Goal: Transaction & Acquisition: Purchase product/service

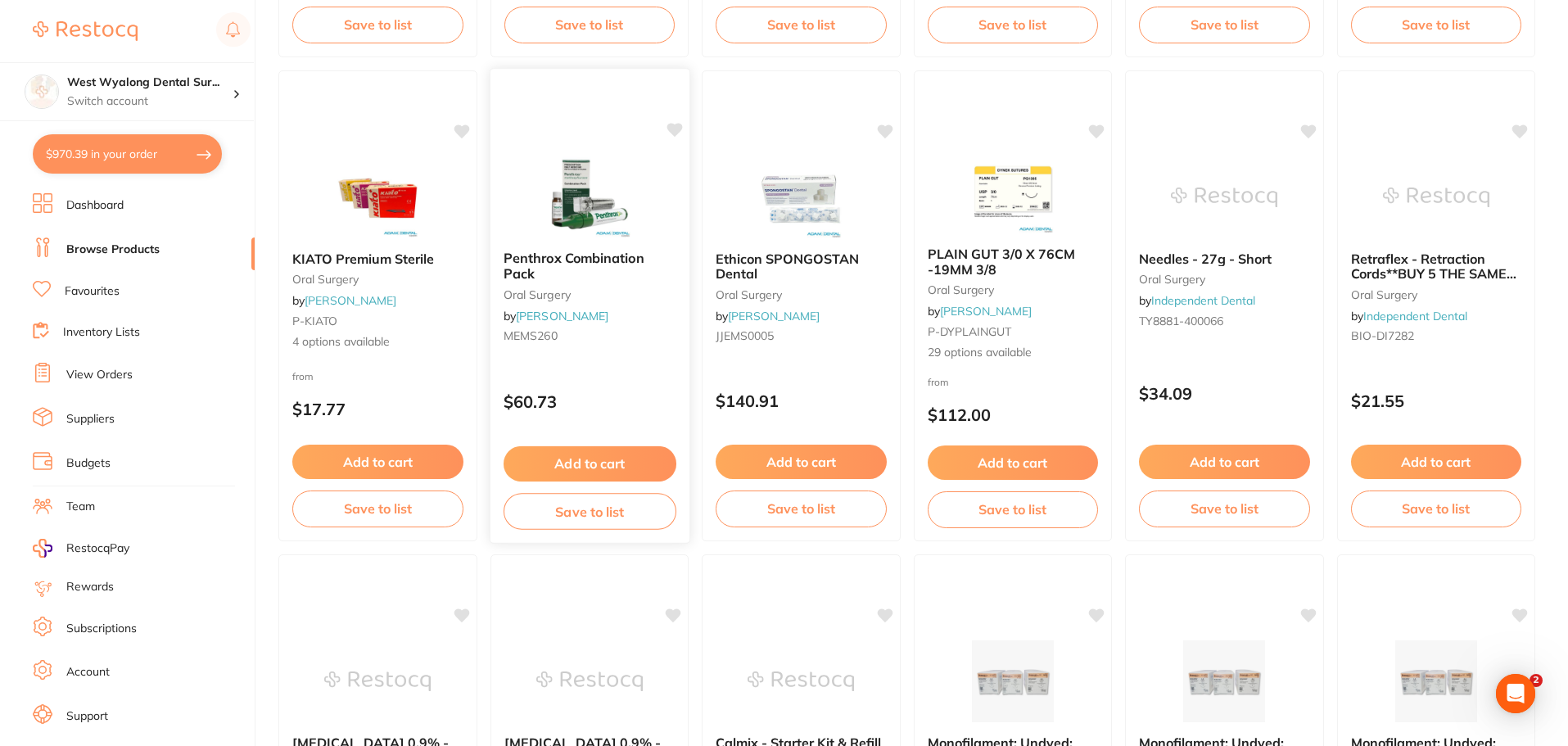
click at [577, 266] on span "Penthrox Combination Pack" at bounding box center [573, 266] width 141 height 32
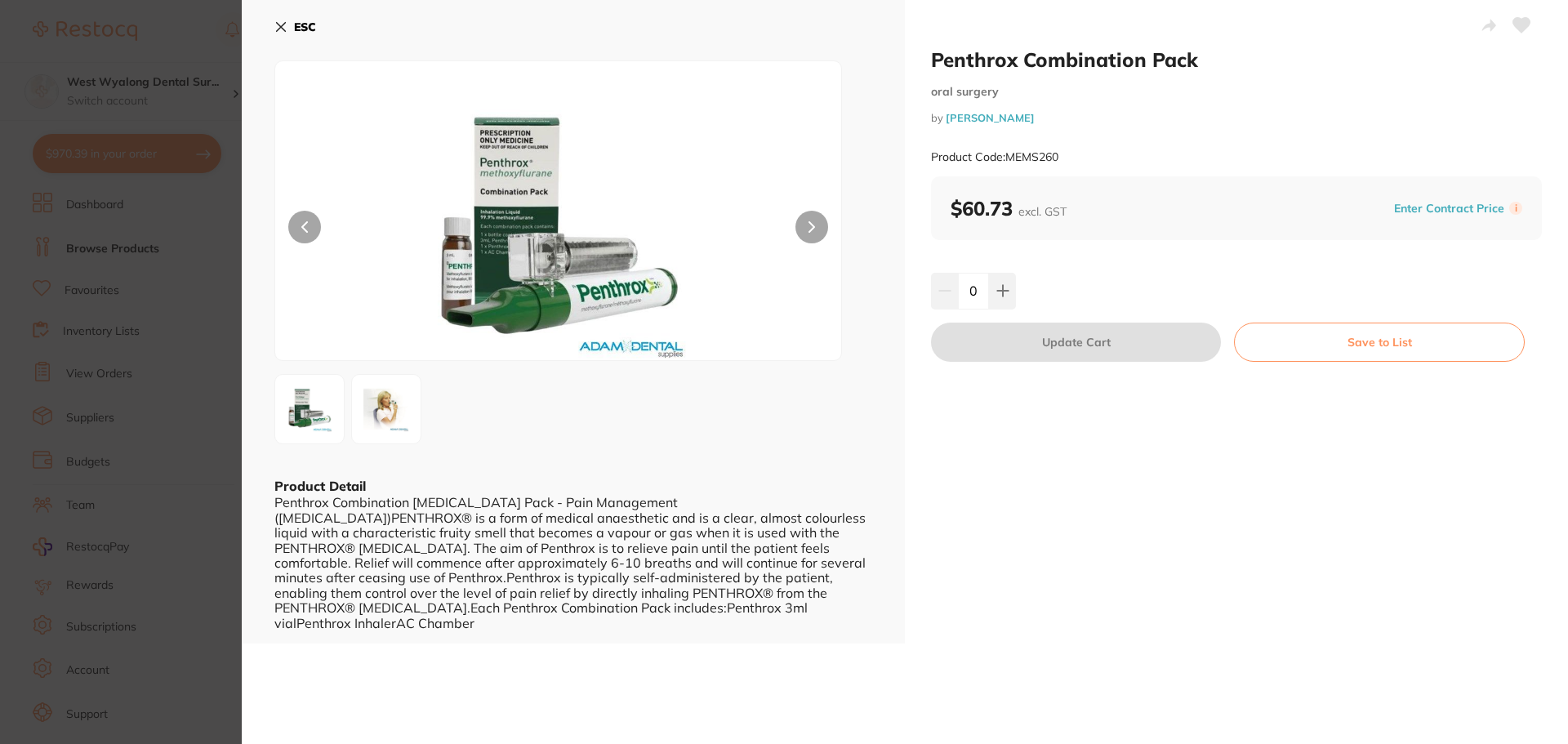
click at [277, 27] on icon at bounding box center [280, 26] width 13 height 13
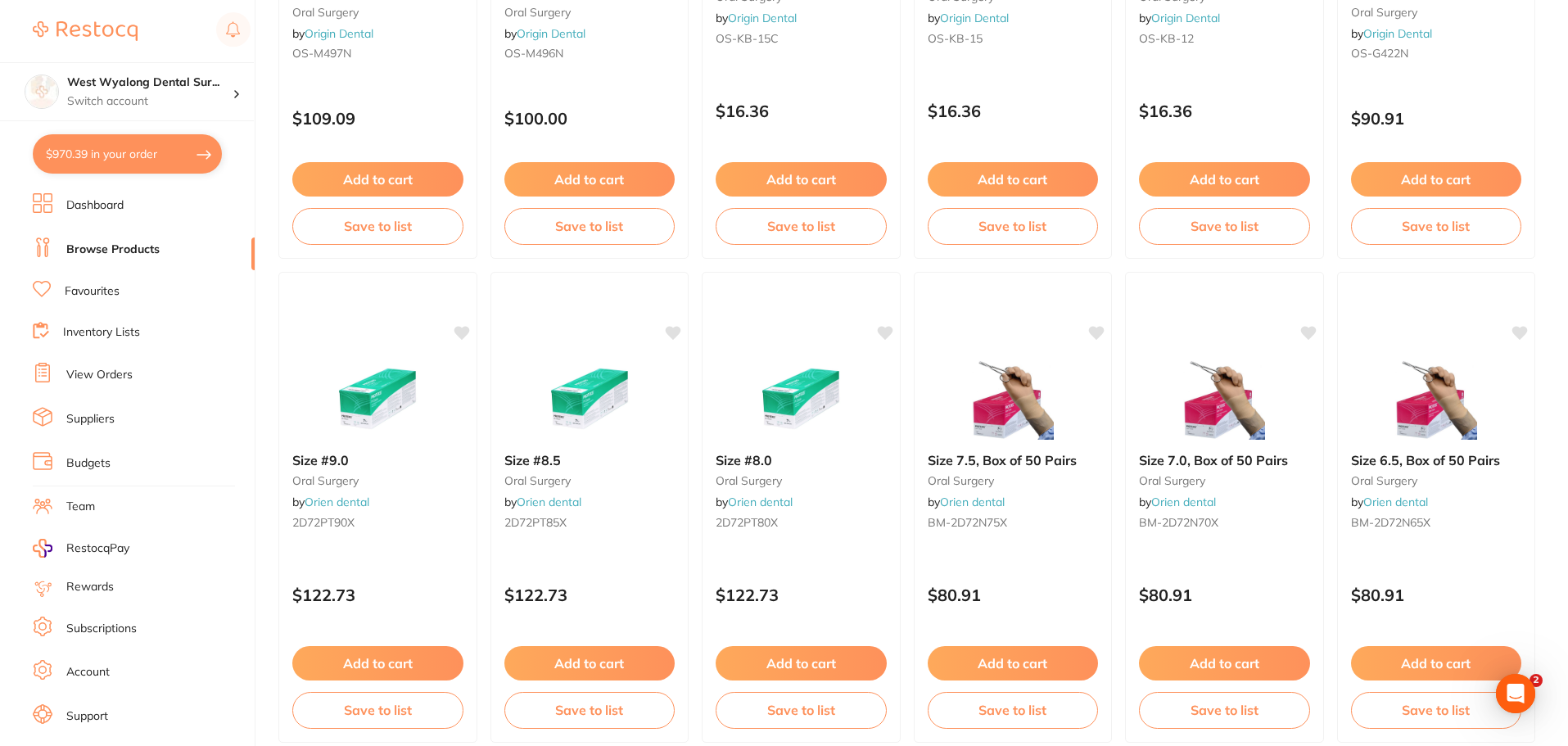
scroll to position [3913, 0]
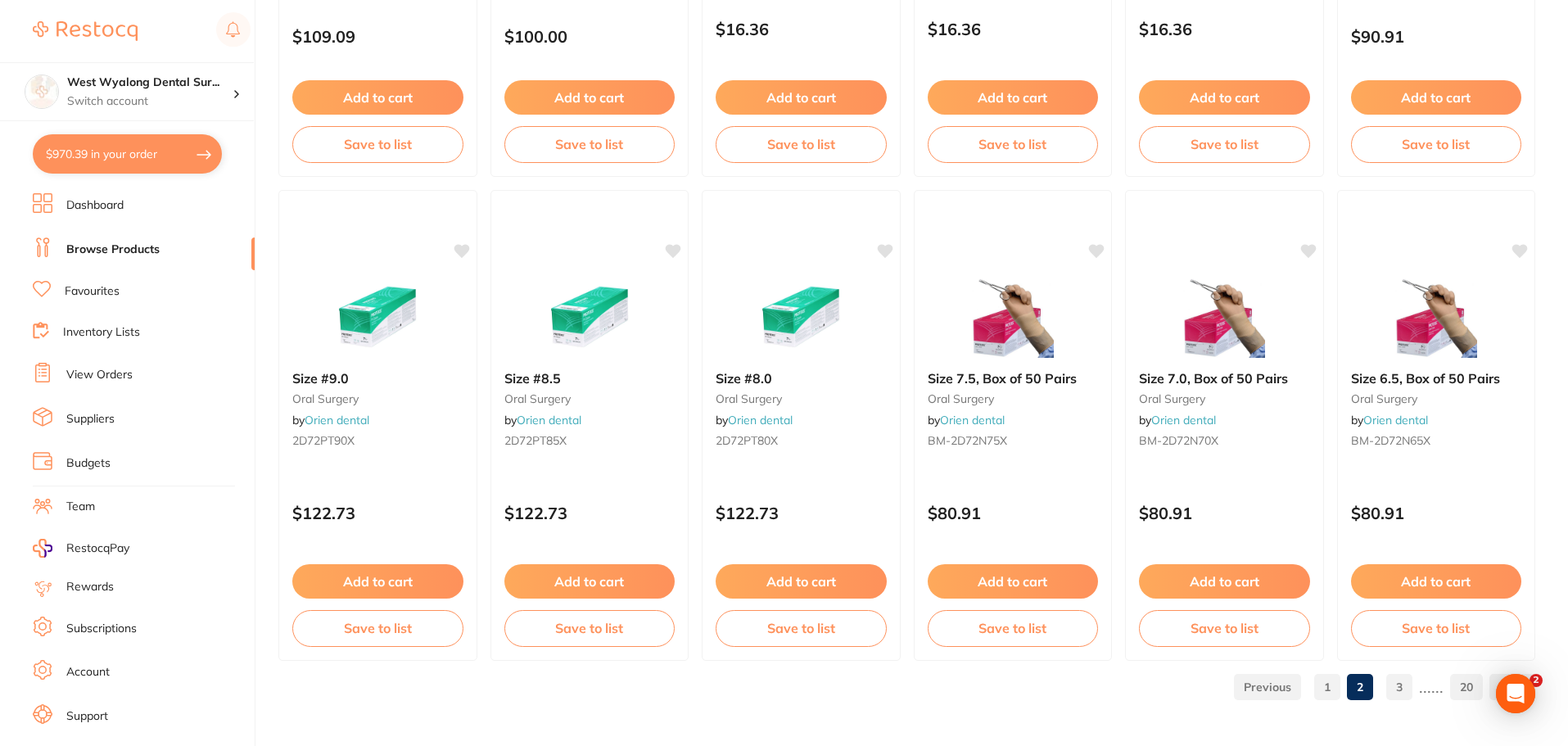
drag, startPoint x: 984, startPoint y: 386, endPoint x: 791, endPoint y: 444, distance: 201.5
click at [984, 386] on div "Size 7.5, Box of 50 Pairs oral surgery by Orien dental BM-2D72N75X" at bounding box center [1013, 412] width 197 height 109
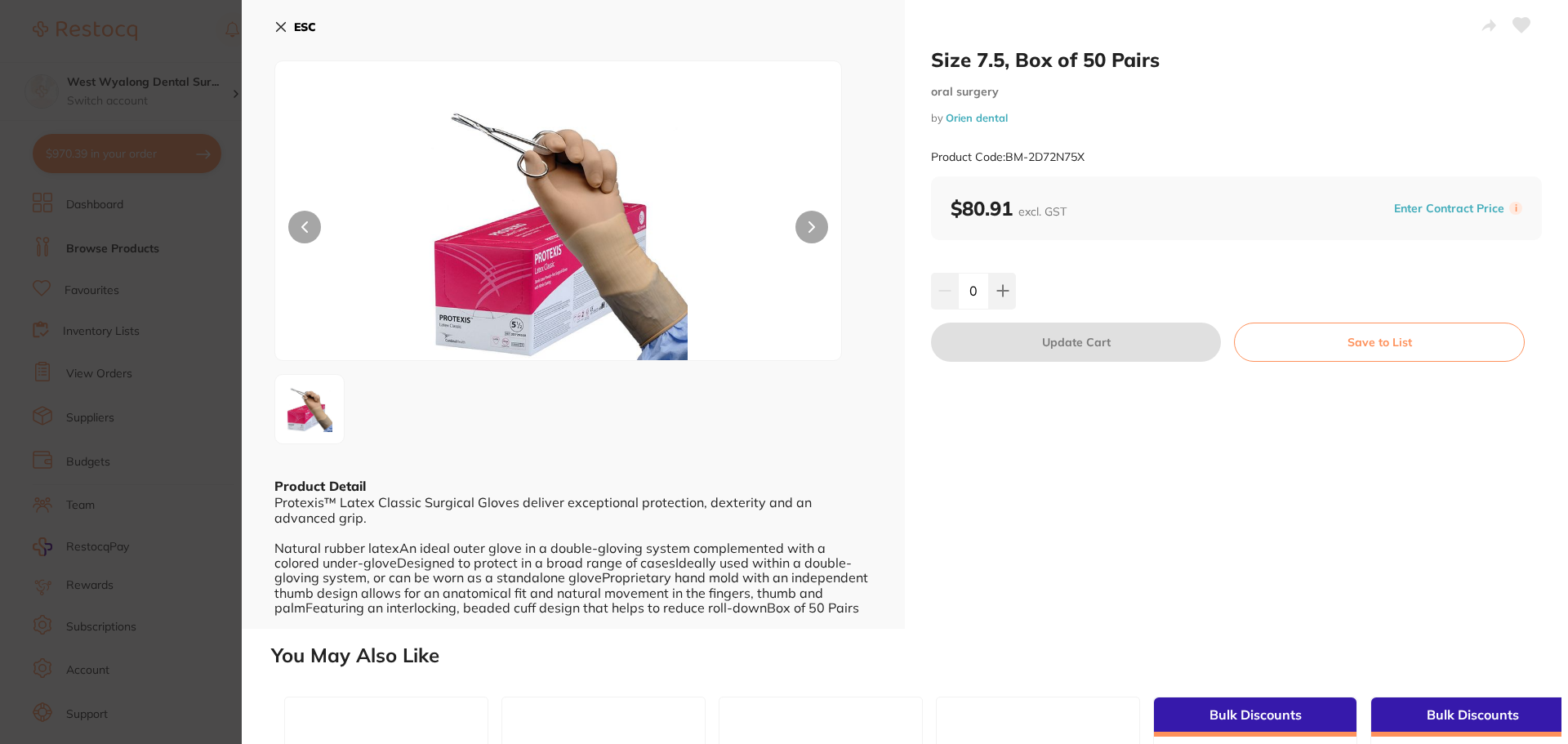
click at [286, 30] on icon at bounding box center [280, 26] width 13 height 13
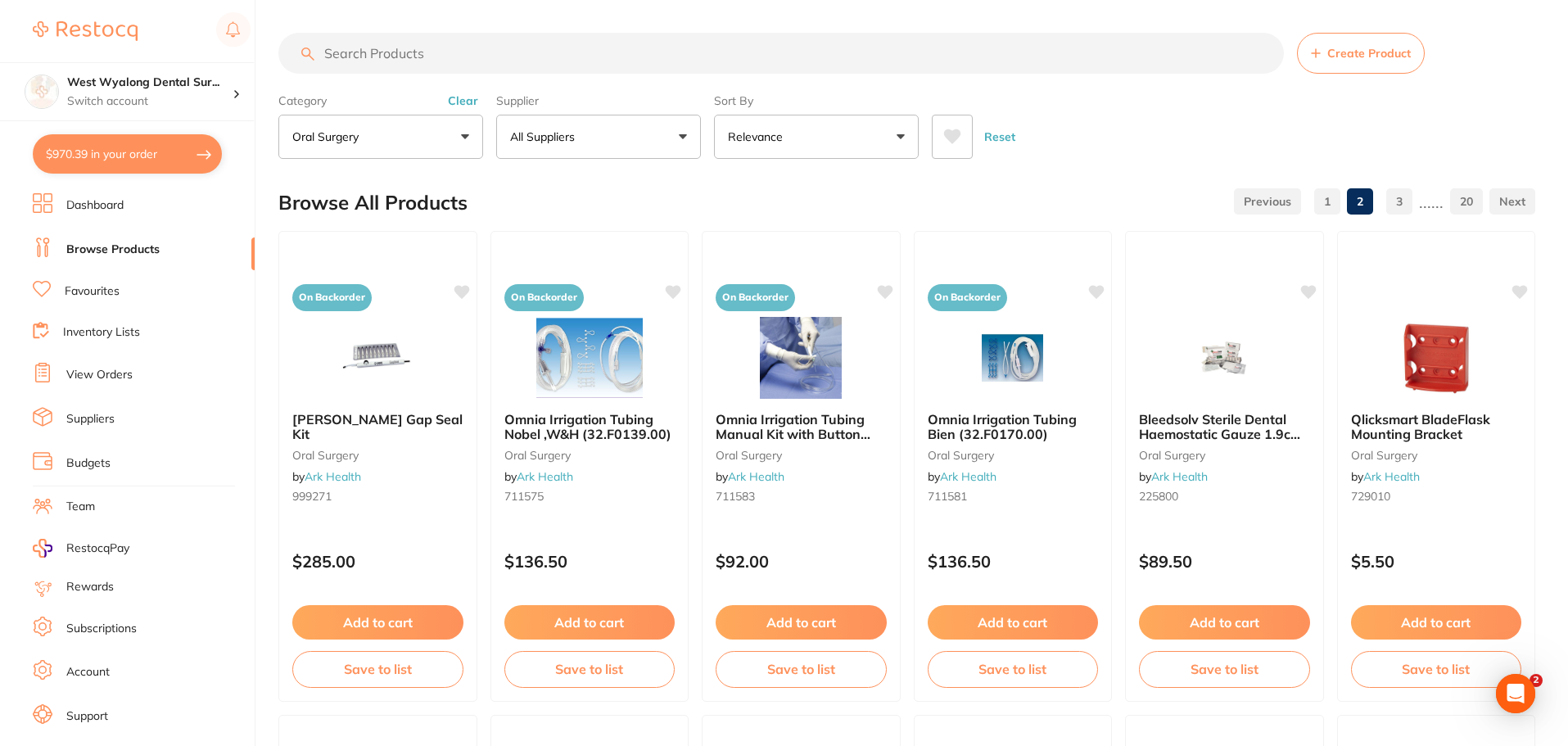
click at [467, 135] on button "oral surgery" at bounding box center [381, 136] width 204 height 45
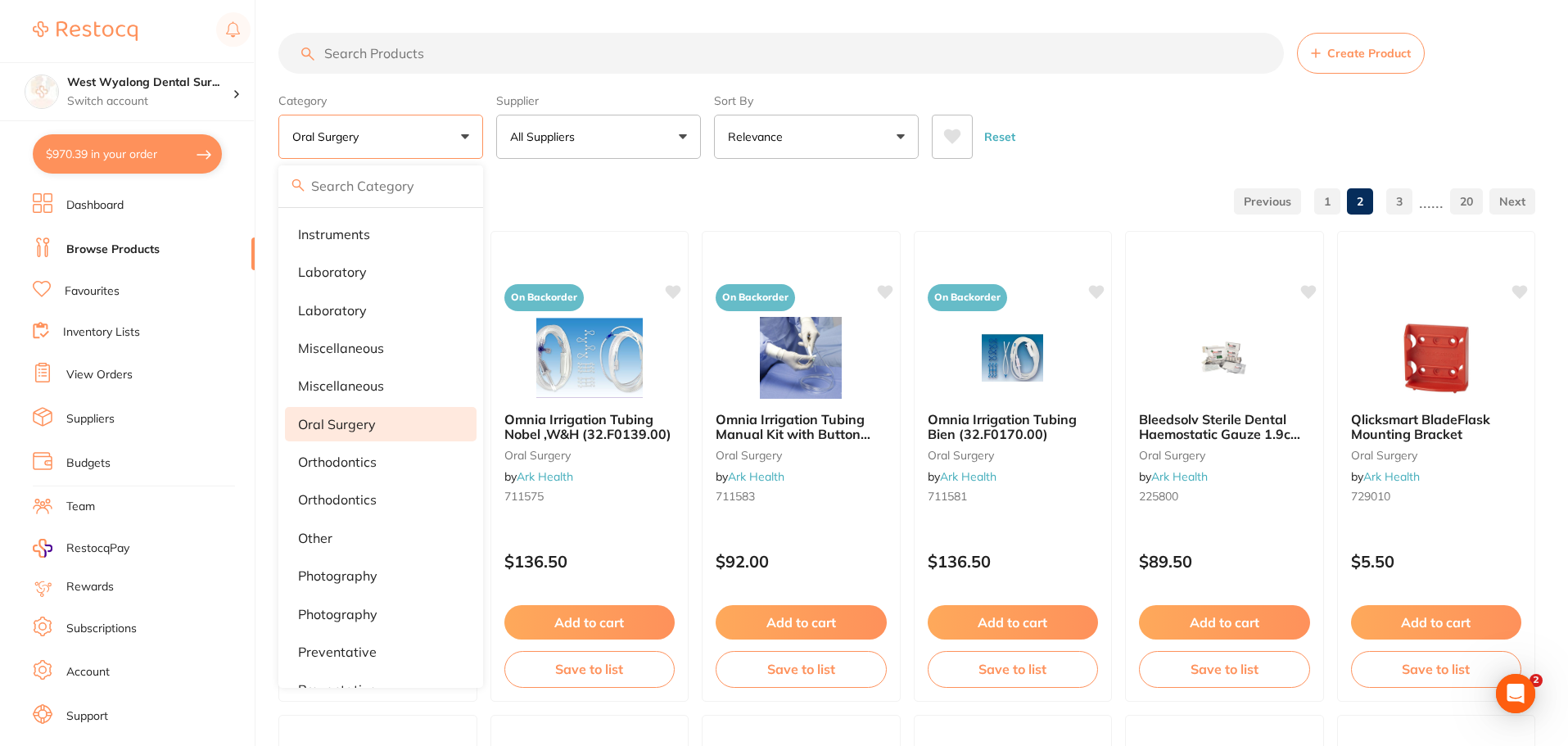
click at [326, 415] on li "oral surgery" at bounding box center [380, 424] width 191 height 34
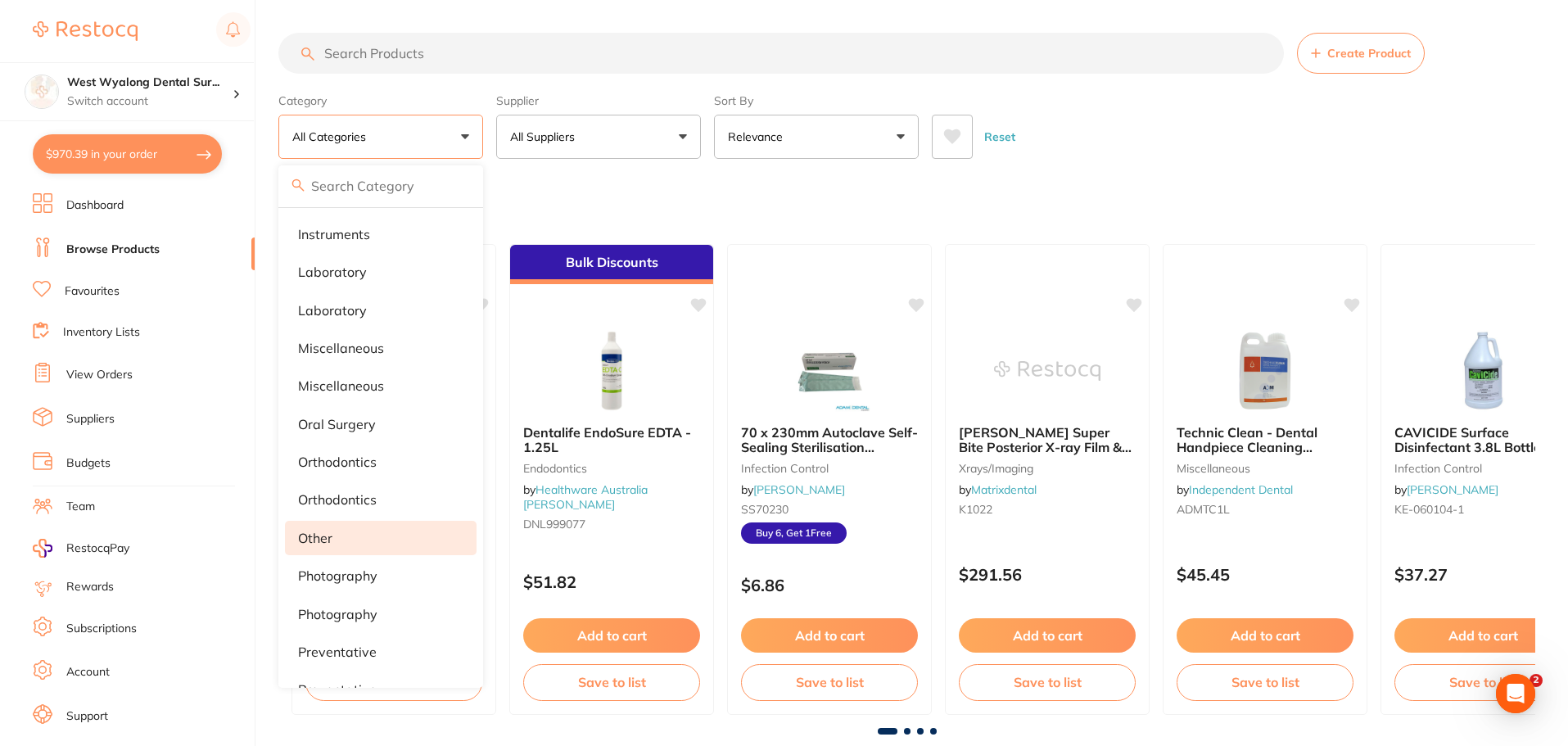
click at [324, 537] on p "other" at bounding box center [314, 537] width 34 height 15
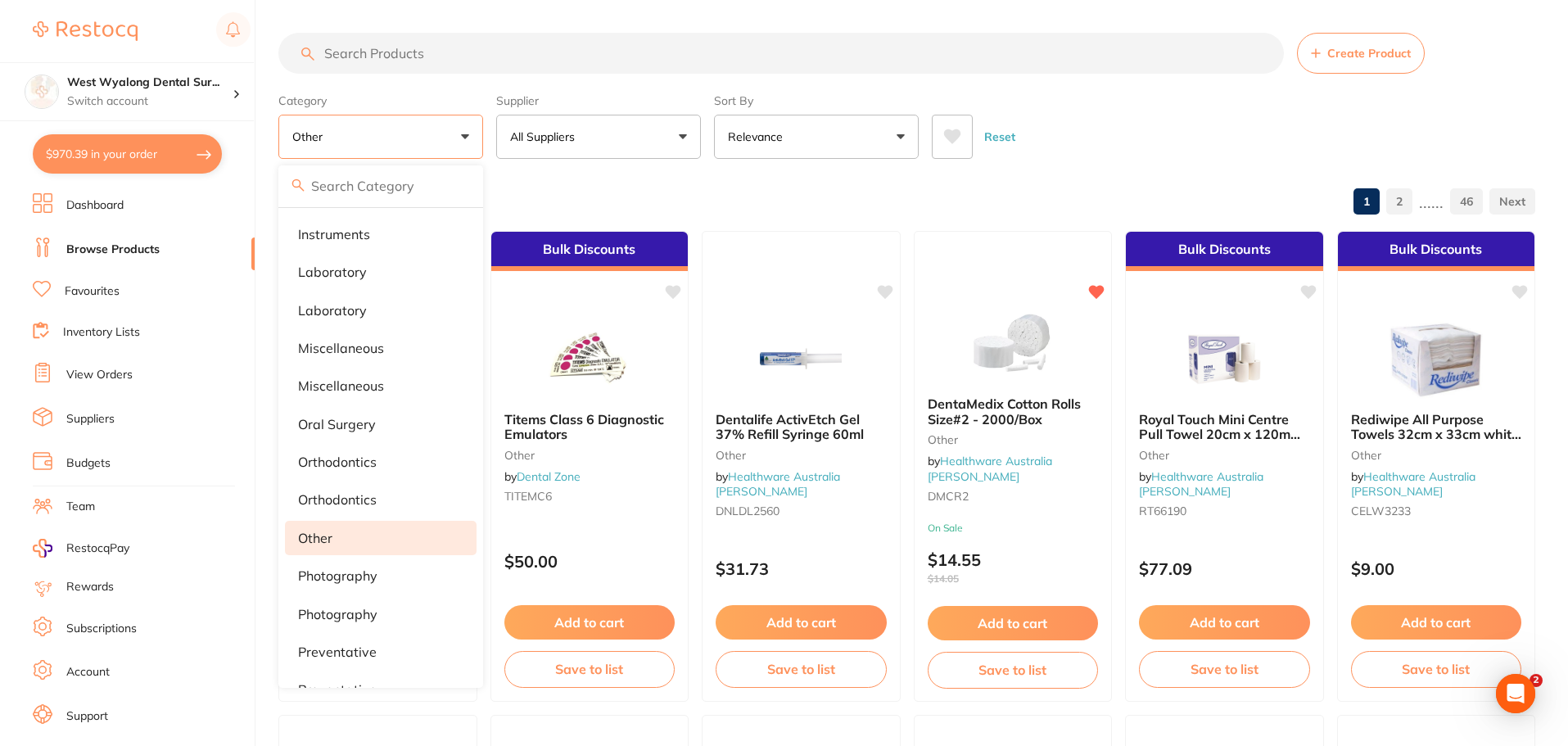
drag, startPoint x: 406, startPoint y: 126, endPoint x: 405, endPoint y: 149, distance: 23.0
click at [406, 126] on button "other" at bounding box center [381, 136] width 204 height 45
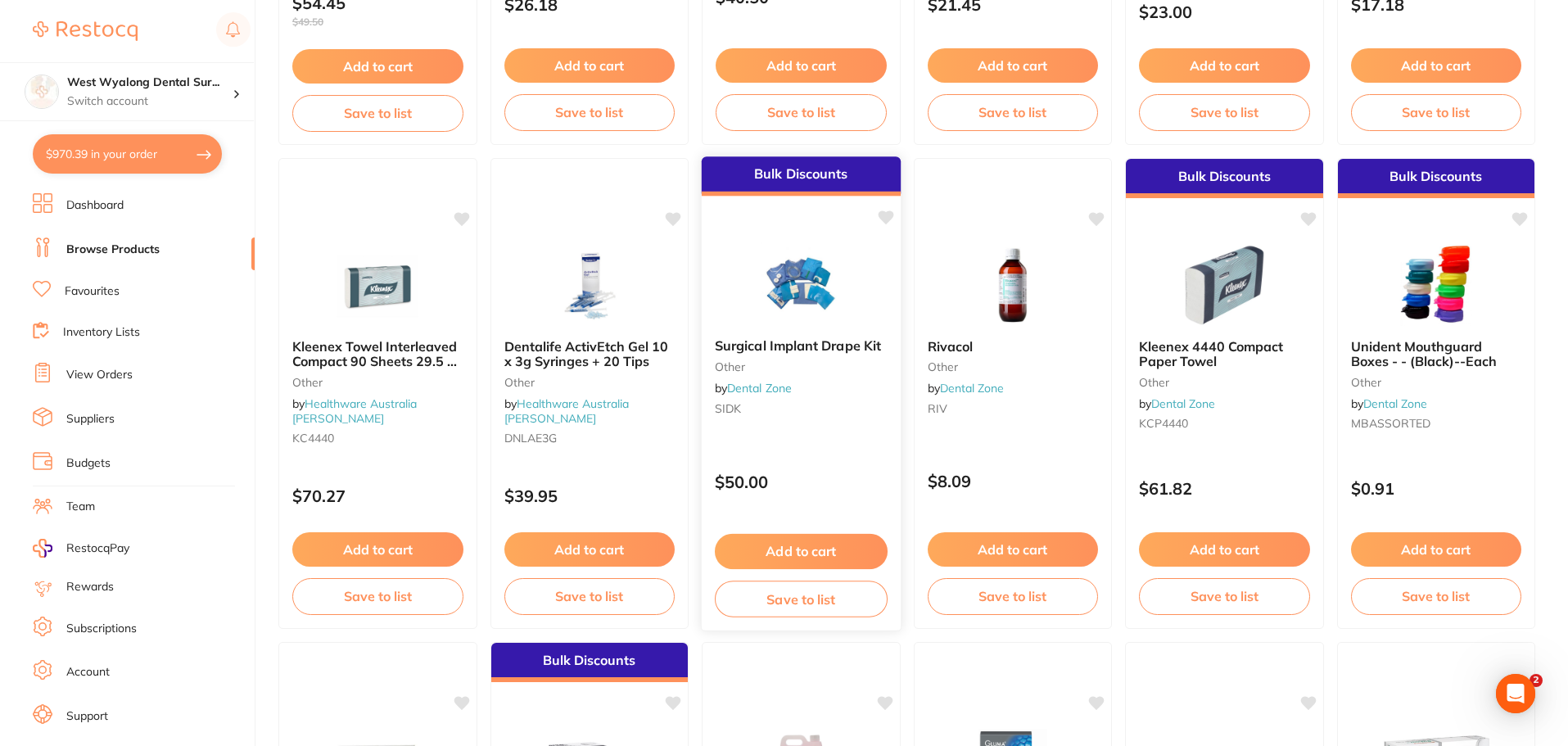
scroll to position [1065, 0]
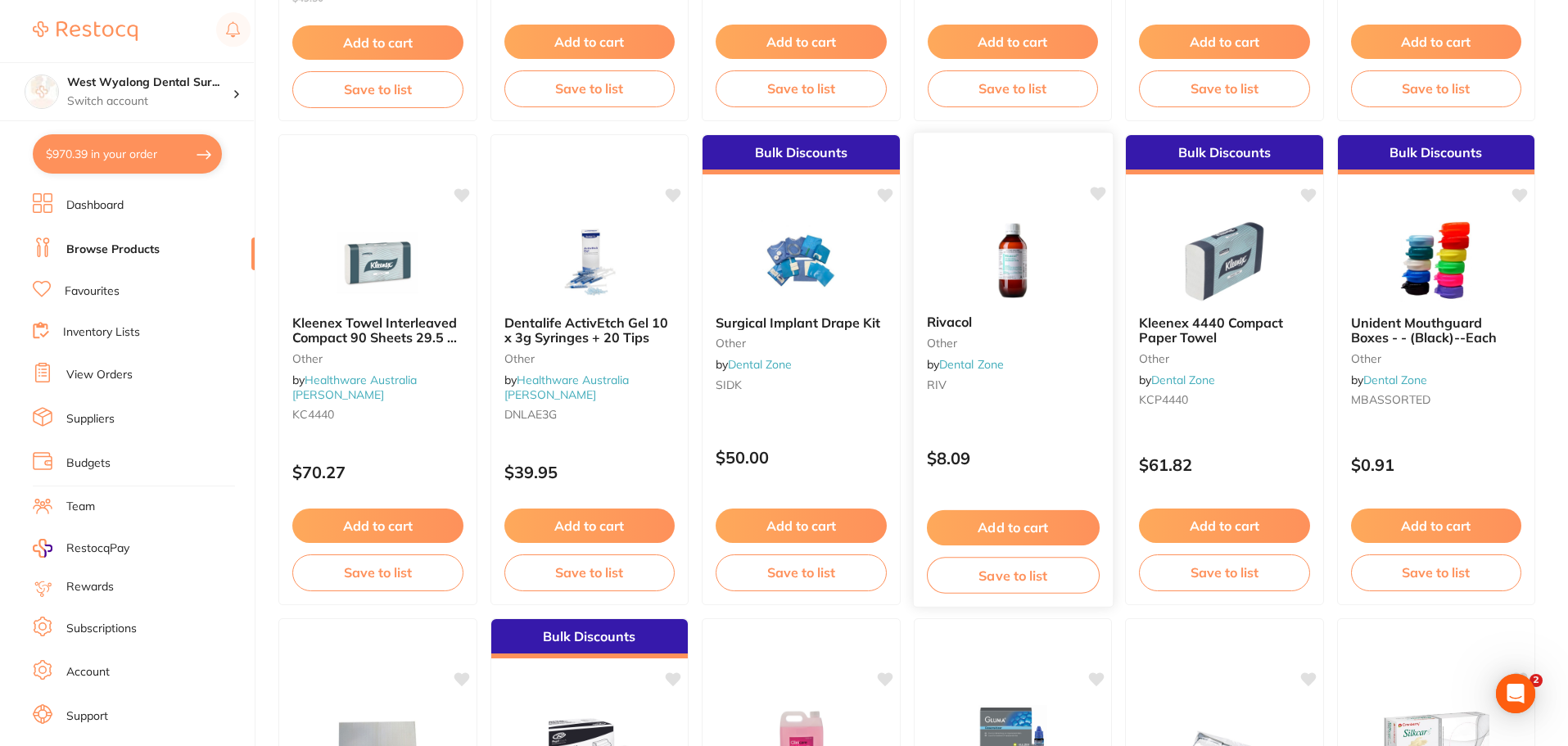
click at [936, 323] on span "Rivacol" at bounding box center [949, 321] width 45 height 17
click at [936, 323] on section at bounding box center [784, 373] width 1568 height 746
click at [1008, 335] on div "Rivacol other by Dental Zone RIV" at bounding box center [1012, 356] width 199 height 110
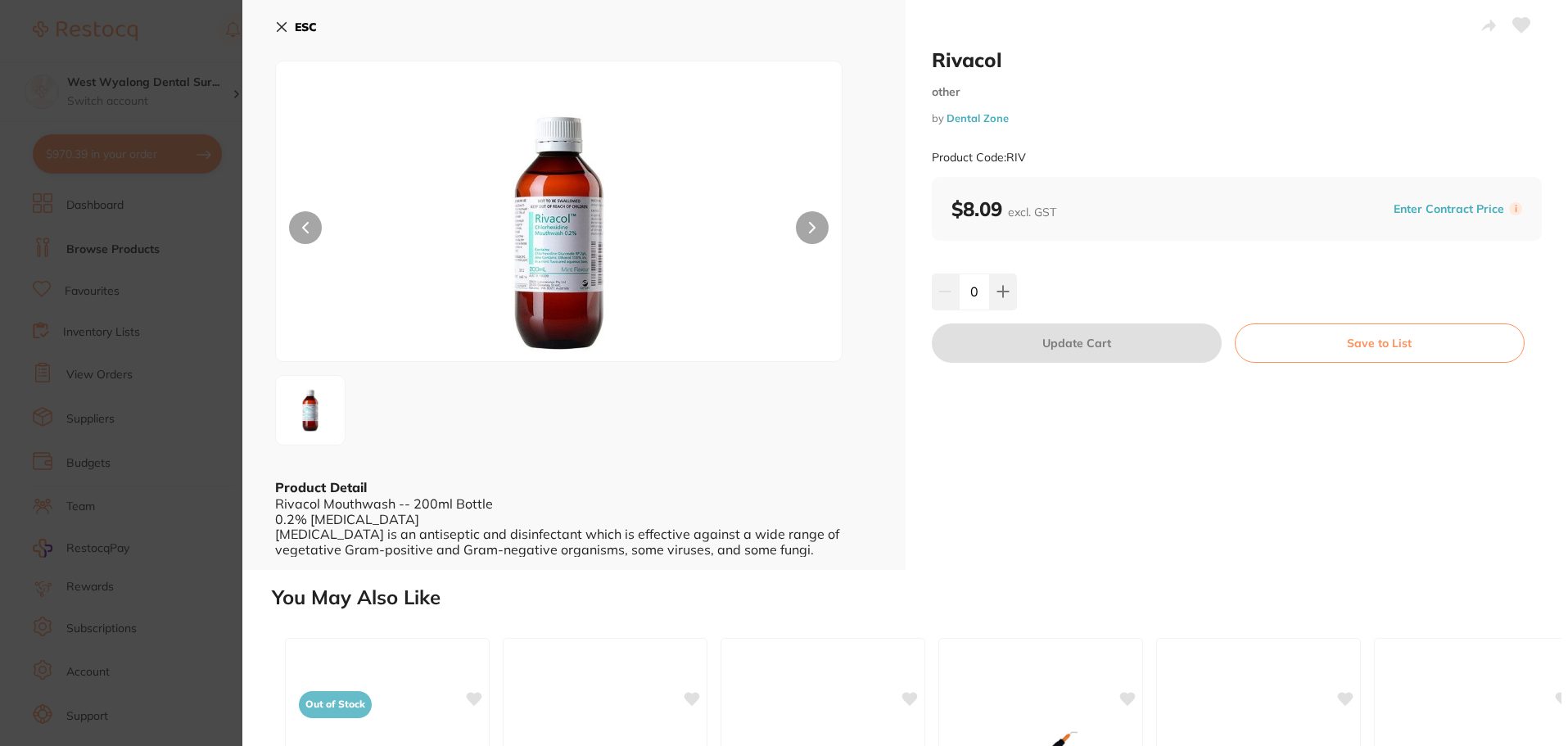
drag, startPoint x: 1008, startPoint y: 335, endPoint x: 1001, endPoint y: 346, distance: 13.0
click at [1001, 346] on section "Rivacol other by Dental Zone Product Code: RIV ESC Product Detail Rivacol Mouth…" at bounding box center [784, 373] width 1568 height 746
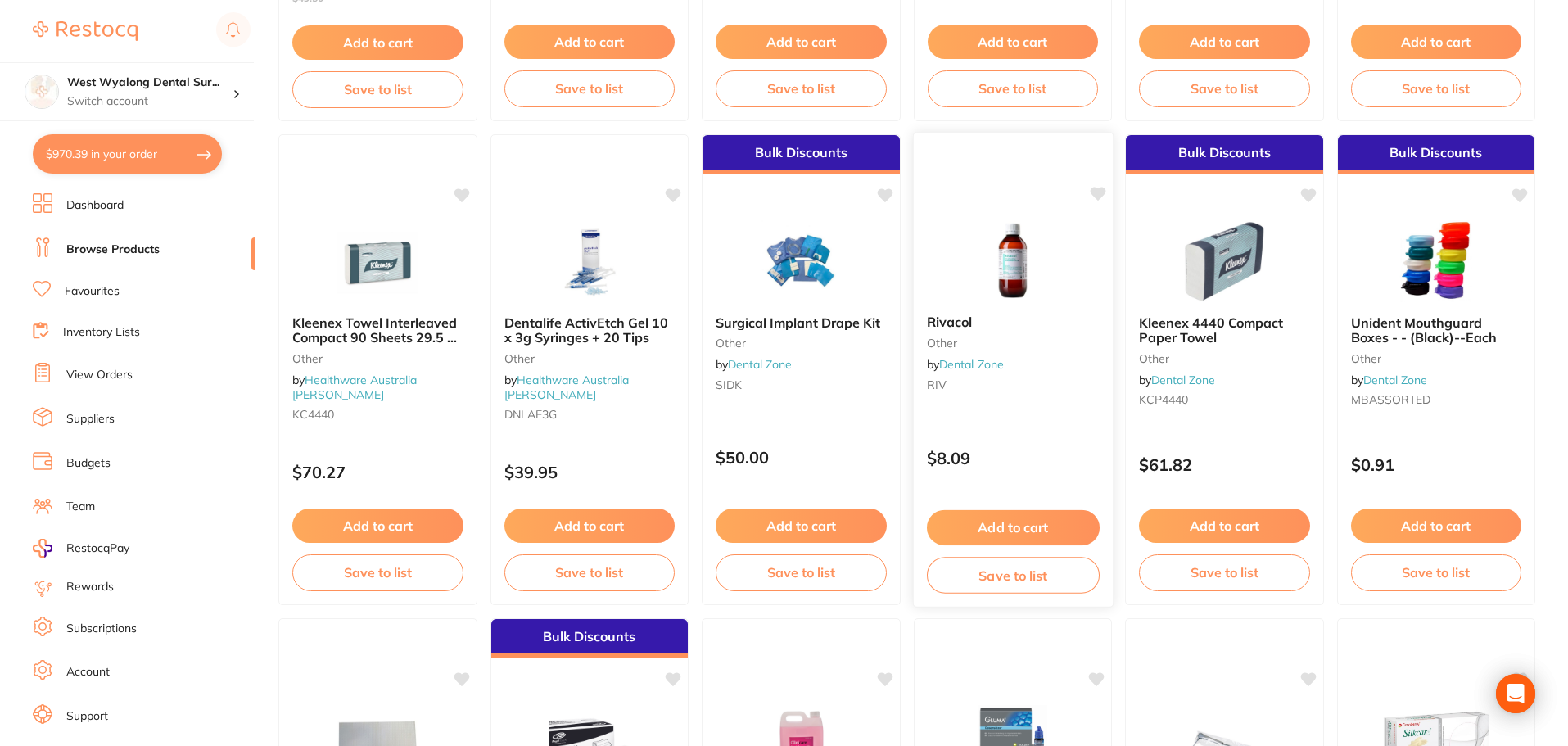
click at [1001, 346] on small "other" at bounding box center [1012, 342] width 173 height 13
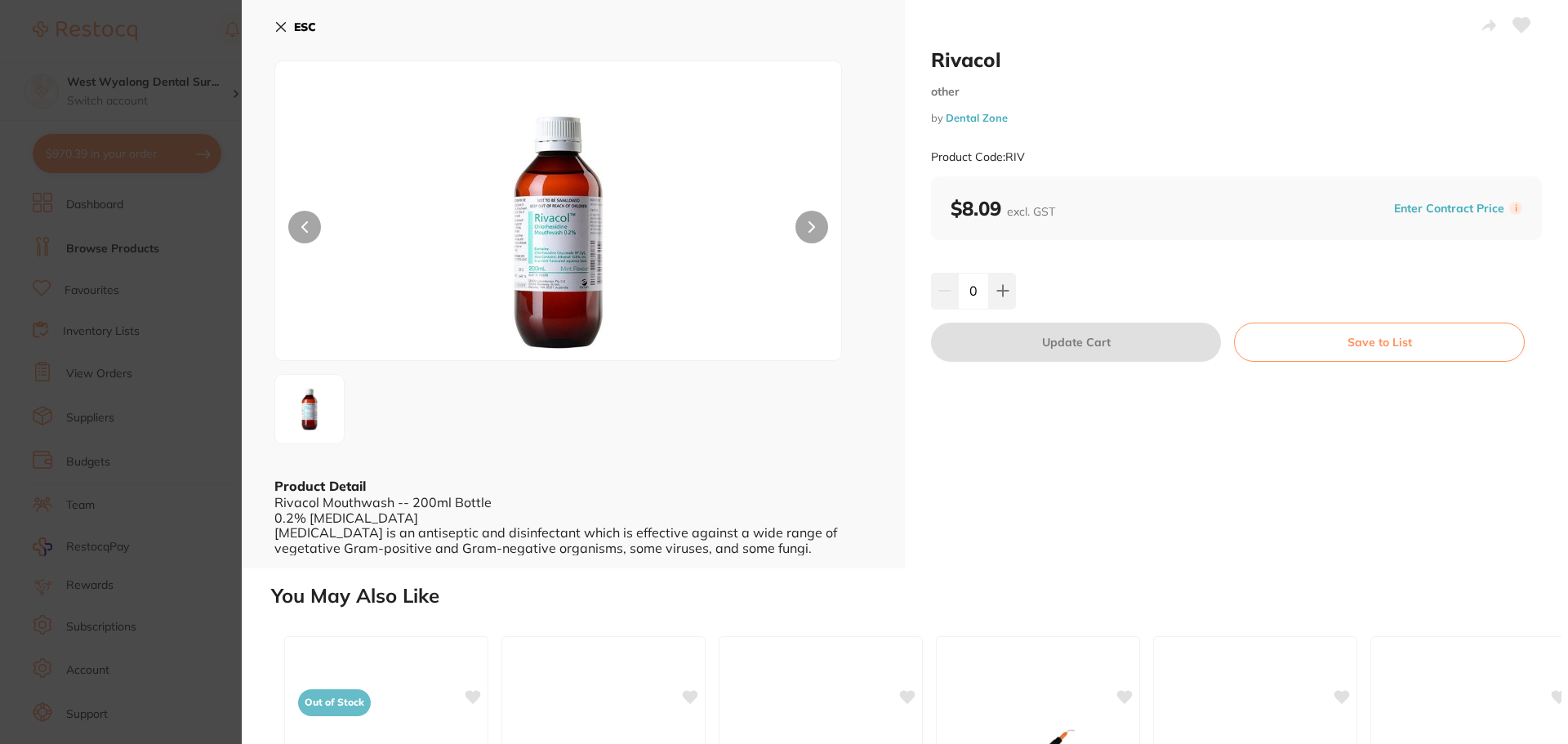
click at [280, 30] on icon at bounding box center [281, 27] width 9 height 9
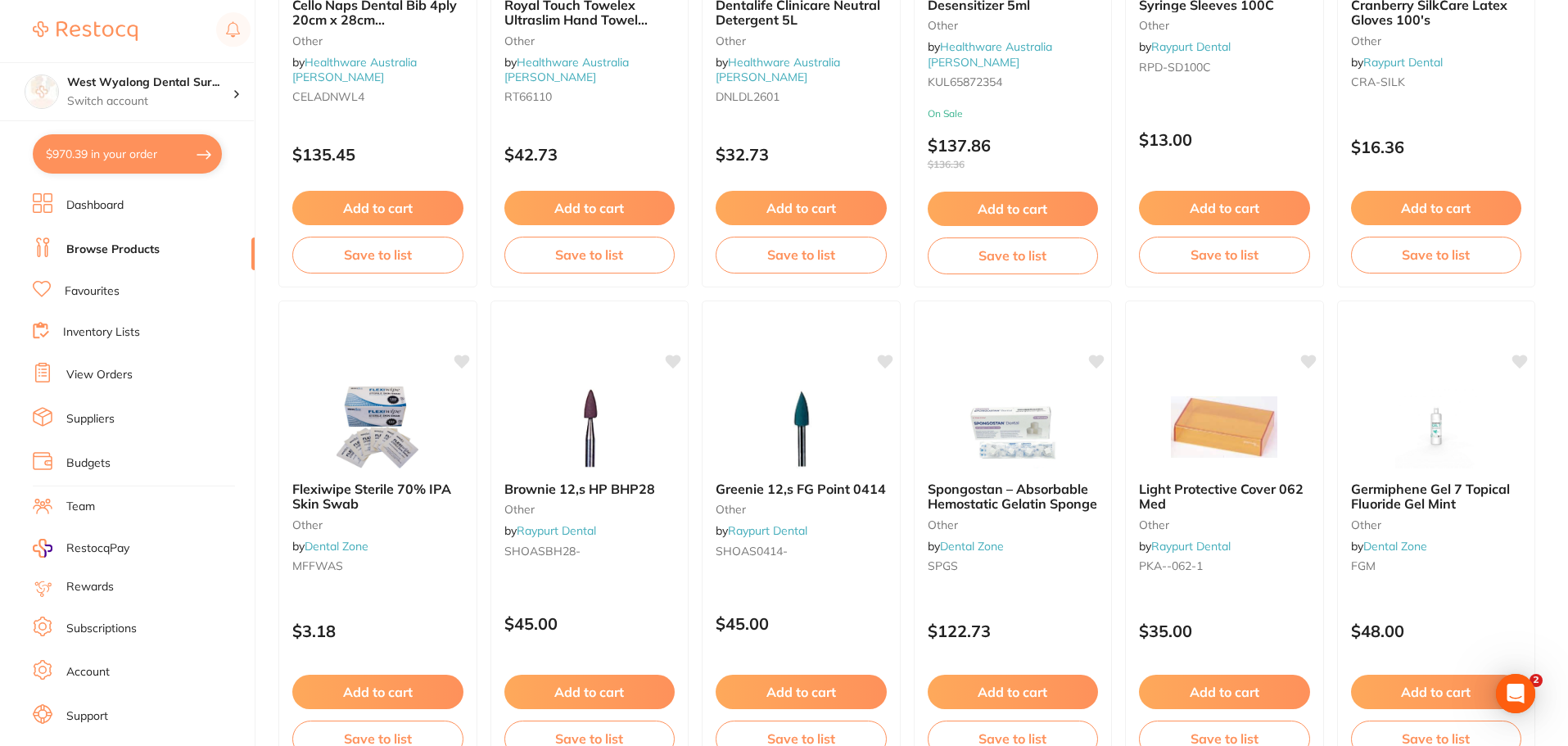
scroll to position [2048, 0]
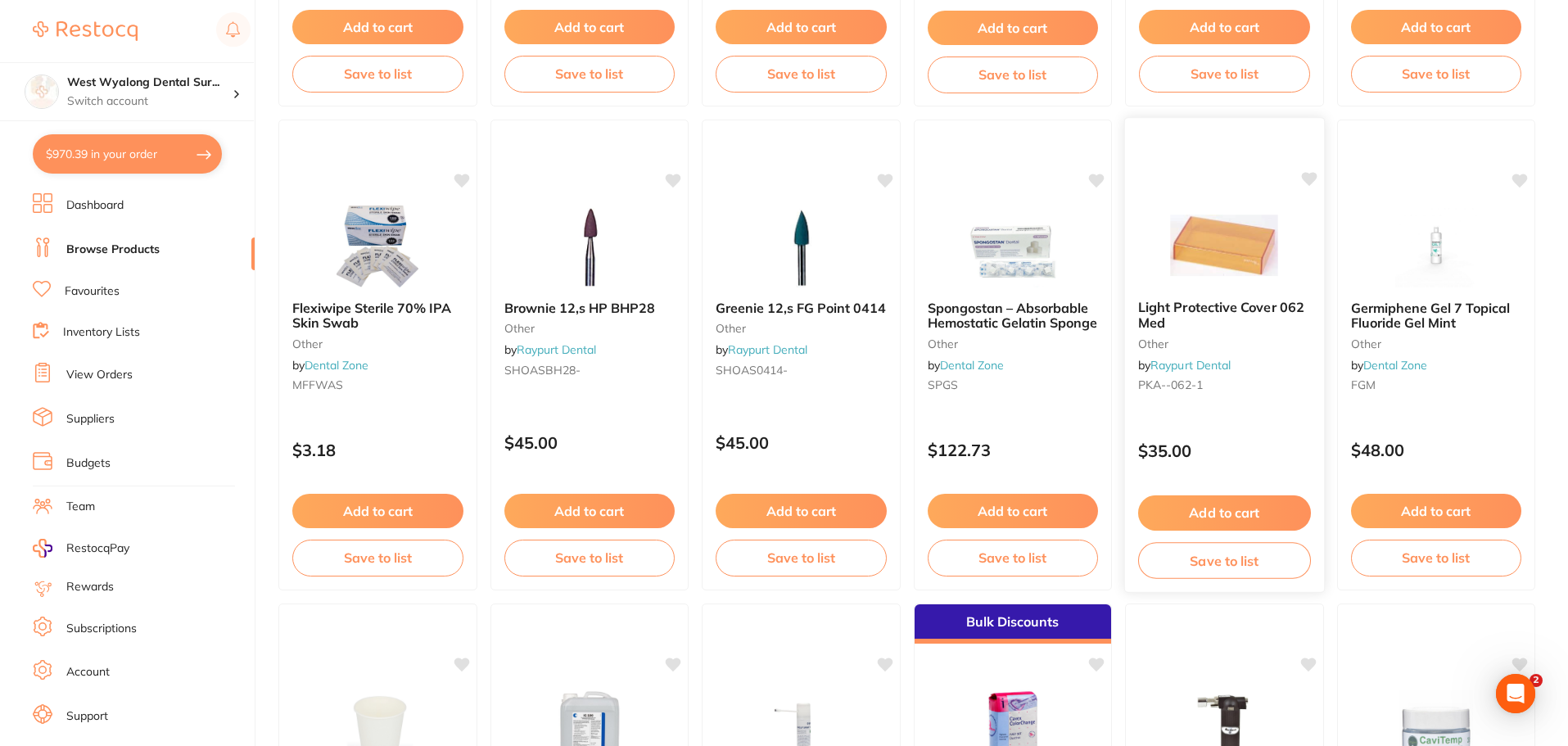
click at [1226, 289] on div "Light Protective Cover 062 Med other by Raypurt Dental PKA--062-1" at bounding box center [1225, 349] width 199 height 125
click at [1226, 289] on section at bounding box center [784, 373] width 1568 height 746
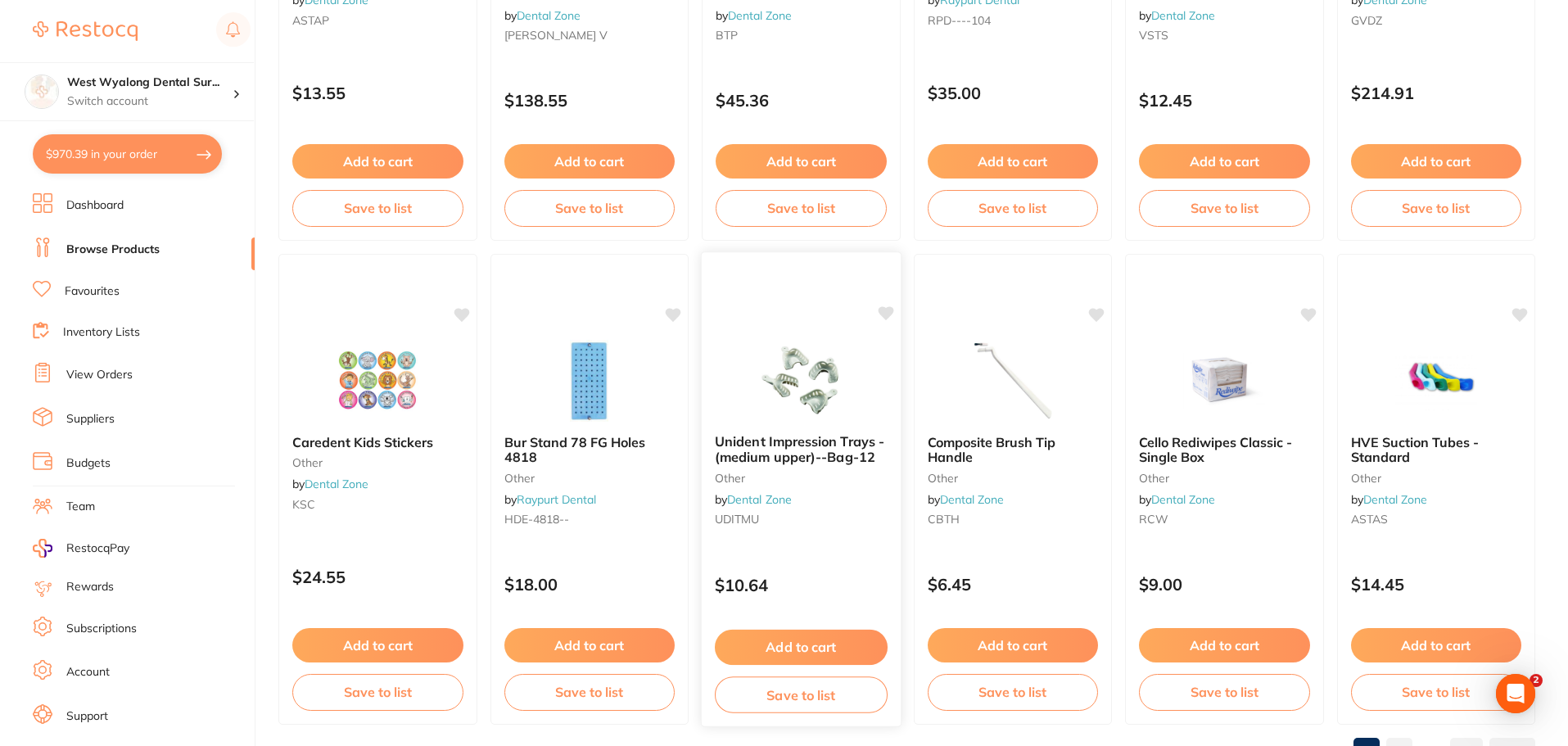
scroll to position [3913, 0]
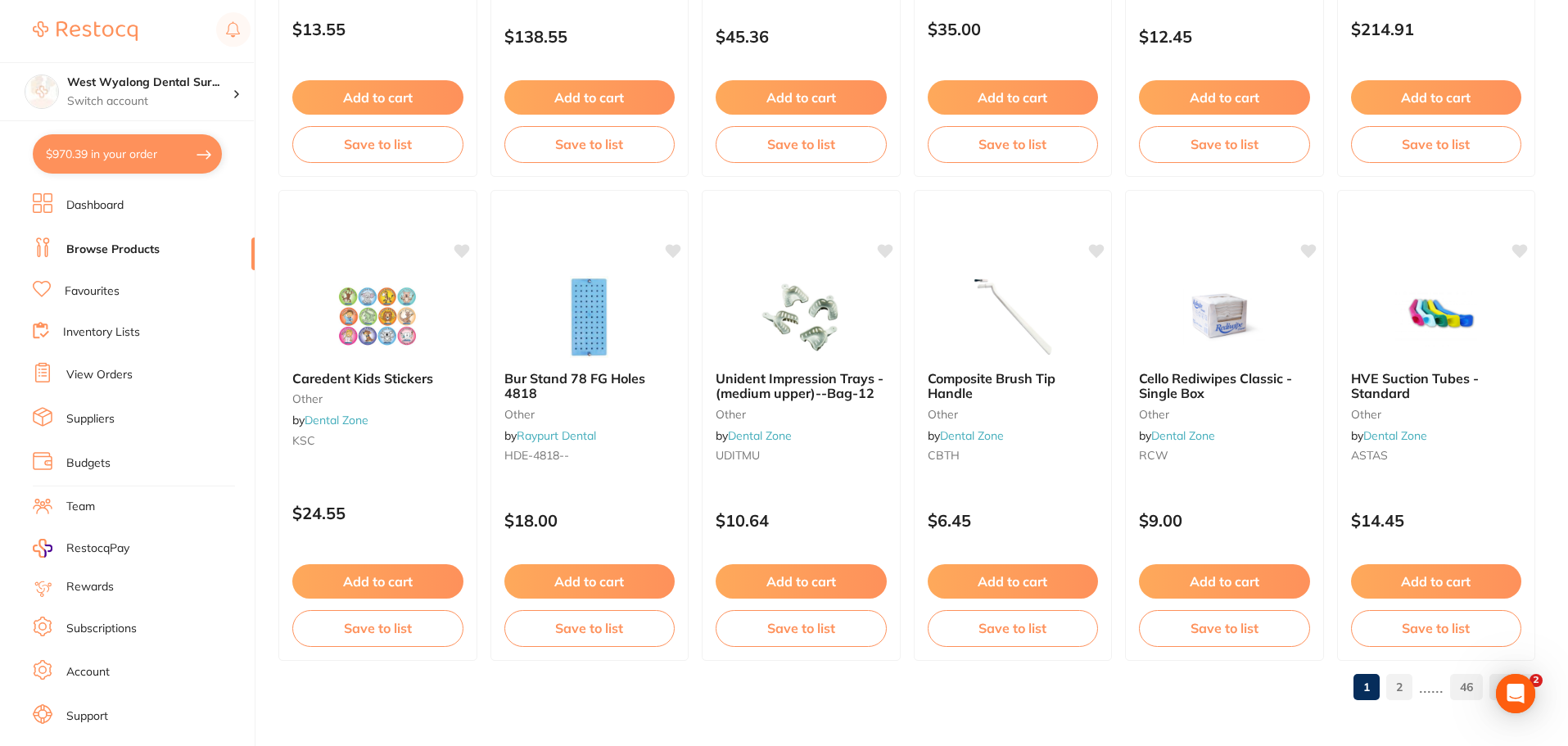
click at [1409, 689] on link "2" at bounding box center [1399, 687] width 26 height 32
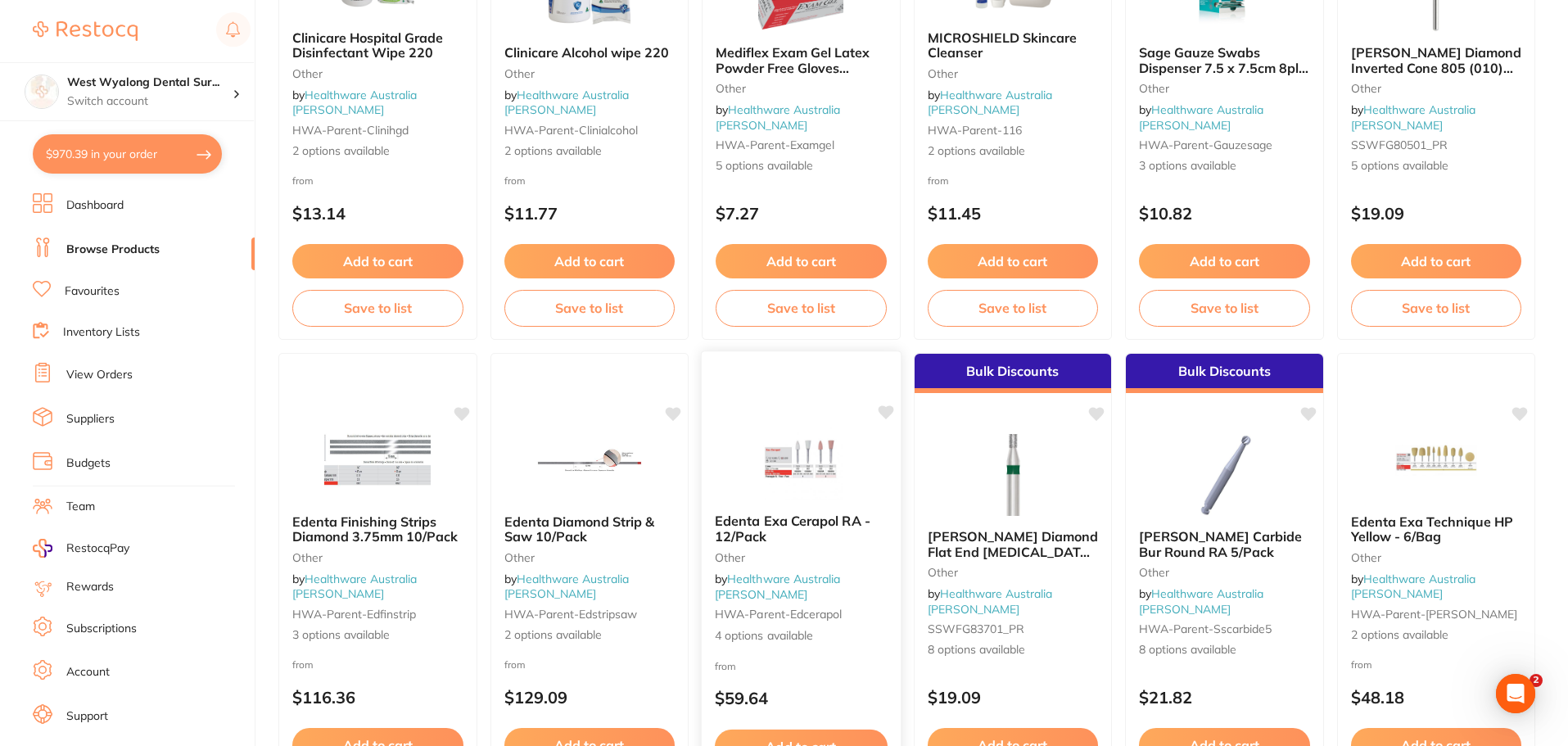
scroll to position [3667, 0]
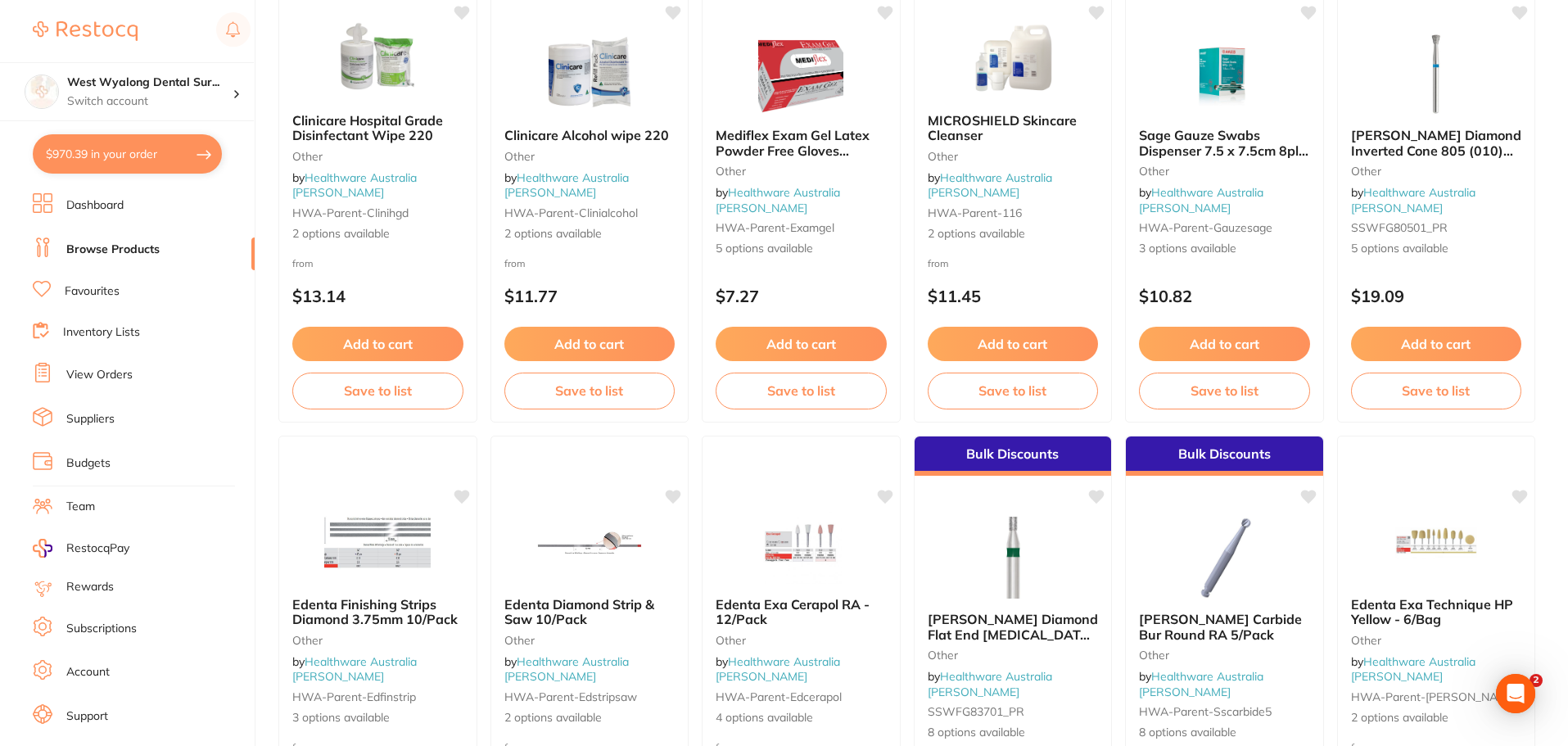
drag, startPoint x: 1027, startPoint y: 140, endPoint x: 1002, endPoint y: 501, distance: 361.9
click at [1027, 140] on span "MICROSHIELD Skincare Cleanser" at bounding box center [1002, 128] width 149 height 31
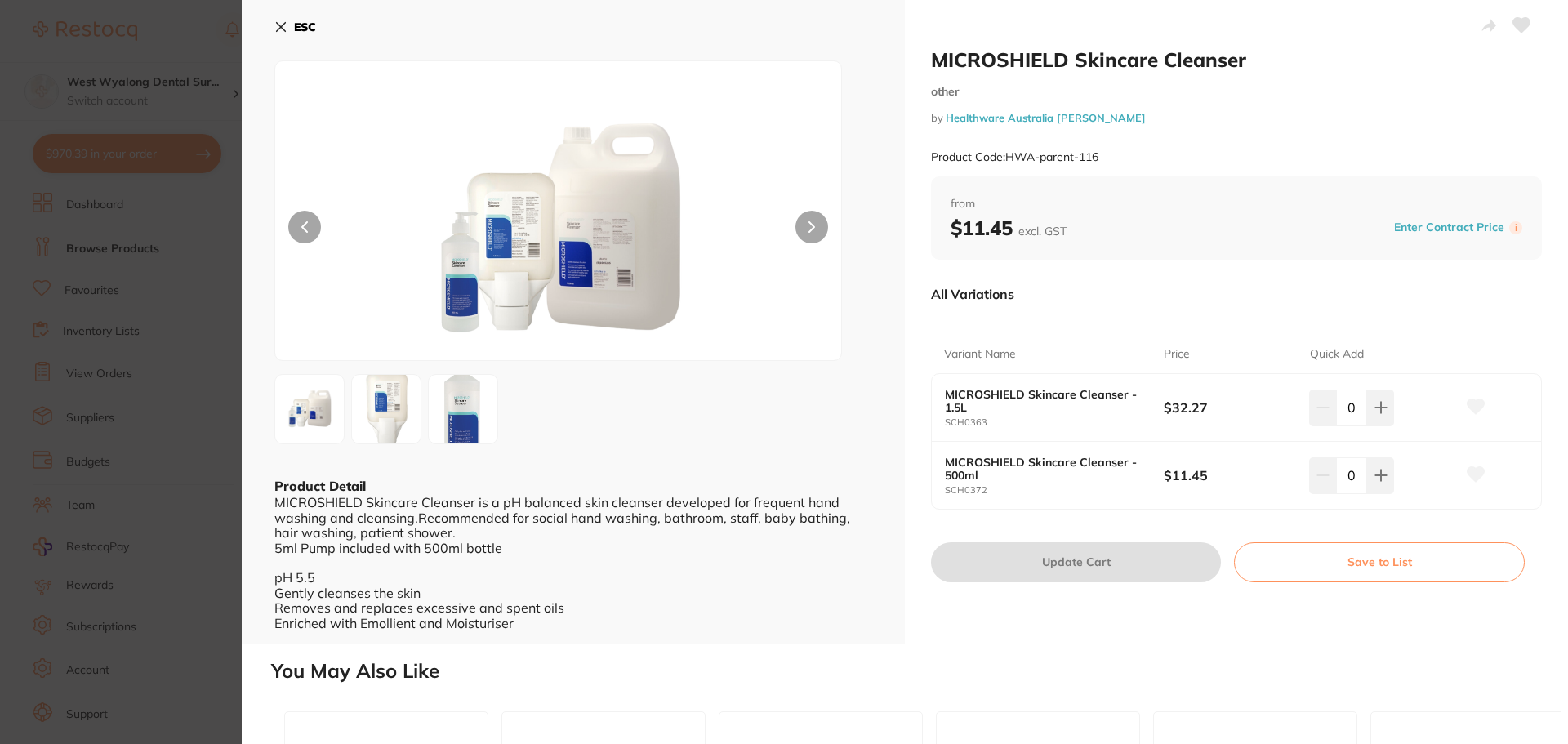
click at [448, 428] on img at bounding box center [463, 409] width 58 height 126
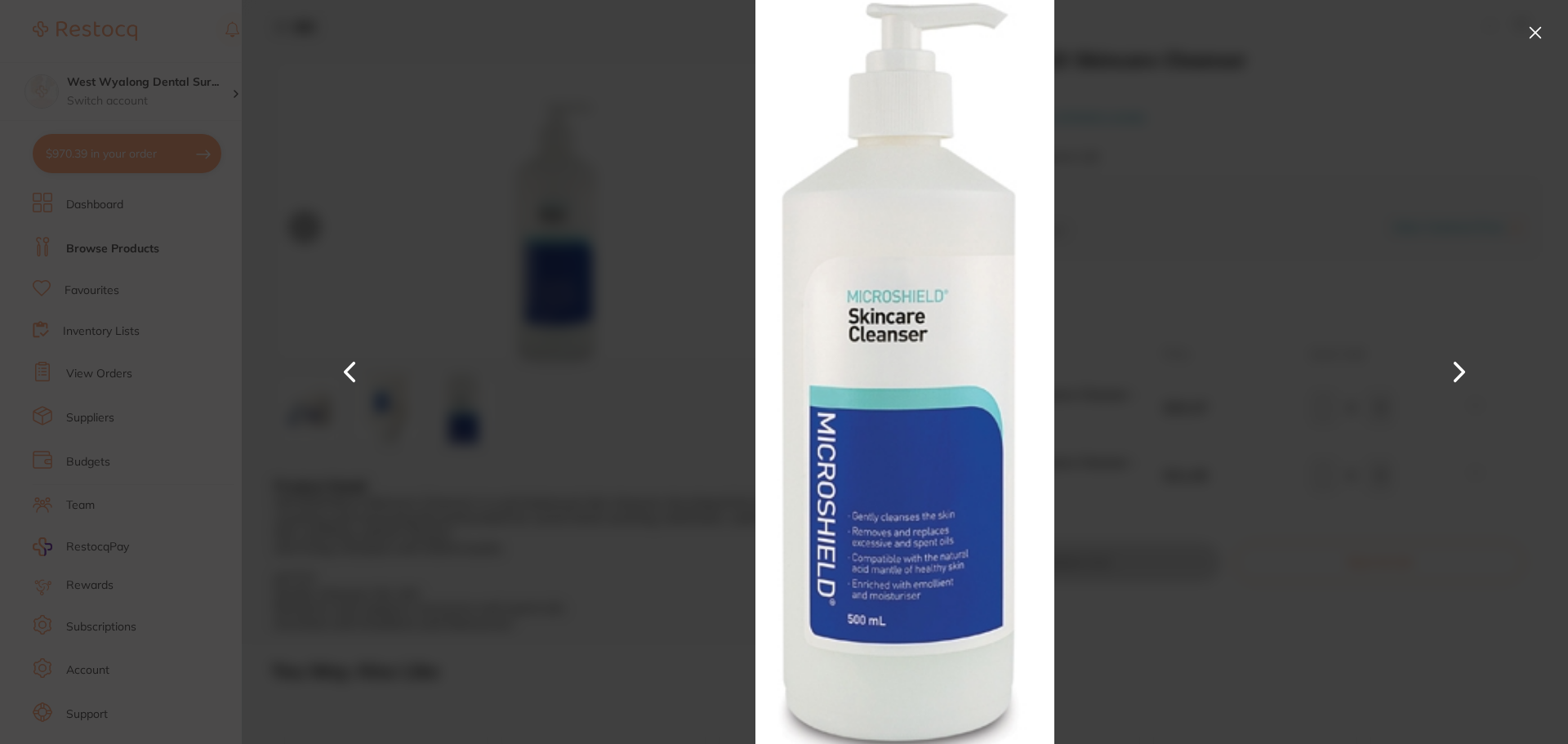
click at [348, 375] on button at bounding box center [350, 372] width 39 height 372
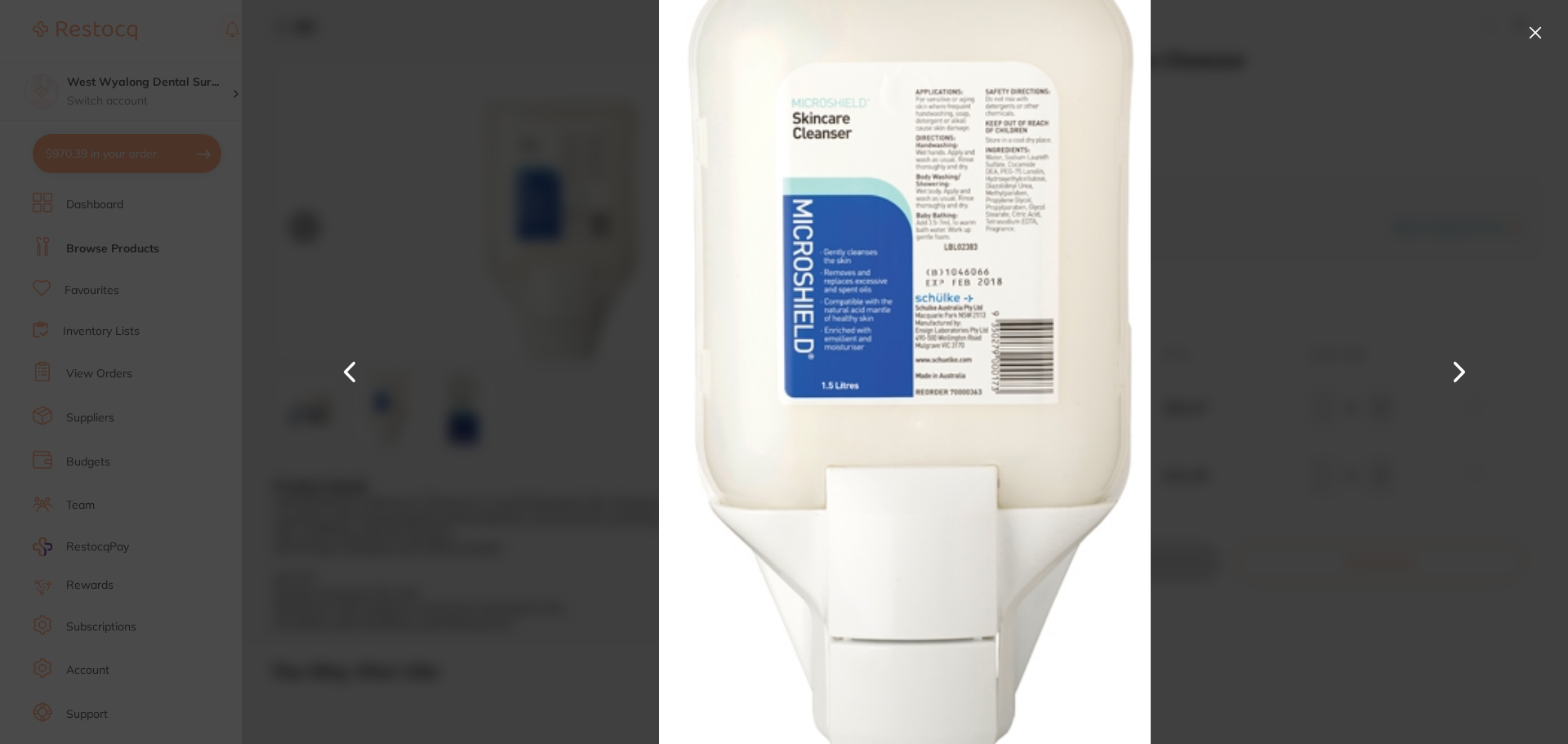
click at [348, 369] on button at bounding box center [350, 372] width 39 height 372
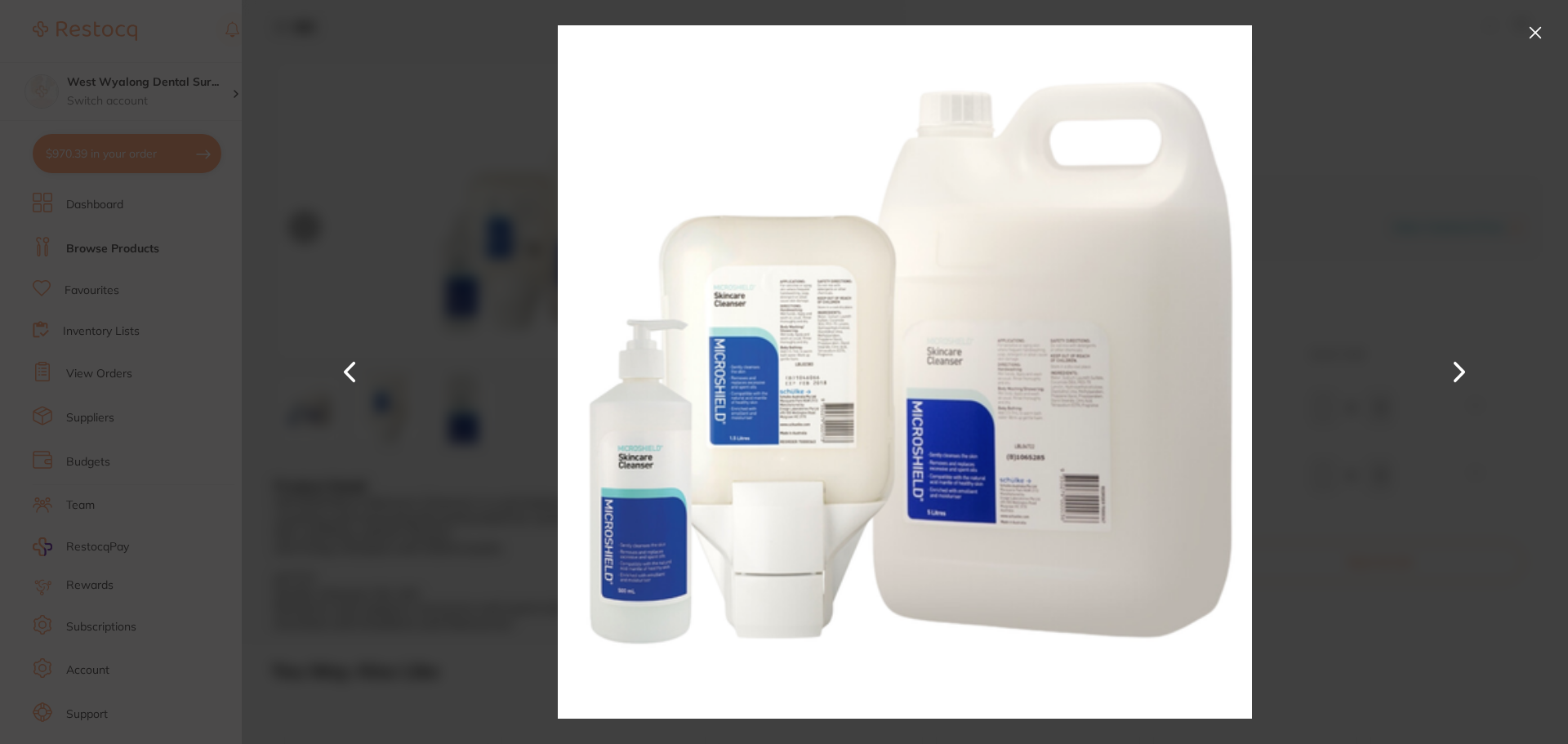
click at [1533, 25] on button at bounding box center [1535, 32] width 26 height 26
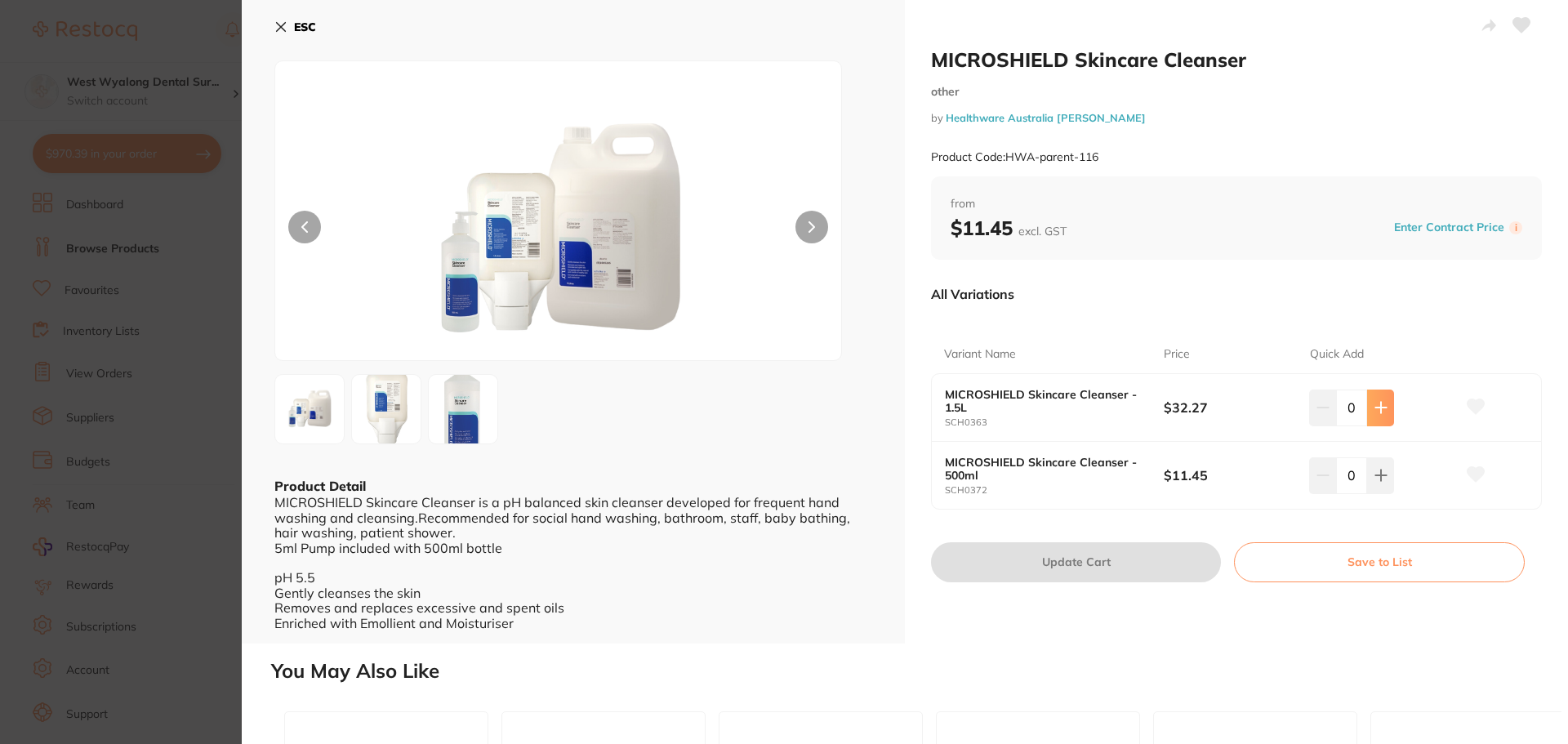
click at [1383, 409] on icon at bounding box center [1381, 407] width 13 height 13
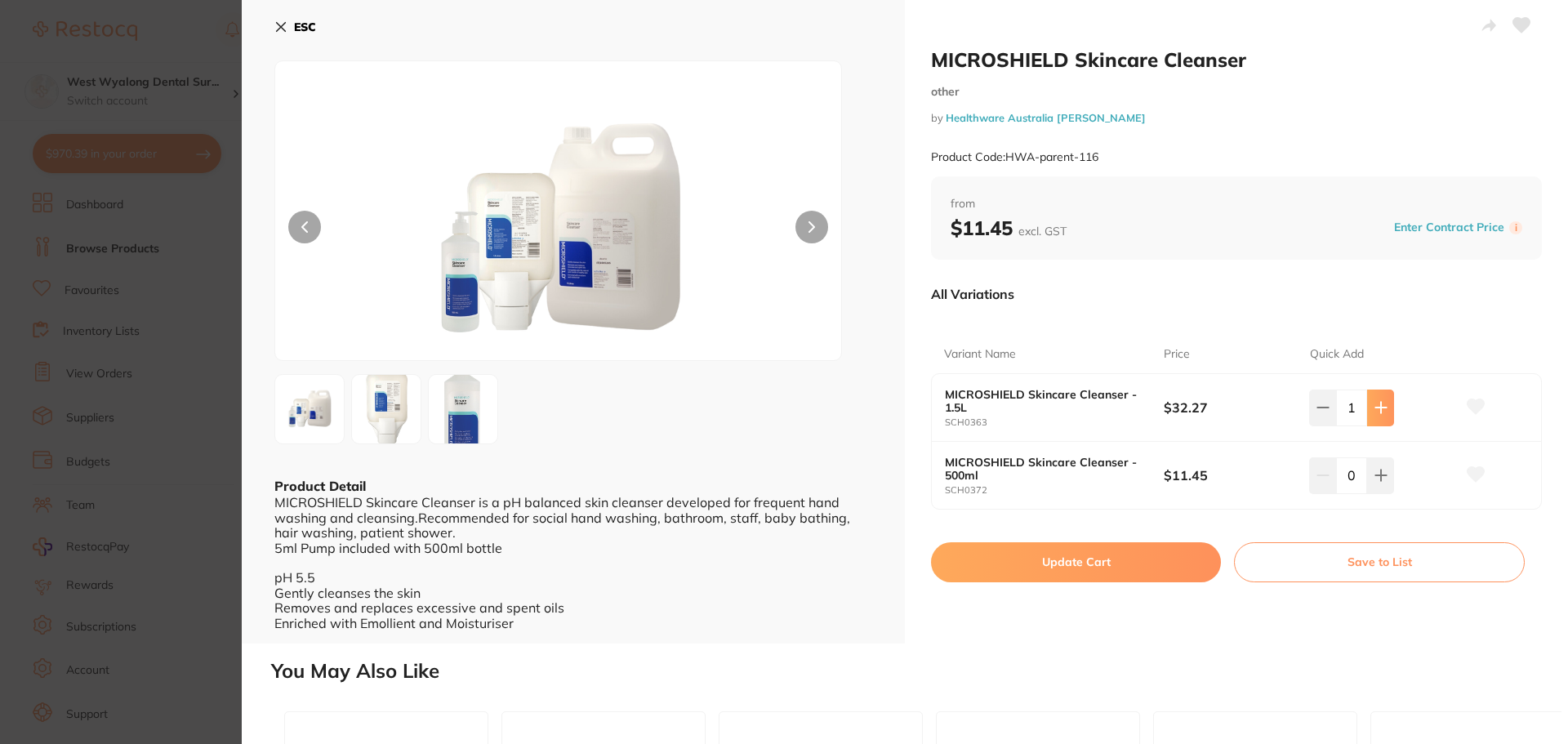
click at [1382, 409] on icon at bounding box center [1381, 407] width 13 height 13
type input "2"
click at [1075, 570] on button "Update Cart" at bounding box center [1076, 561] width 290 height 39
checkbox input "false"
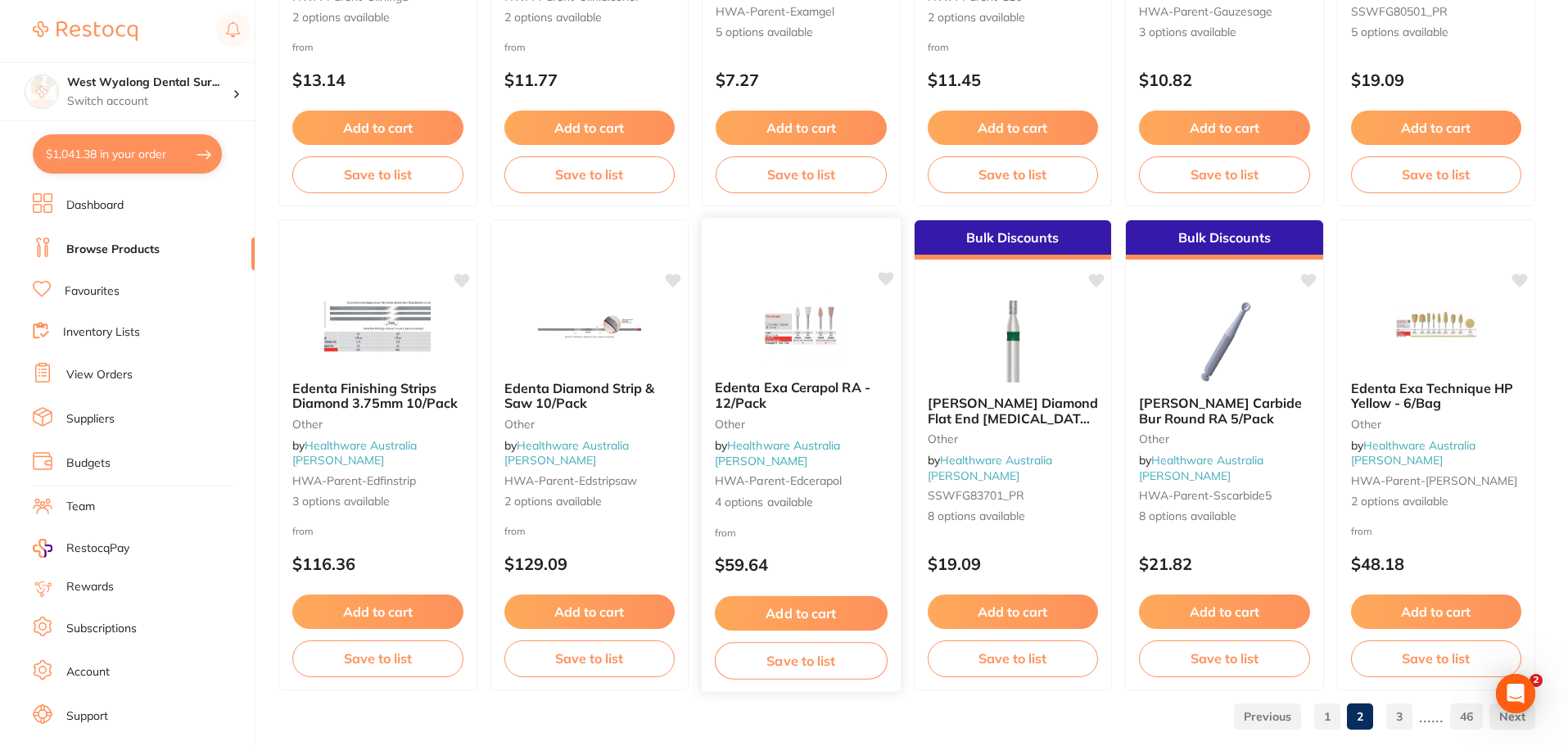
scroll to position [3913, 0]
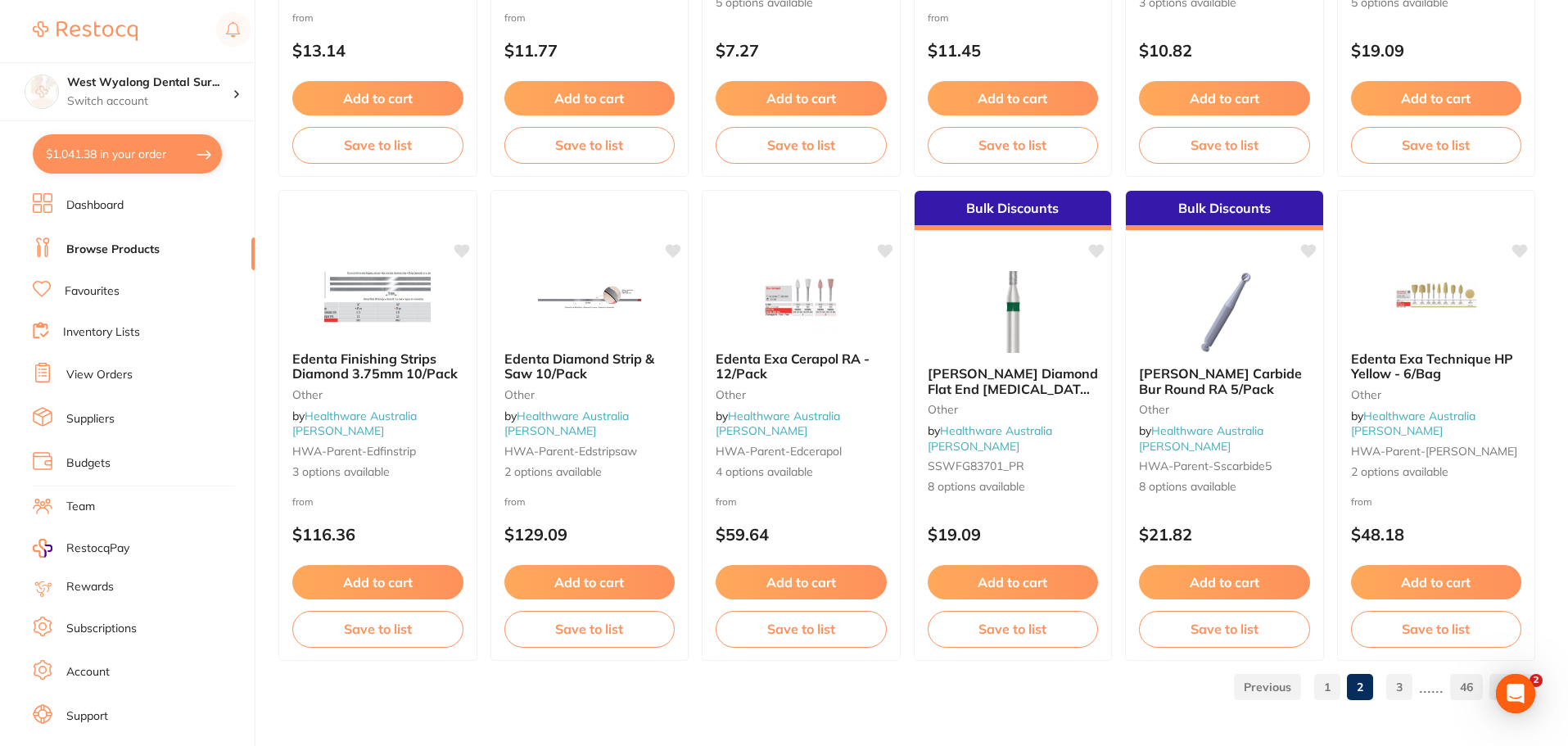
click at [1395, 689] on link "3" at bounding box center [1399, 687] width 26 height 32
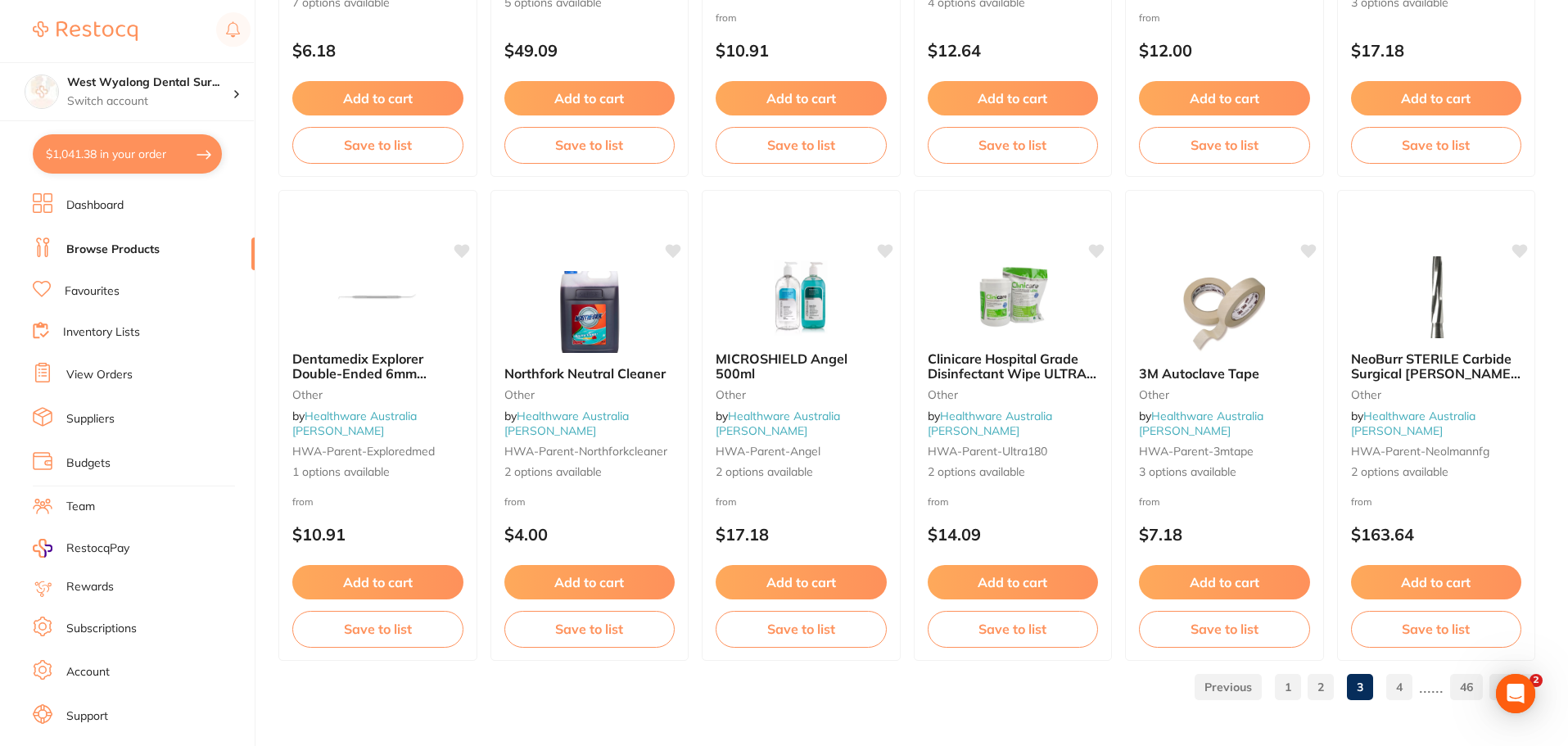
click at [1393, 689] on link "4" at bounding box center [1399, 687] width 26 height 32
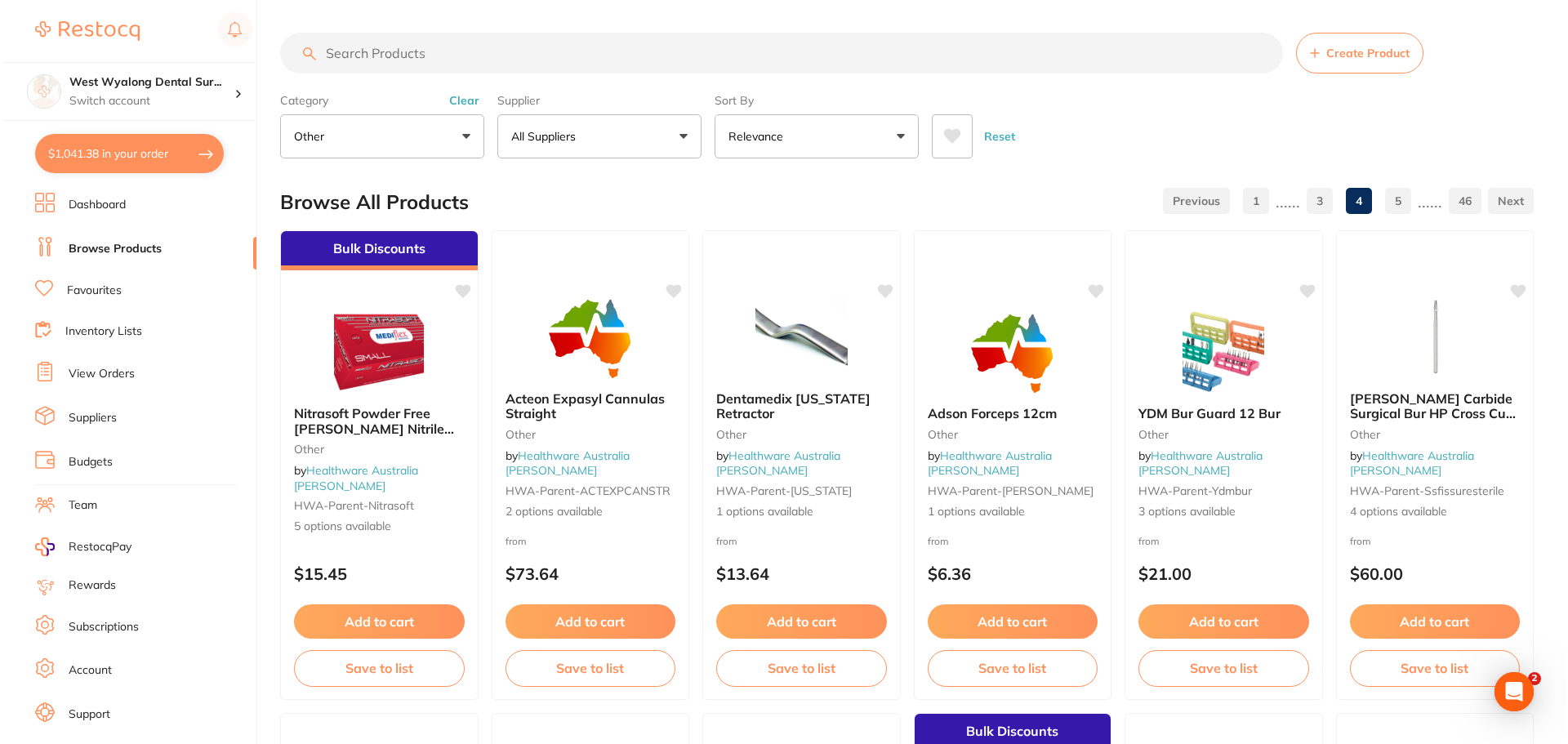
scroll to position [0, 0]
drag, startPoint x: 1223, startPoint y: 416, endPoint x: 1205, endPoint y: 503, distance: 88.8
click at [1223, 416] on span "YDM Bur Guard 12 Bur" at bounding box center [1206, 413] width 142 height 17
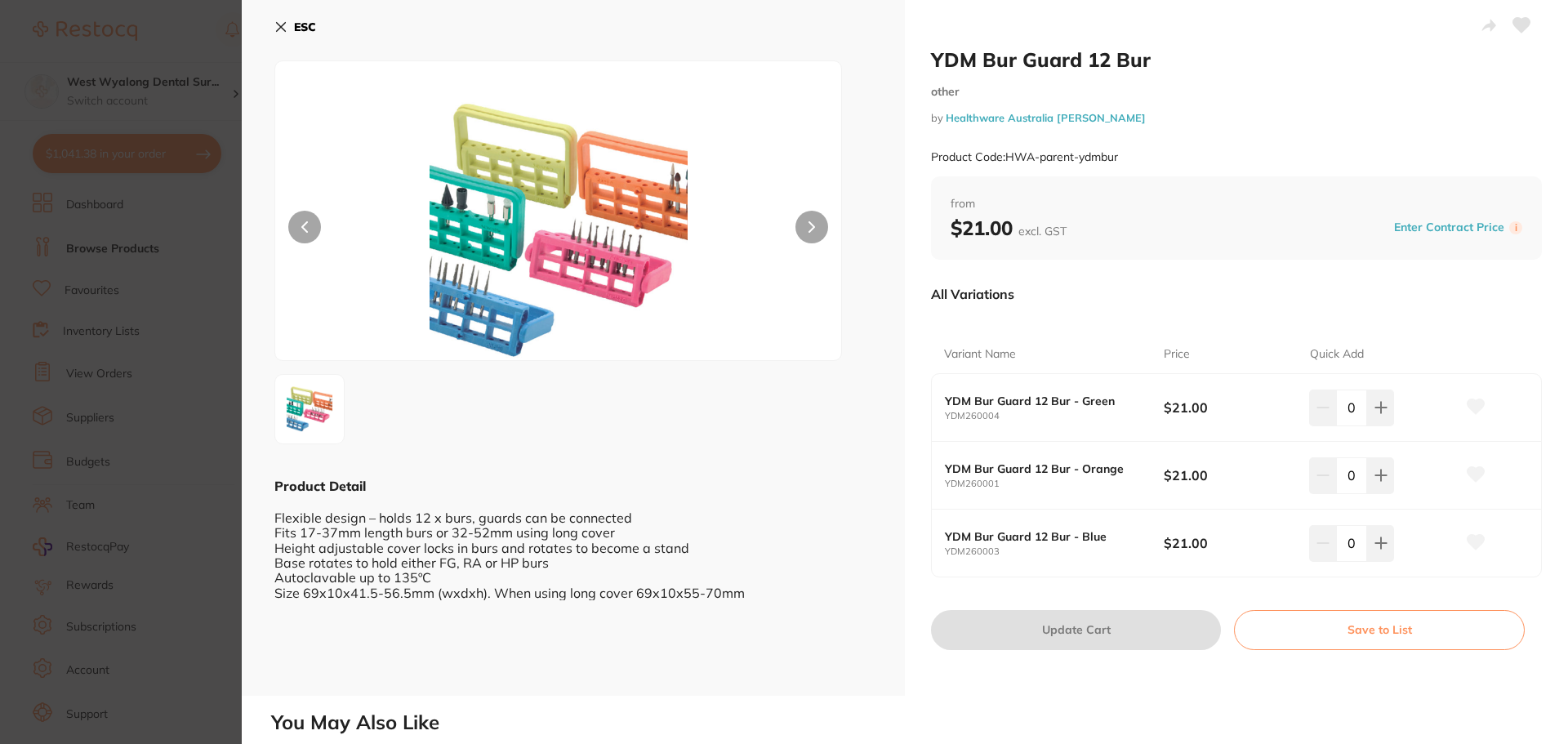
click at [610, 237] on img at bounding box center [558, 231] width 340 height 258
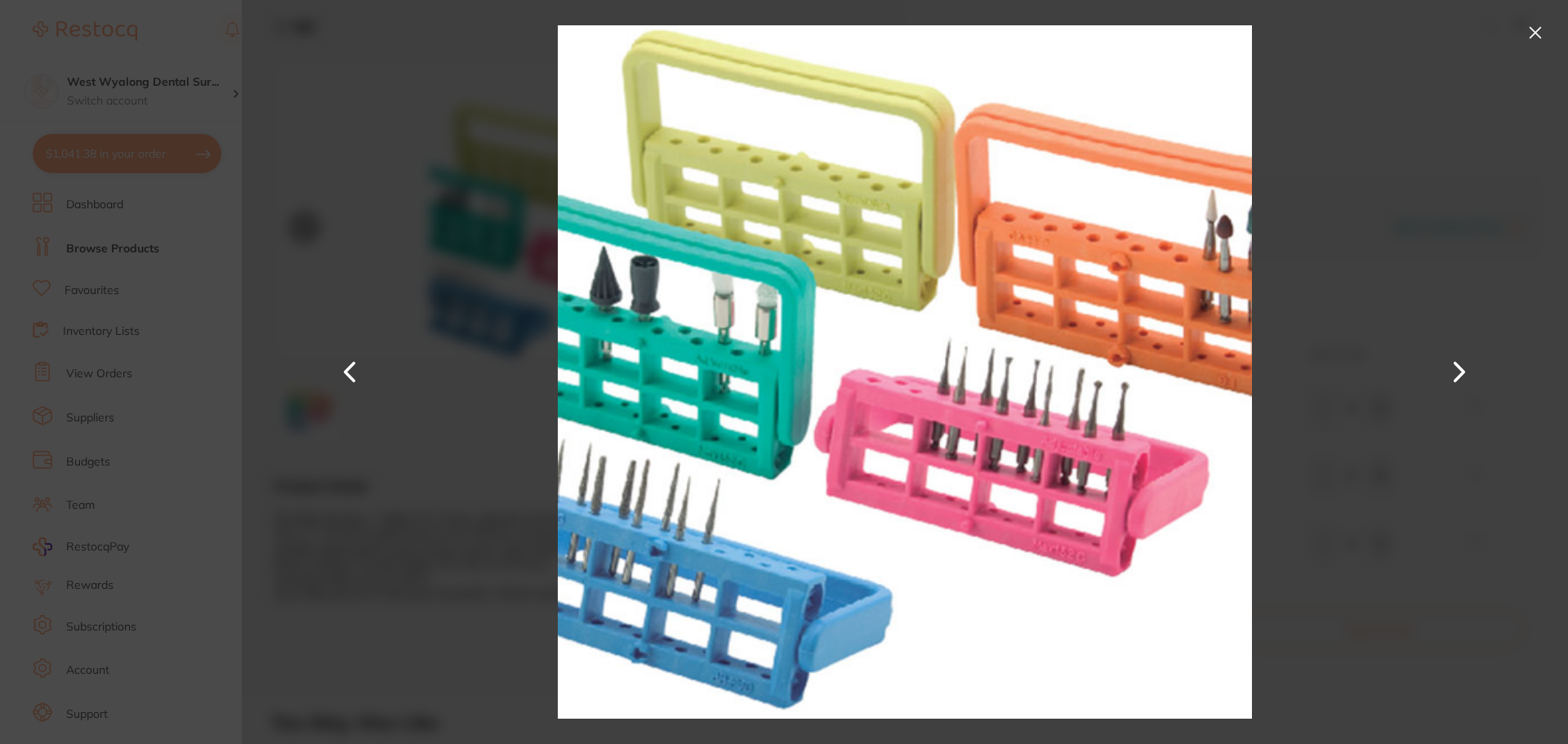
click at [1536, 30] on button at bounding box center [1535, 32] width 26 height 26
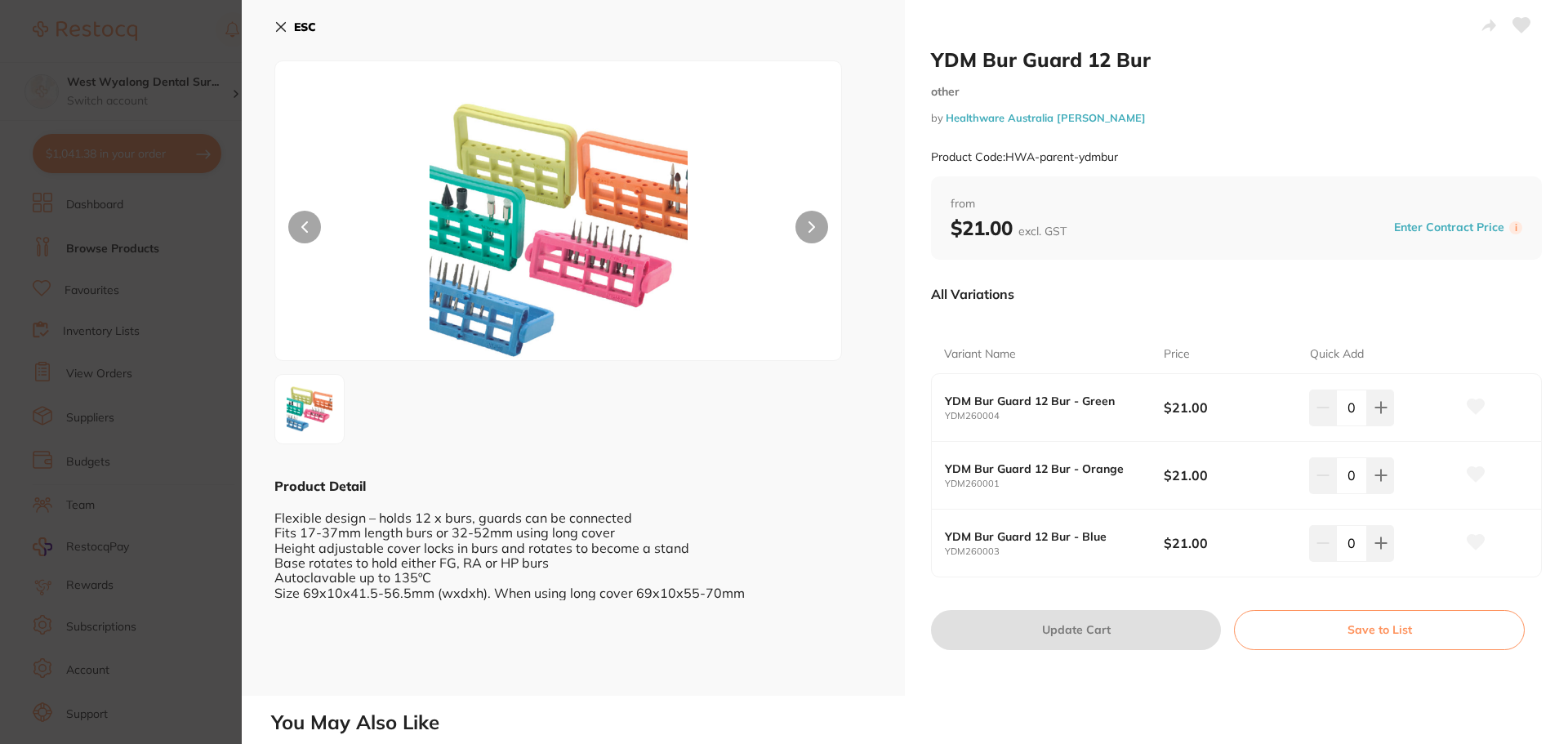
click at [282, 22] on icon at bounding box center [280, 26] width 13 height 13
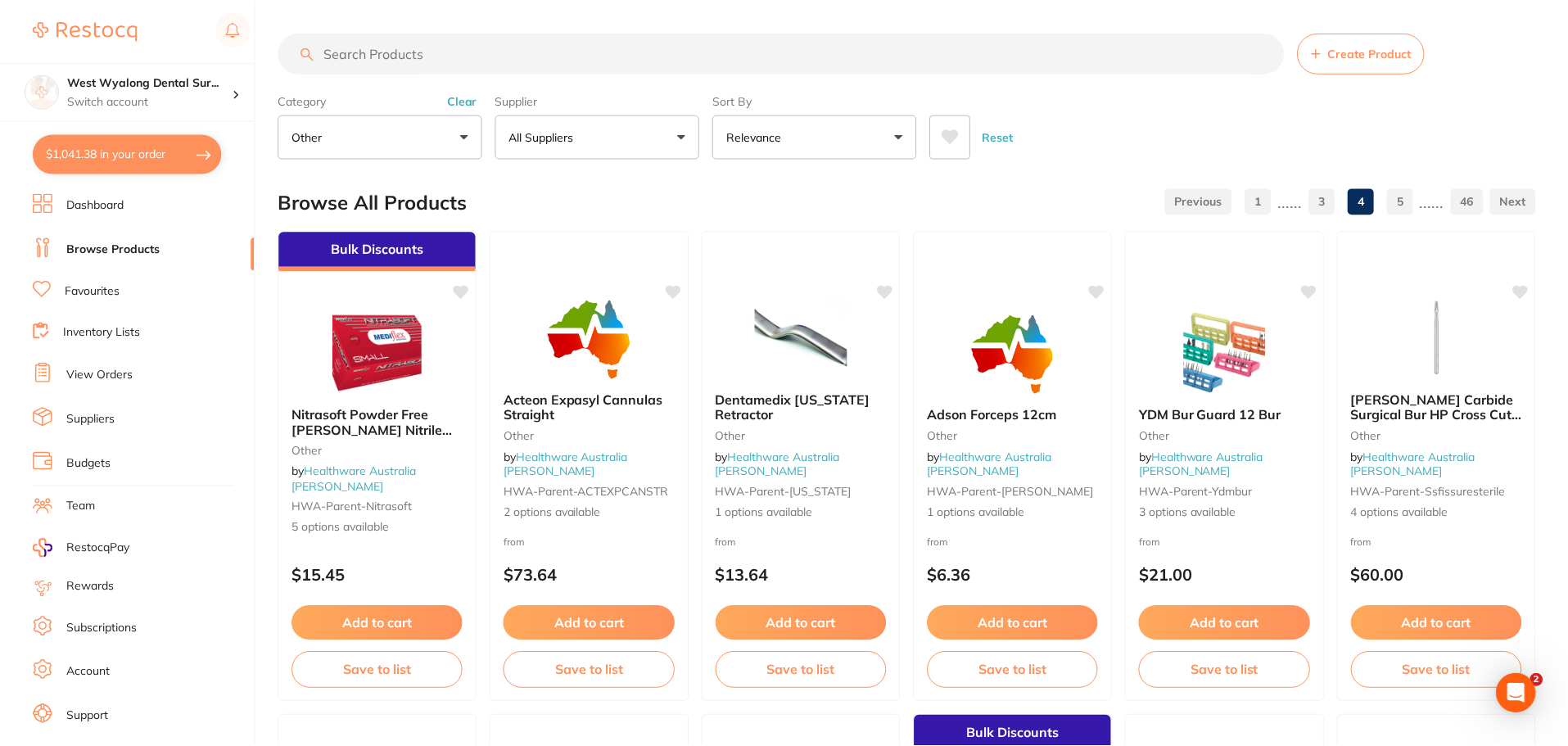
scroll to position [3913, 0]
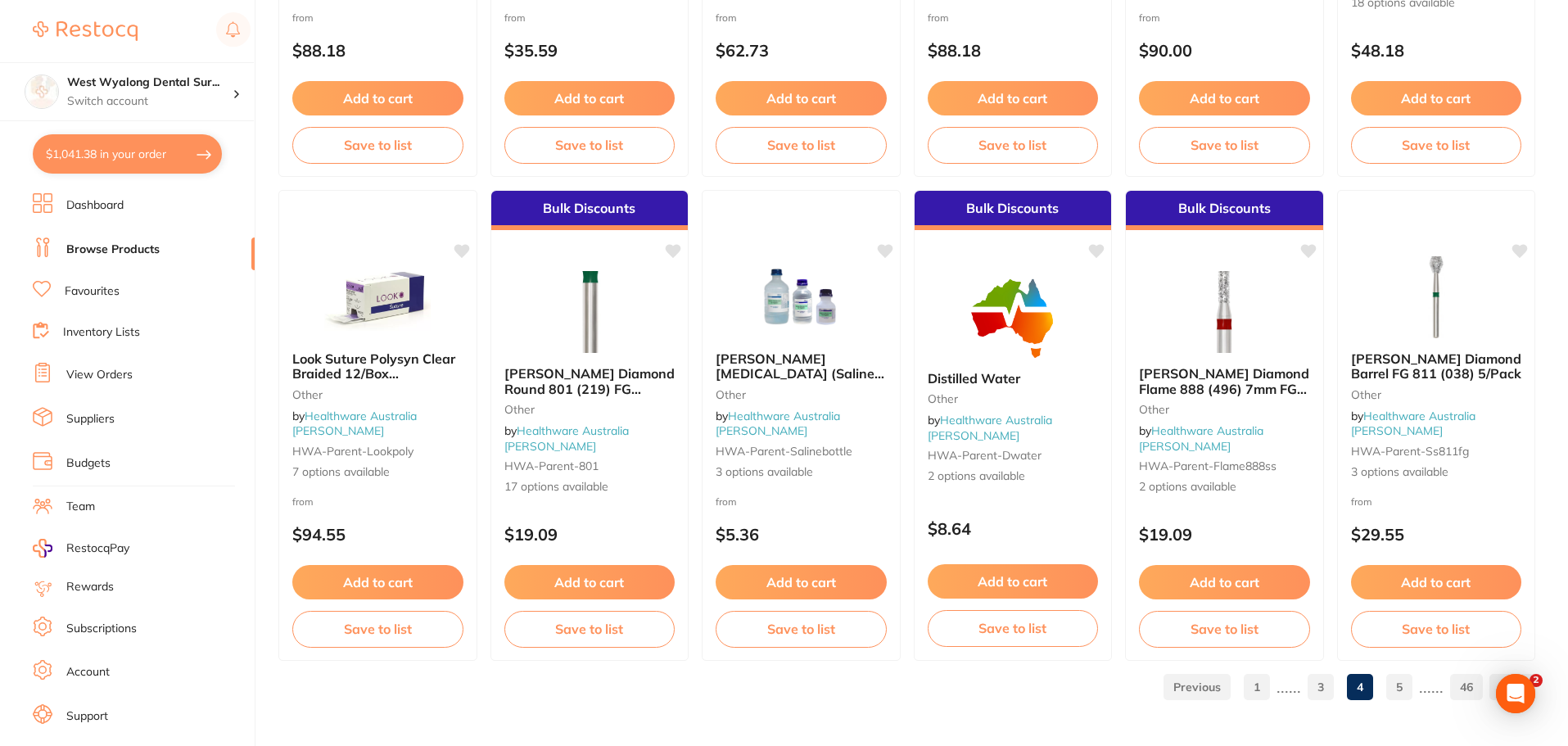
click at [1399, 691] on link "5" at bounding box center [1399, 687] width 26 height 32
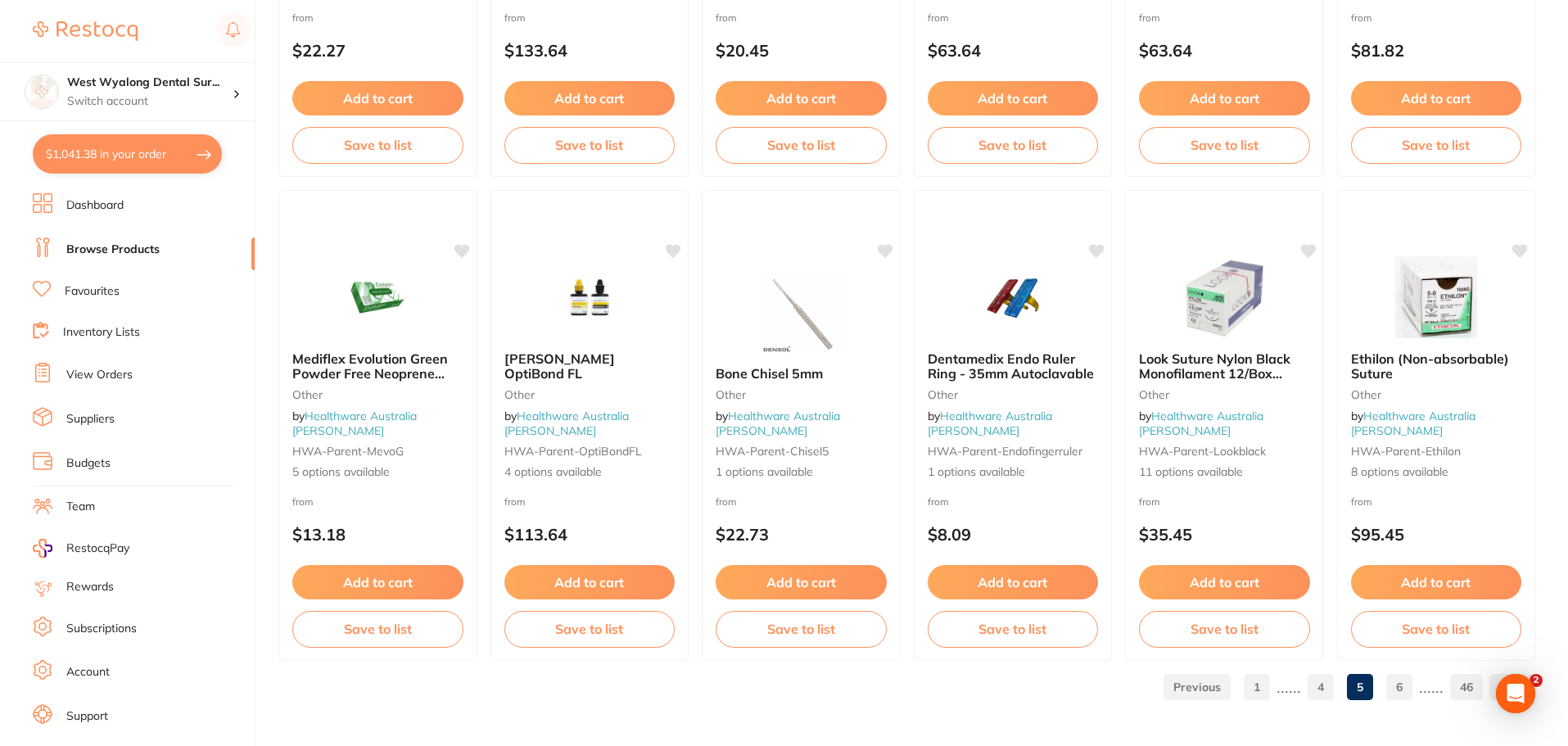
click at [1401, 687] on link "6" at bounding box center [1399, 687] width 26 height 32
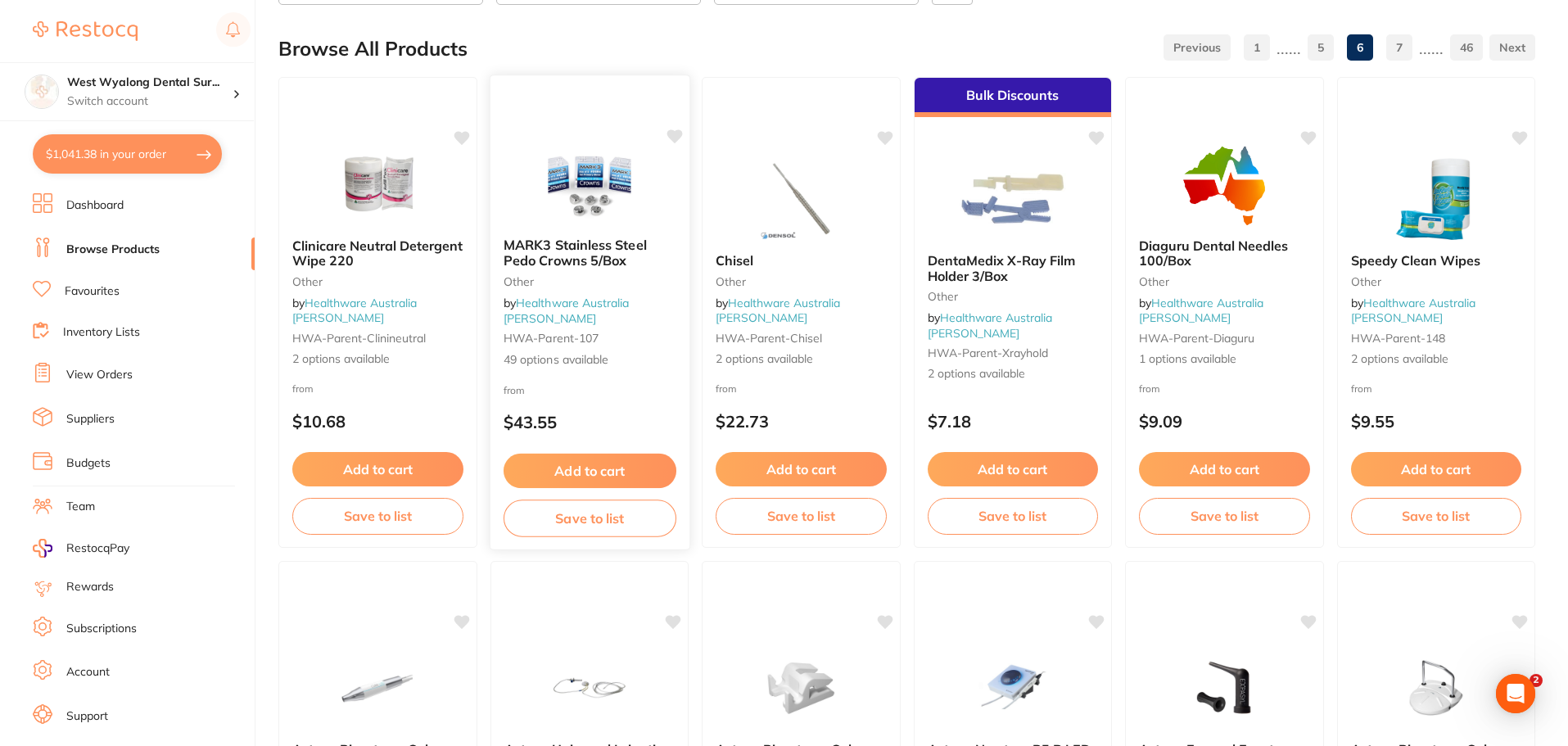
scroll to position [410, 0]
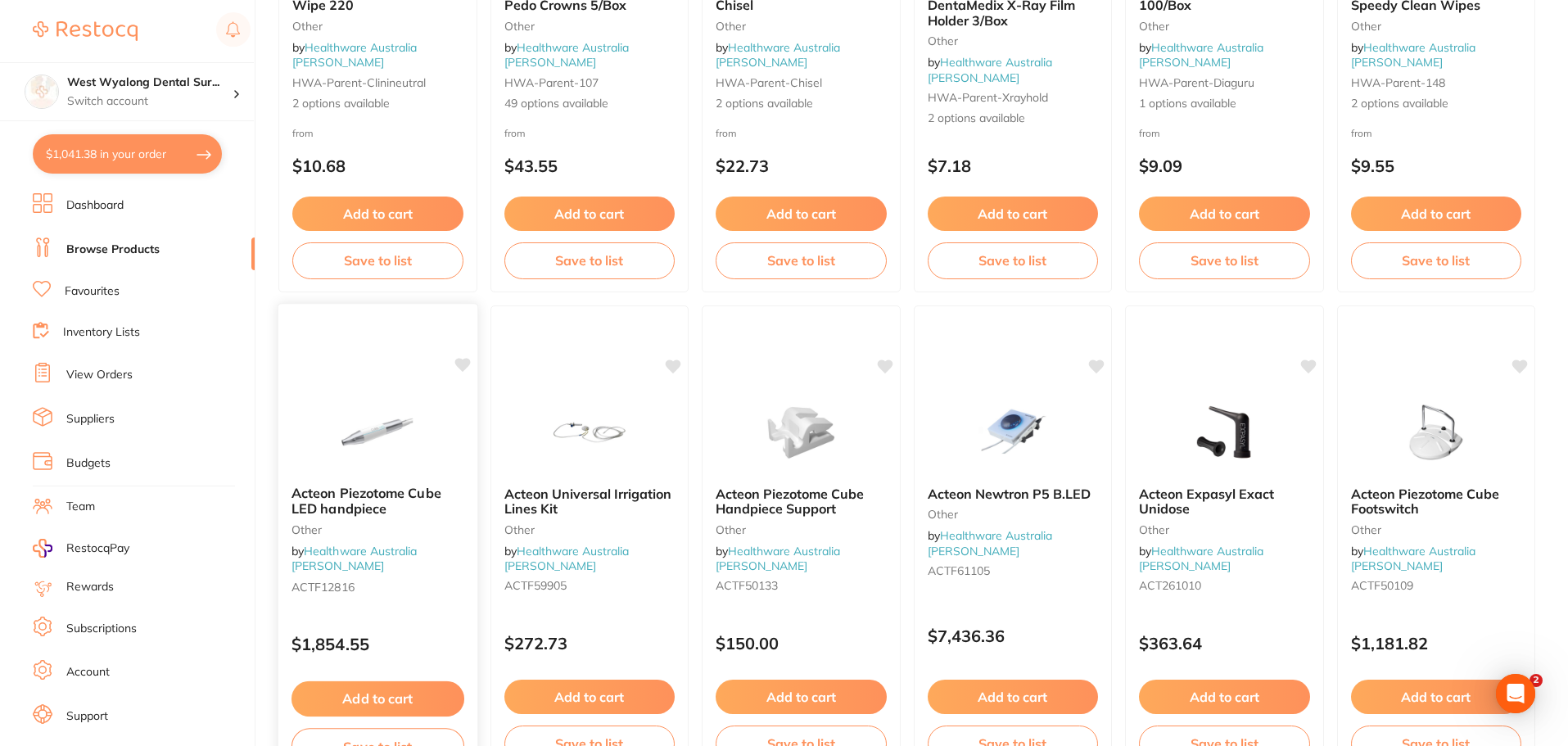
click at [374, 506] on span "Acteon Piezotome Cube LED handpiece" at bounding box center [367, 501] width 150 height 32
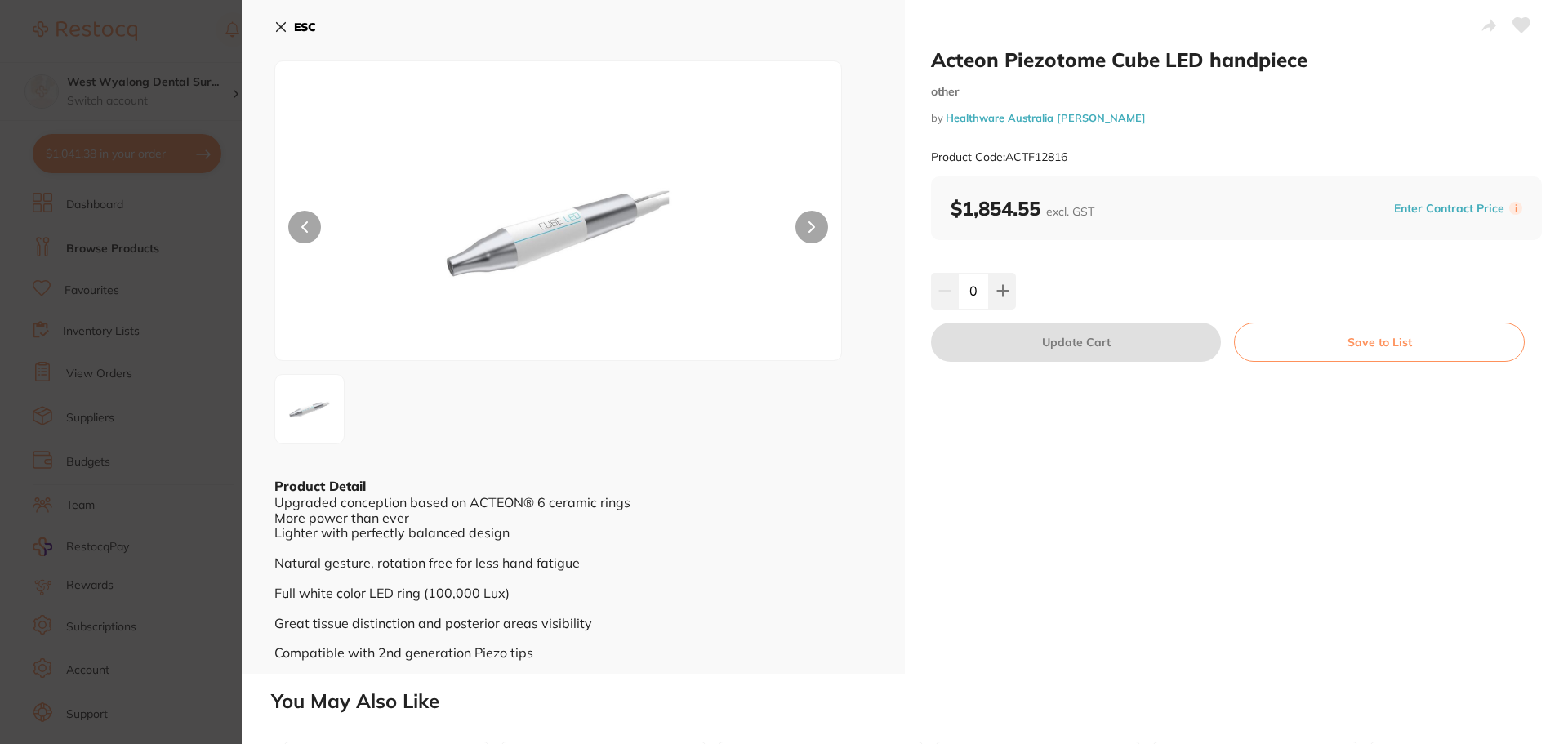
click at [282, 22] on icon at bounding box center [280, 26] width 13 height 13
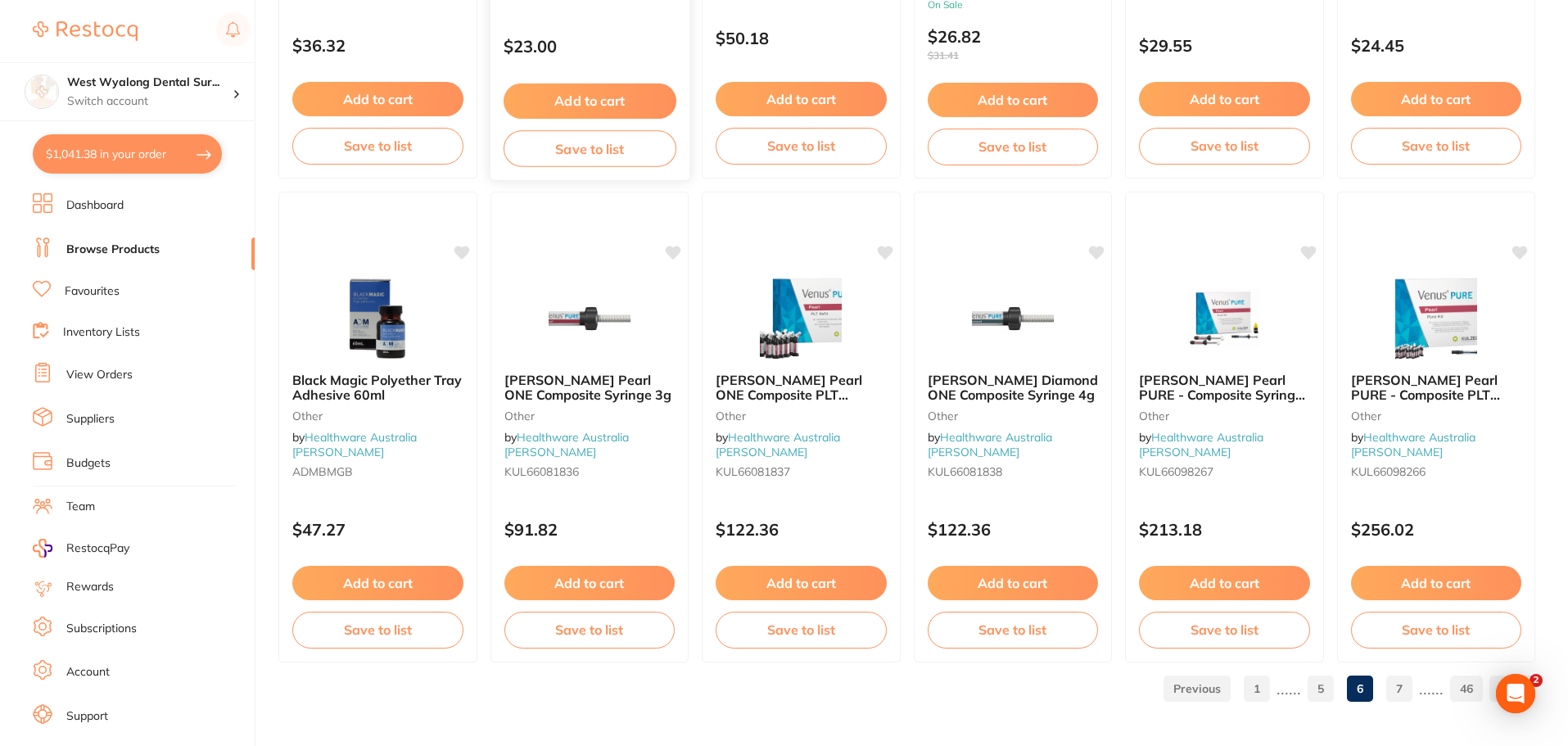
scroll to position [3913, 0]
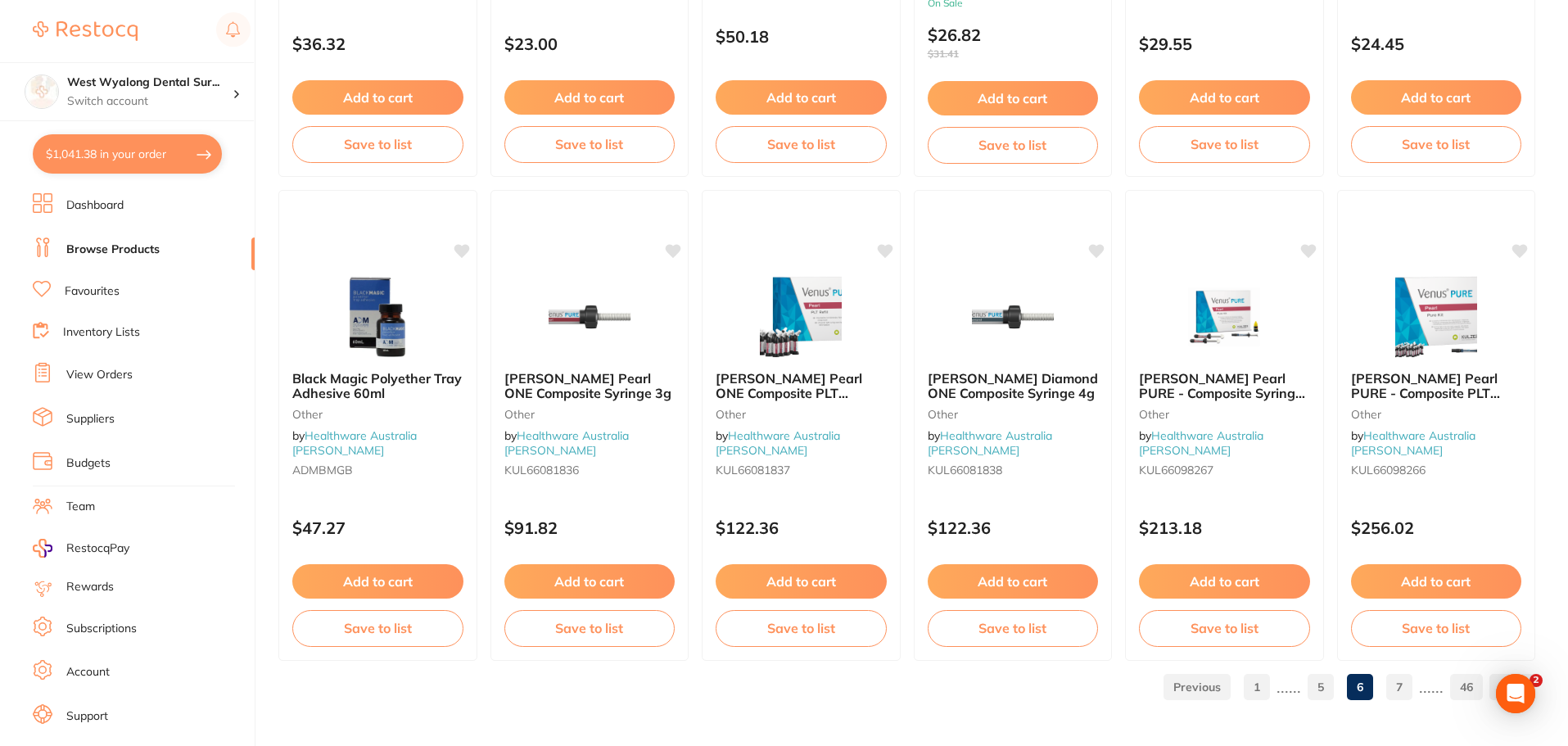
click at [1364, 682] on link "6" at bounding box center [1360, 687] width 26 height 32
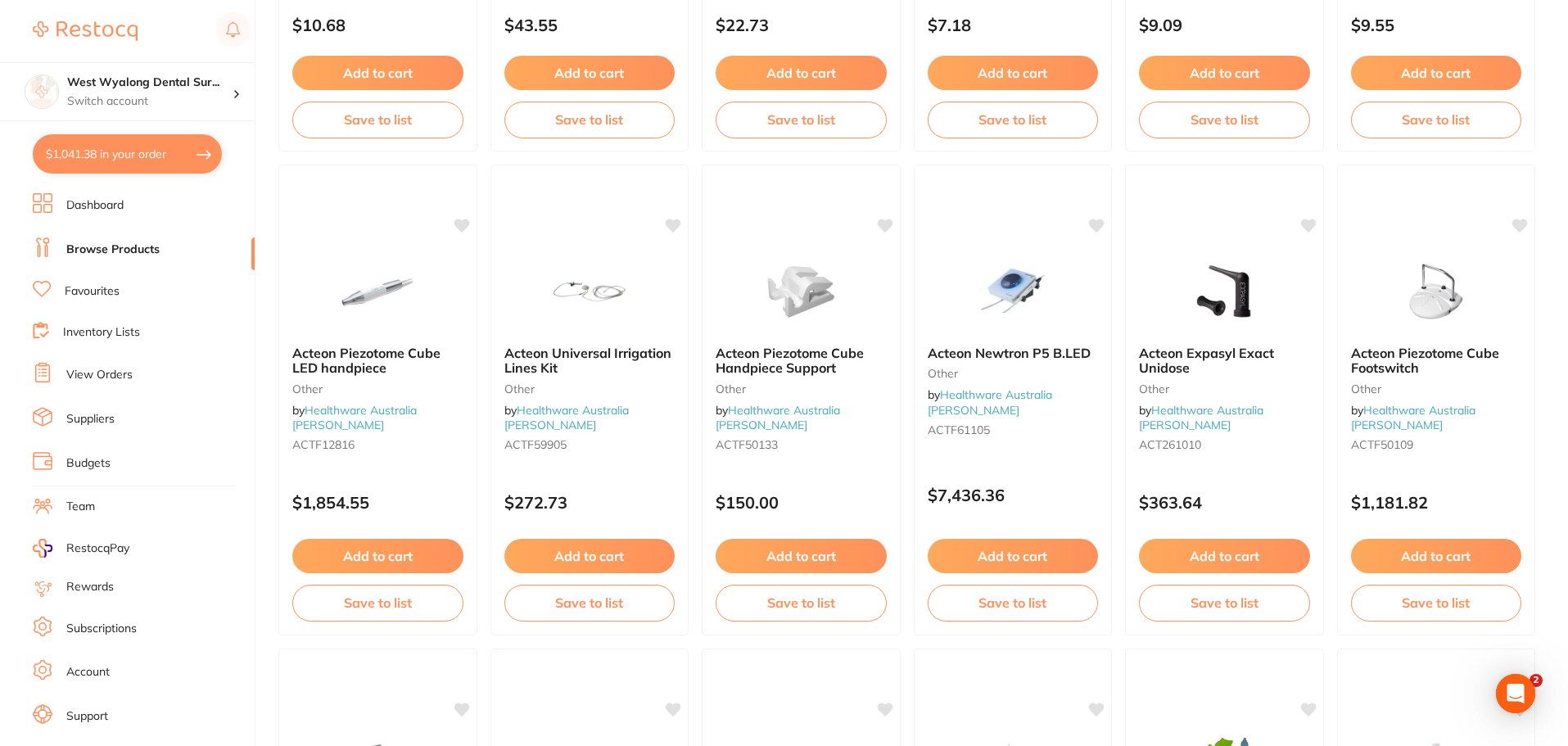
scroll to position [0, 0]
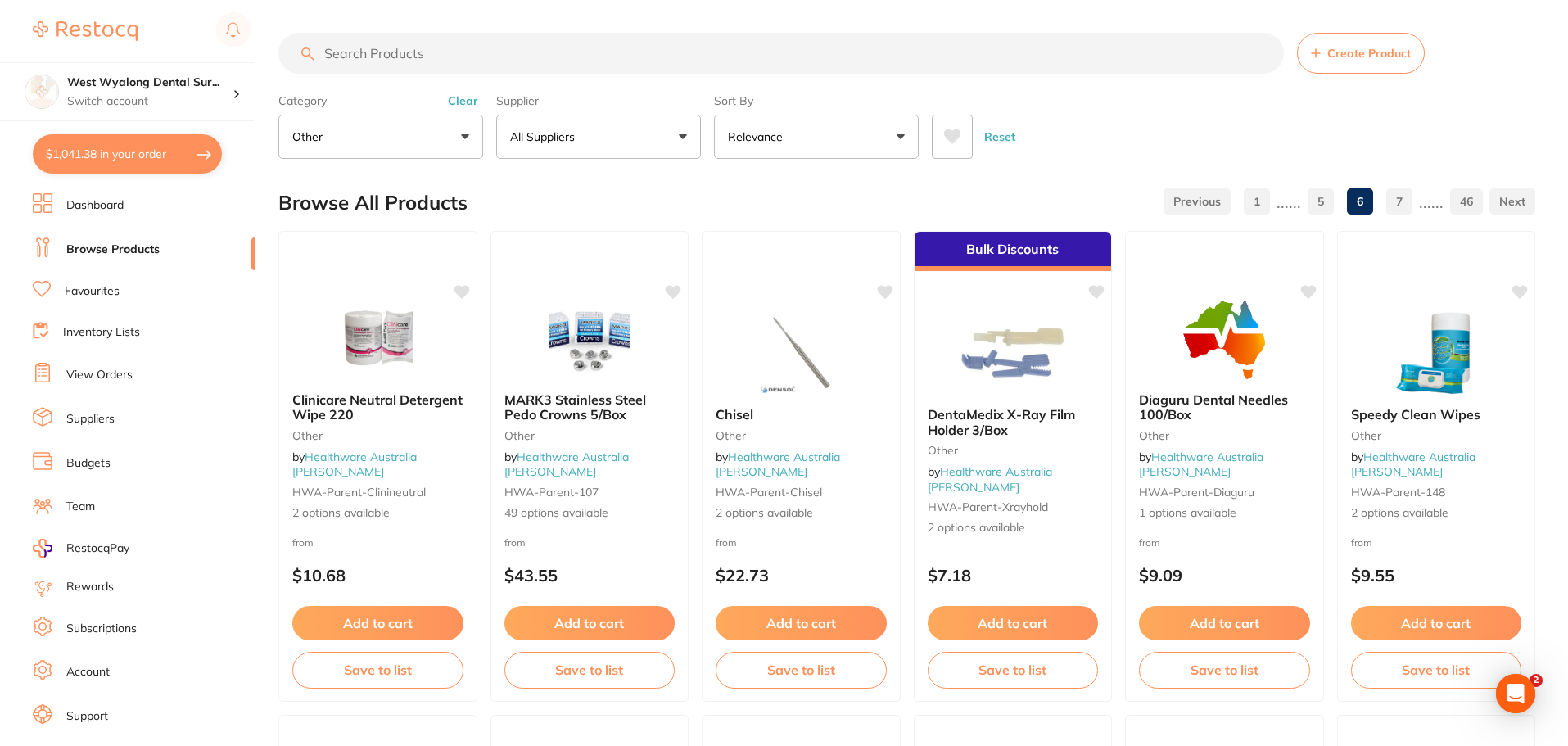
click at [354, 52] on input "search" at bounding box center [781, 52] width 1005 height 41
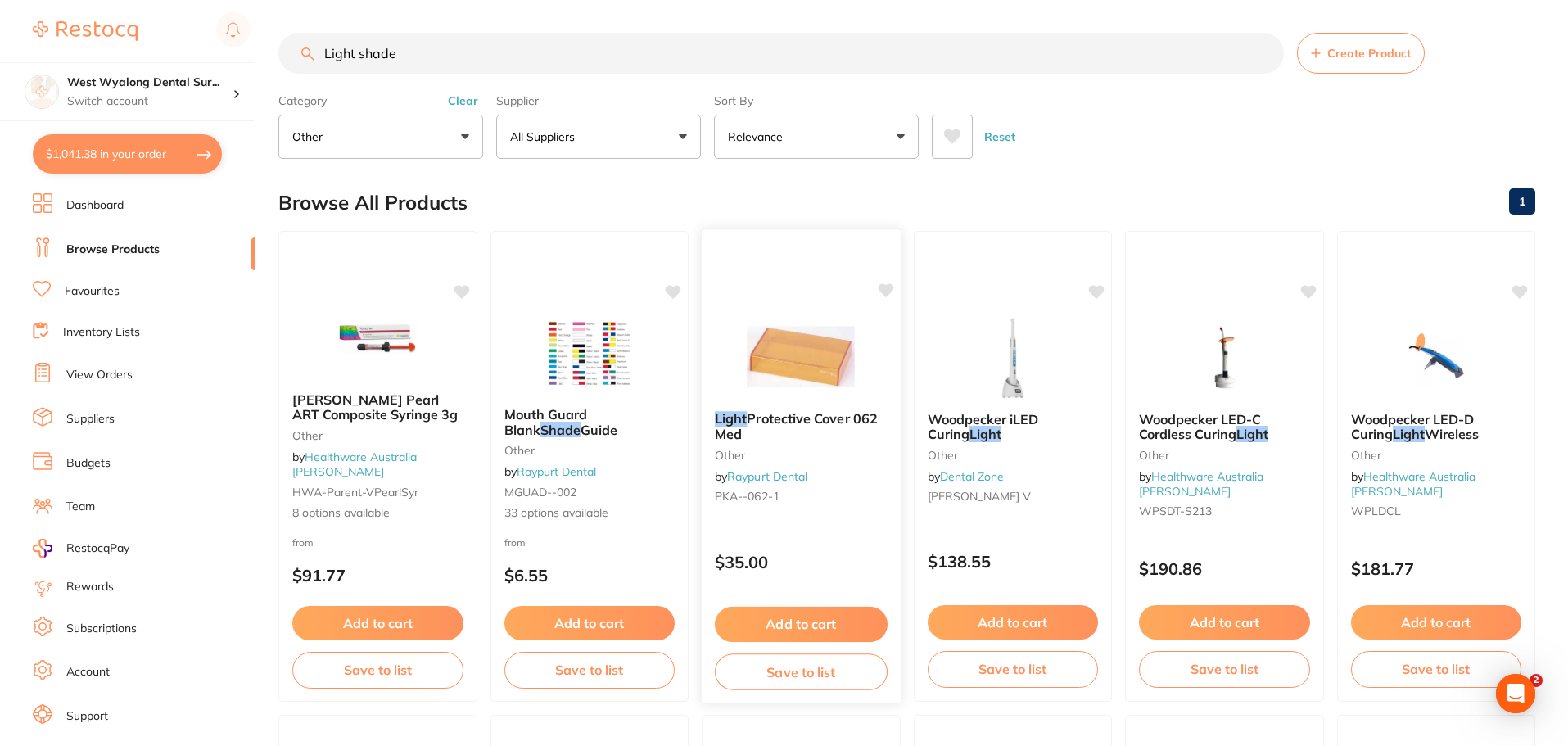
type input "Light shade"
drag, startPoint x: 722, startPoint y: 411, endPoint x: 567, endPoint y: 410, distance: 155.0
click at [722, 411] on em "Light" at bounding box center [731, 419] width 32 height 17
click at [722, 411] on section at bounding box center [784, 373] width 1568 height 746
click at [756, 424] on span "Protective Cover 062 Med" at bounding box center [796, 426] width 163 height 32
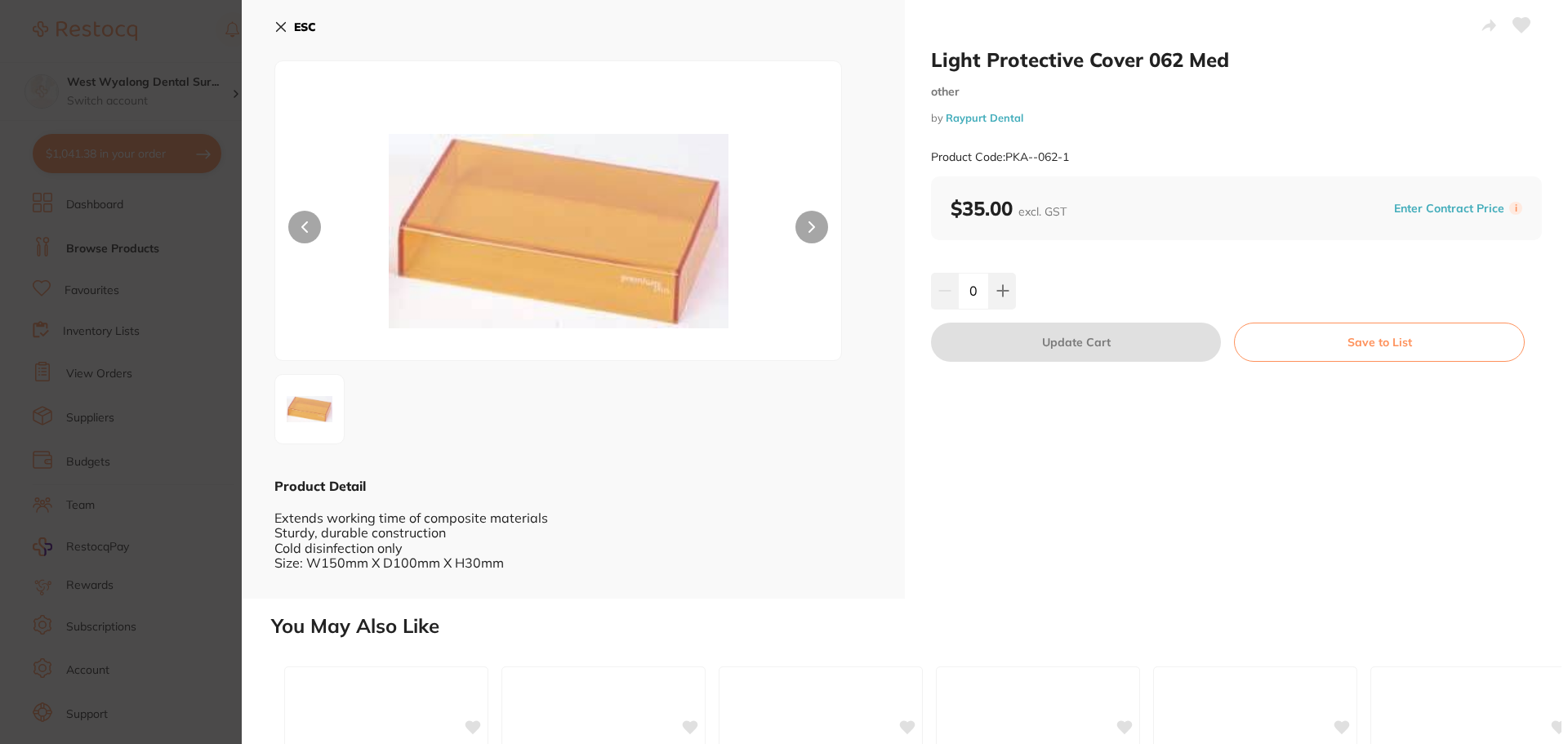
click at [816, 225] on button at bounding box center [811, 227] width 32 height 32
click at [286, 30] on icon at bounding box center [280, 26] width 13 height 13
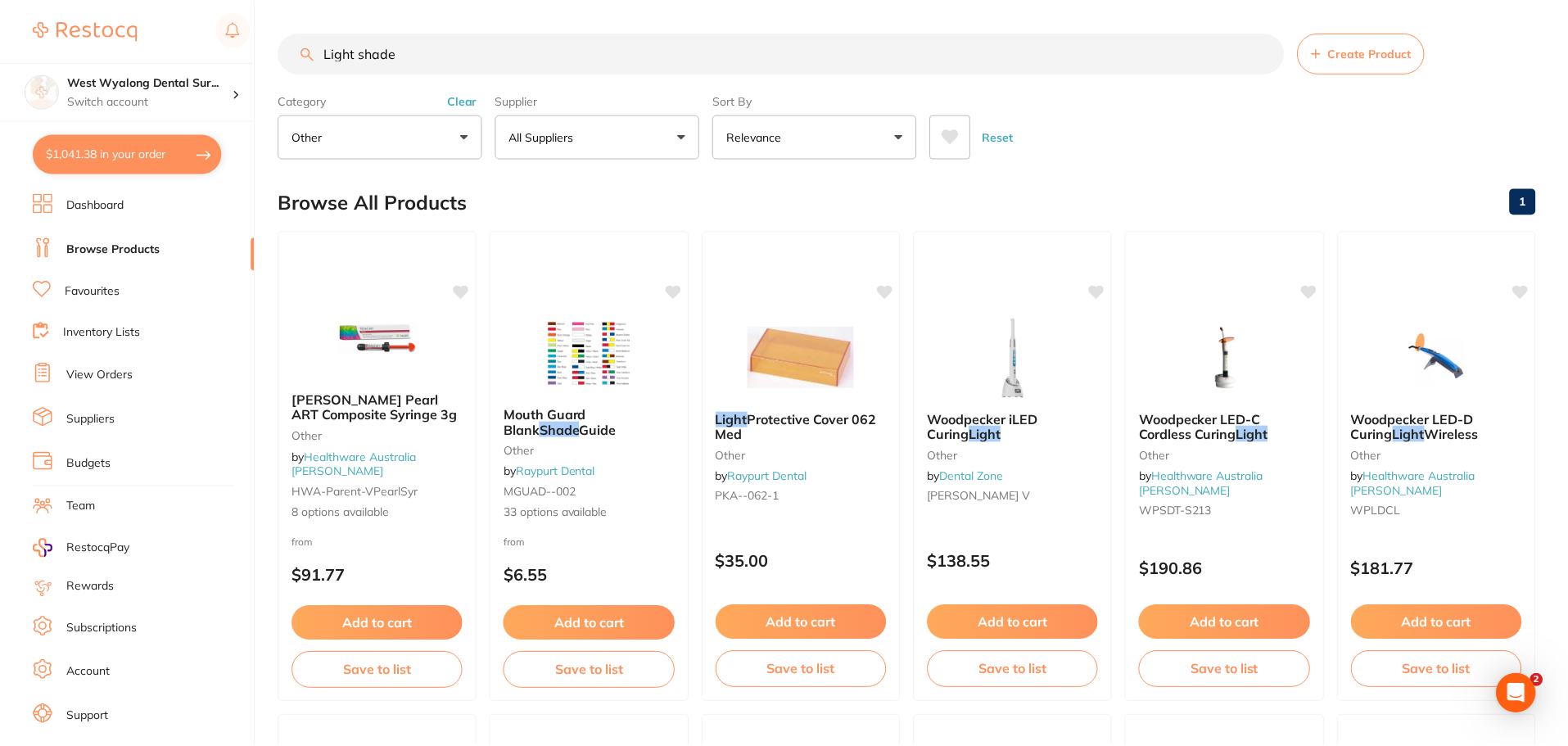
scroll to position [1, 0]
drag, startPoint x: 416, startPoint y: 54, endPoint x: 307, endPoint y: 52, distance: 109.0
click at [307, 52] on div "Light shade Create Product" at bounding box center [907, 52] width 1257 height 41
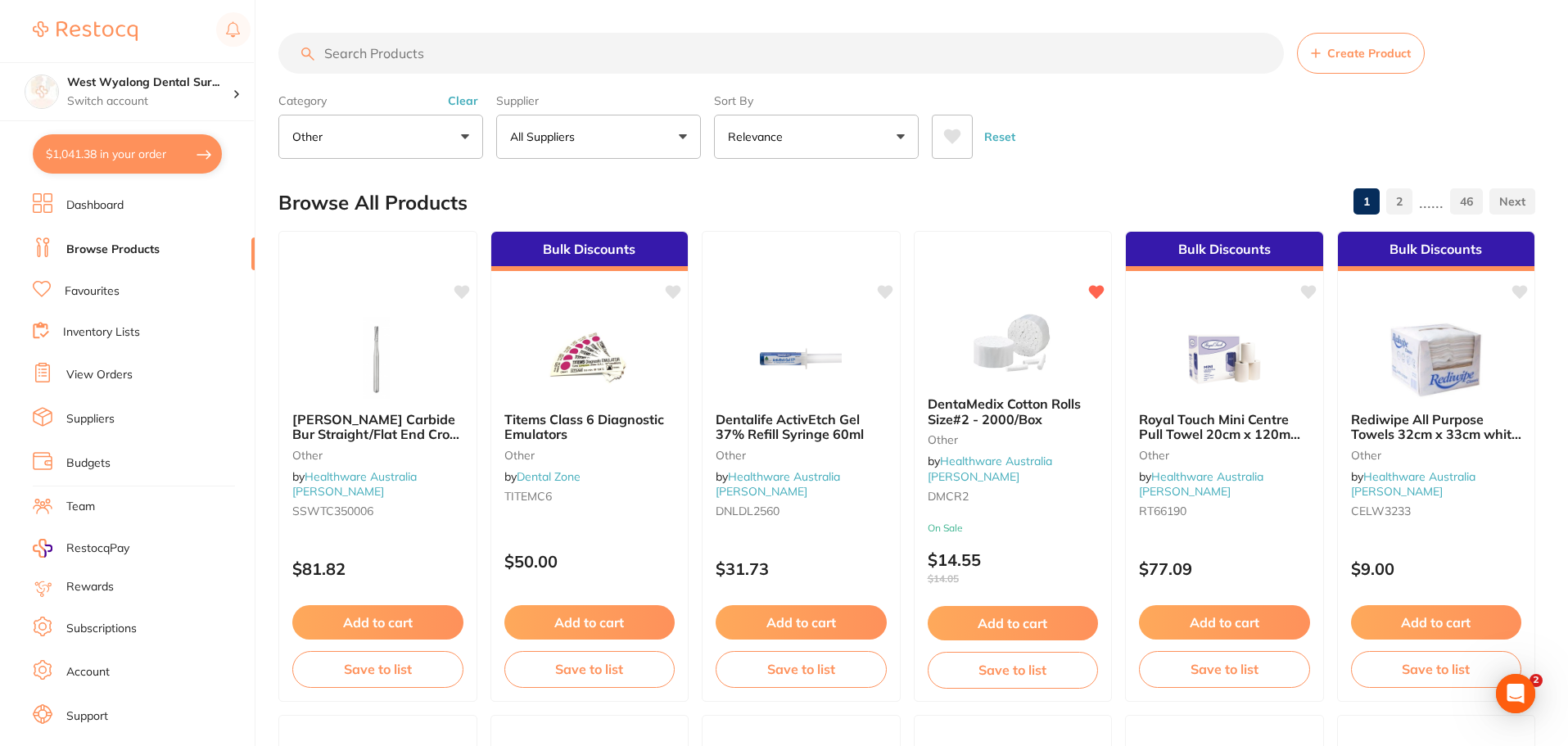
scroll to position [0, 0]
click at [464, 141] on button "other" at bounding box center [381, 136] width 204 height 45
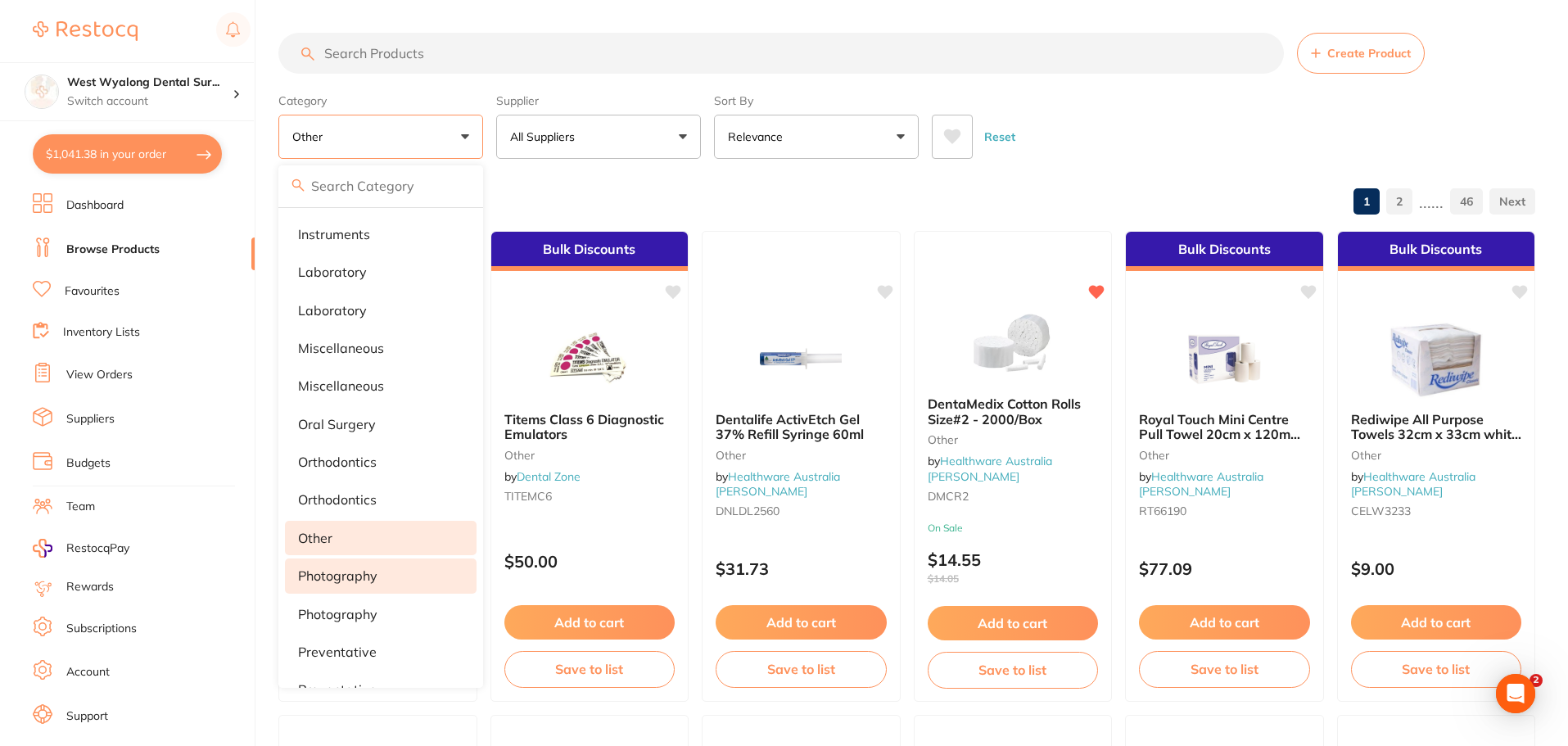
click at [360, 542] on li "other" at bounding box center [380, 537] width 191 height 34
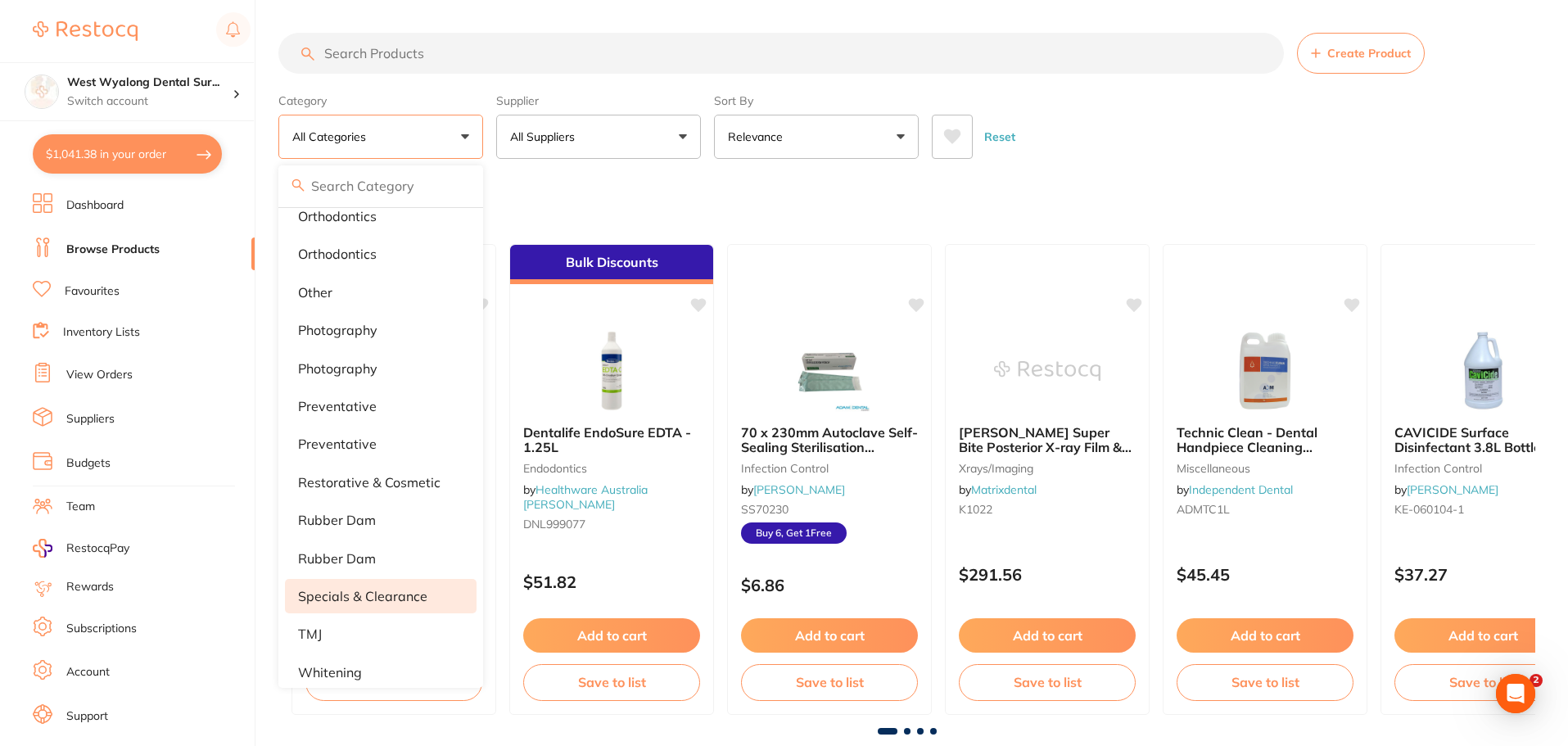
click at [379, 600] on p "specials & clearance" at bounding box center [363, 596] width 129 height 15
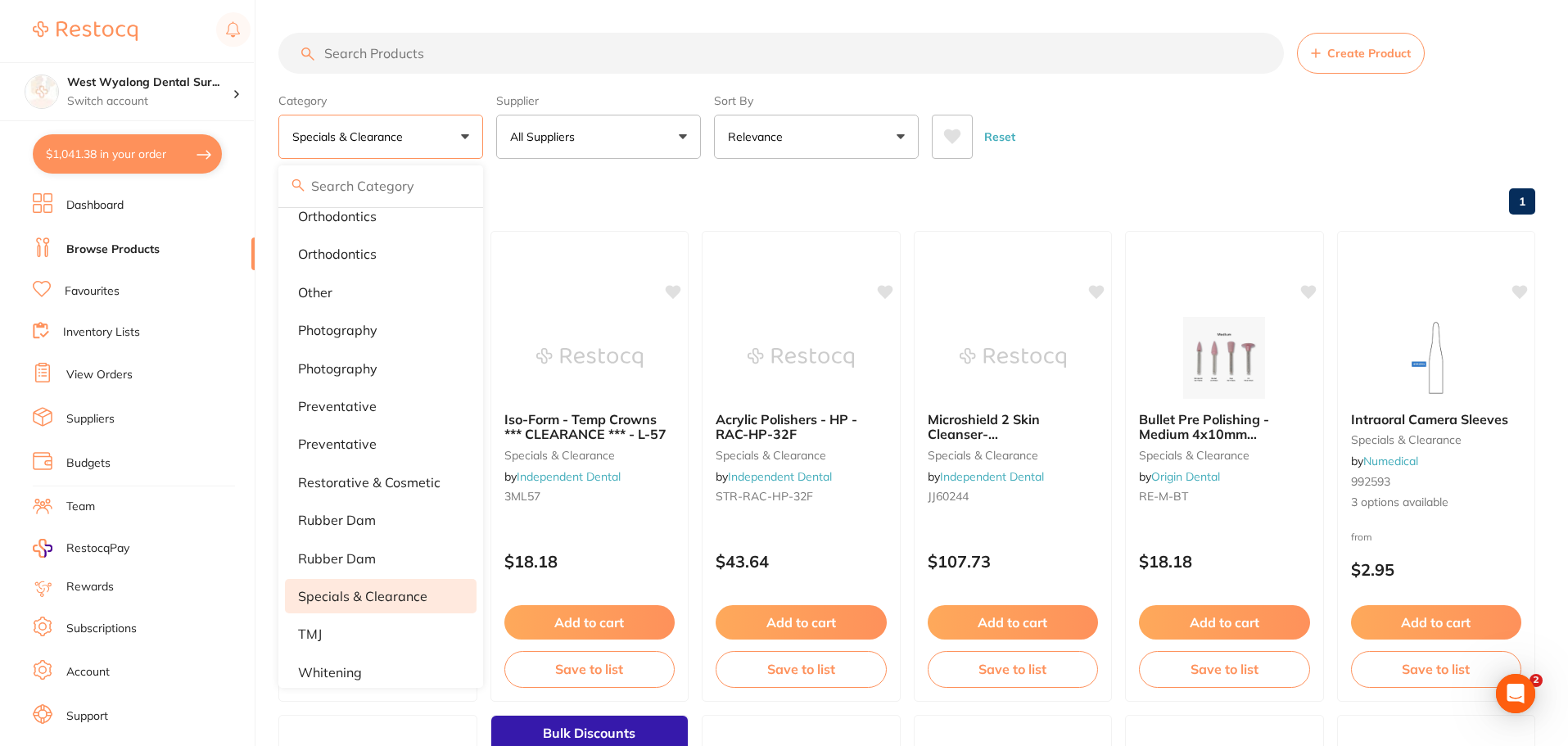
click at [396, 141] on p "specials & clearance" at bounding box center [351, 136] width 117 height 17
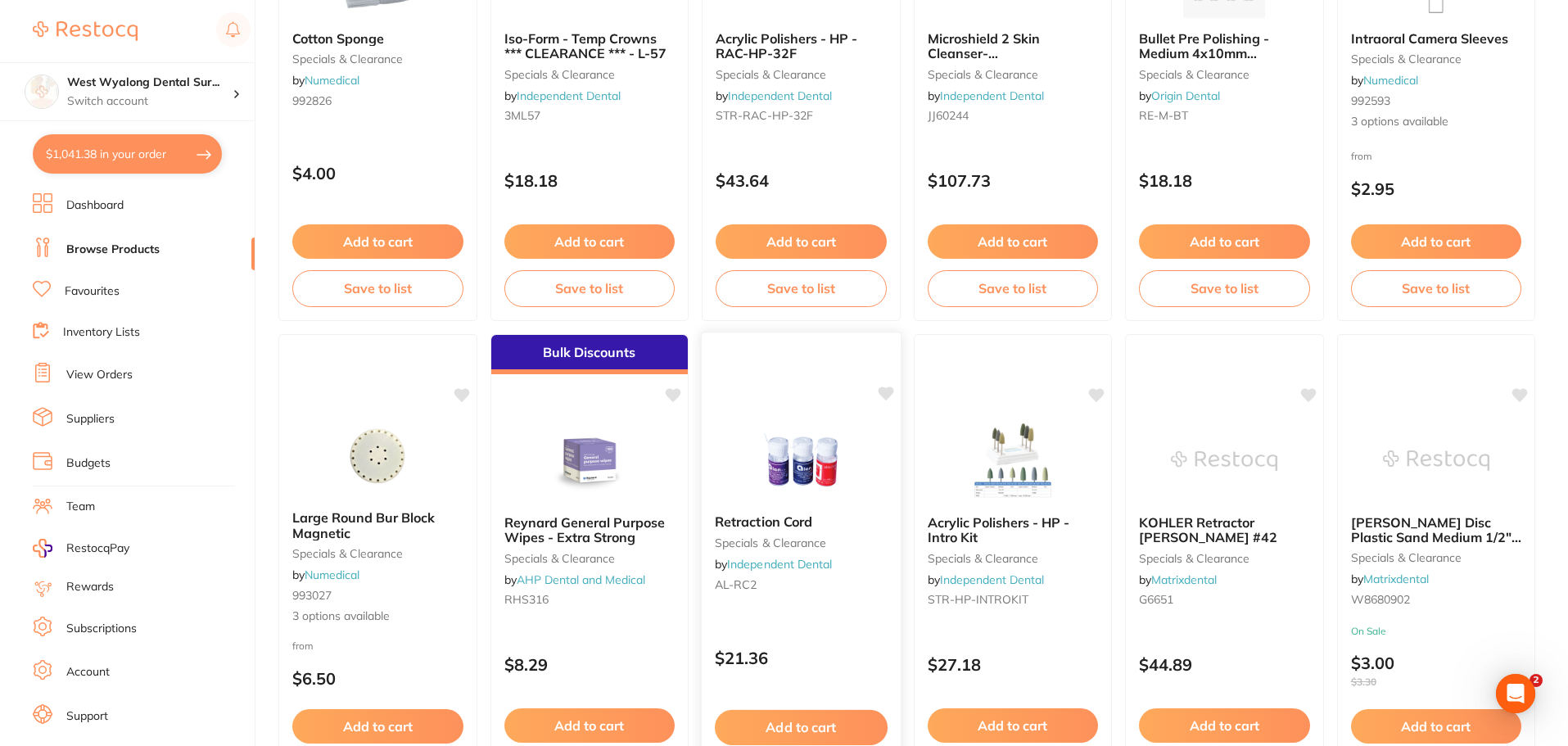
scroll to position [491, 0]
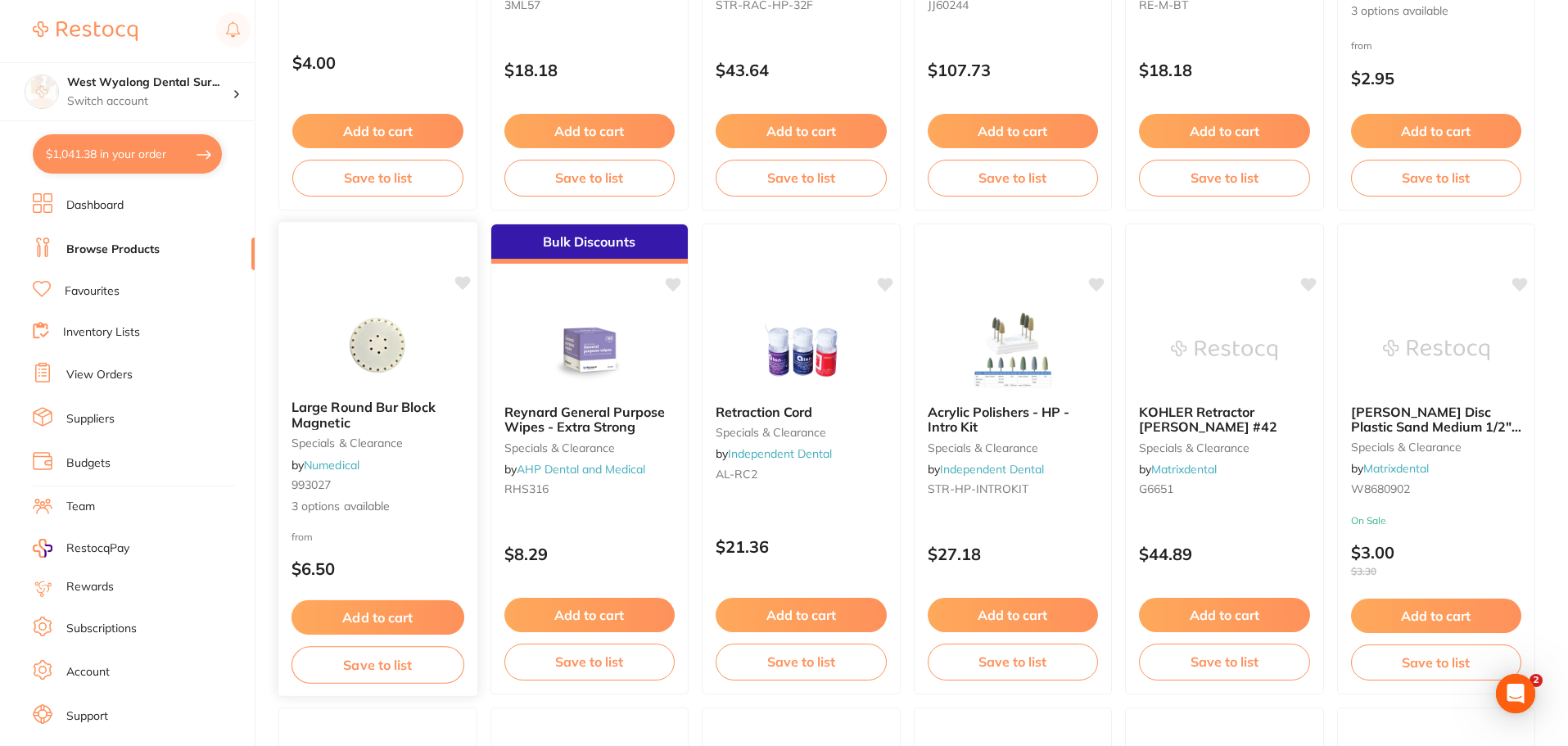
click at [363, 359] on img at bounding box center [377, 345] width 107 height 83
click at [363, 359] on section at bounding box center [784, 373] width 1568 height 746
click at [363, 359] on img at bounding box center [377, 345] width 107 height 83
click at [363, 359] on section at bounding box center [784, 373] width 1568 height 746
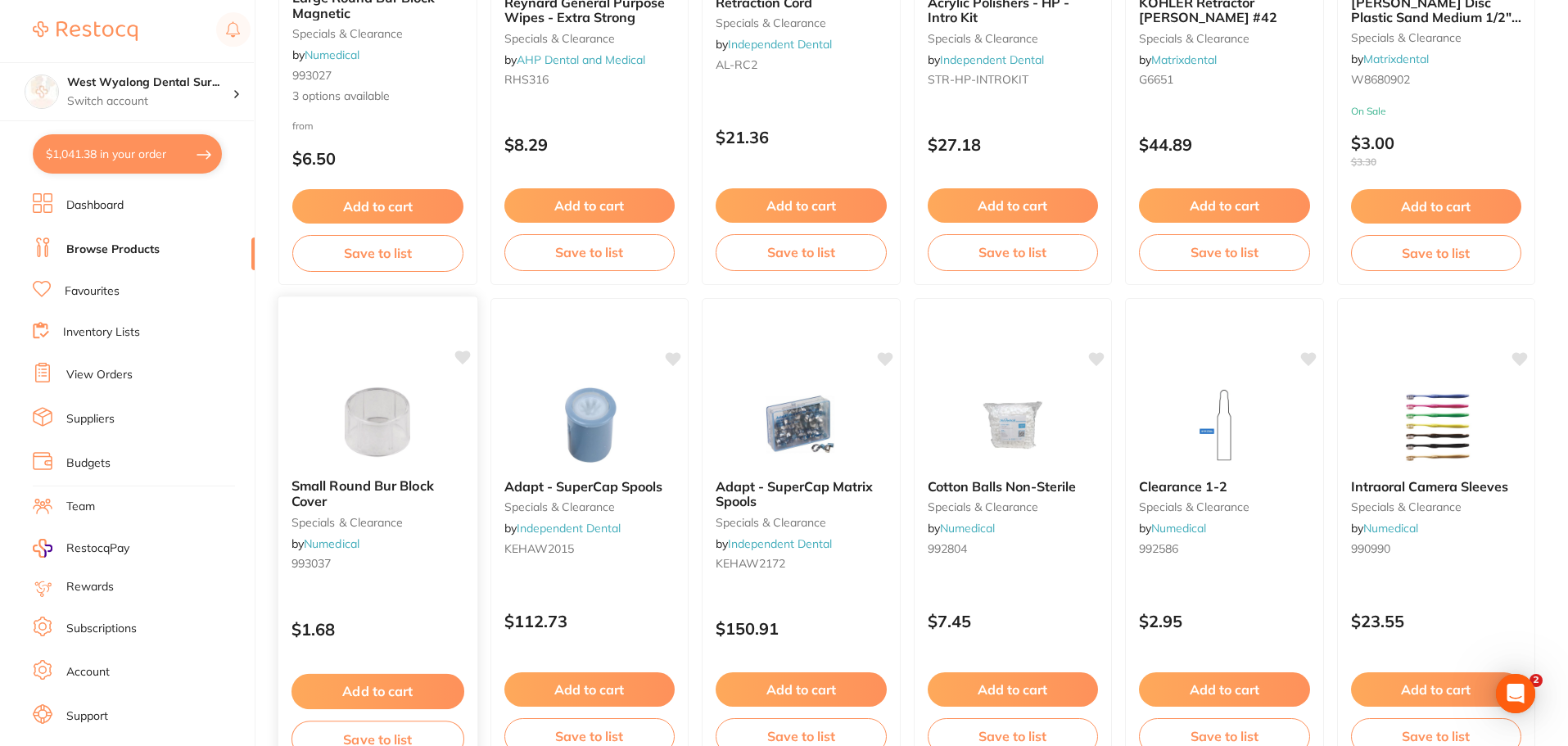
scroll to position [573, 0]
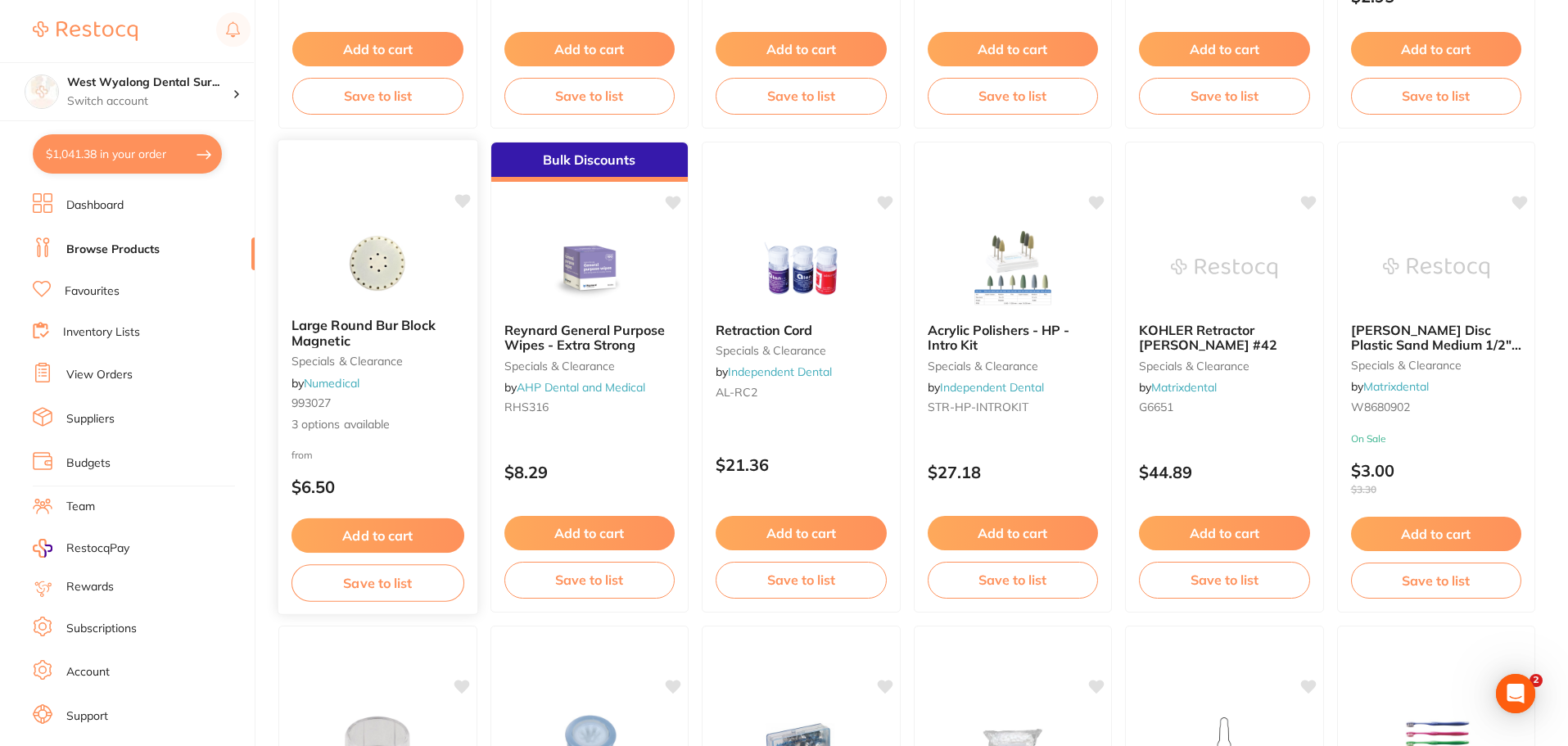
click at [328, 303] on img at bounding box center [377, 263] width 107 height 83
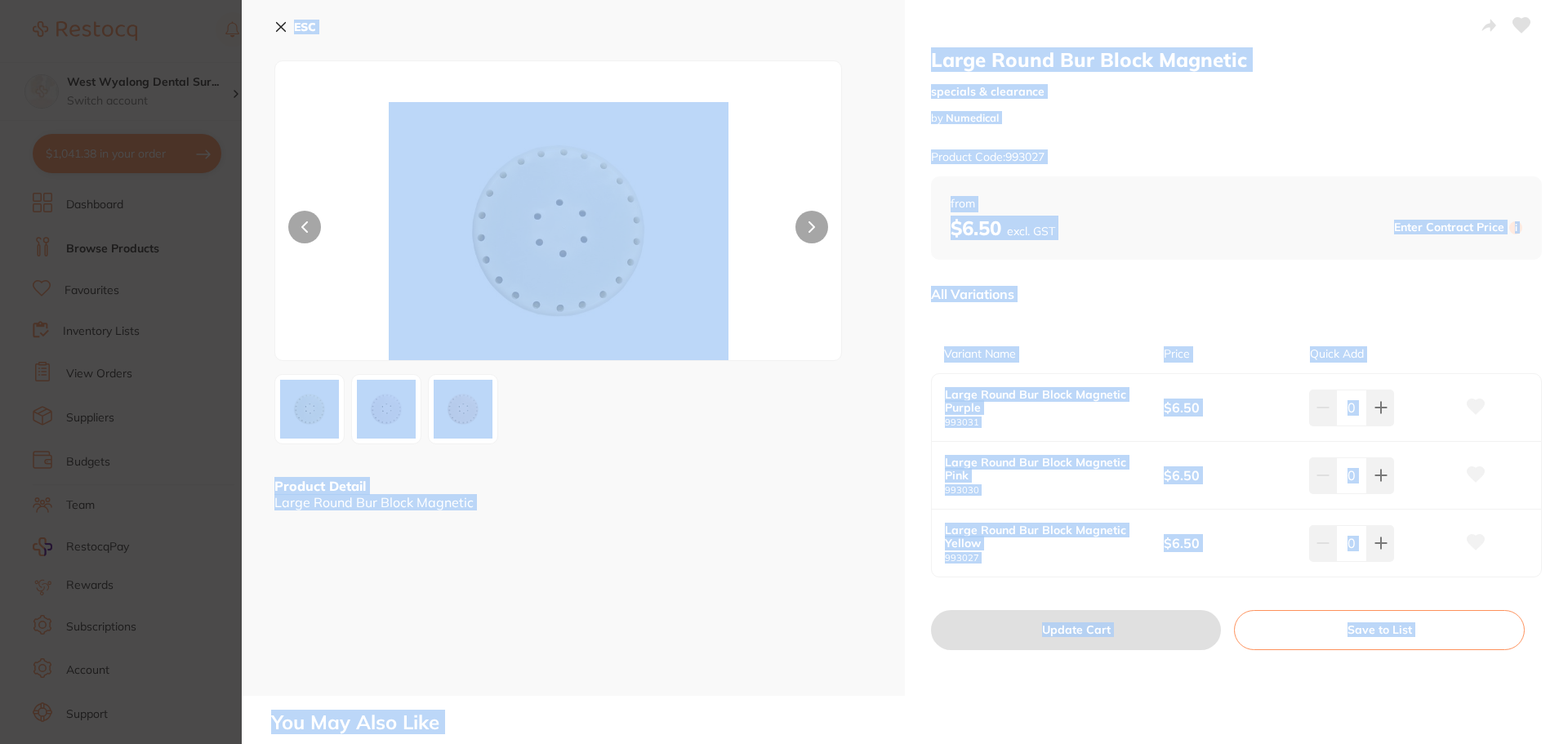
click at [800, 225] on button at bounding box center [811, 227] width 32 height 32
click at [731, 466] on div "ESC Product Detail Large Round Bur Block Magnetic" at bounding box center [572, 348] width 663 height 696
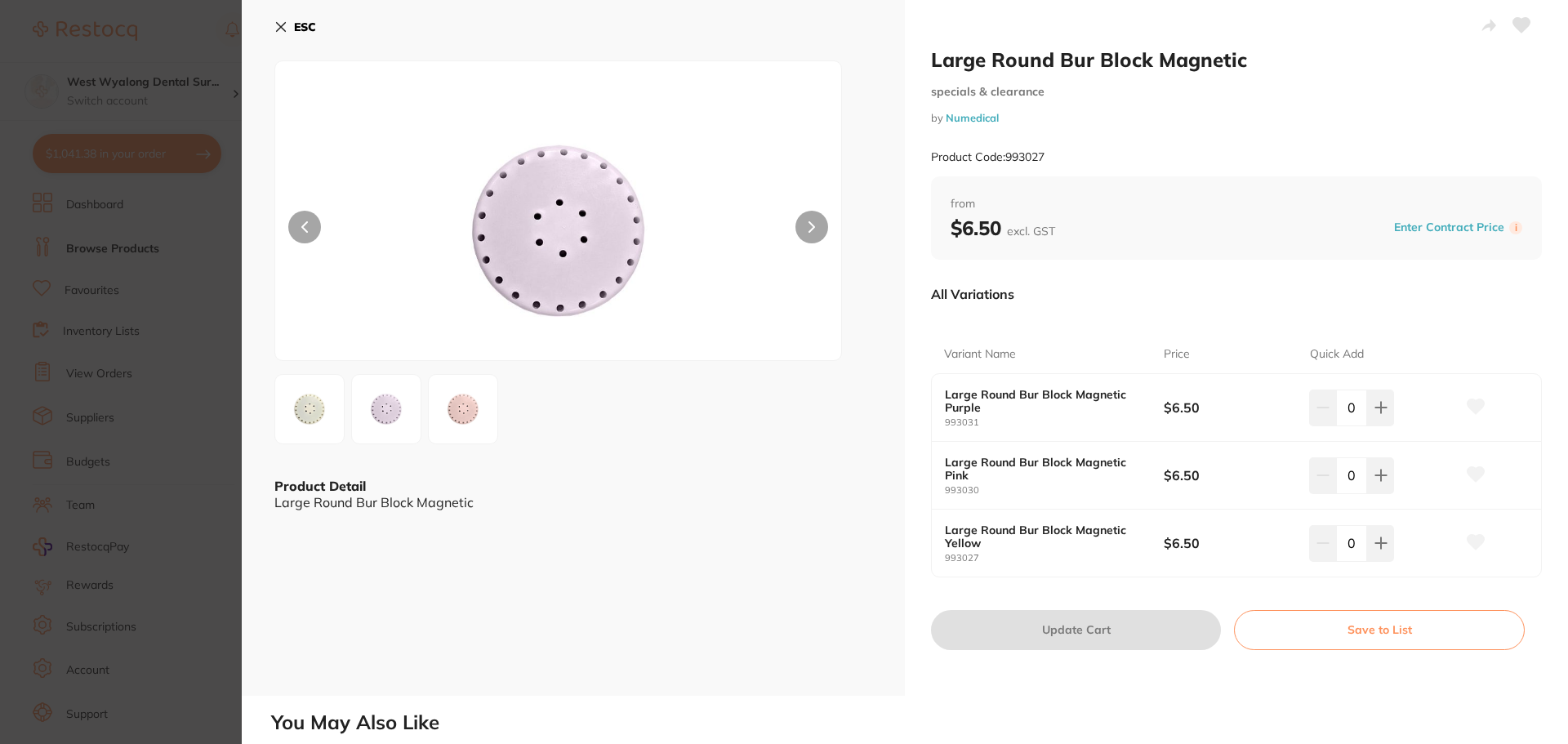
click at [371, 406] on img at bounding box center [386, 409] width 58 height 58
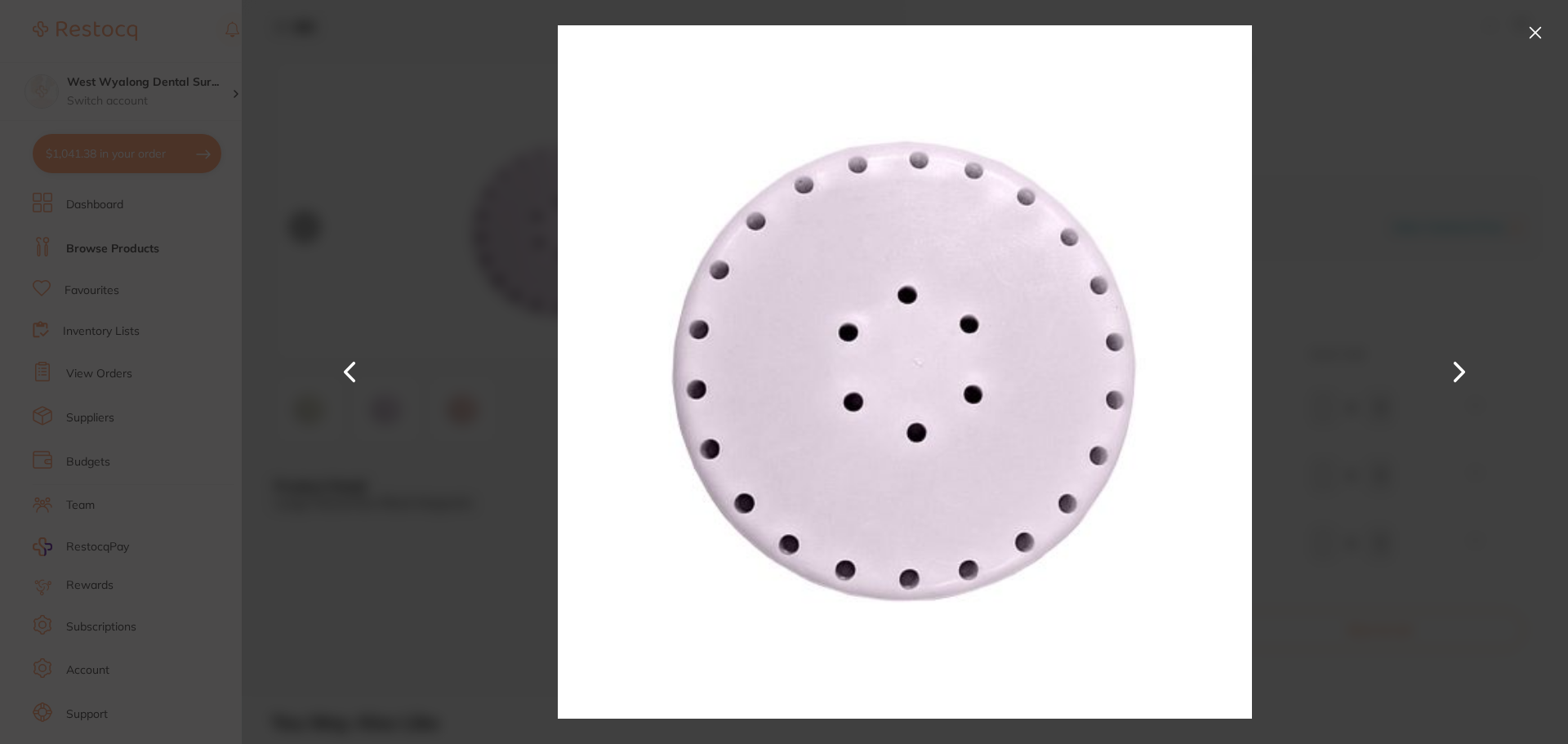
click at [350, 372] on button at bounding box center [350, 372] width 39 height 372
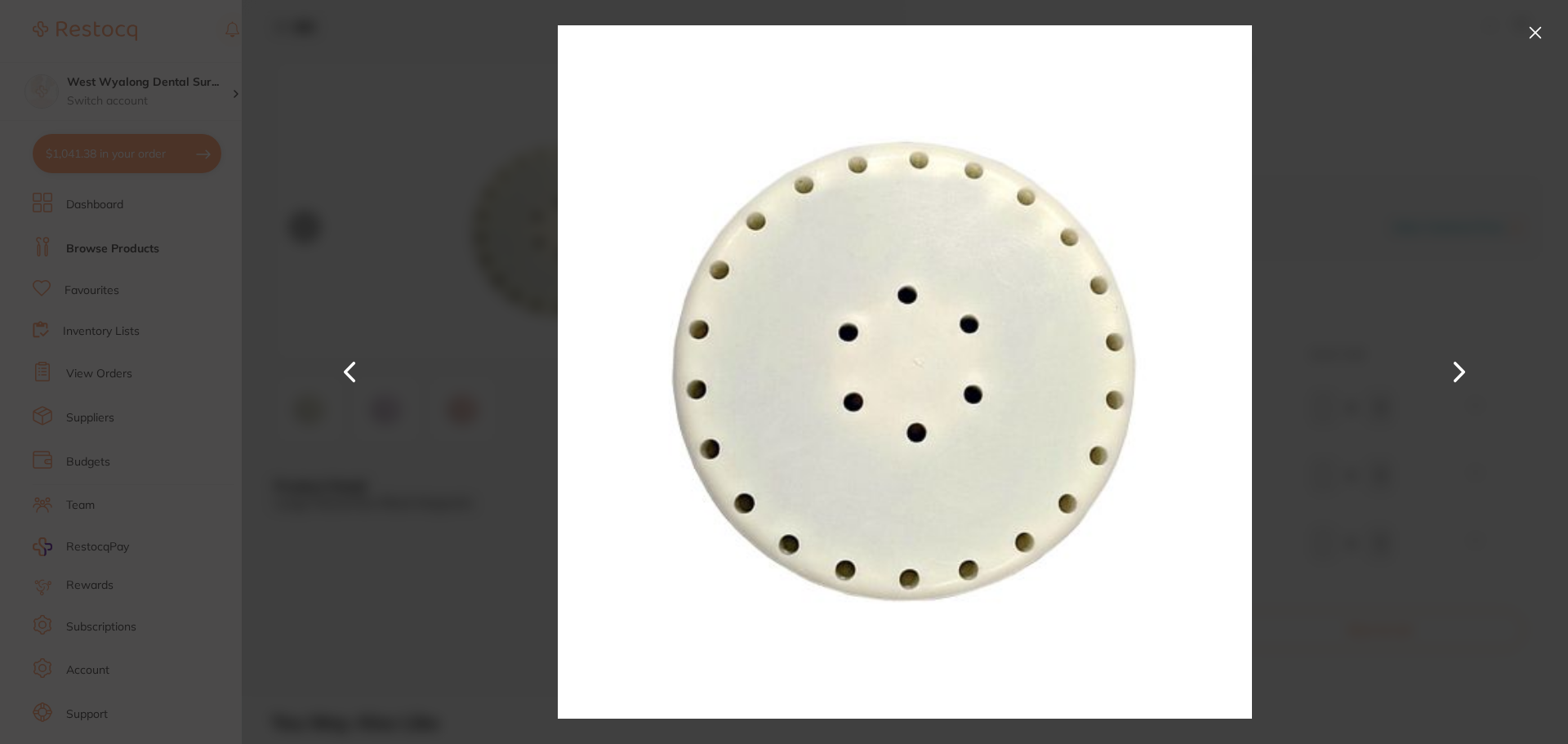
click at [346, 372] on button at bounding box center [350, 372] width 39 height 372
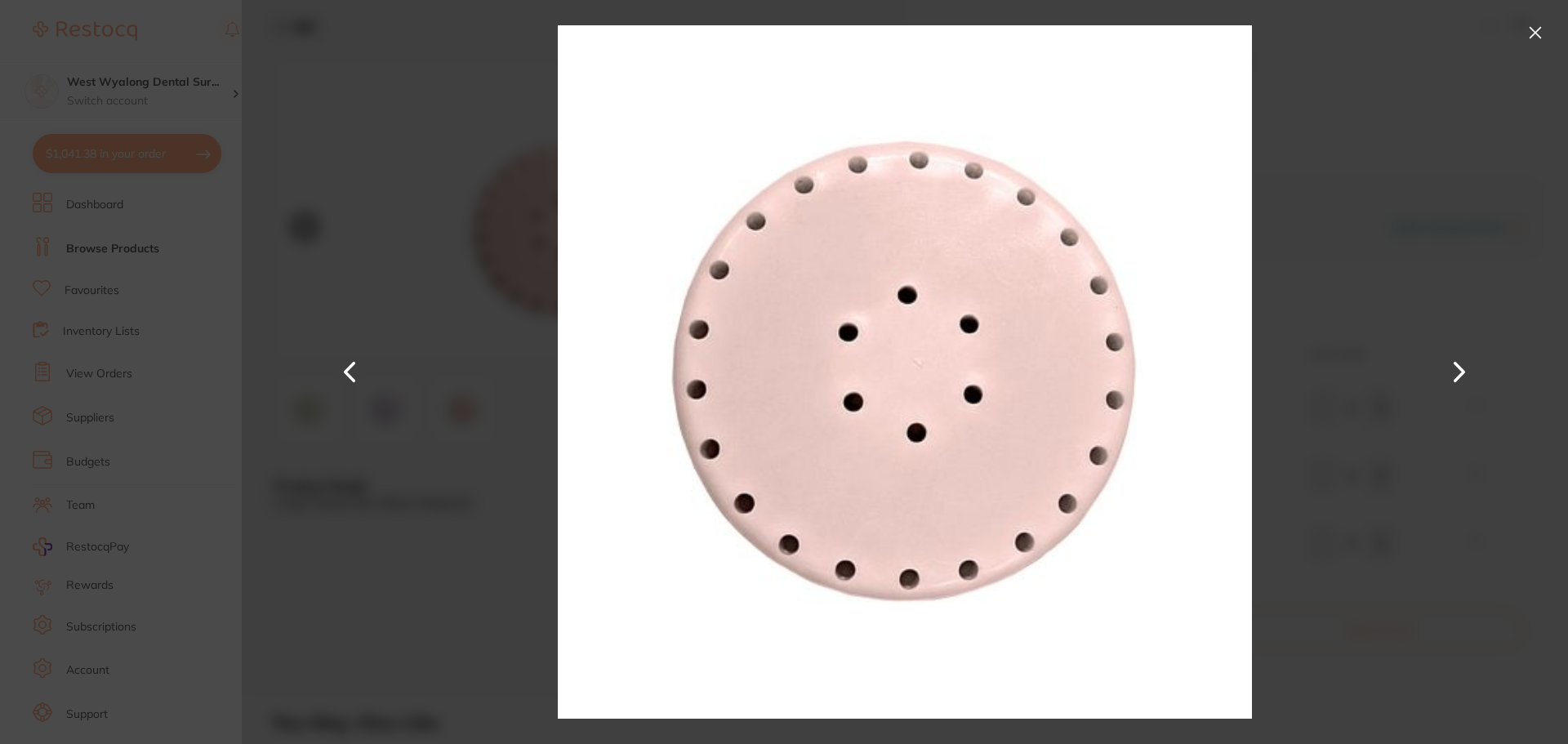
click at [1540, 30] on button at bounding box center [1535, 32] width 26 height 26
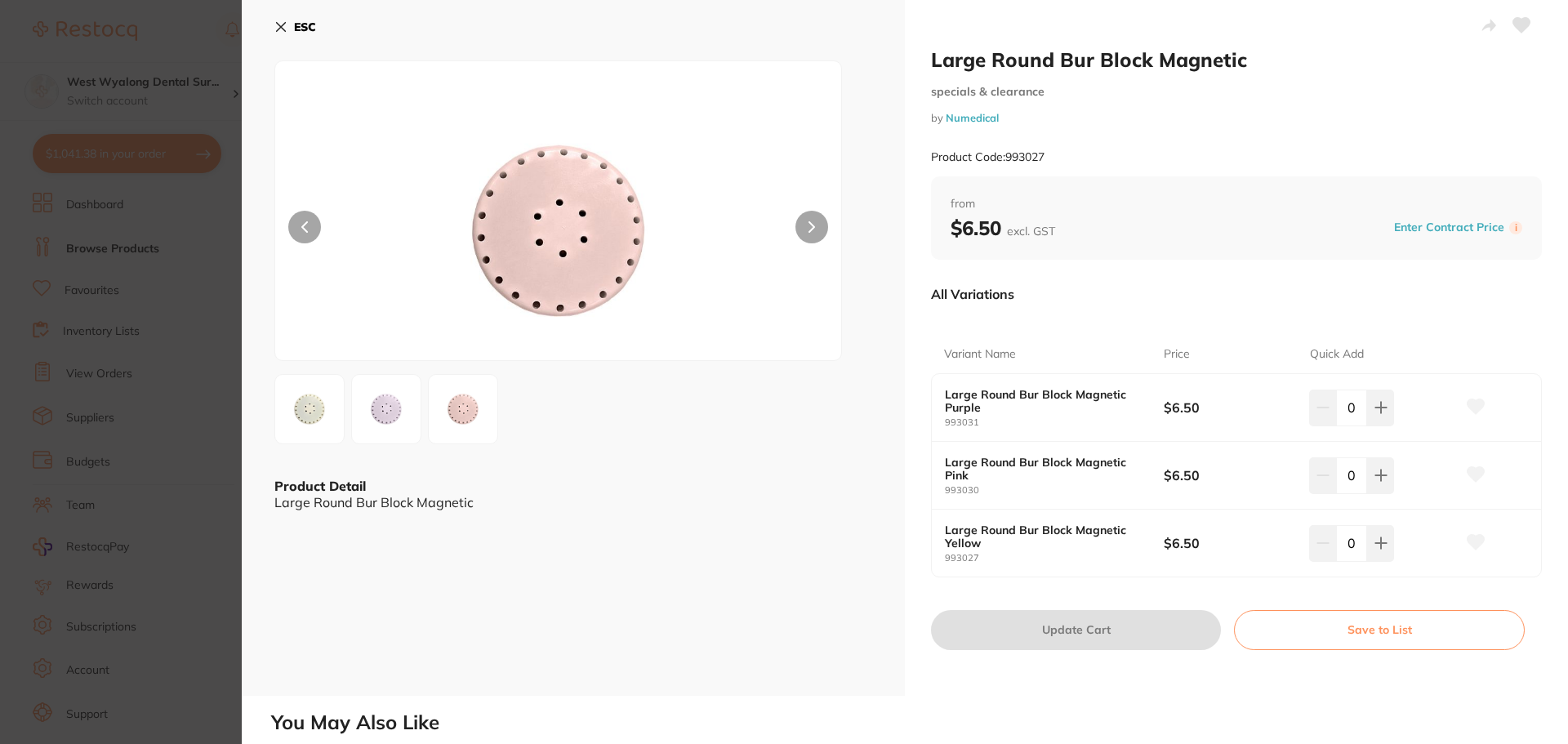
click at [281, 25] on icon at bounding box center [280, 26] width 13 height 13
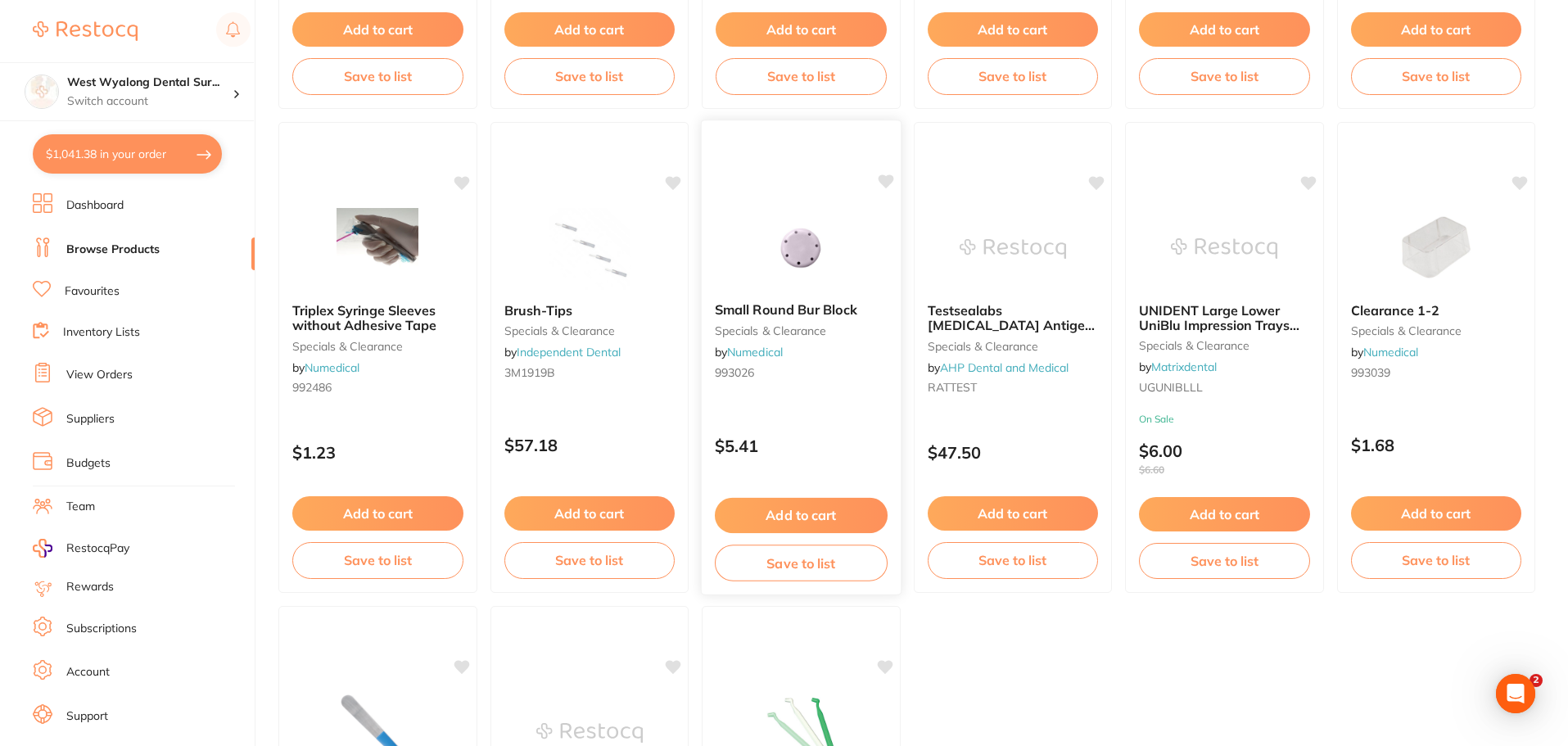
scroll to position [1310, 0]
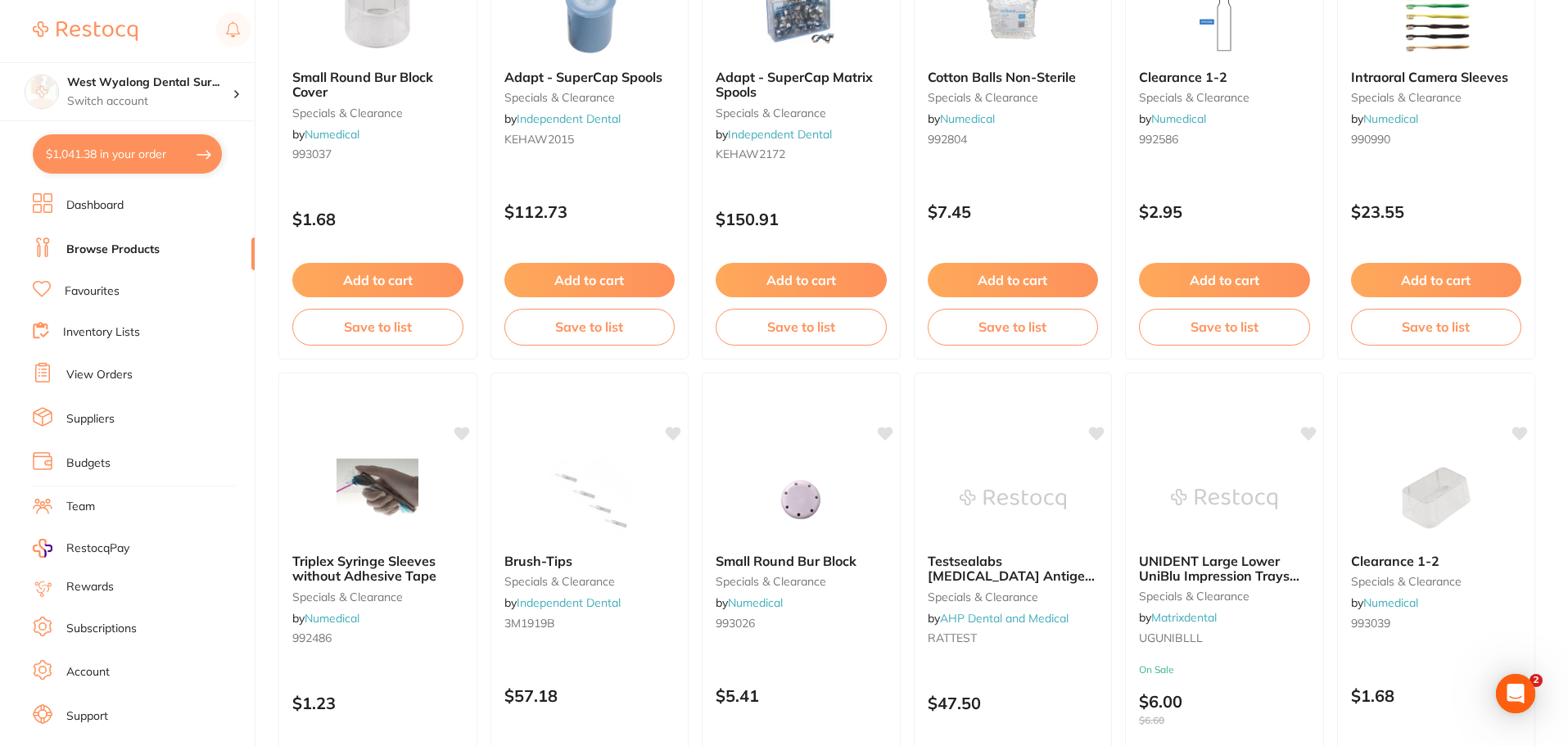
click at [1402, 516] on img at bounding box center [1436, 500] width 107 height 82
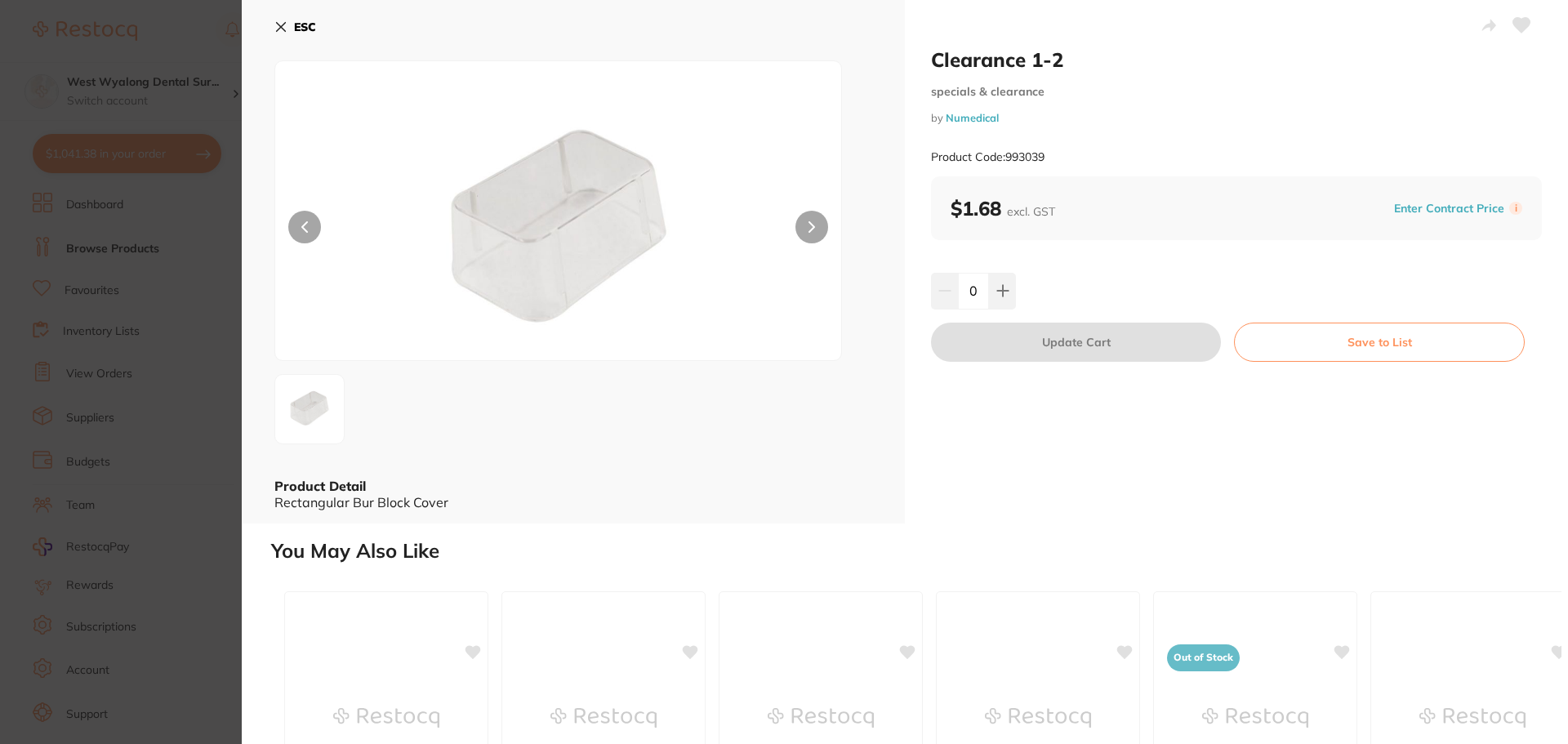
click at [280, 26] on icon at bounding box center [281, 27] width 9 height 9
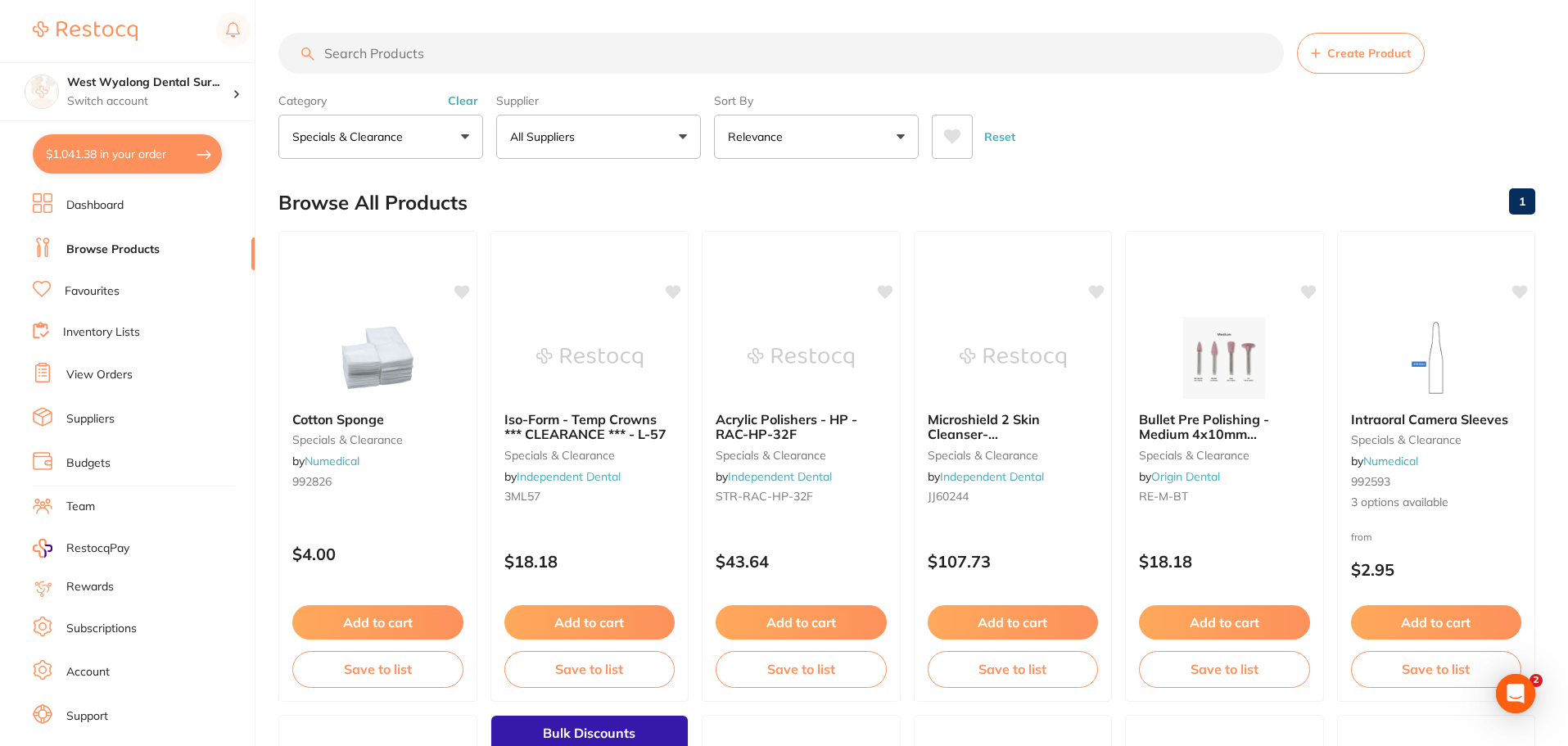
click at [450, 137] on button "specials & clearance" at bounding box center [381, 136] width 204 height 45
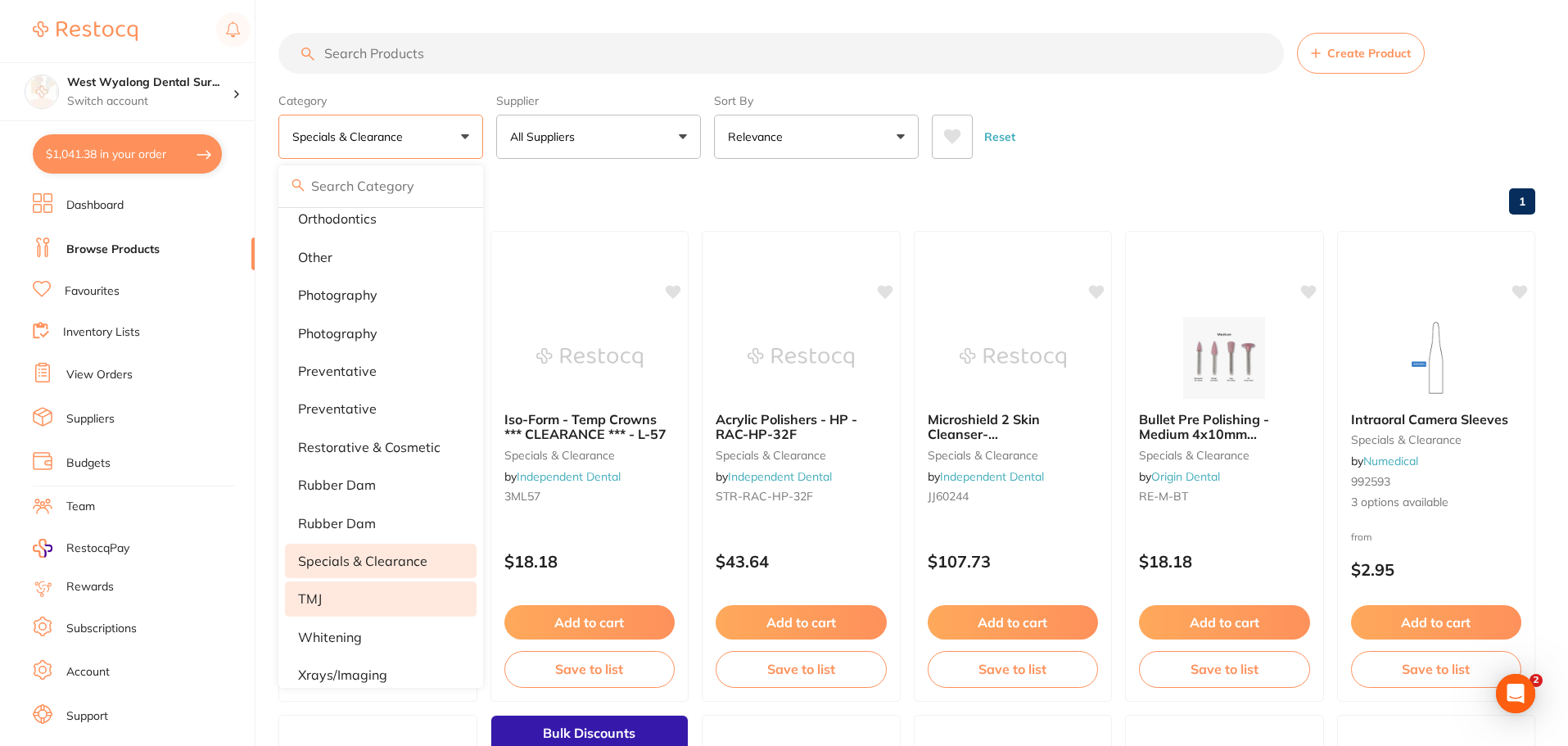
scroll to position [1364, 0]
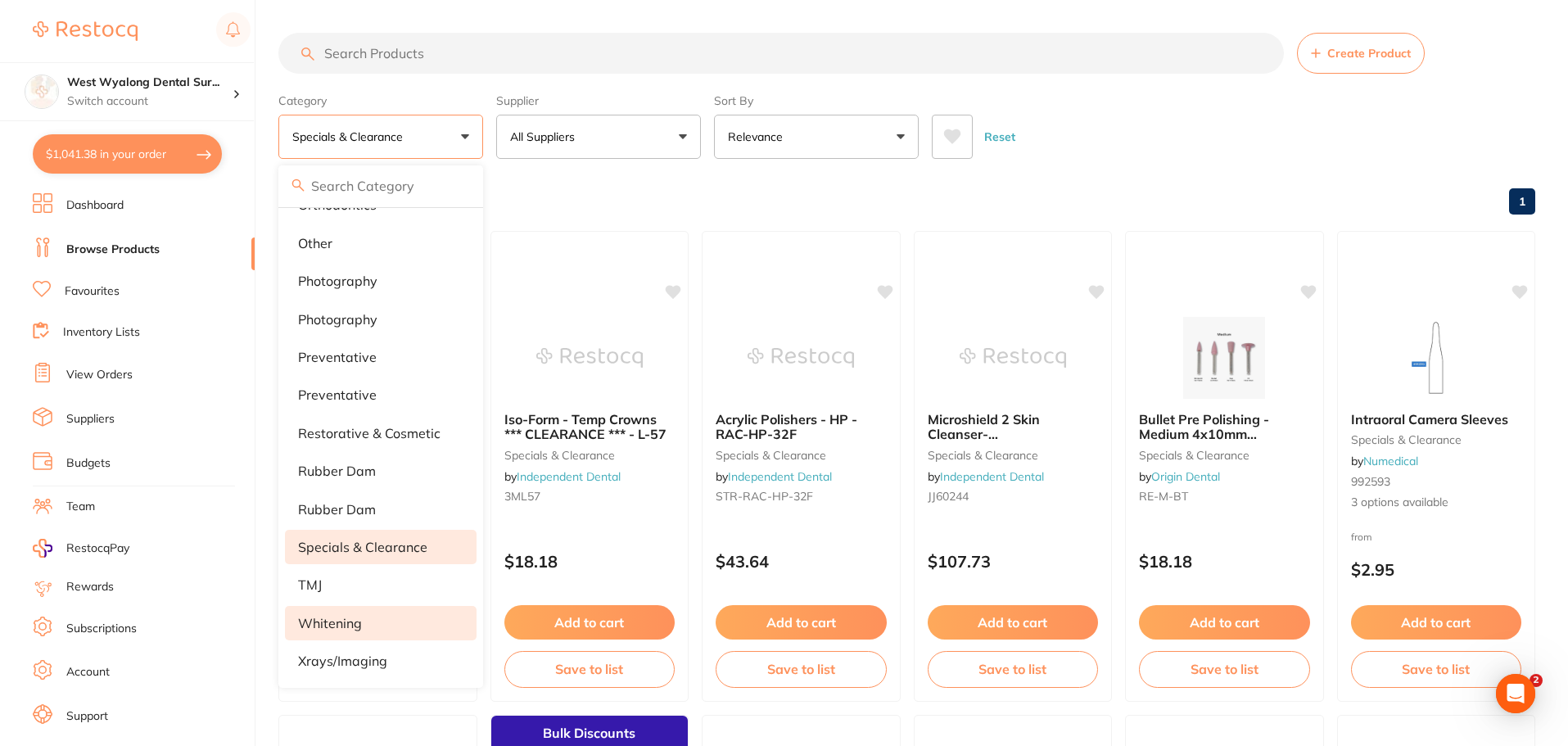
click at [360, 624] on p "whitening" at bounding box center [329, 623] width 64 height 15
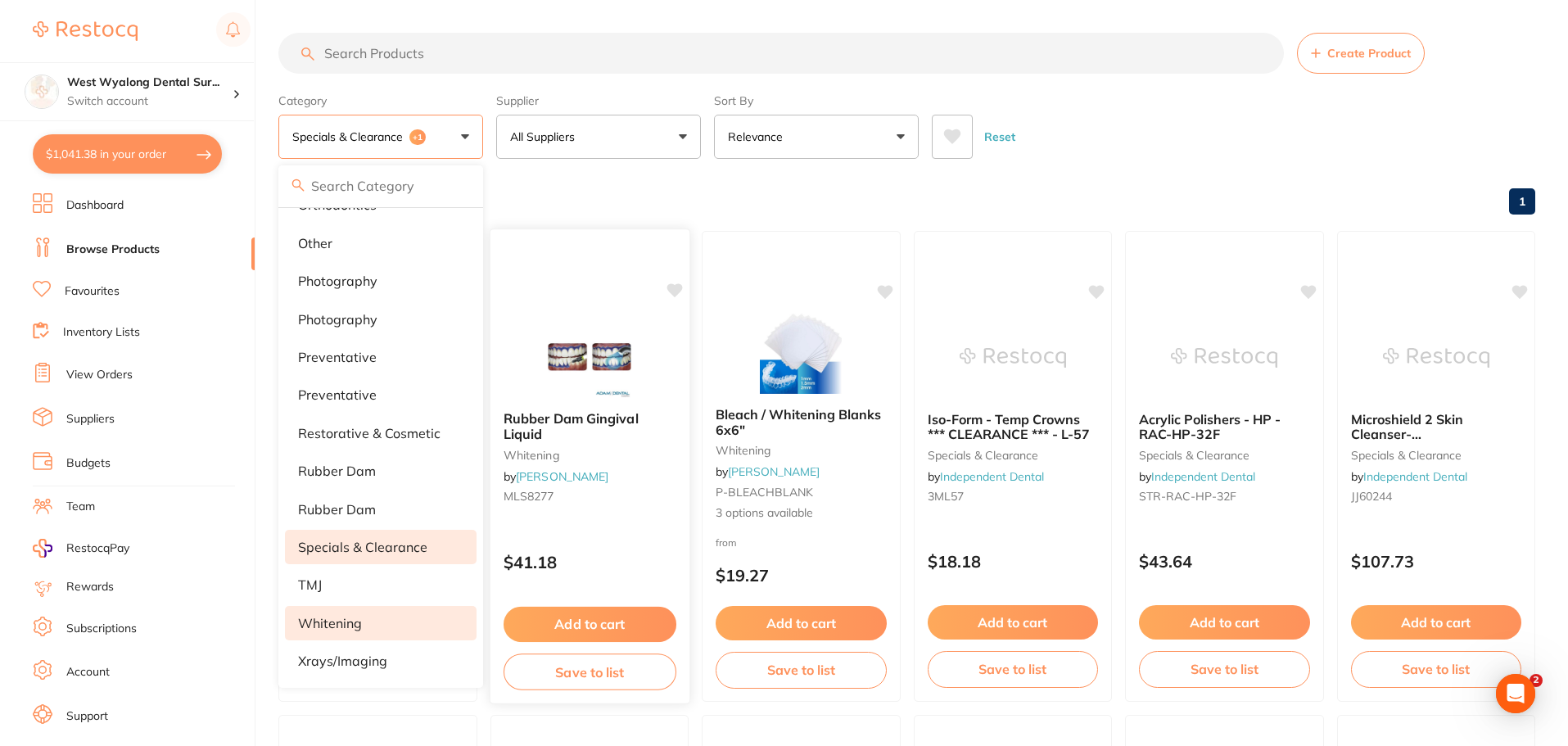
scroll to position [0, 0]
click at [463, 137] on button "specials & clearance +1" at bounding box center [381, 136] width 204 height 45
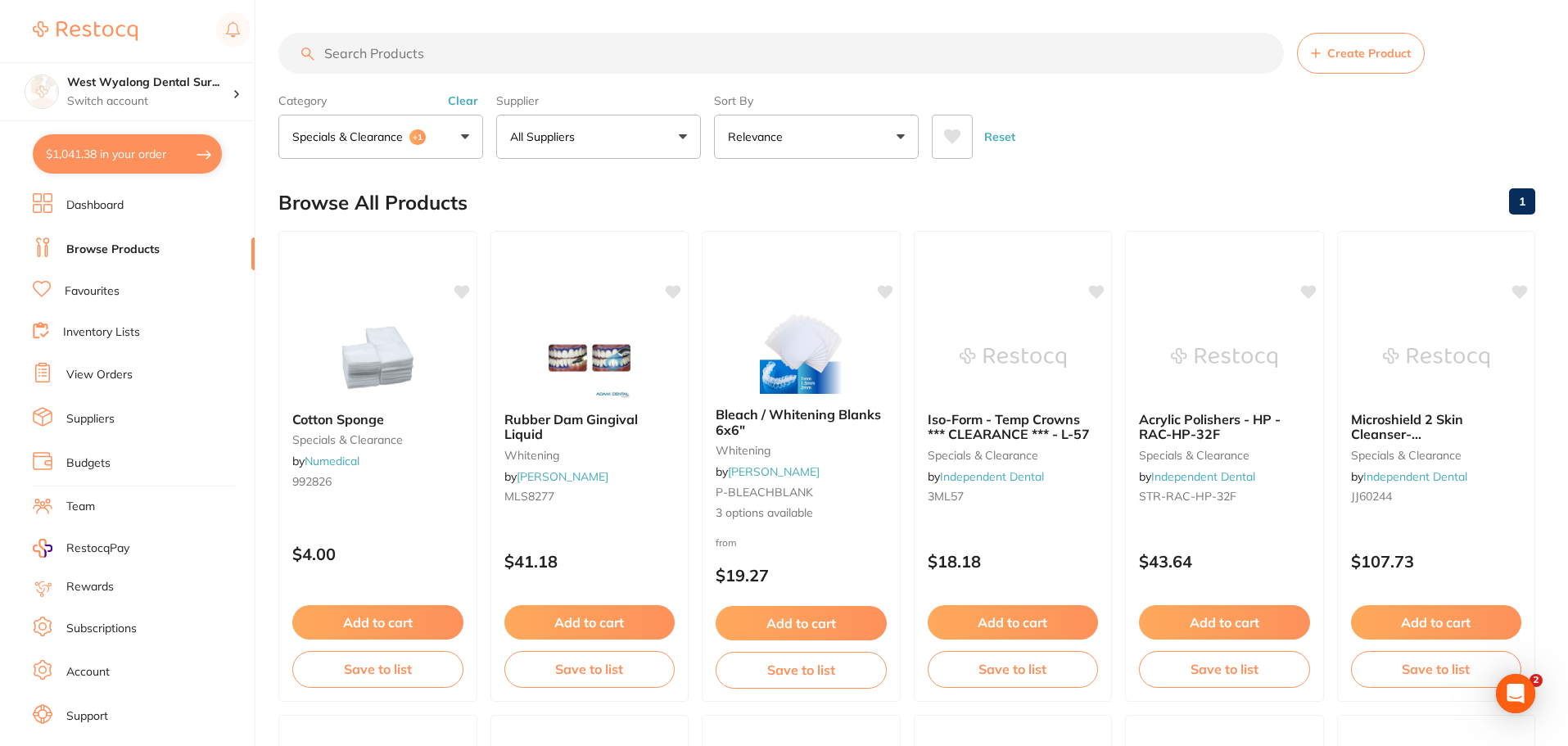
click at [400, 137] on p "specials & clearance" at bounding box center [351, 136] width 117 height 17
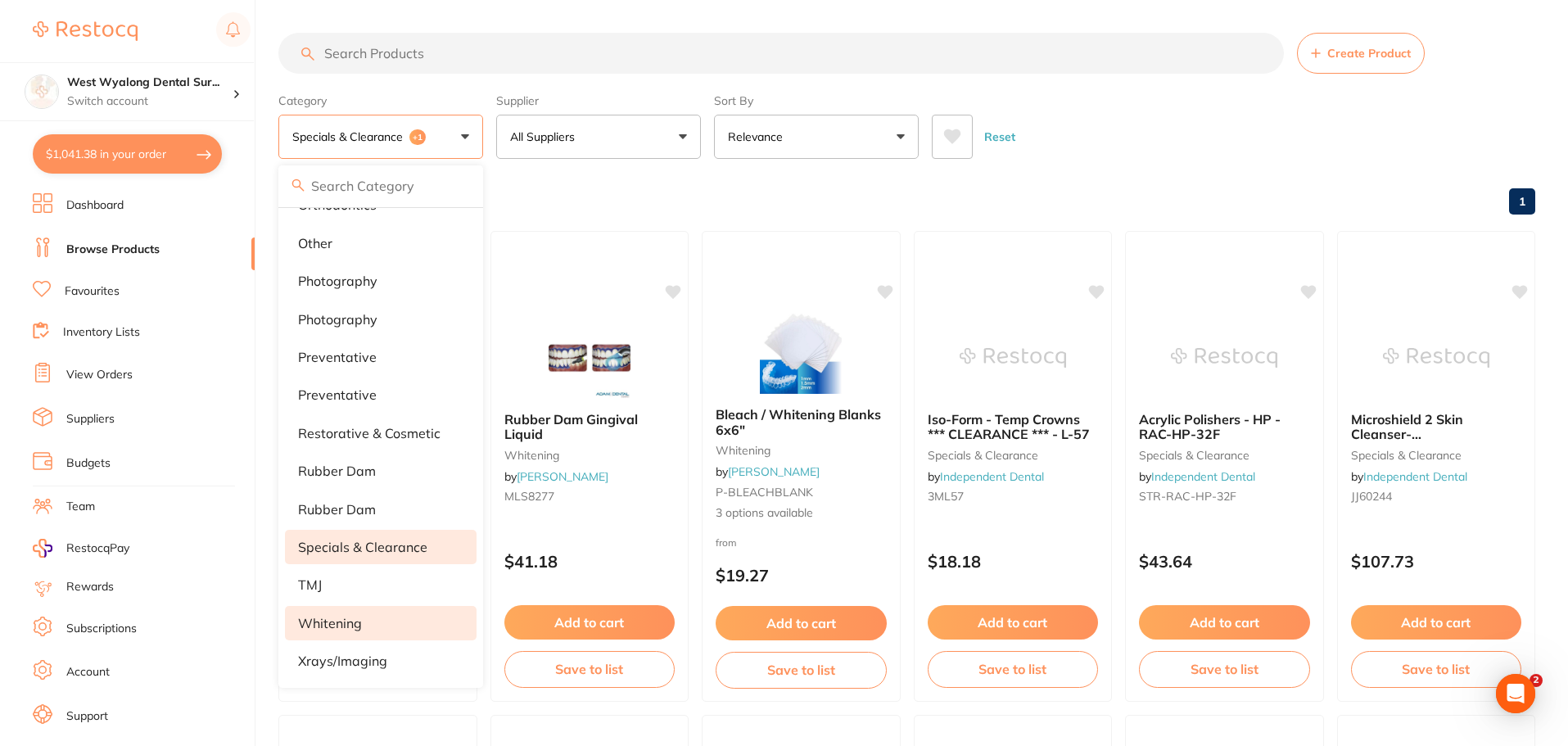
click at [334, 544] on p "specials & clearance" at bounding box center [363, 547] width 129 height 15
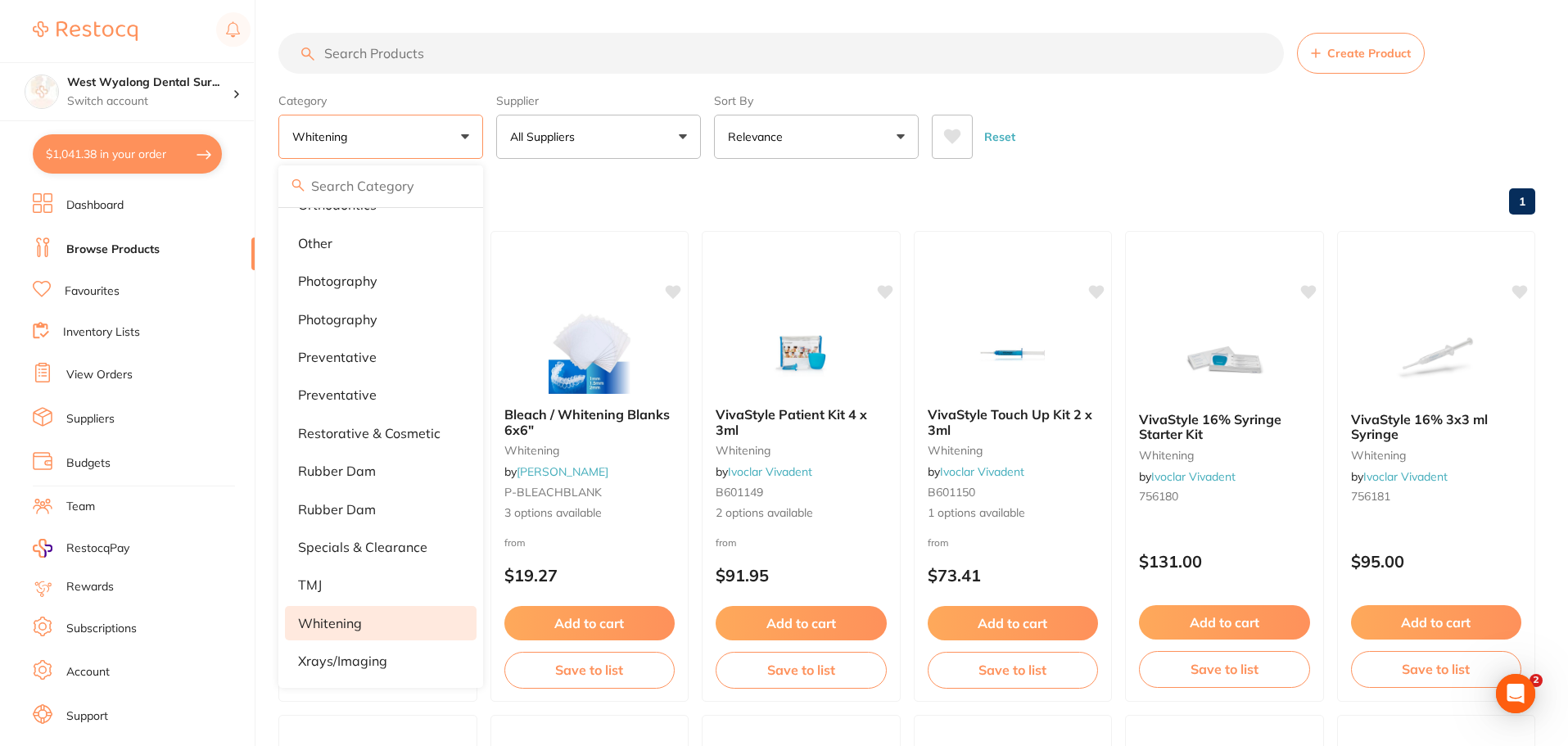
click at [405, 128] on button "whitening" at bounding box center [381, 136] width 204 height 45
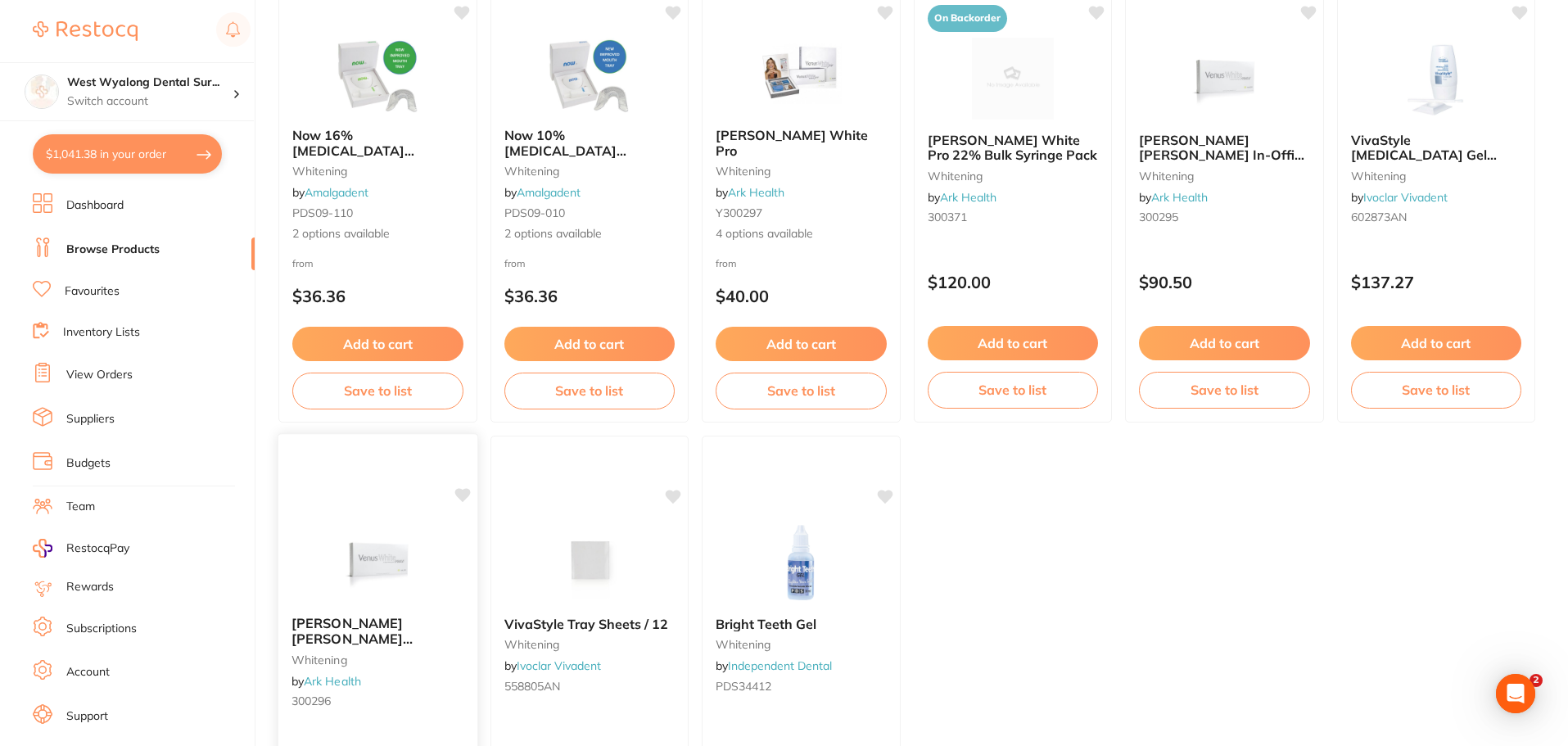
scroll to position [1649, 0]
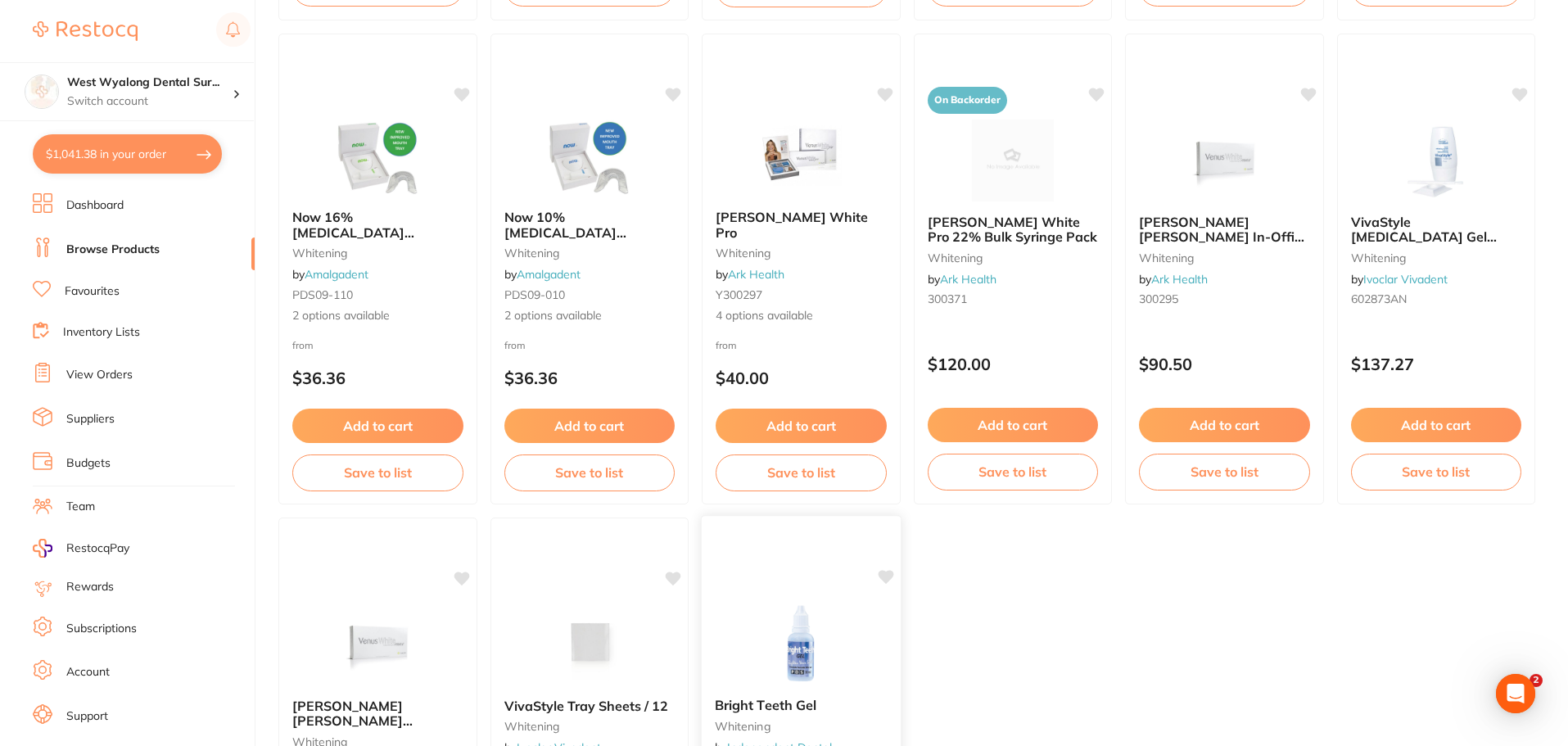
click at [727, 584] on div "Bright Teeth Gel [MEDICAL_DATA] by Independent Dental PDS34412 $31.36 Add to ca…" at bounding box center [801, 753] width 201 height 476
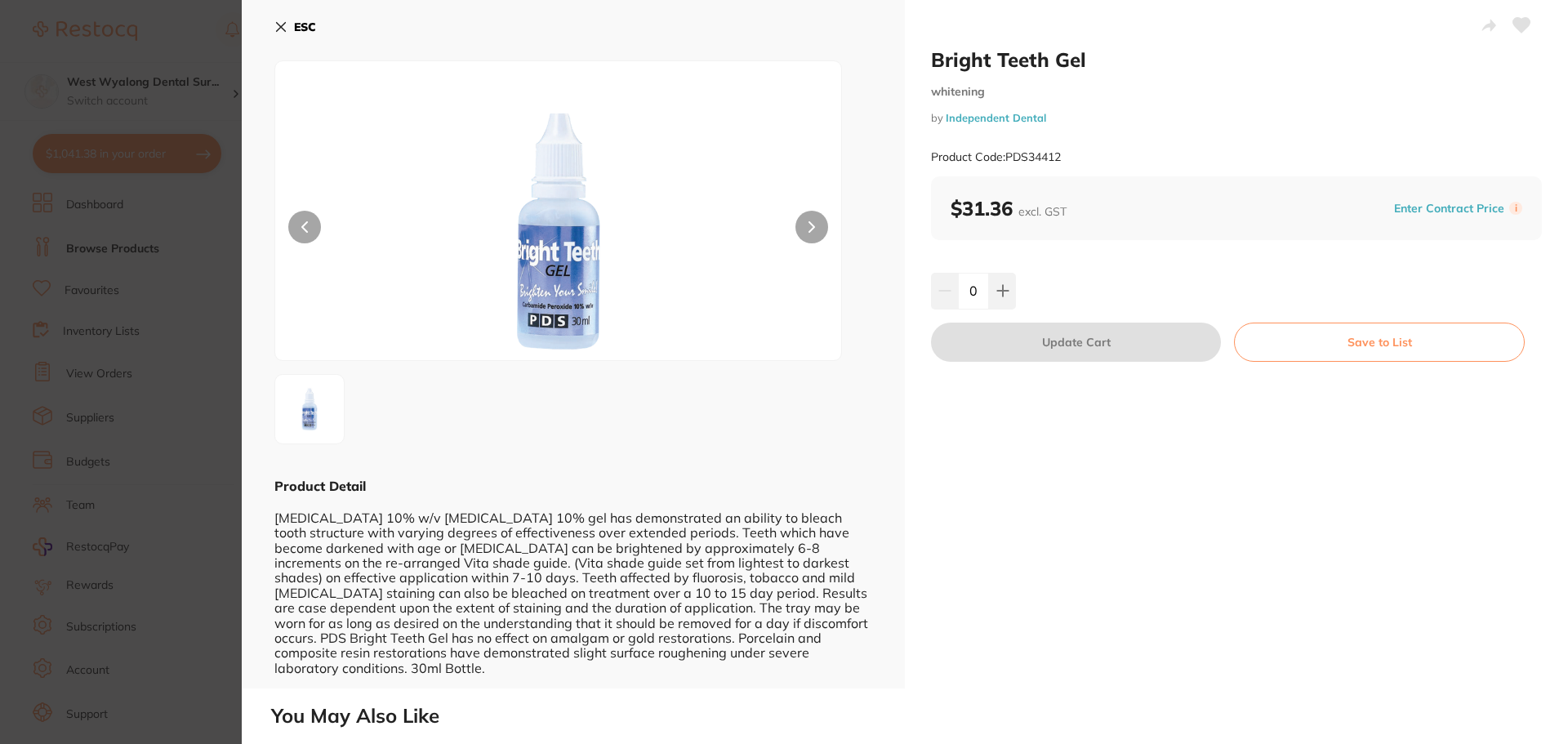
click at [279, 25] on icon at bounding box center [281, 27] width 9 height 9
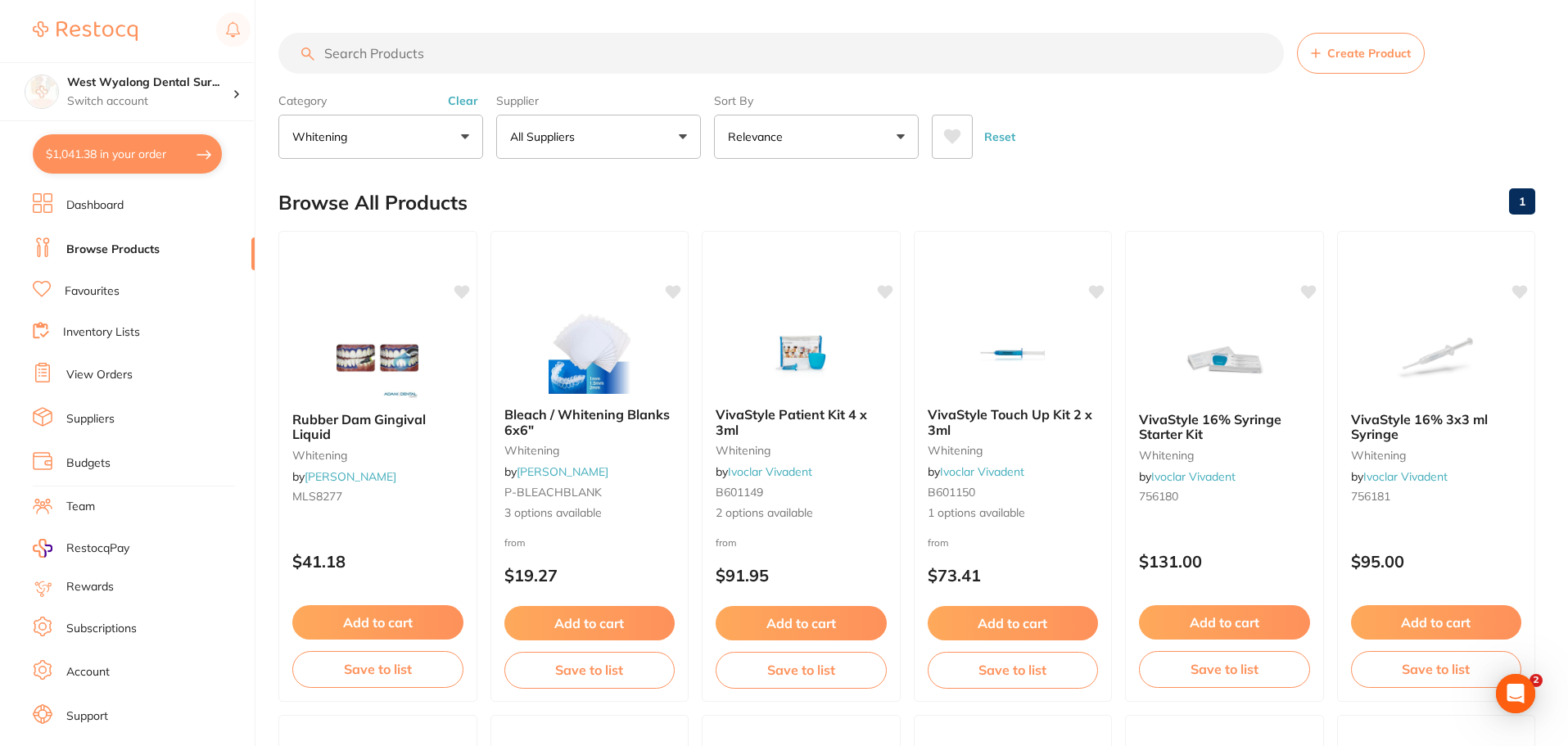
click at [341, 142] on p "whitening" at bounding box center [323, 136] width 61 height 17
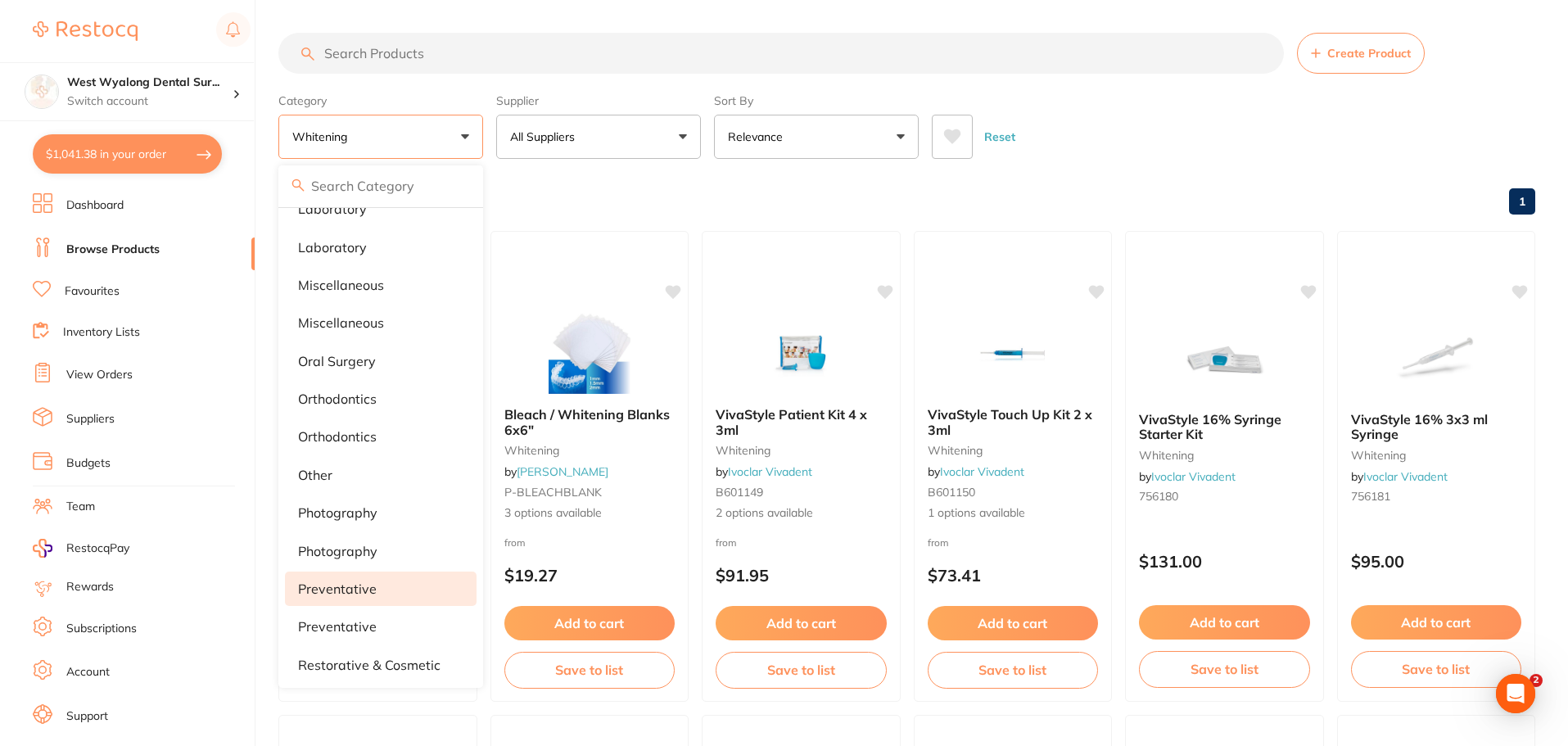
scroll to position [1118, 0]
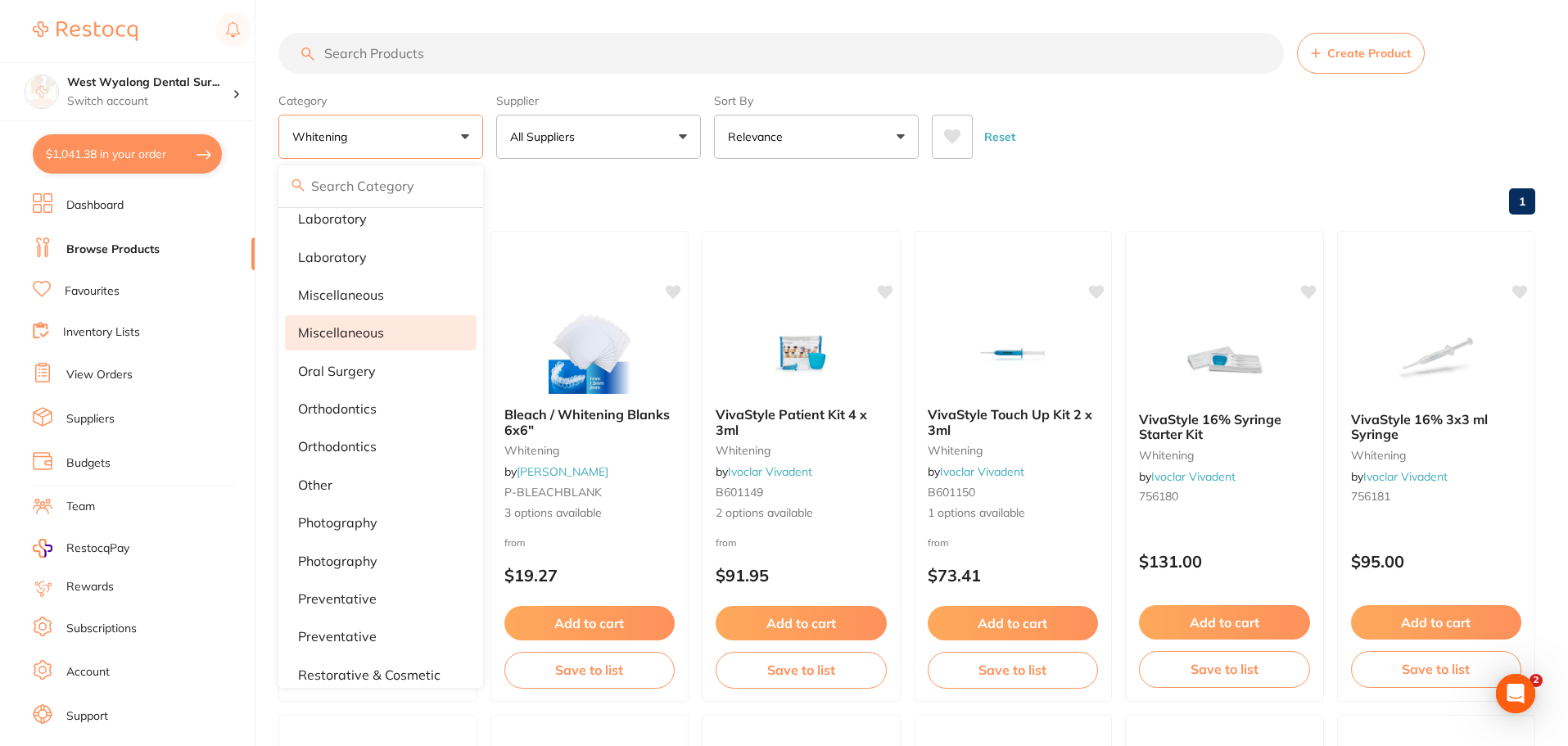
click at [383, 336] on p "Miscellaneous" at bounding box center [341, 332] width 86 height 15
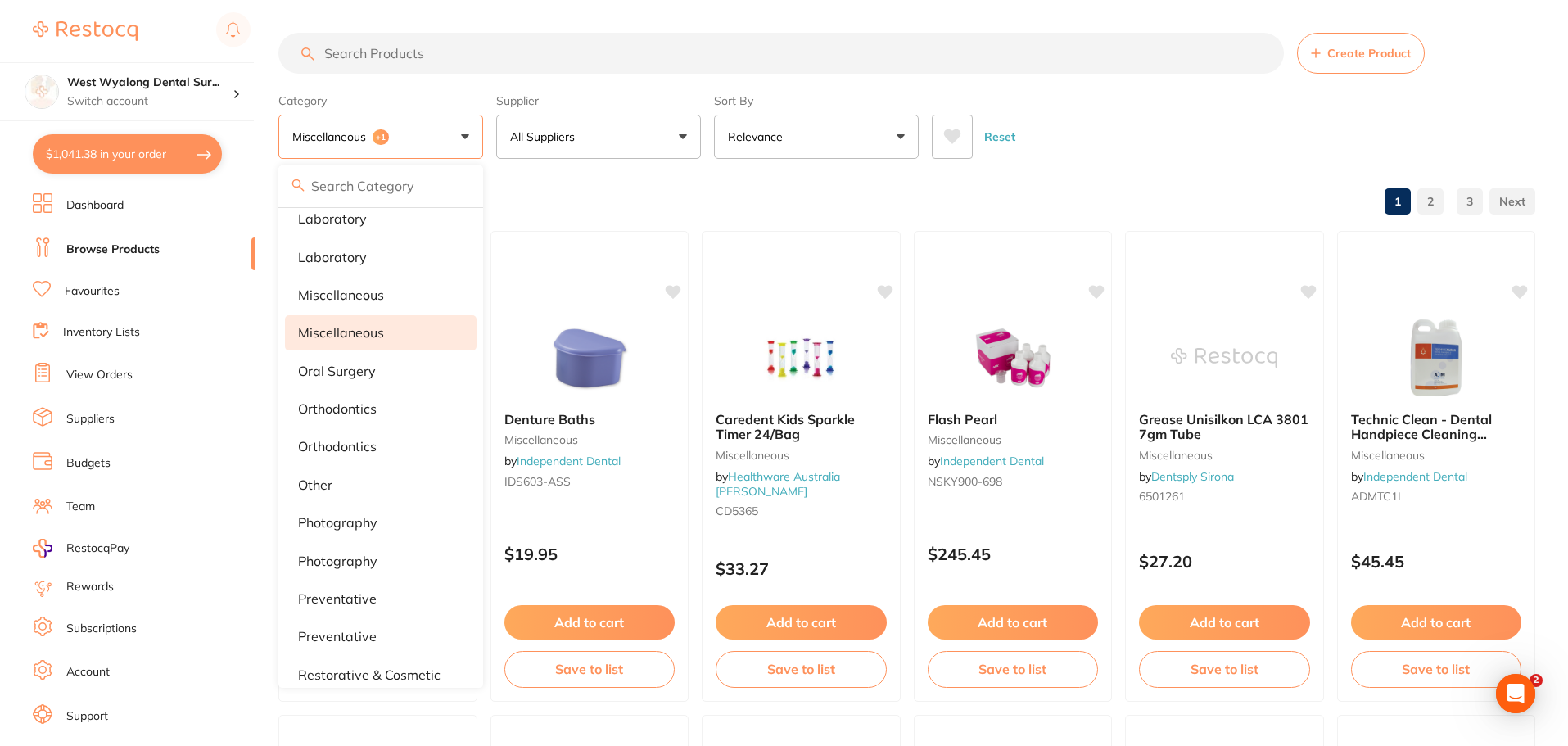
scroll to position [0, 0]
click at [414, 129] on button "Miscellaneous +1" at bounding box center [381, 136] width 204 height 45
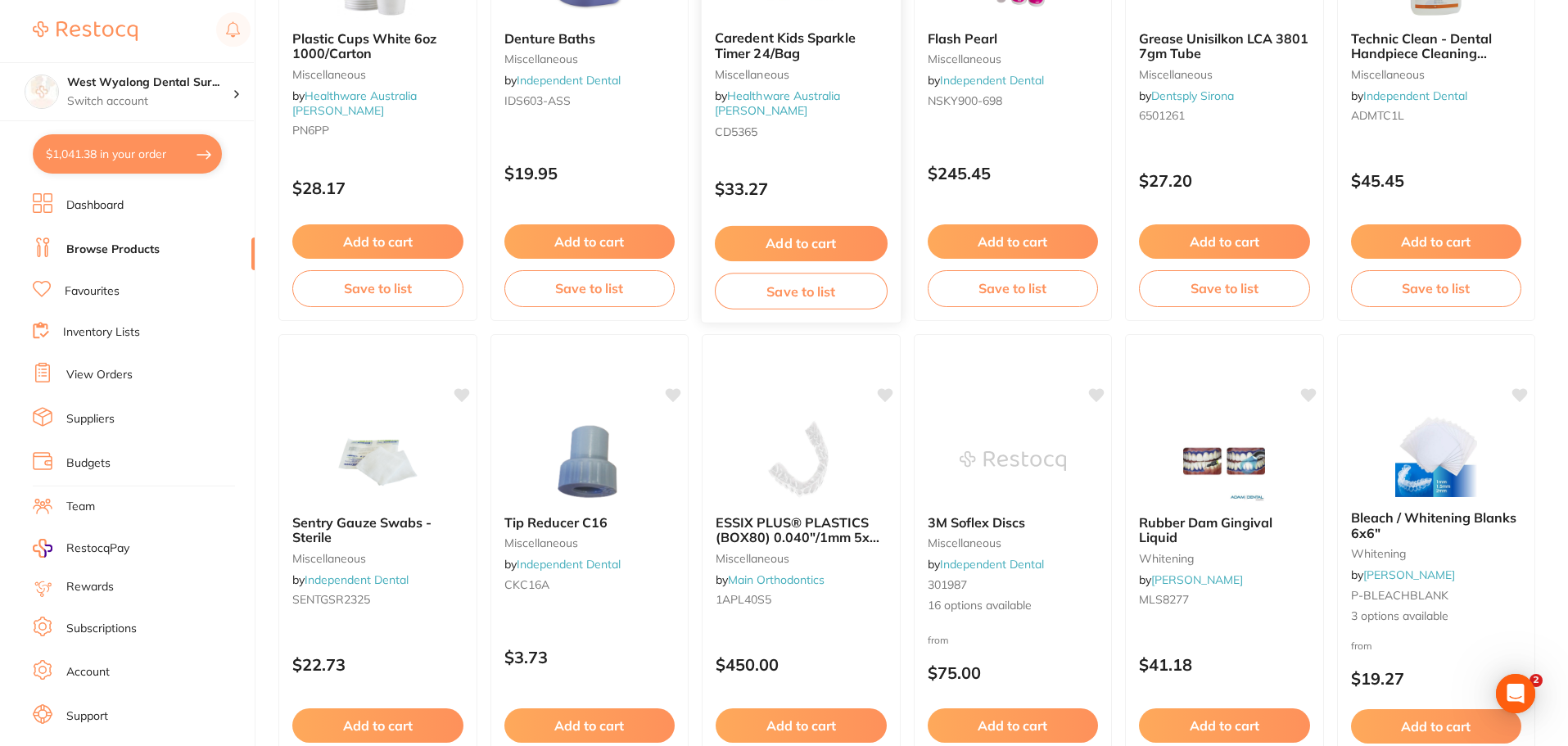
scroll to position [410, 0]
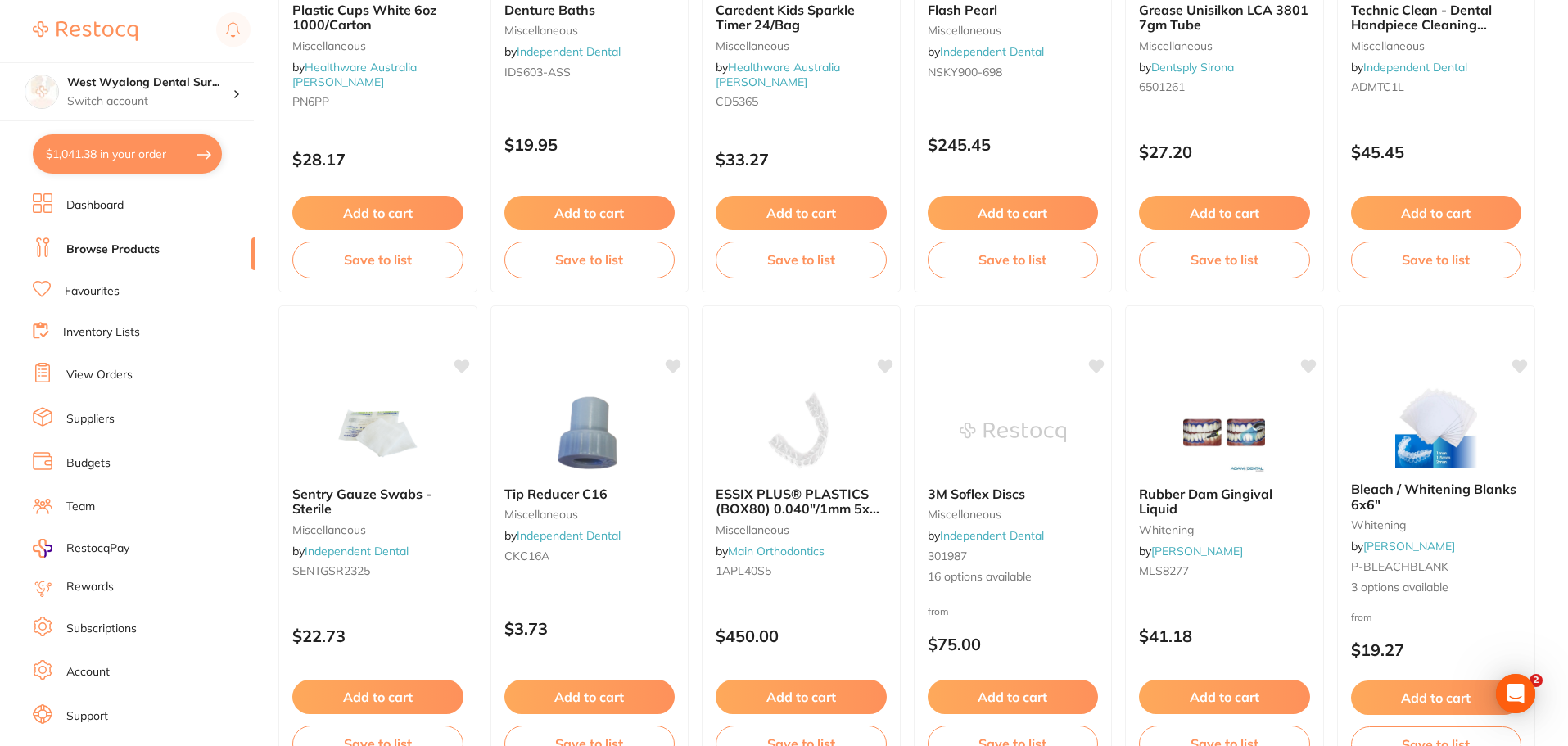
click at [763, 491] on span "ESSIX PLUS® PLASTICS (BOX80) 0.040"/1mm 5x5" Square" at bounding box center [799, 508] width 168 height 46
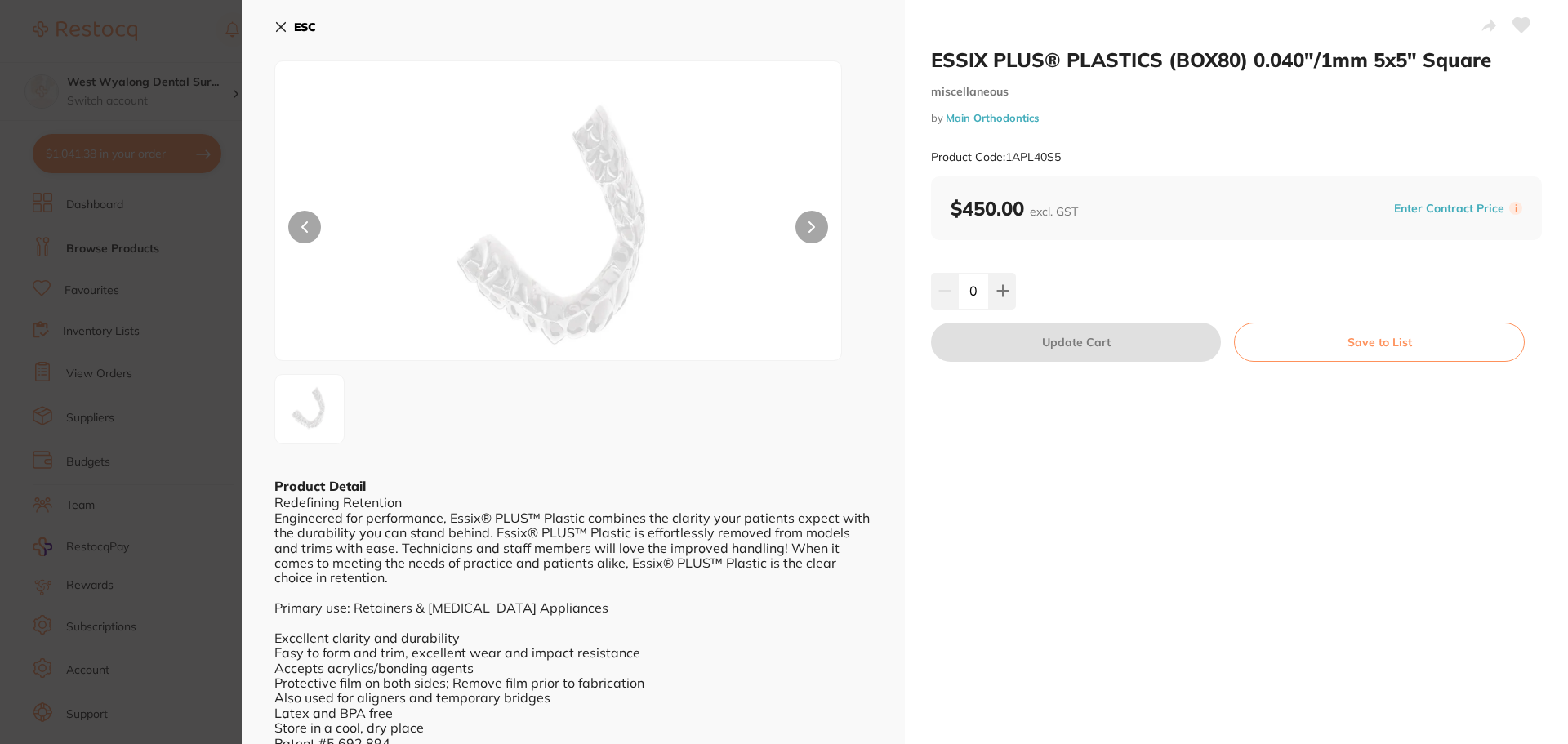
click at [287, 30] on button "ESC" at bounding box center [295, 27] width 42 height 28
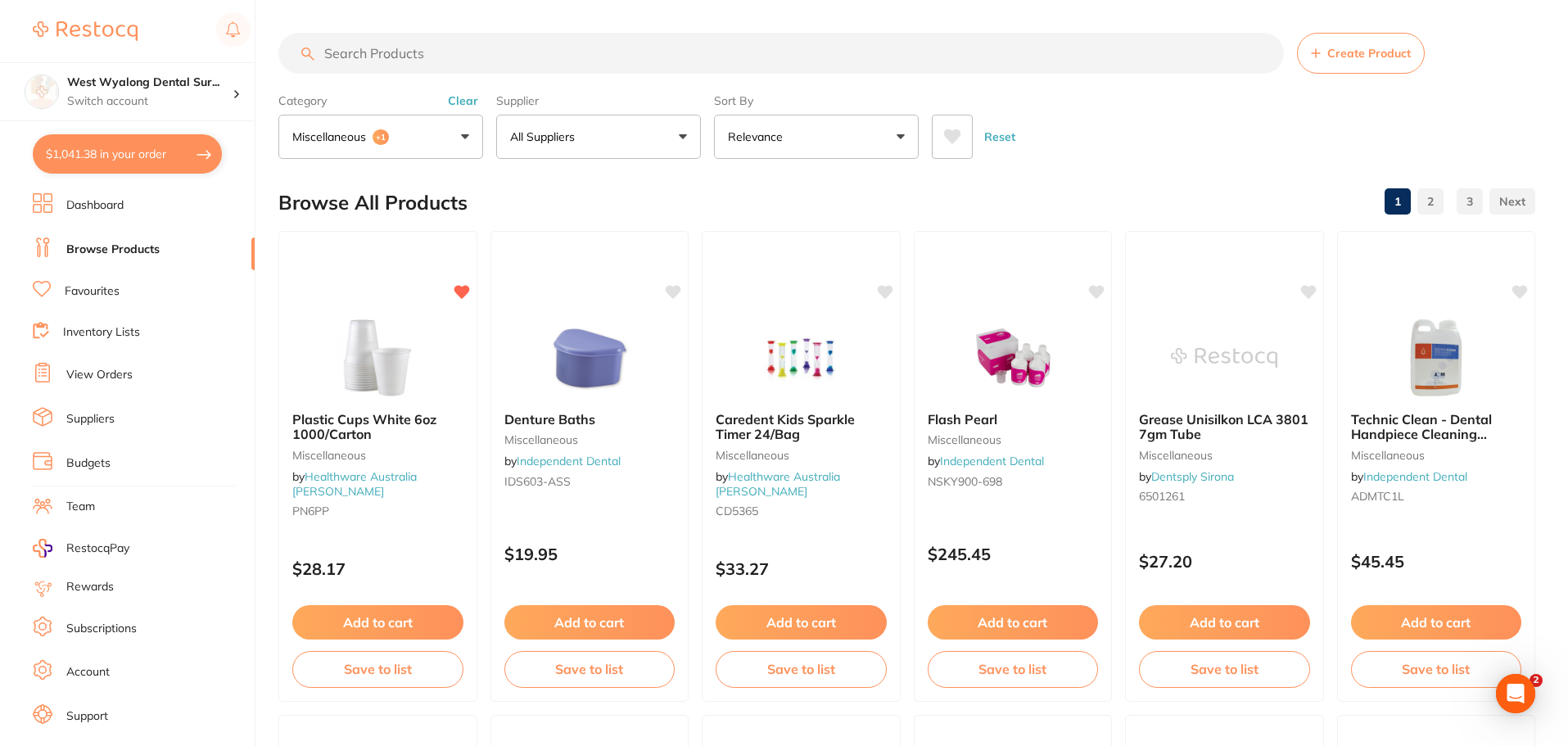
click at [406, 131] on button "Miscellaneous +1" at bounding box center [381, 136] width 204 height 45
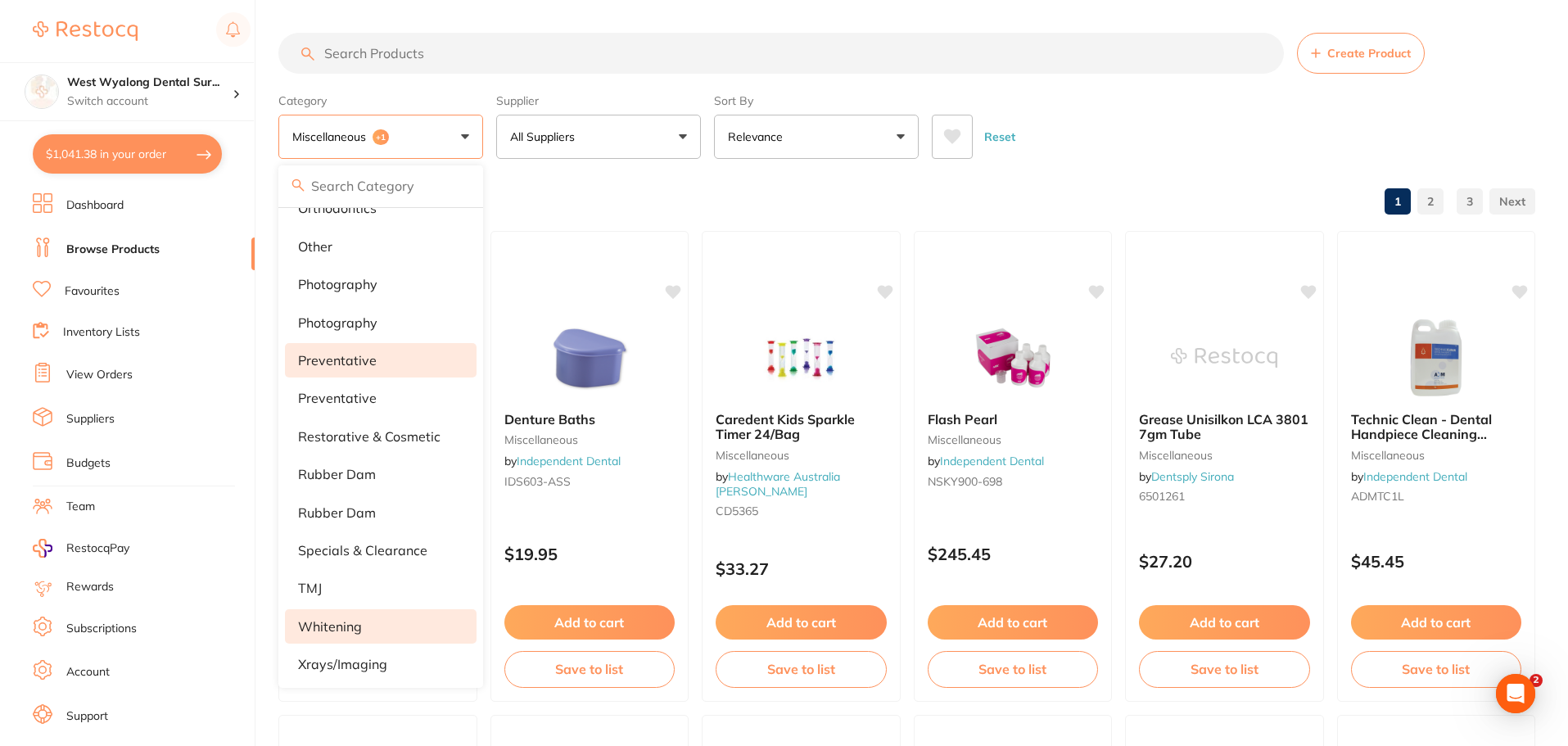
scroll to position [1364, 0]
click at [411, 628] on li "whitening" at bounding box center [380, 623] width 191 height 34
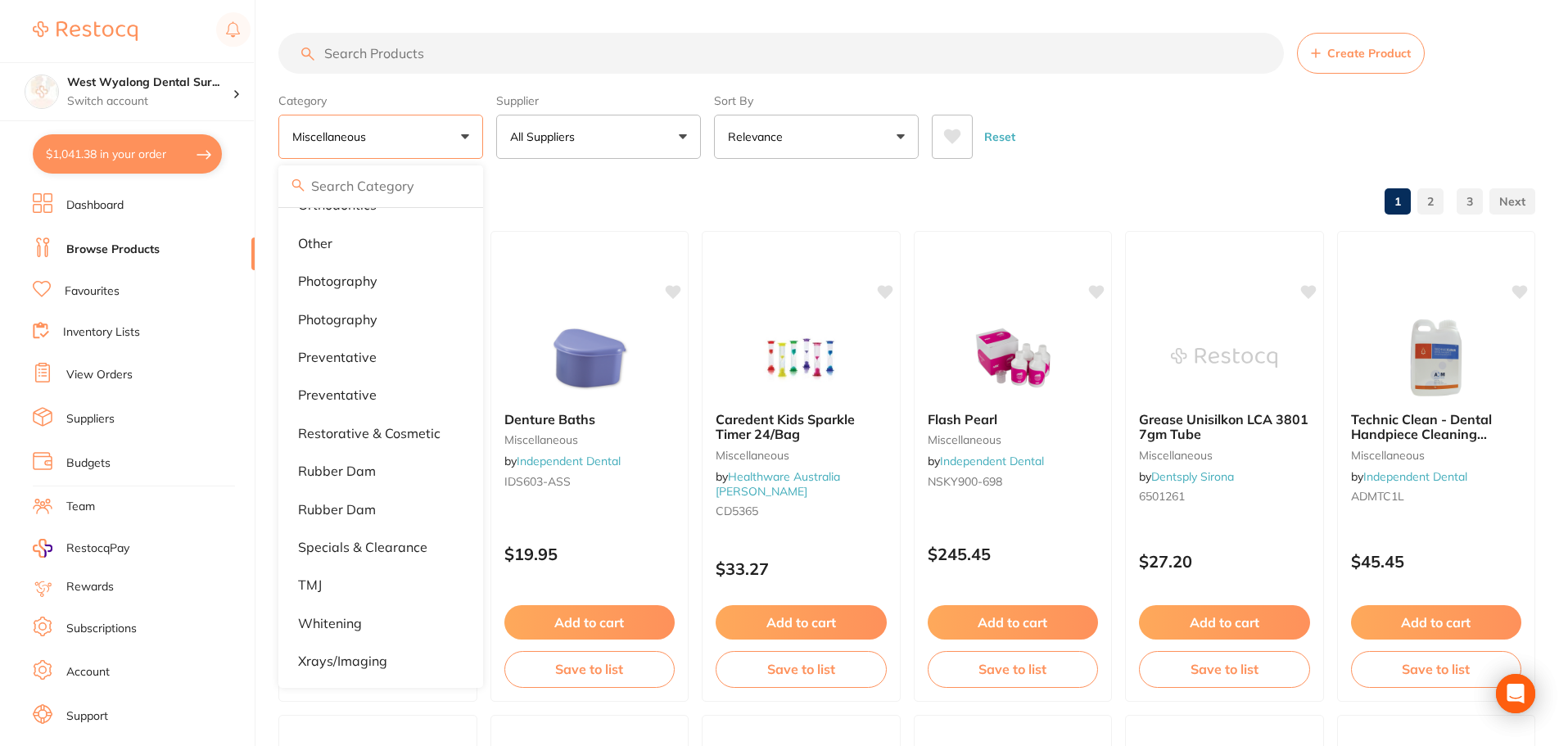
click at [432, 136] on button "Miscellaneous" at bounding box center [381, 136] width 204 height 45
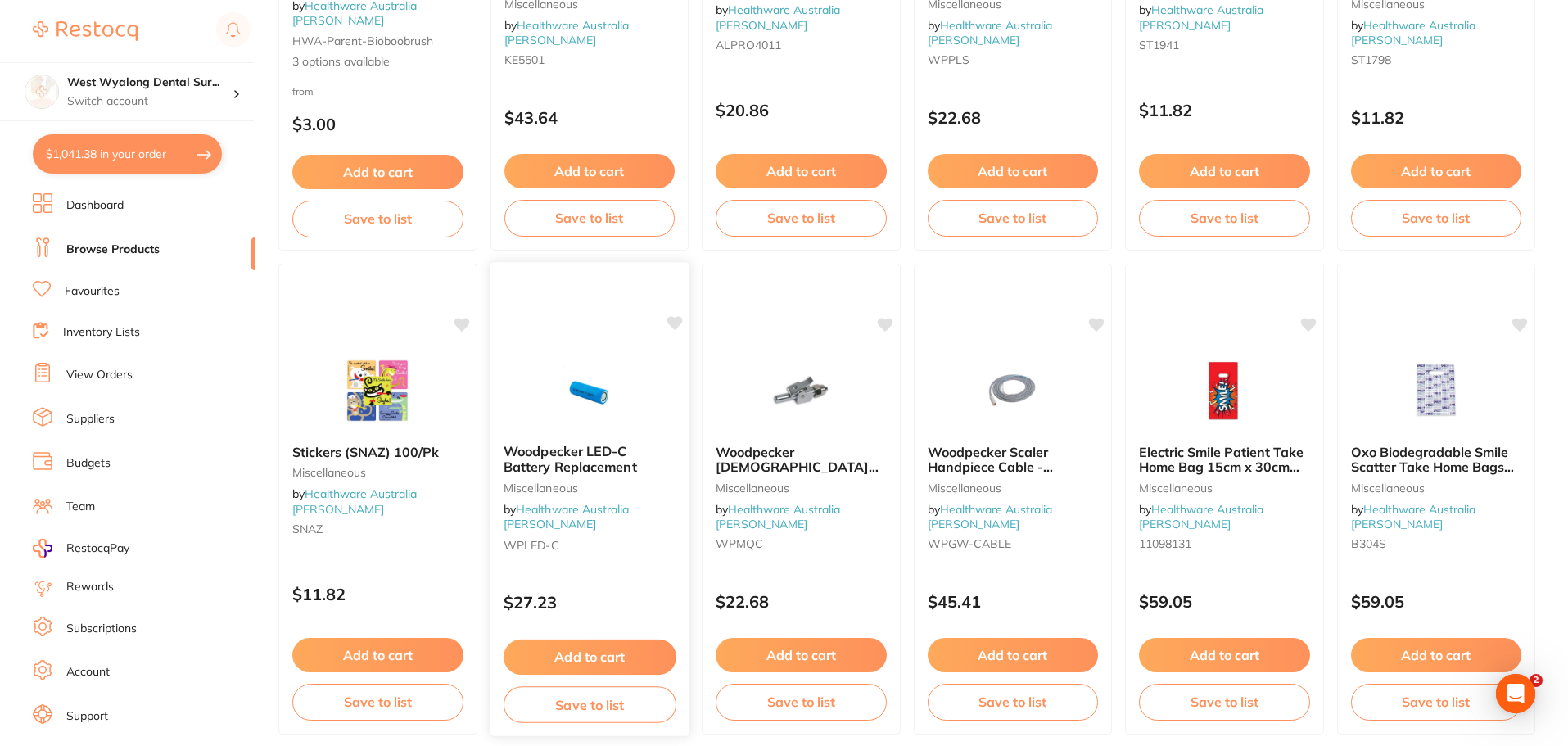
scroll to position [3913, 0]
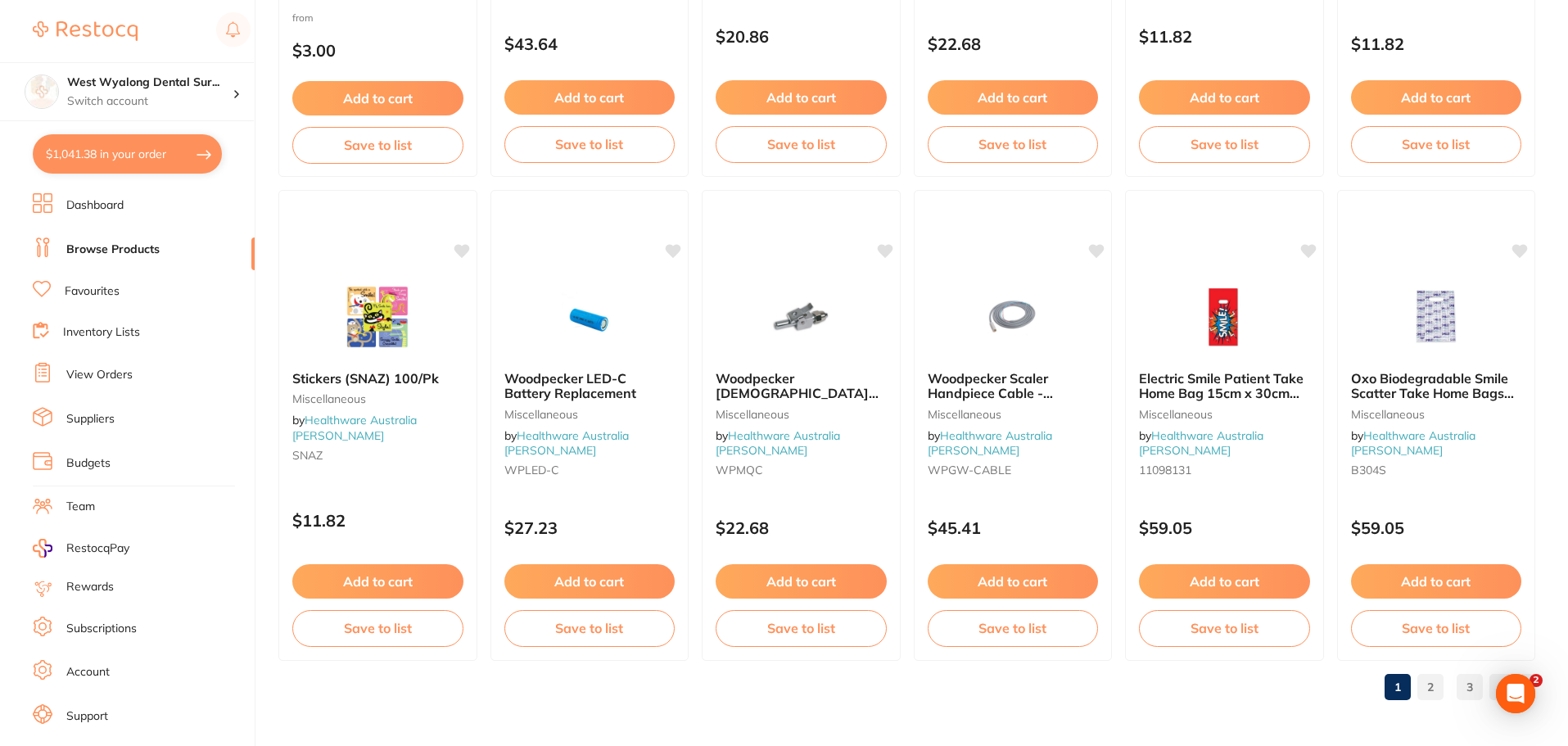
click at [1430, 690] on link "2" at bounding box center [1431, 687] width 26 height 32
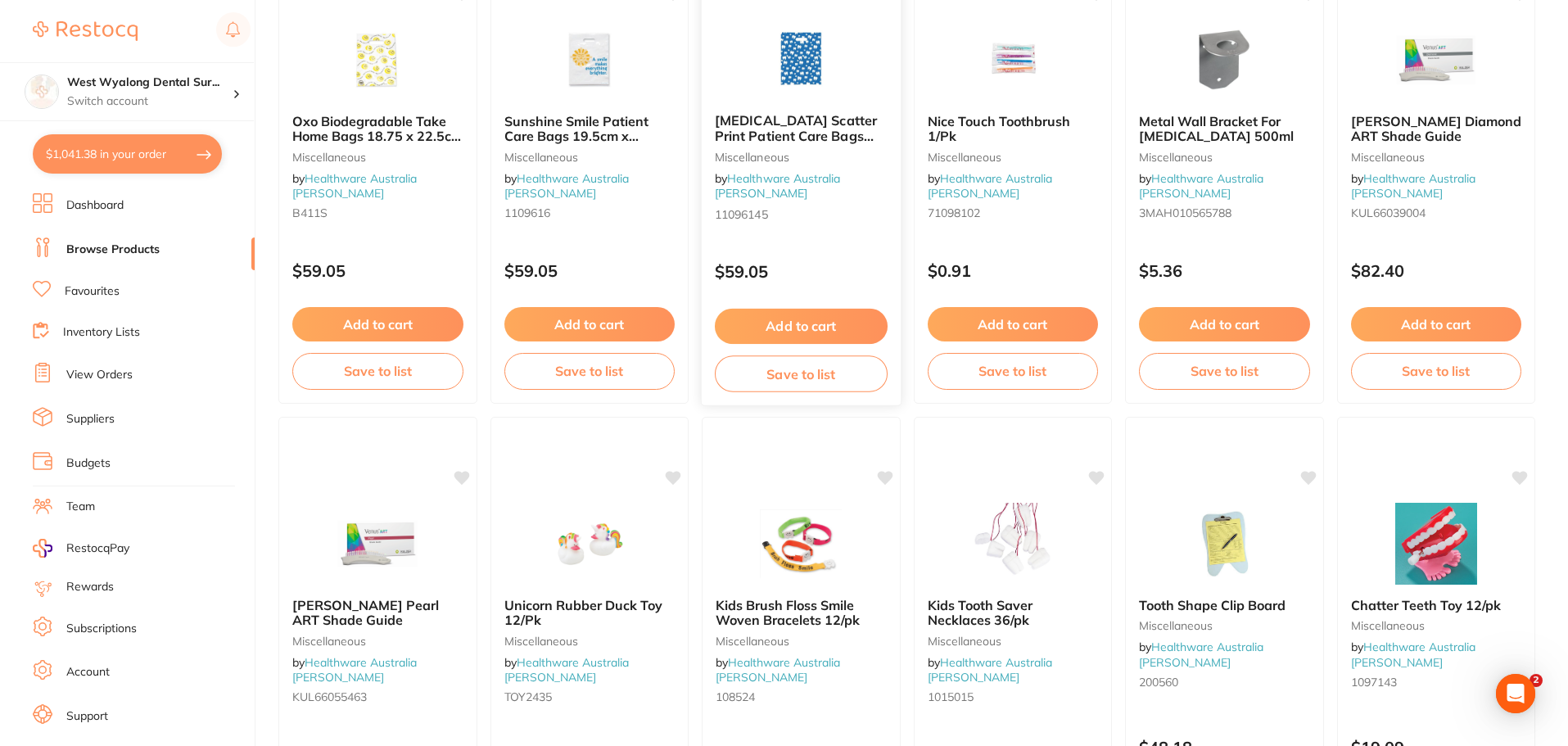
scroll to position [328, 0]
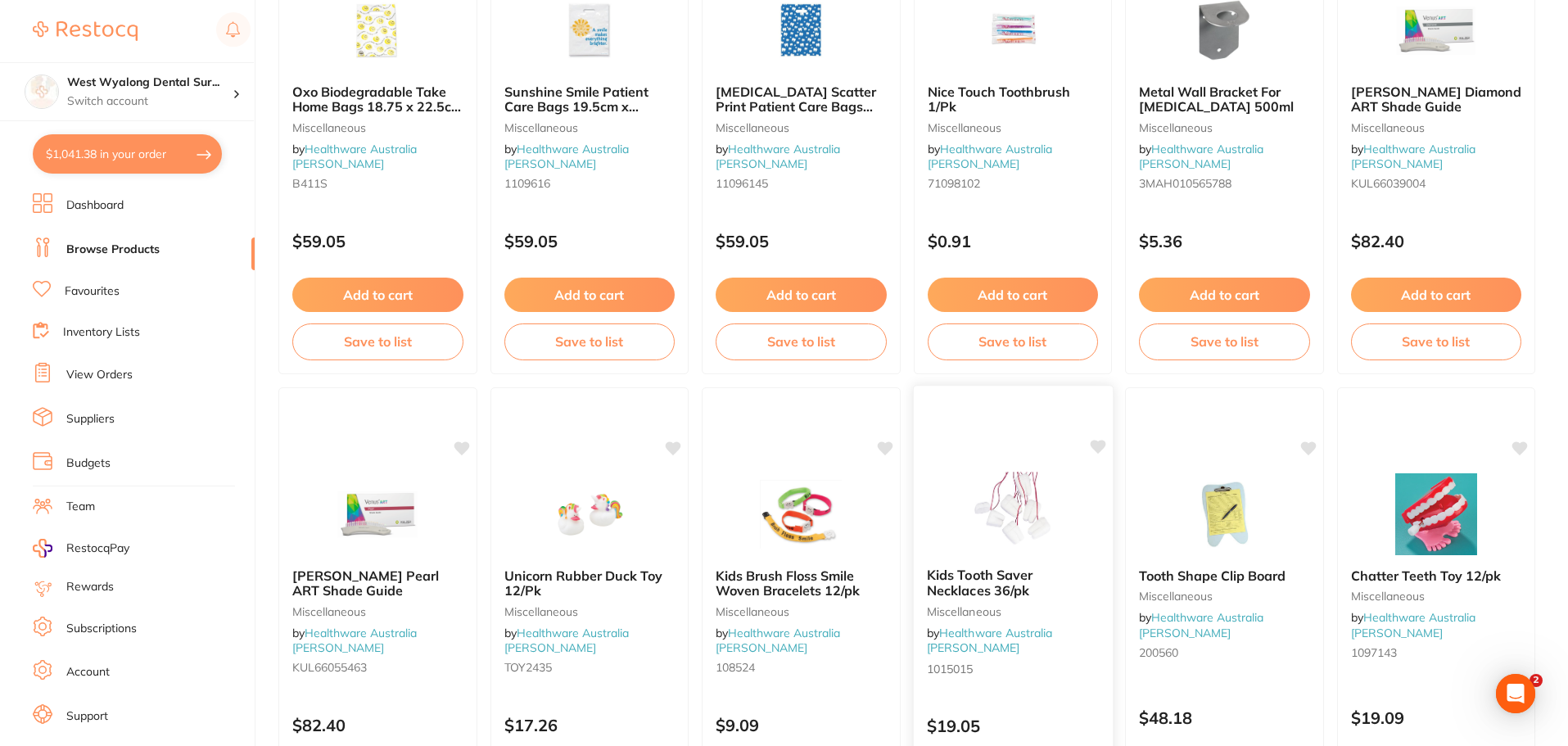
click at [994, 530] on img at bounding box center [1012, 513] width 107 height 83
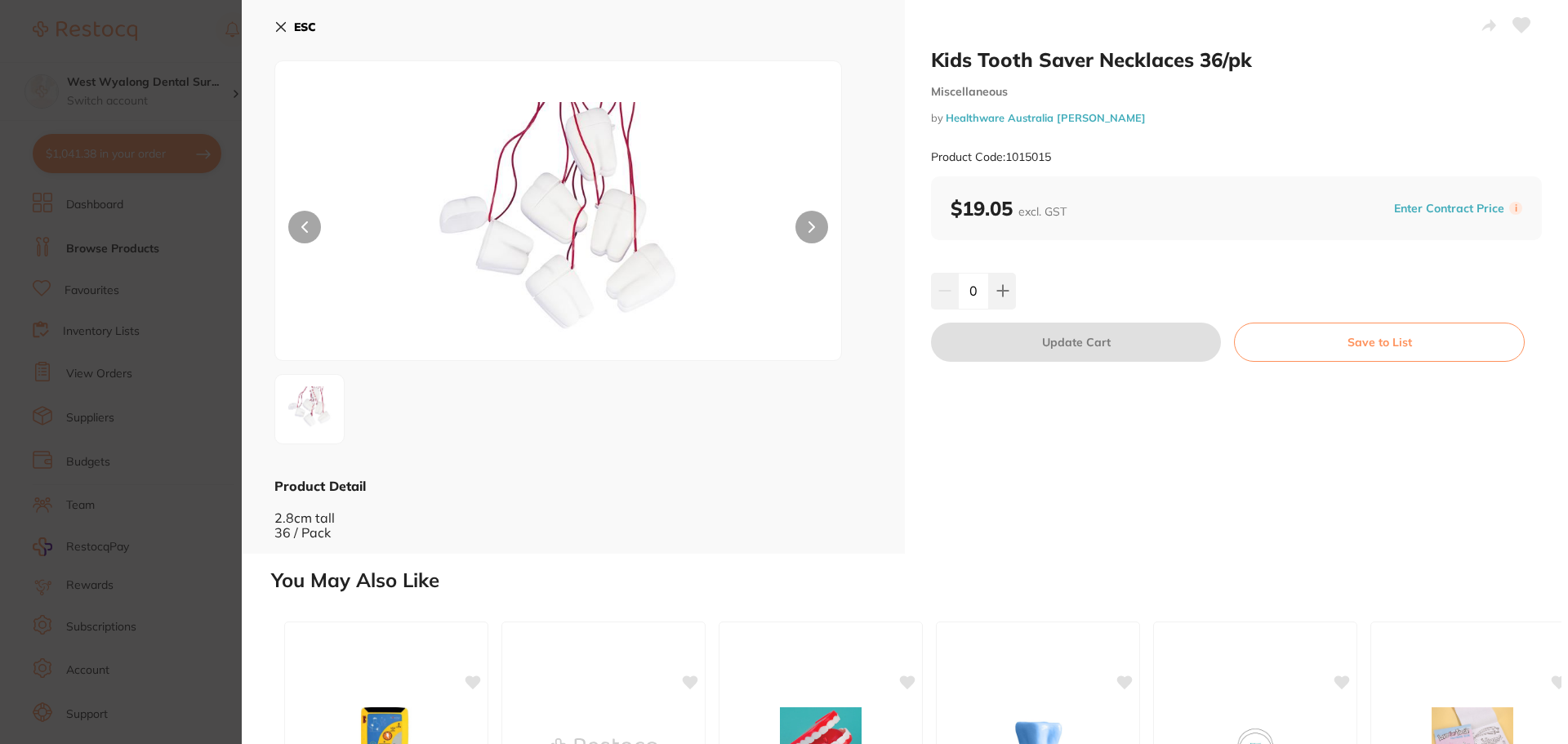
click at [281, 26] on icon at bounding box center [281, 27] width 9 height 9
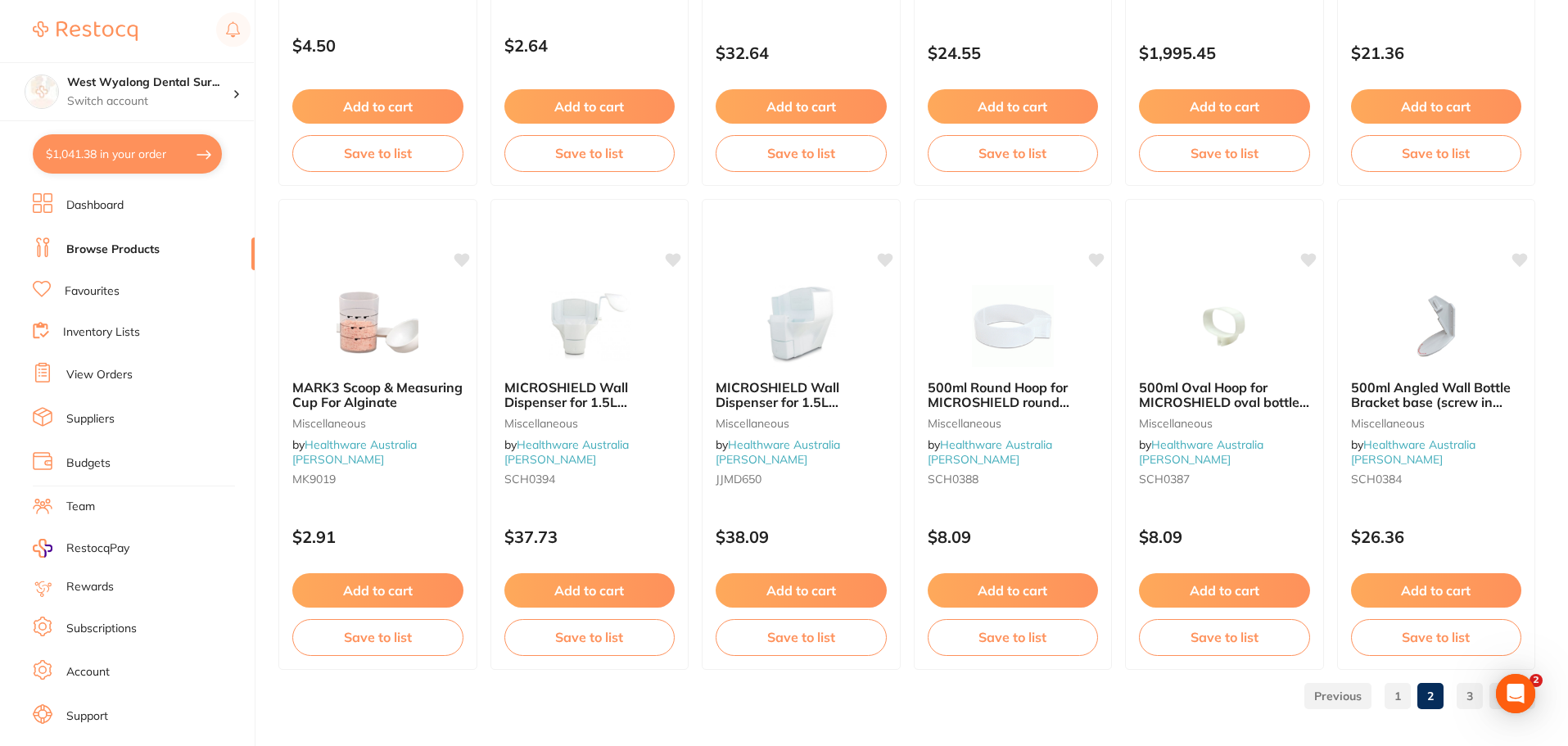
scroll to position [3913, 0]
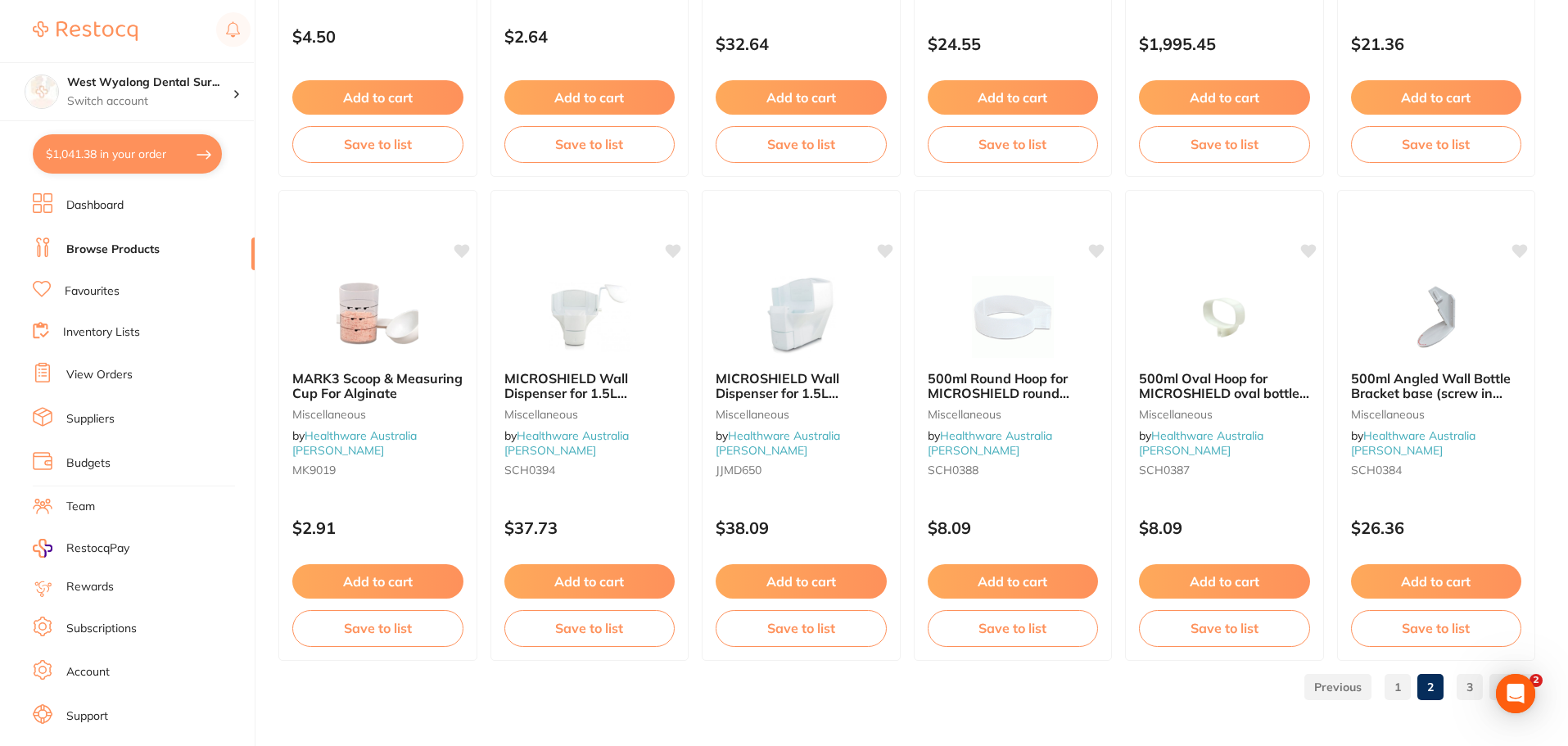
click at [1467, 686] on link "3" at bounding box center [1470, 687] width 26 height 32
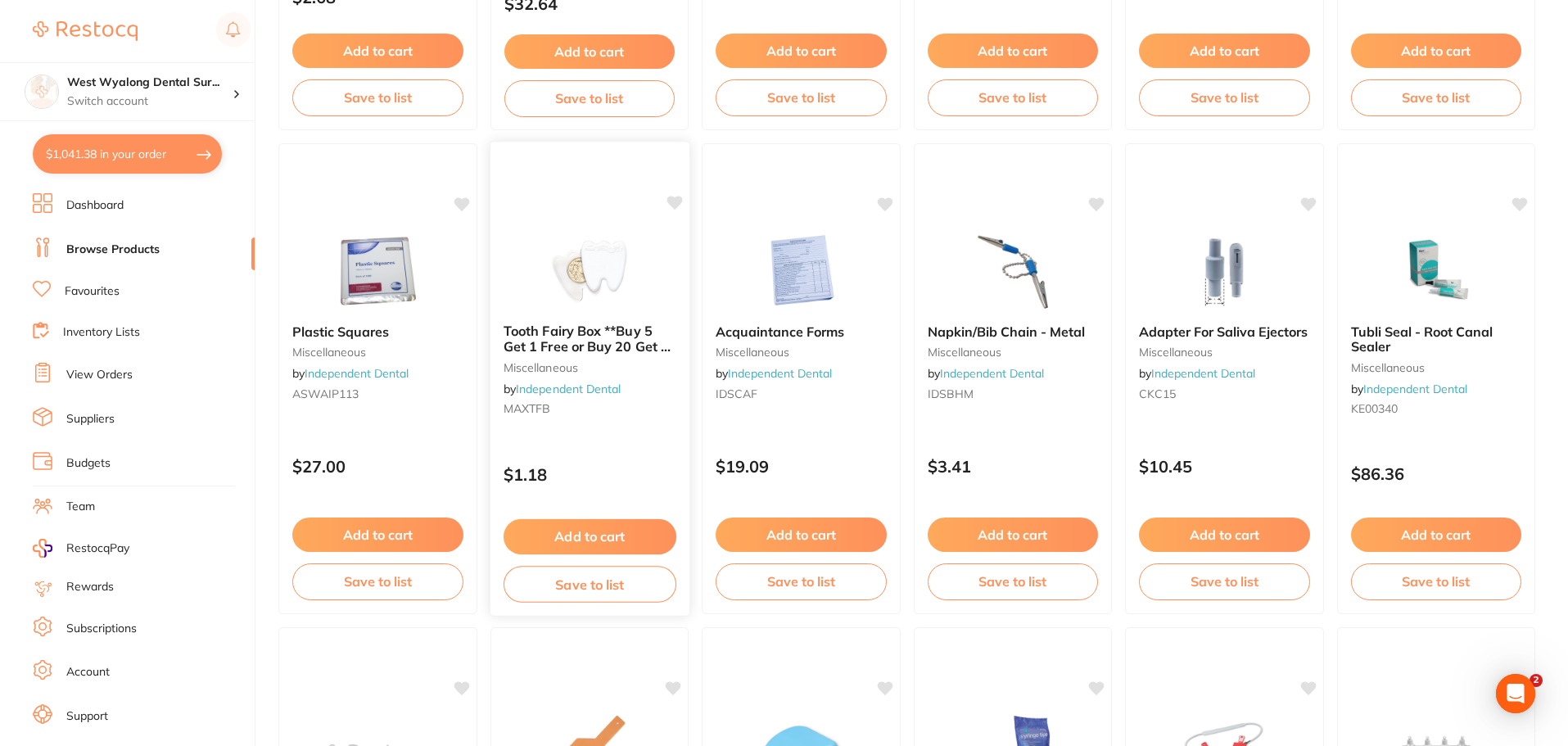
scroll to position [573, 0]
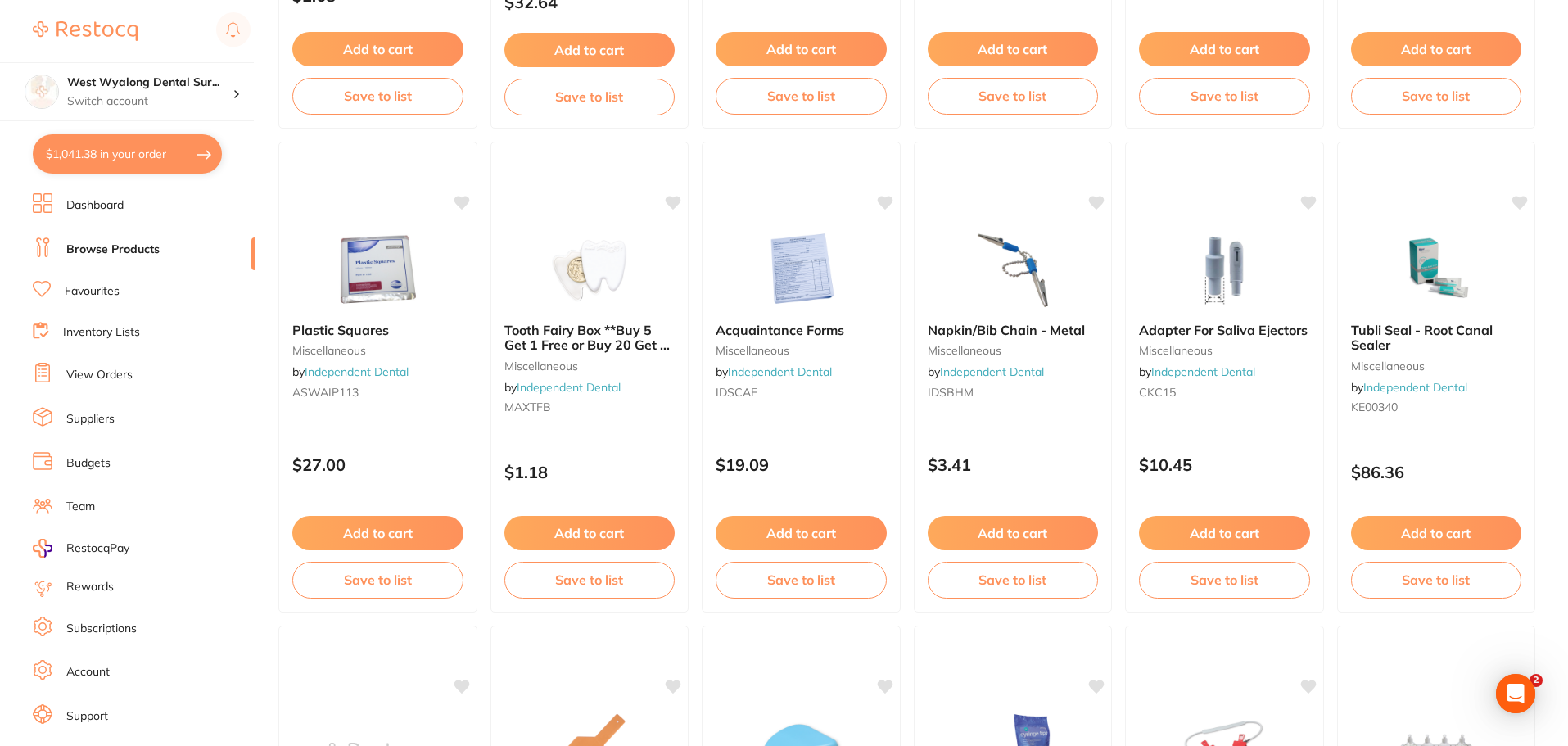
drag, startPoint x: 556, startPoint y: 331, endPoint x: 556, endPoint y: 407, distance: 76.0
click at [556, 331] on span "Tooth Fairy Box **Buy 5 Get 1 Free or Buy 20 Get 8 Free*" at bounding box center [586, 344] width 165 height 46
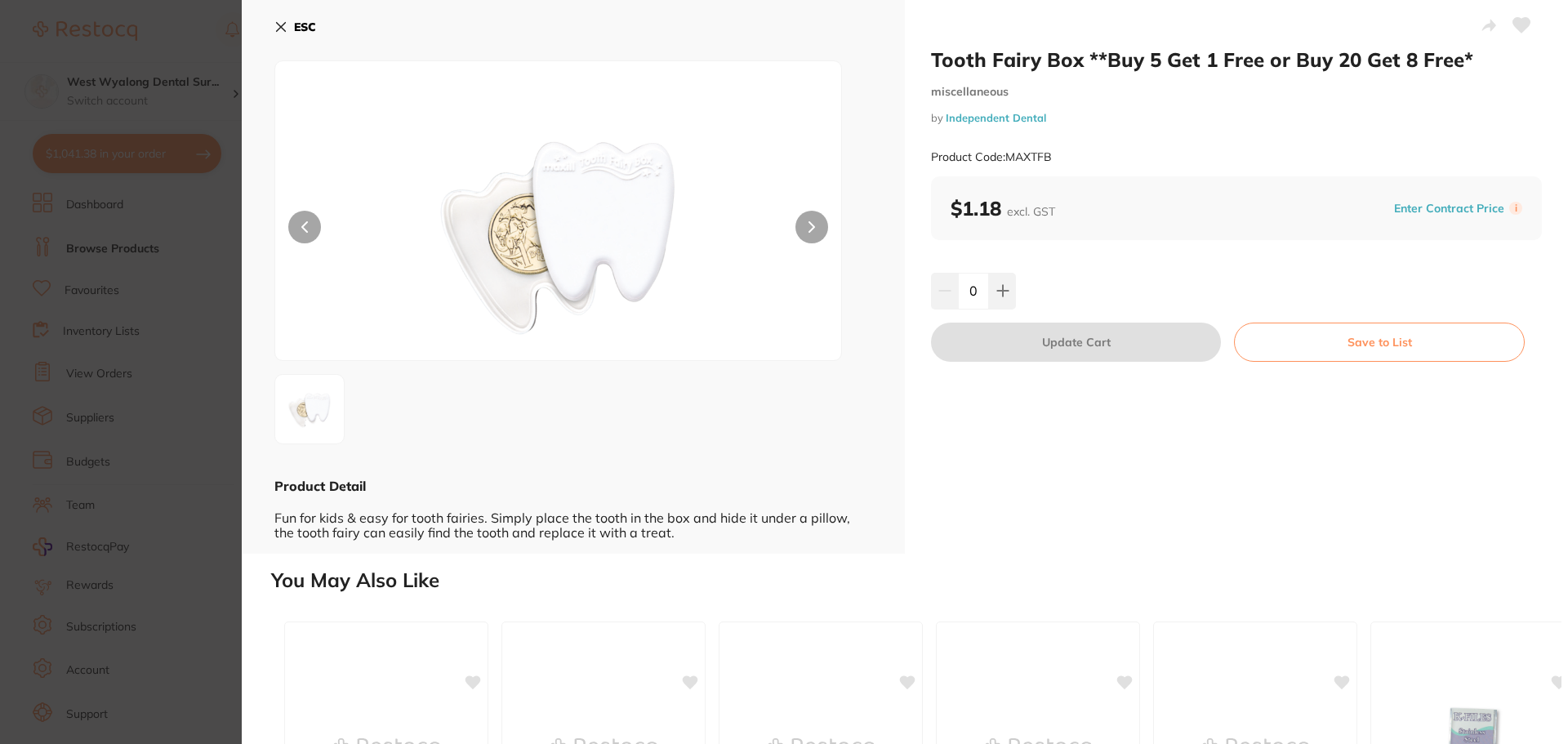
click at [287, 27] on button "ESC" at bounding box center [295, 27] width 42 height 28
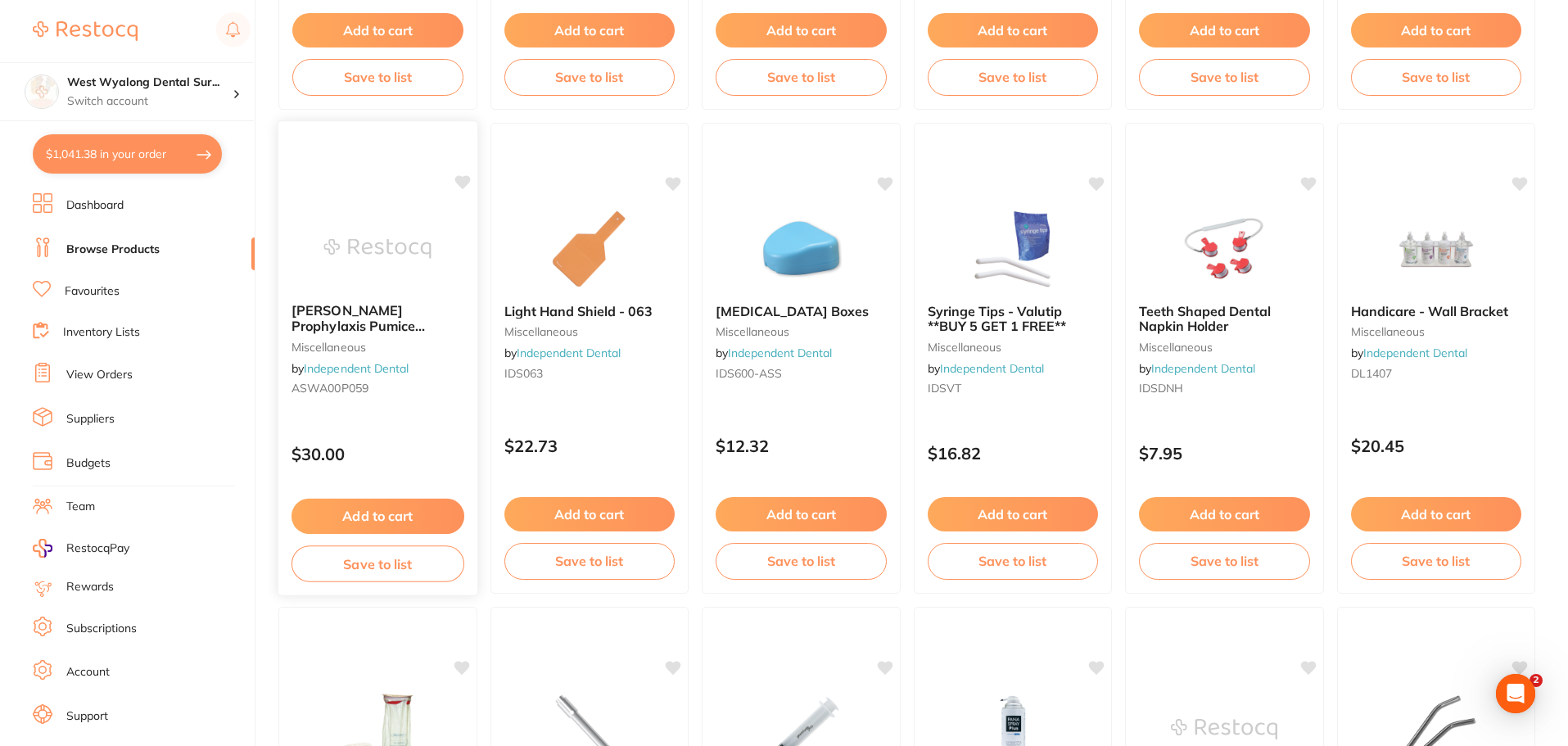
scroll to position [994, 0]
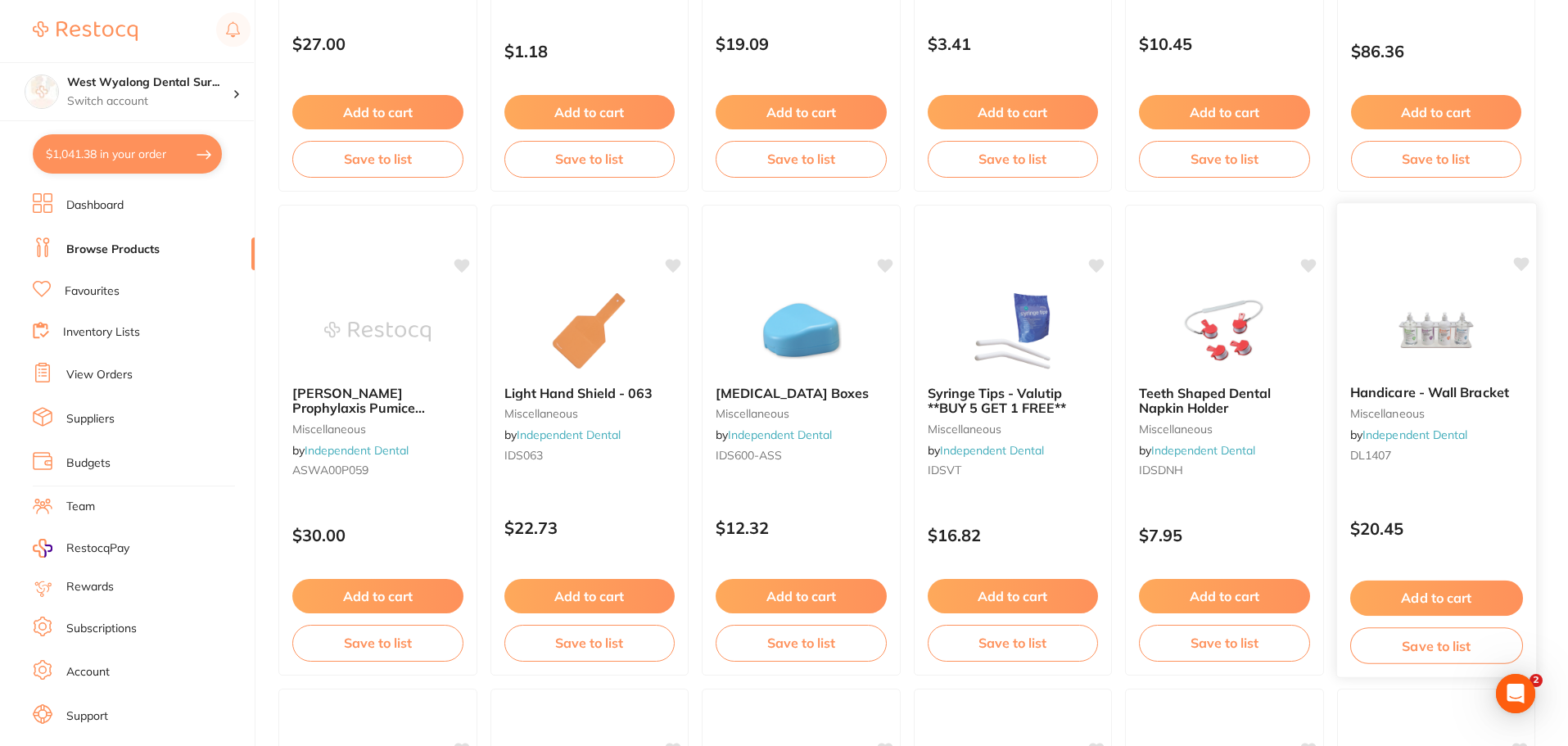
click at [1362, 385] on span "Handicare - Wall Bracket" at bounding box center [1429, 392] width 159 height 17
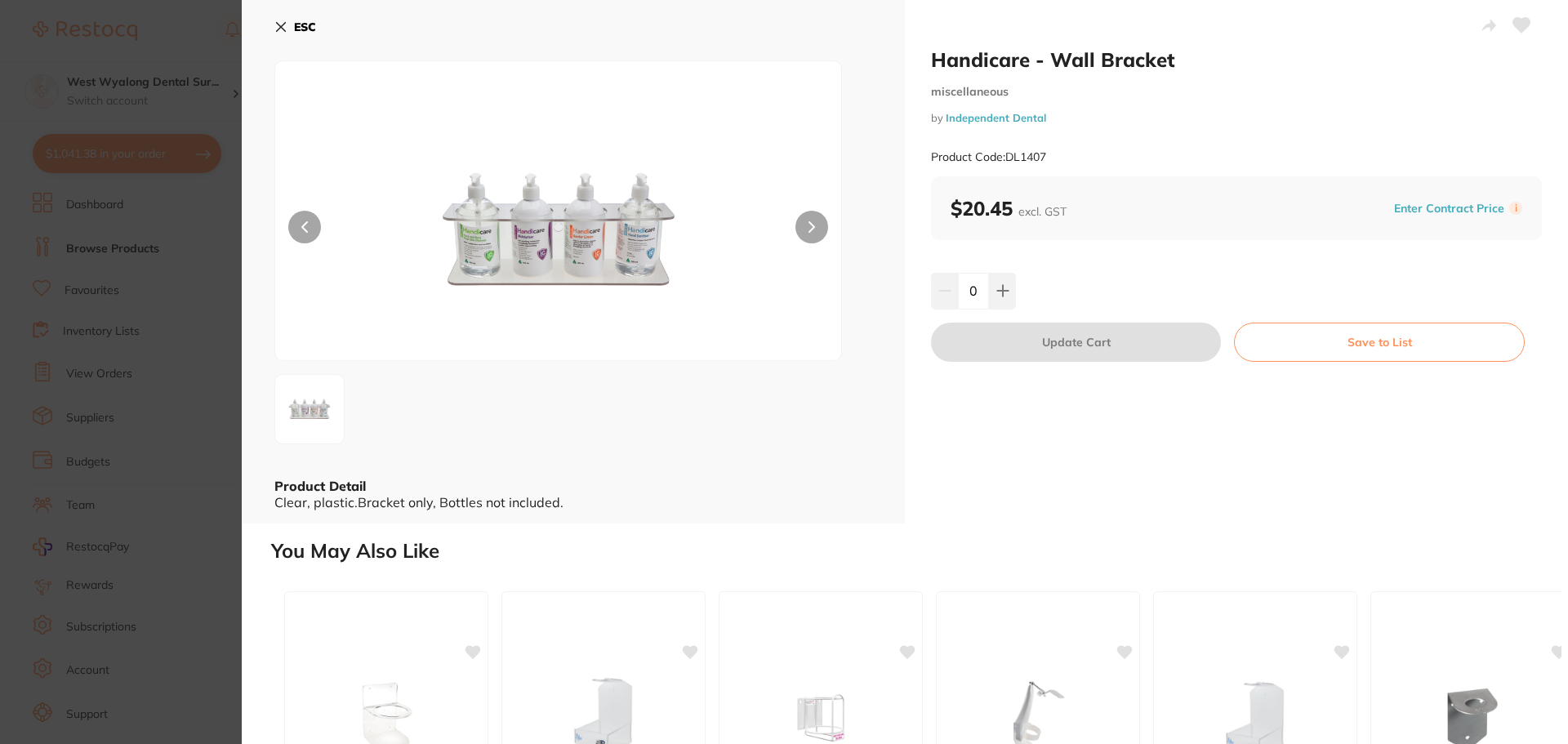
click at [280, 33] on button "ESC" at bounding box center [295, 27] width 42 height 28
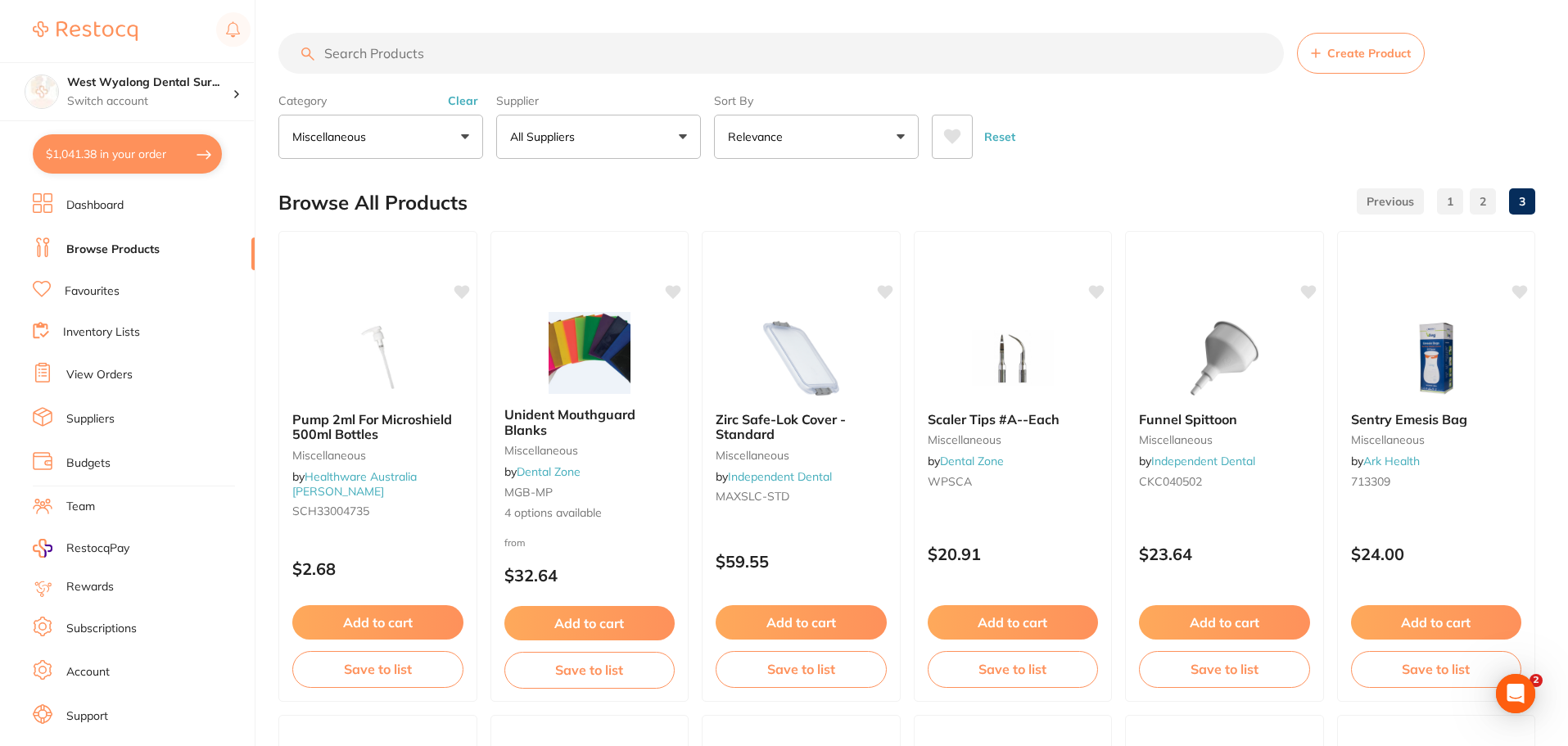
scroll to position [1364, 0]
click at [326, 138] on p "Miscellaneous" at bounding box center [333, 136] width 80 height 17
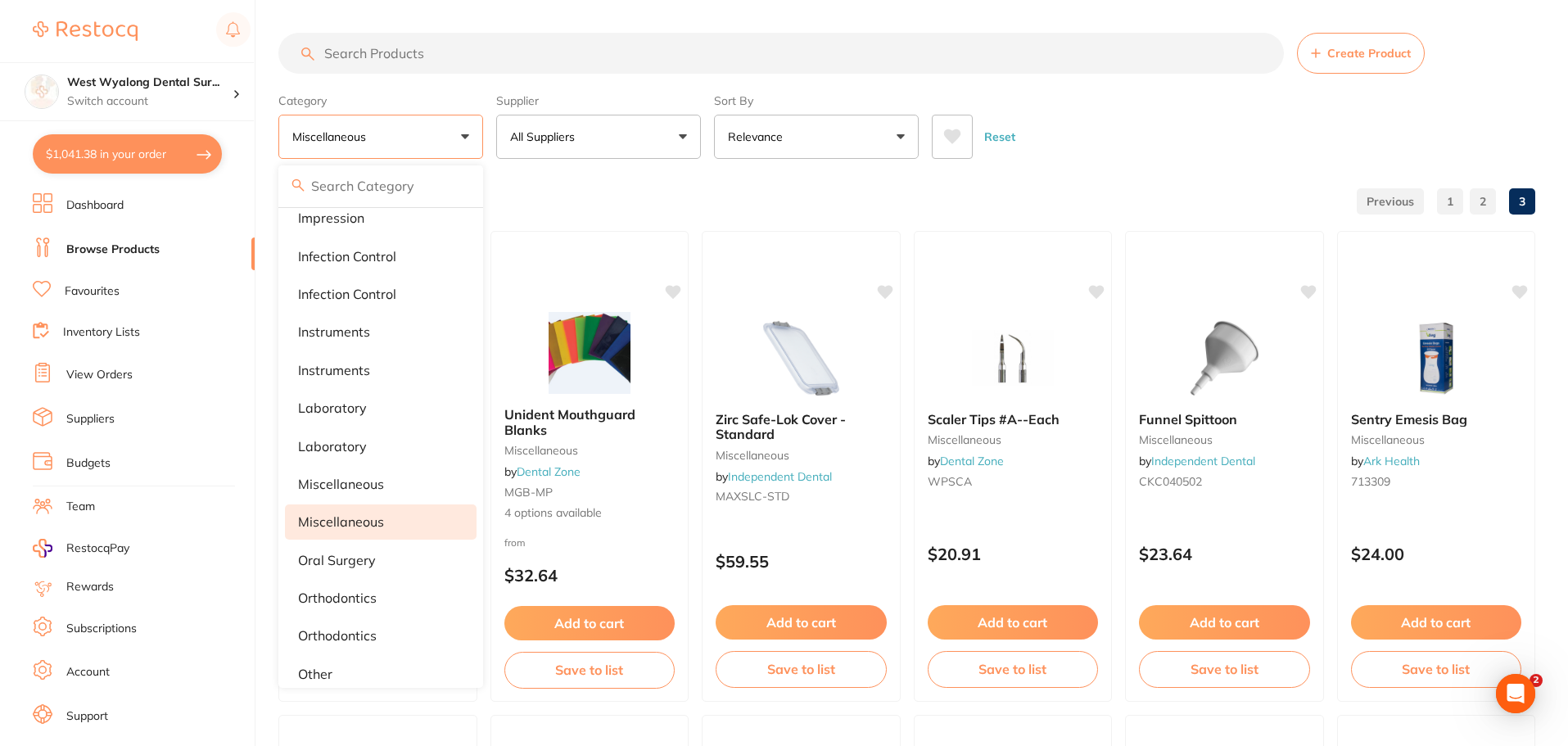
scroll to position [872, 0]
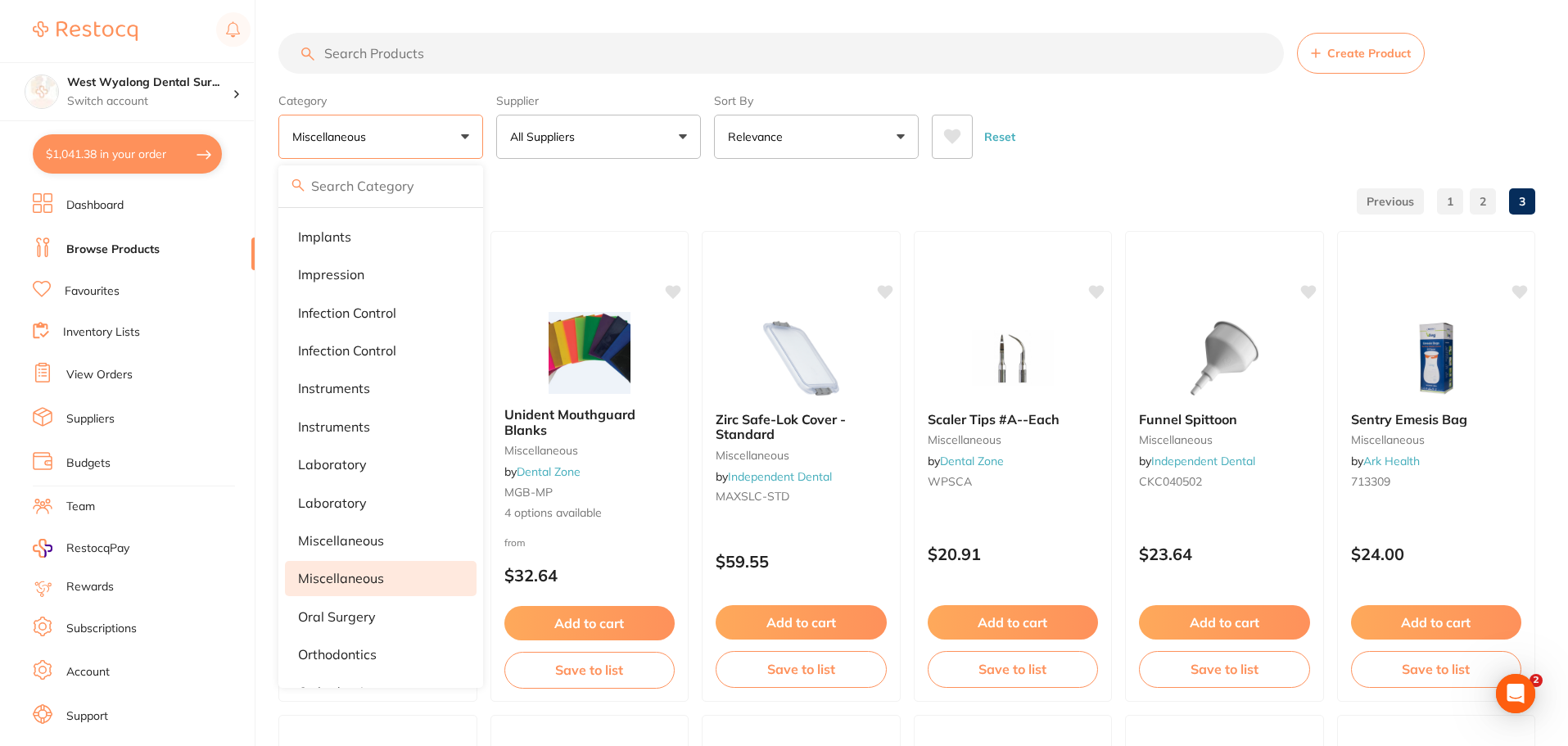
click at [391, 575] on li "Miscellaneous" at bounding box center [380, 577] width 191 height 34
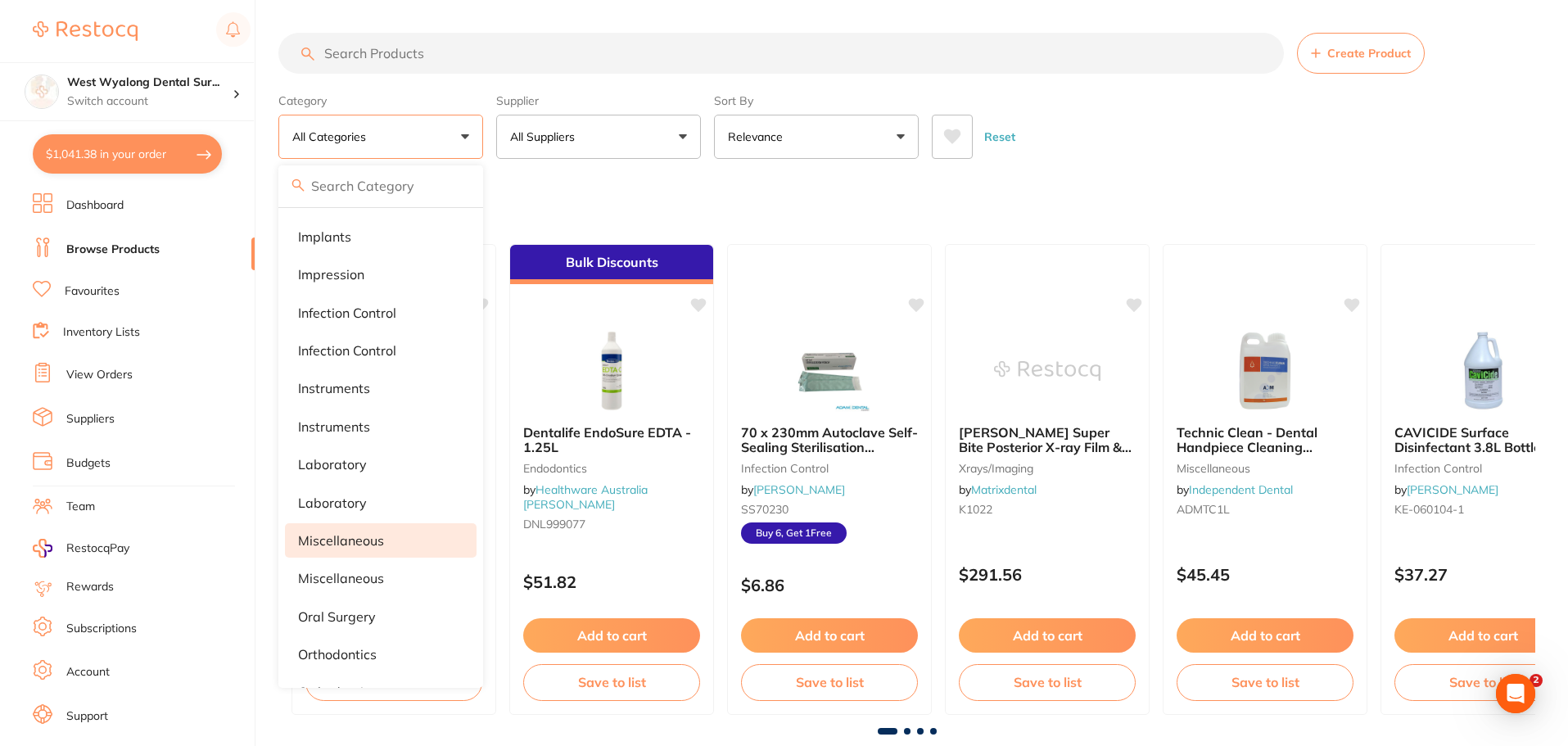
click at [369, 545] on p "miscellaneous" at bounding box center [341, 540] width 86 height 15
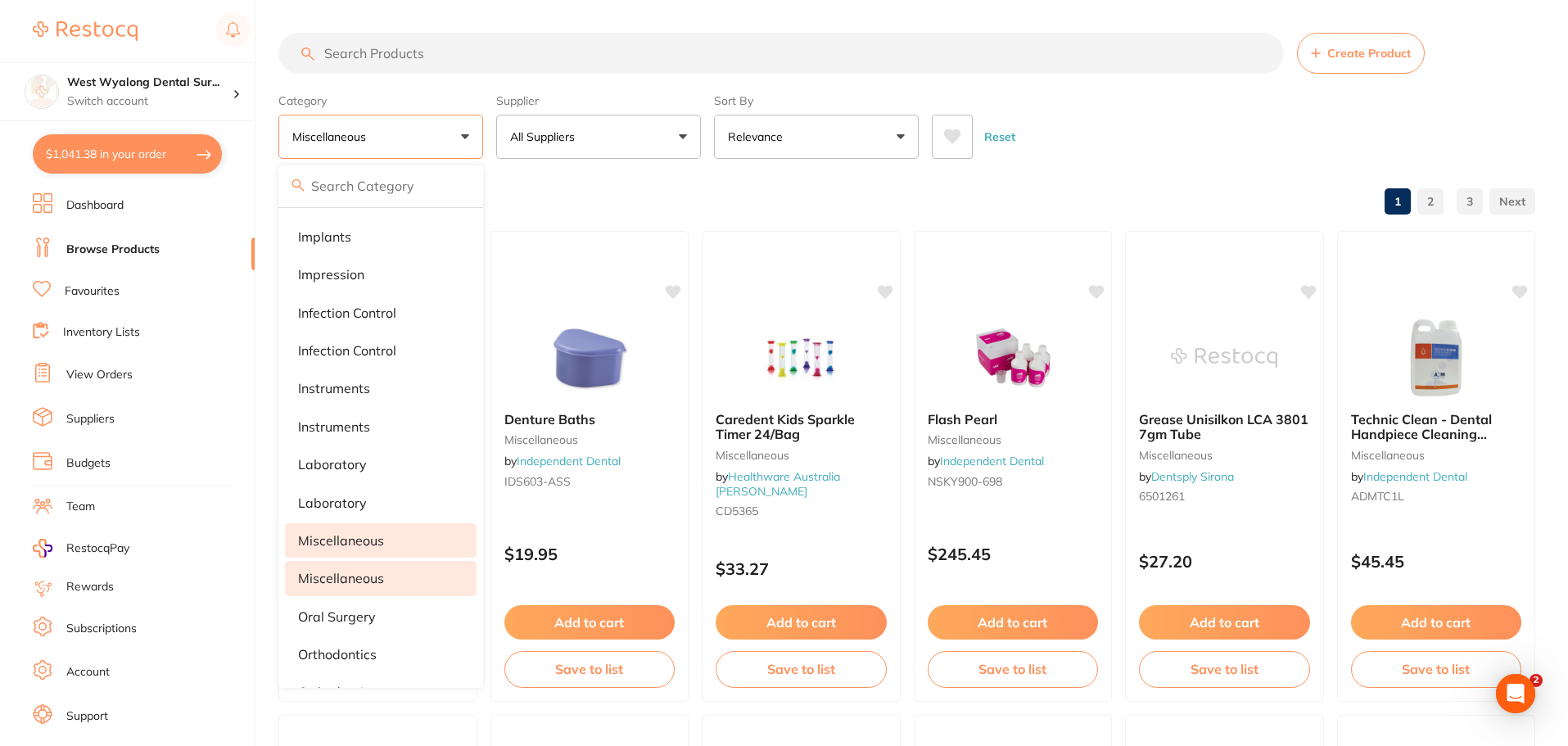
scroll to position [0, 0]
click at [377, 538] on p "miscellaneous" at bounding box center [341, 540] width 86 height 15
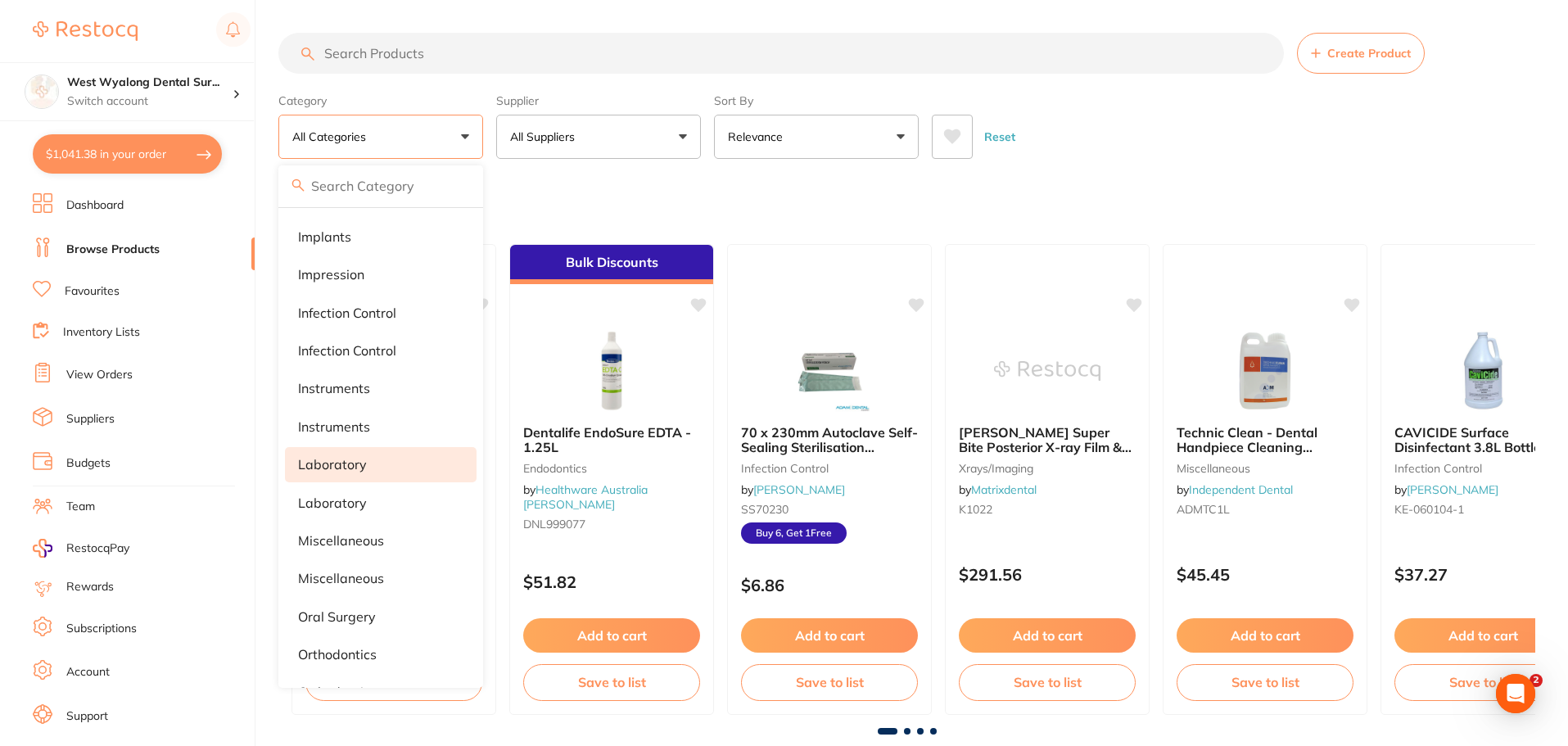
click at [383, 480] on li "laboratory" at bounding box center [380, 464] width 191 height 34
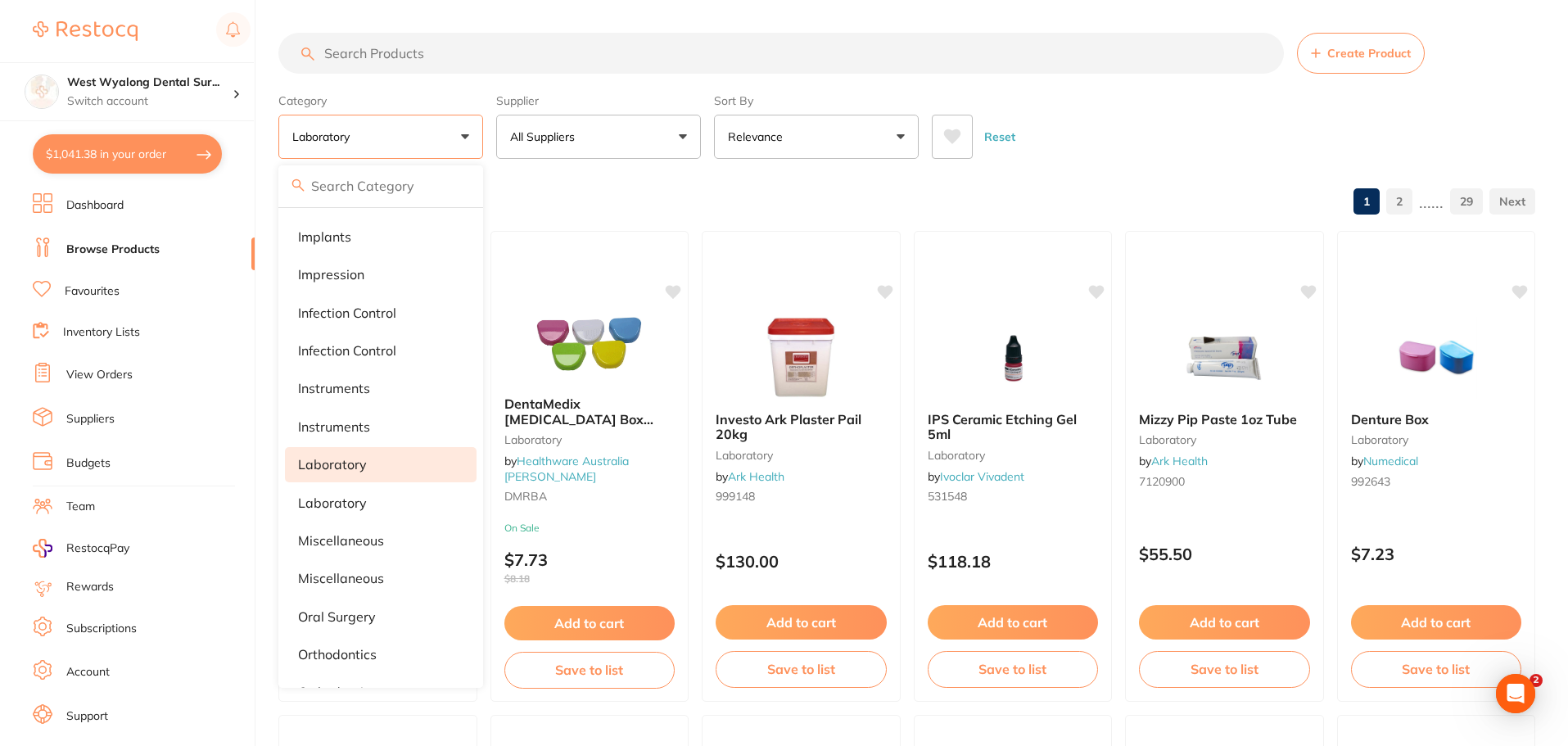
click at [348, 144] on p "laboratory" at bounding box center [324, 136] width 64 height 17
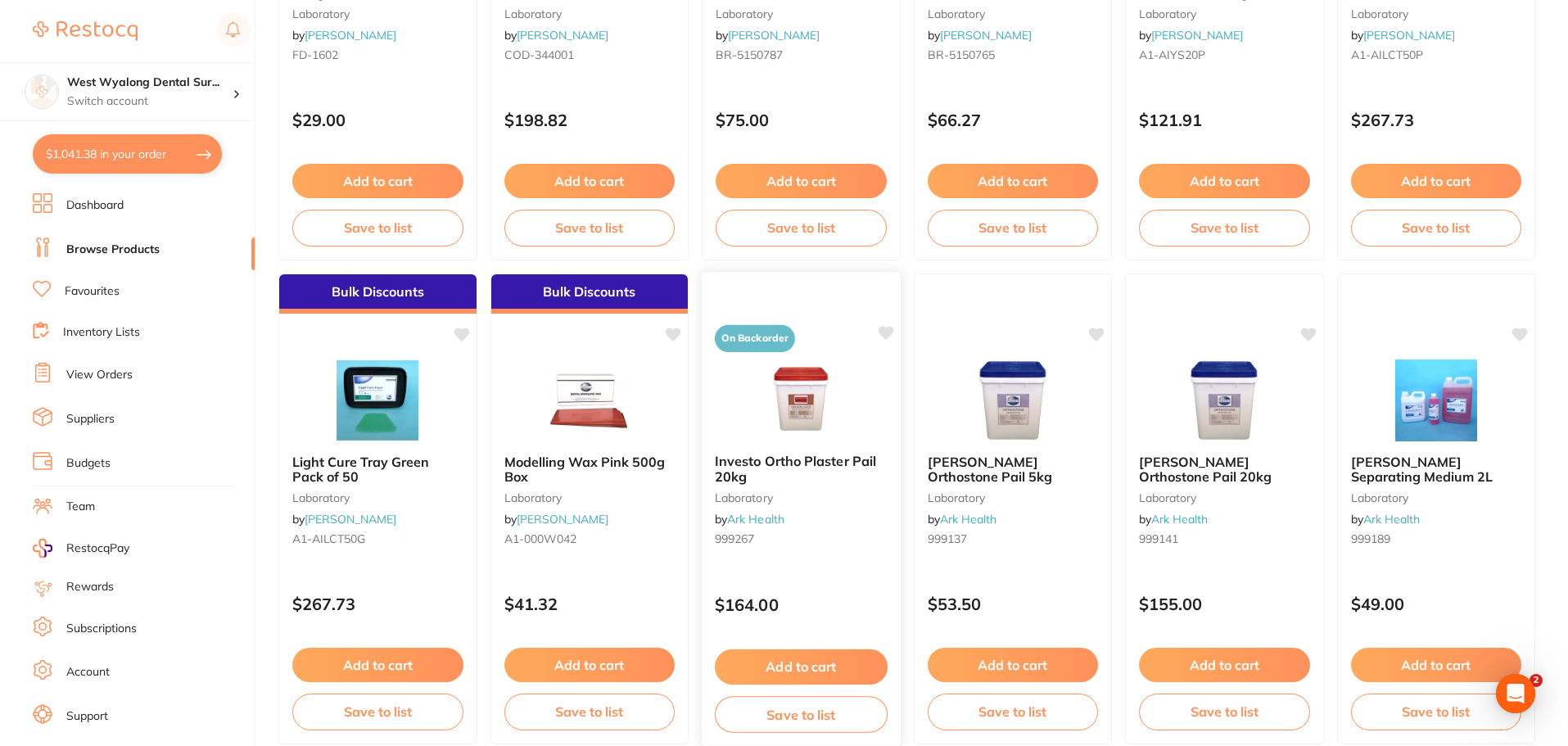
scroll to position [3913, 0]
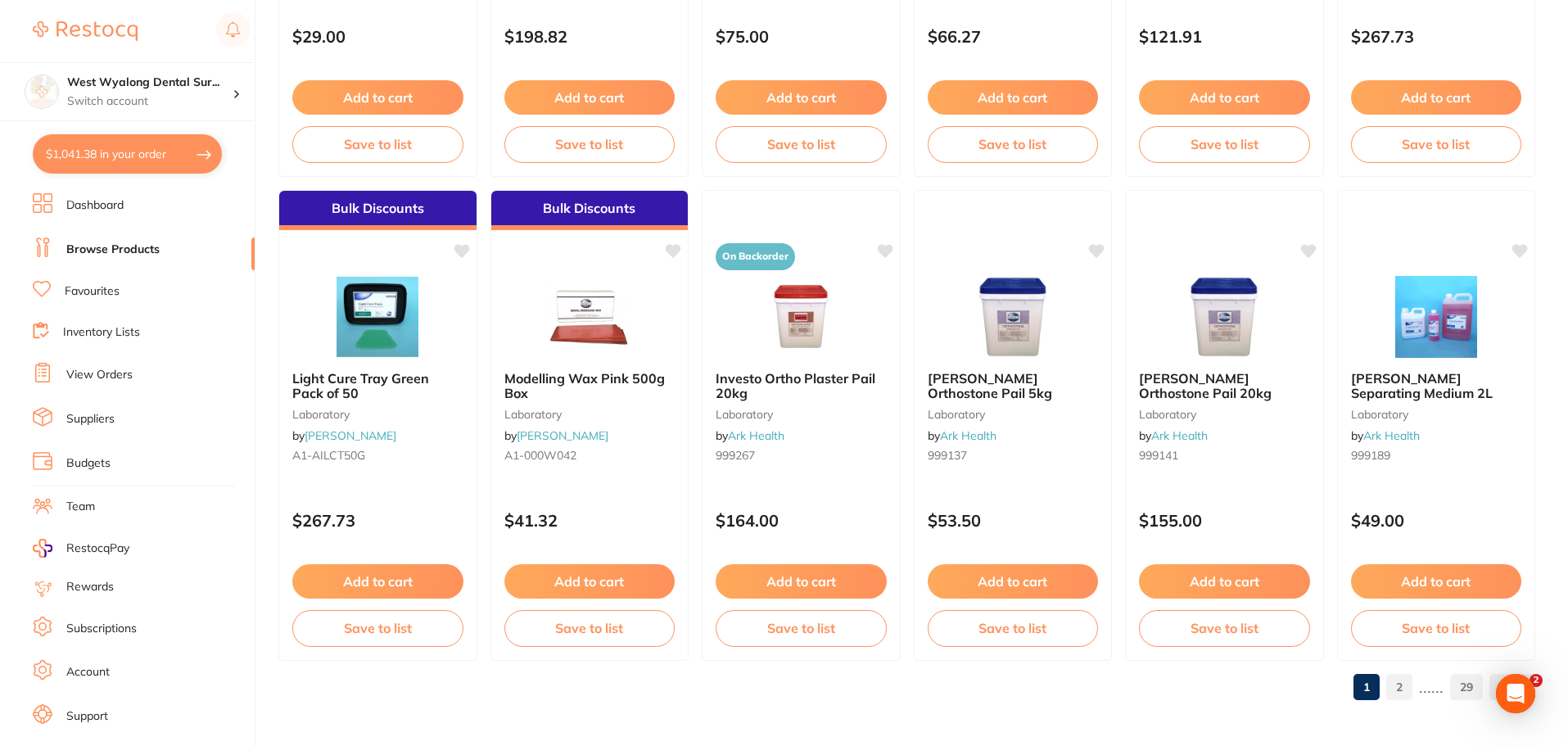
click at [1402, 687] on link "2" at bounding box center [1399, 687] width 26 height 32
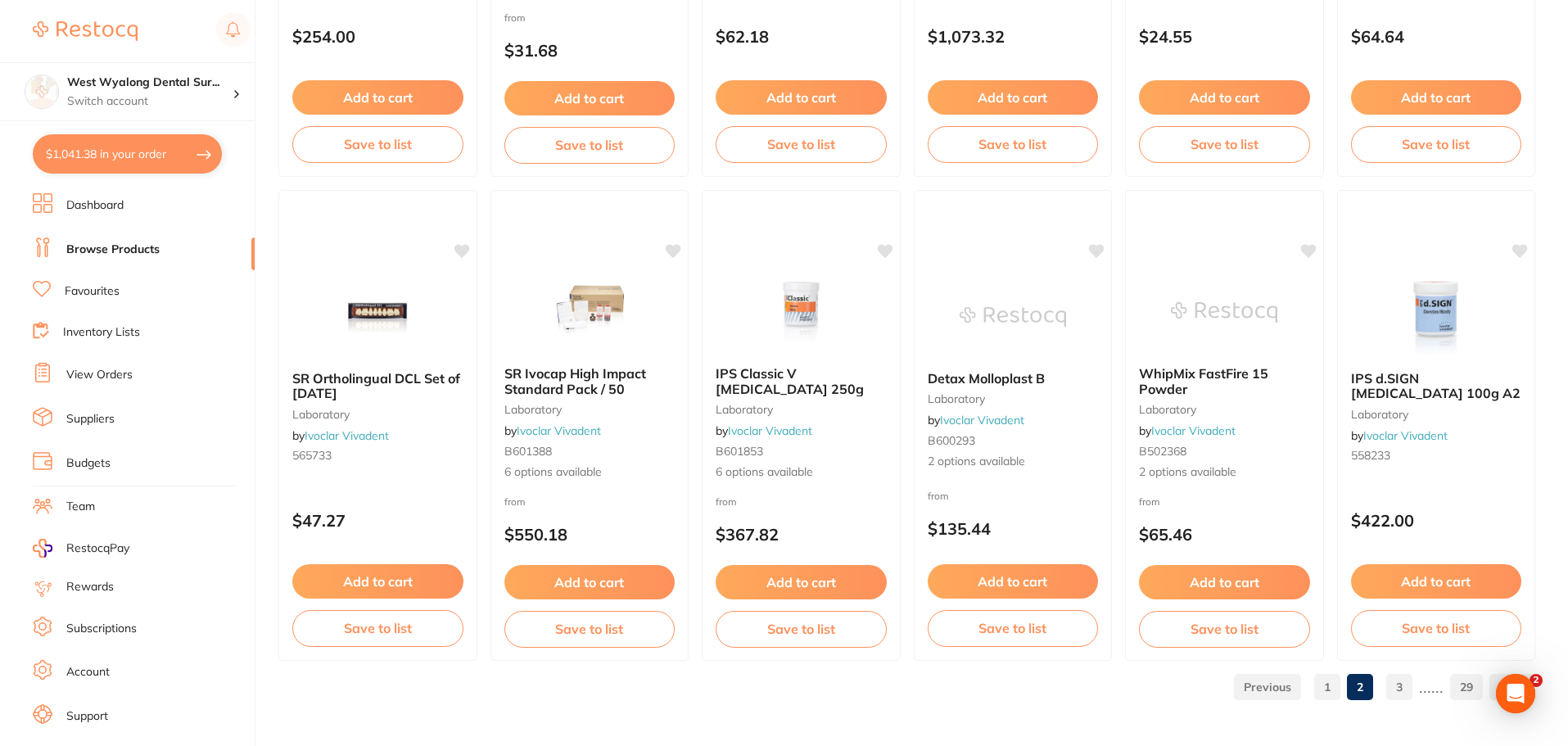
click at [1409, 692] on link "3" at bounding box center [1399, 687] width 26 height 32
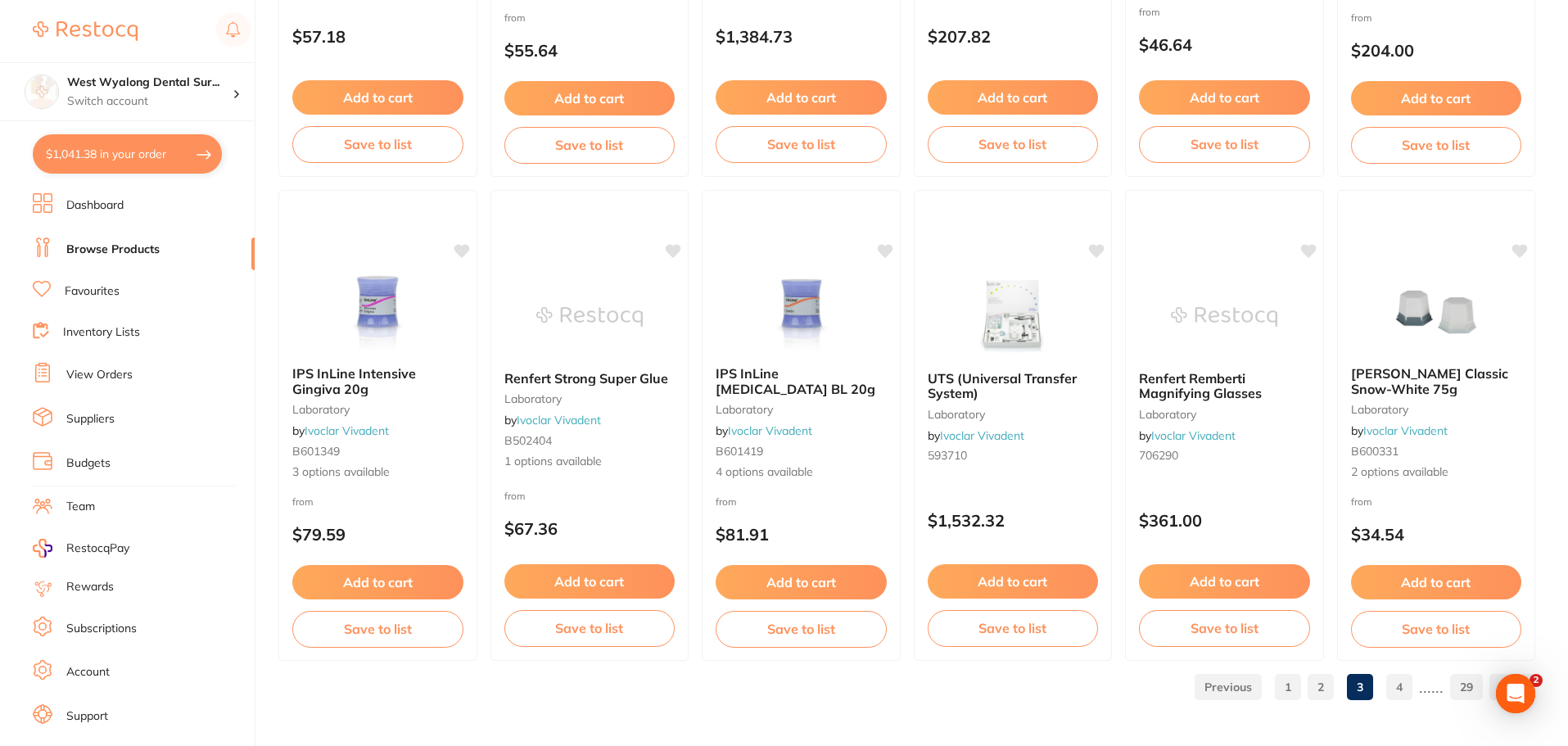
click at [1401, 680] on link "4" at bounding box center [1399, 687] width 26 height 32
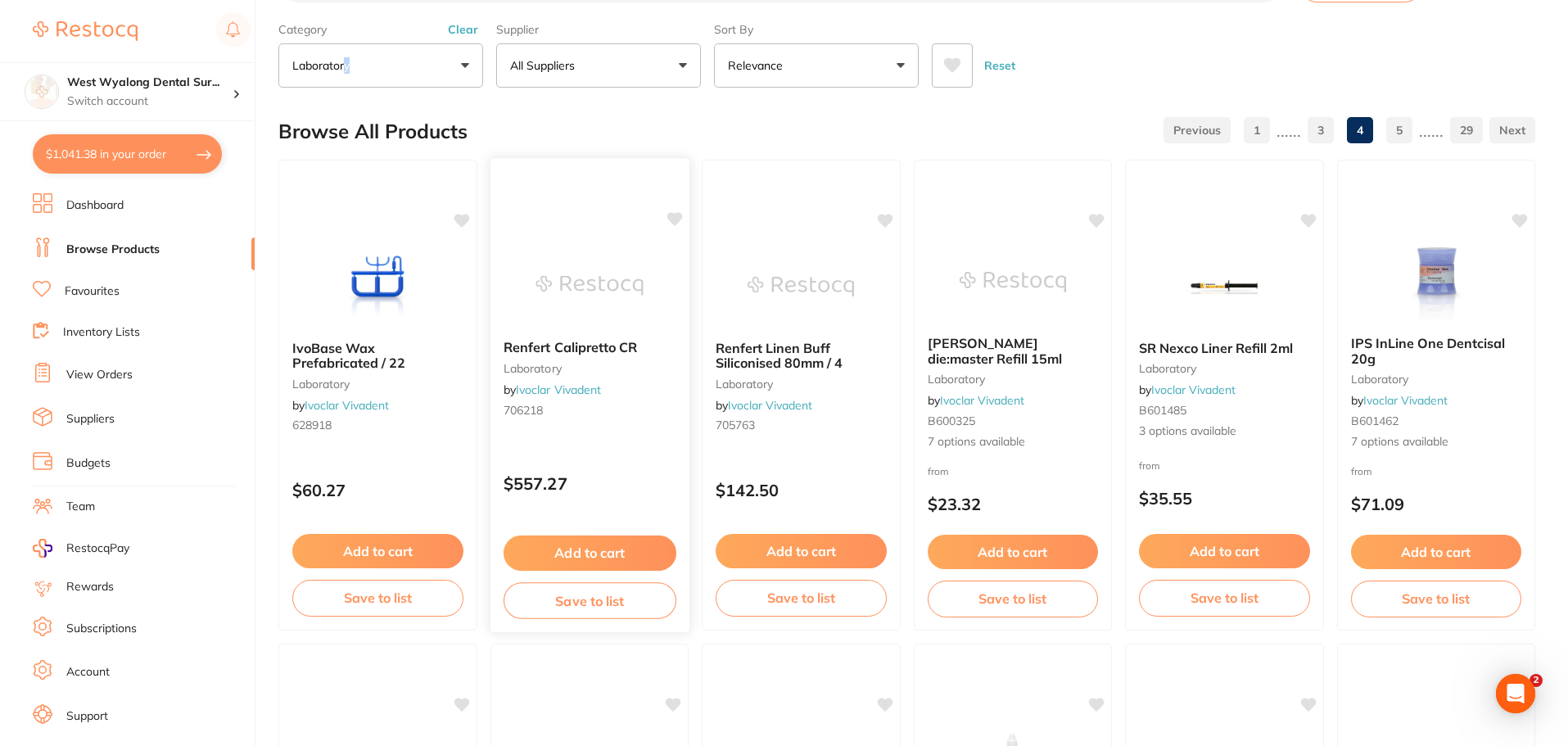
scroll to position [0, 0]
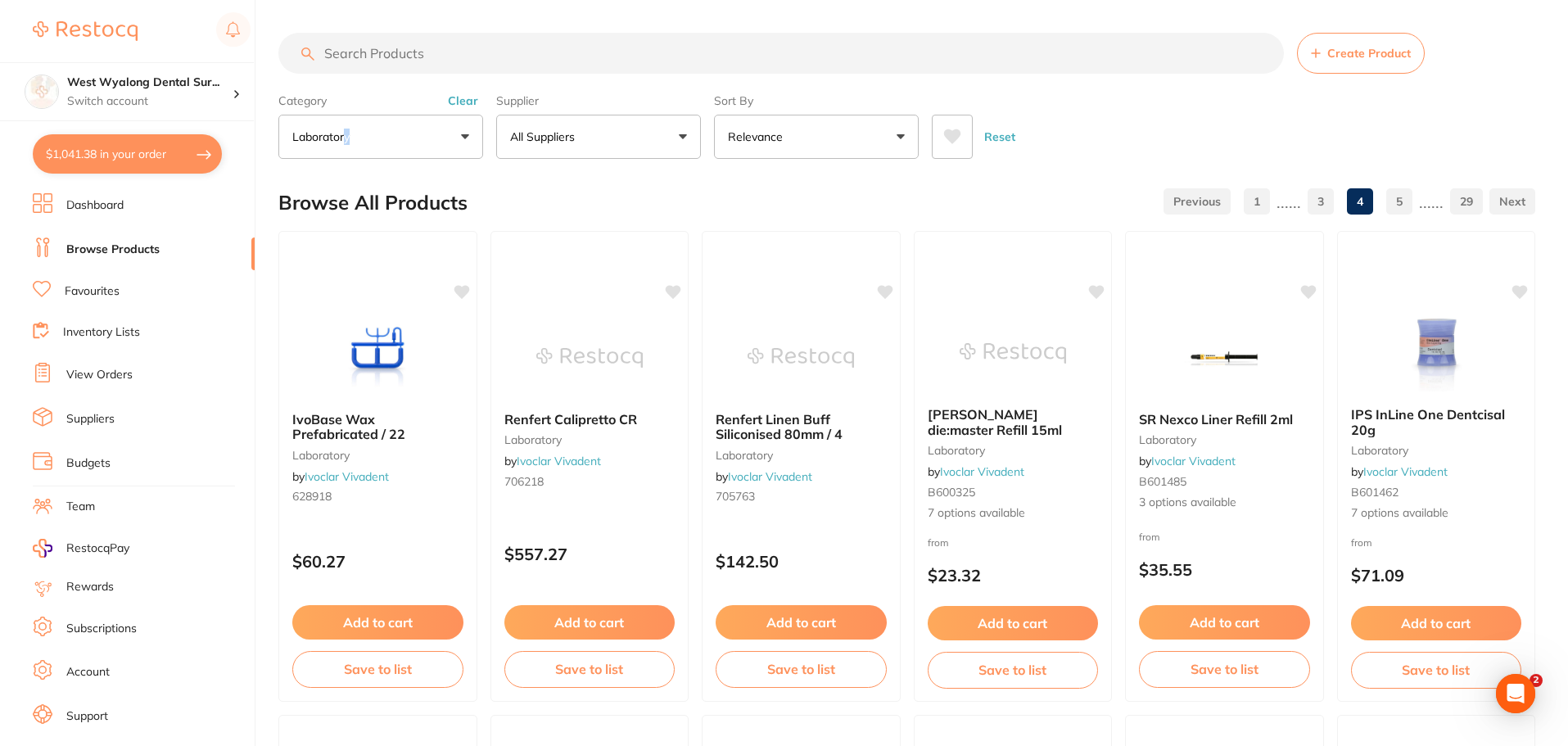
click at [435, 132] on button "laboratory" at bounding box center [381, 136] width 204 height 45
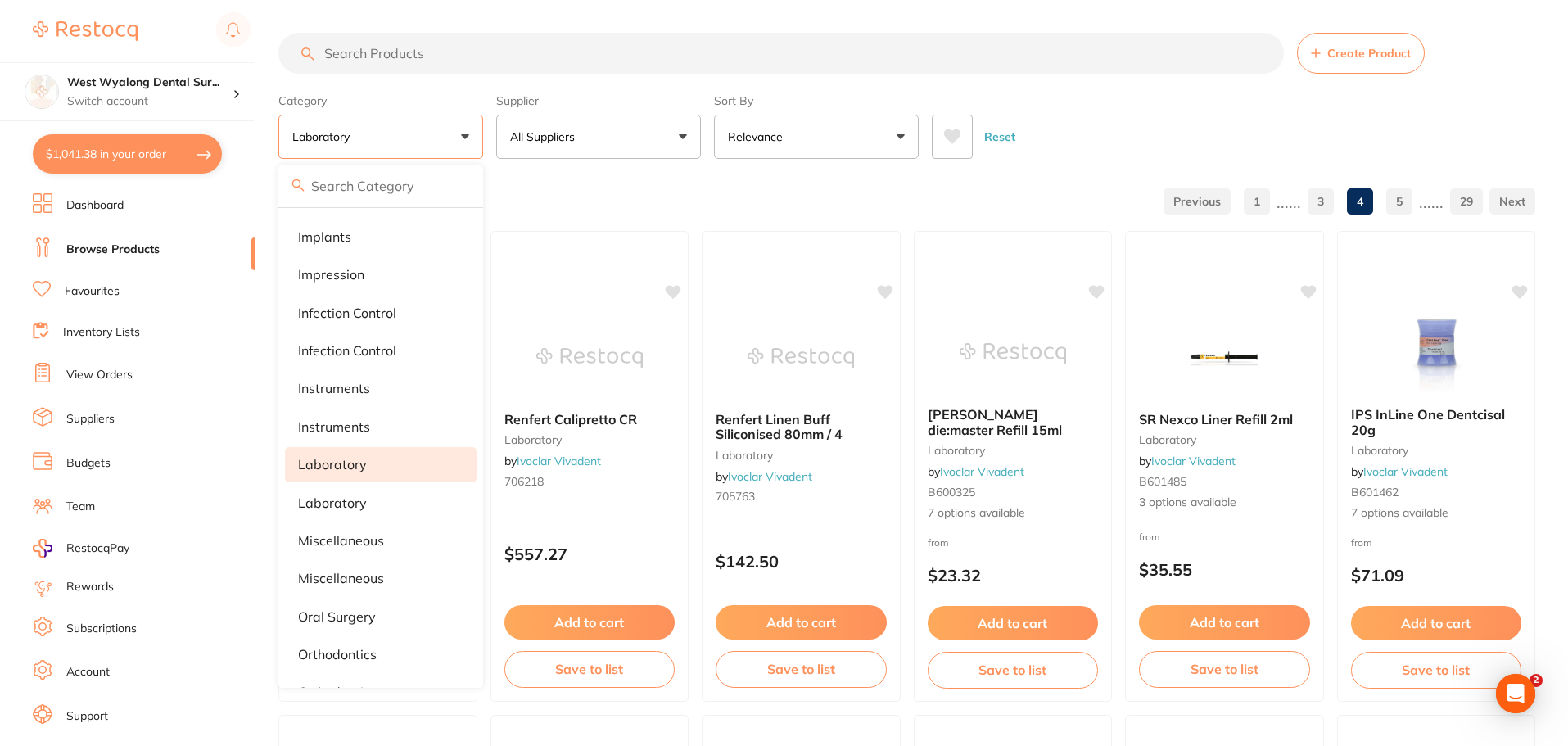
click at [321, 474] on li "laboratory" at bounding box center [380, 464] width 191 height 34
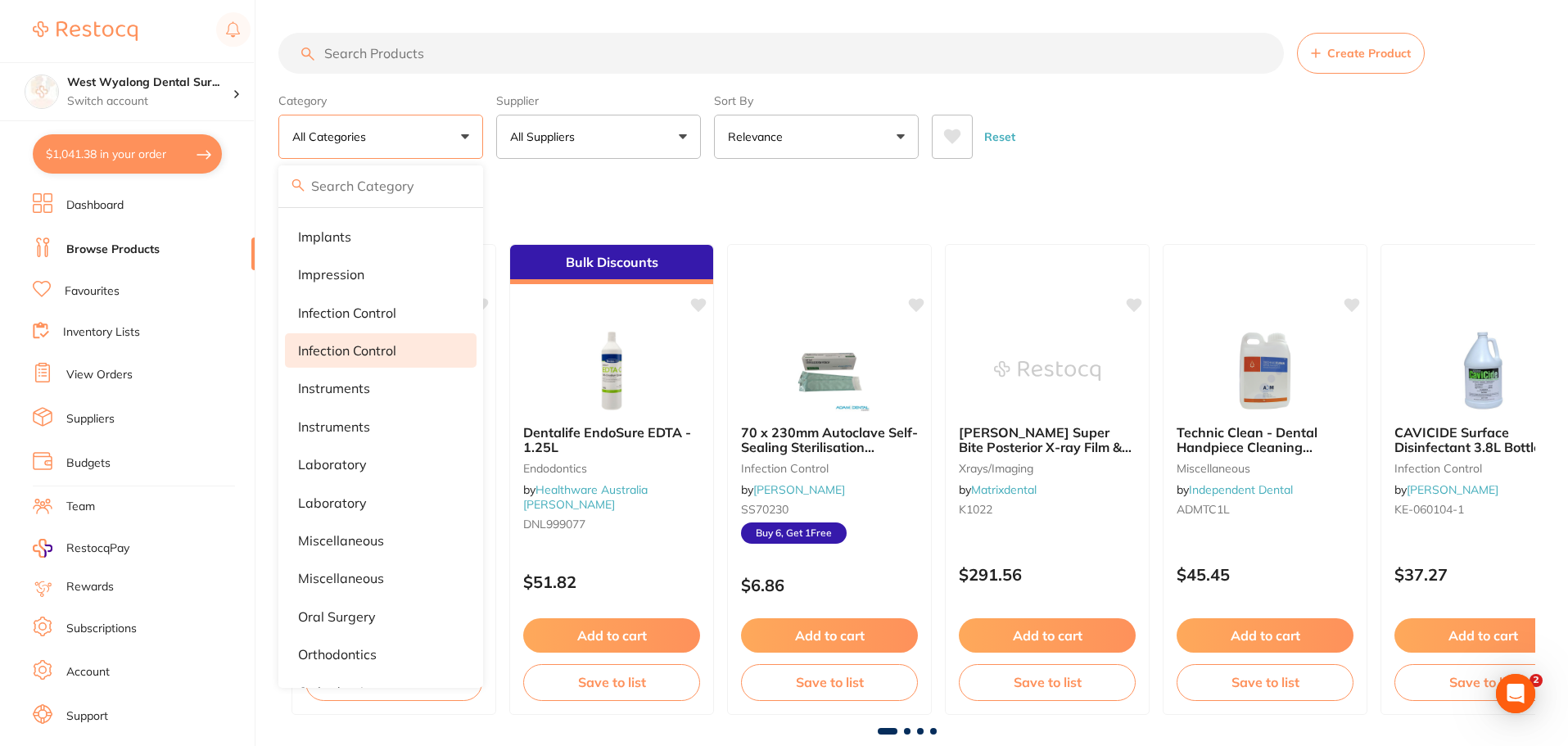
click at [381, 367] on li "Infection Control" at bounding box center [380, 350] width 191 height 34
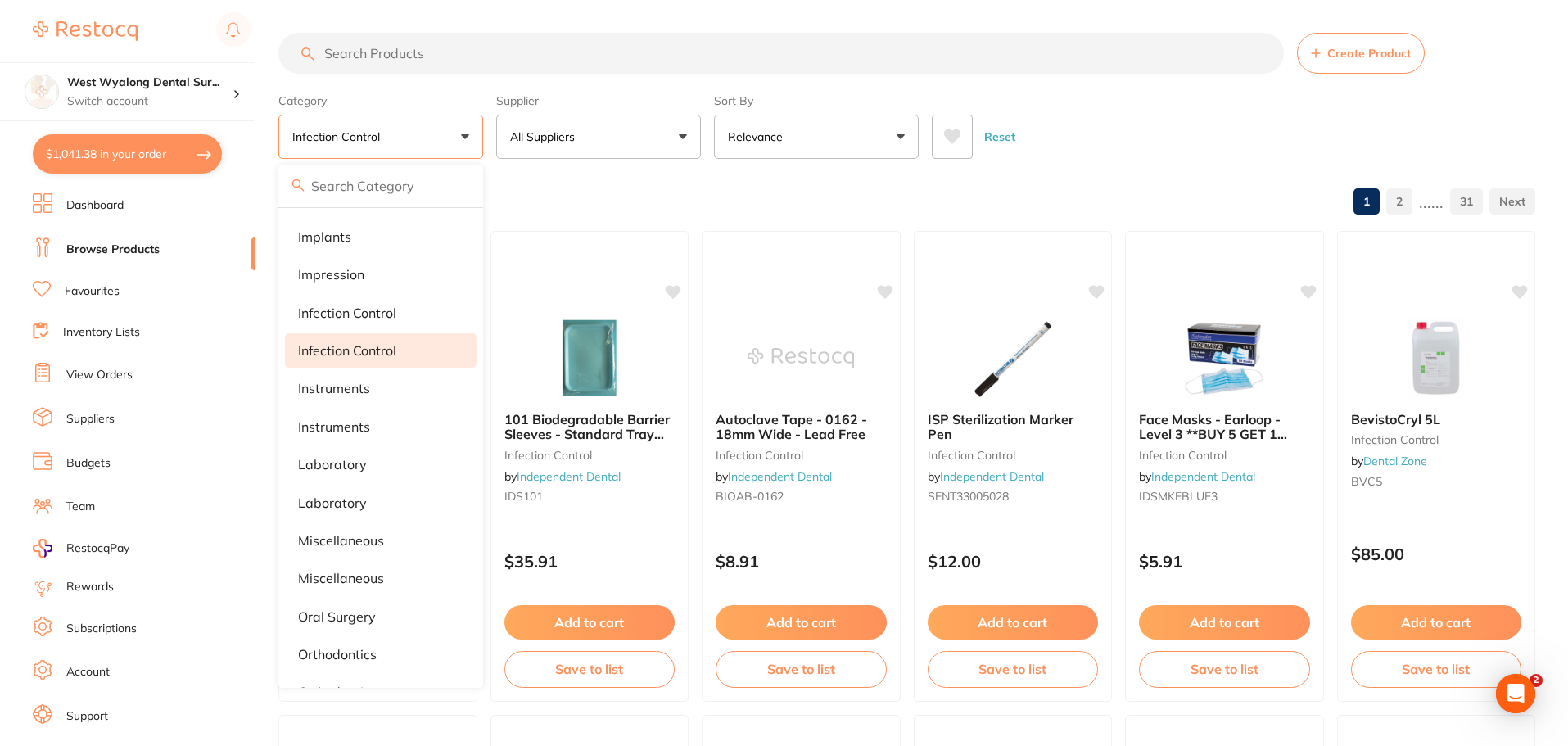
click at [471, 150] on button "Infection Control" at bounding box center [381, 136] width 204 height 45
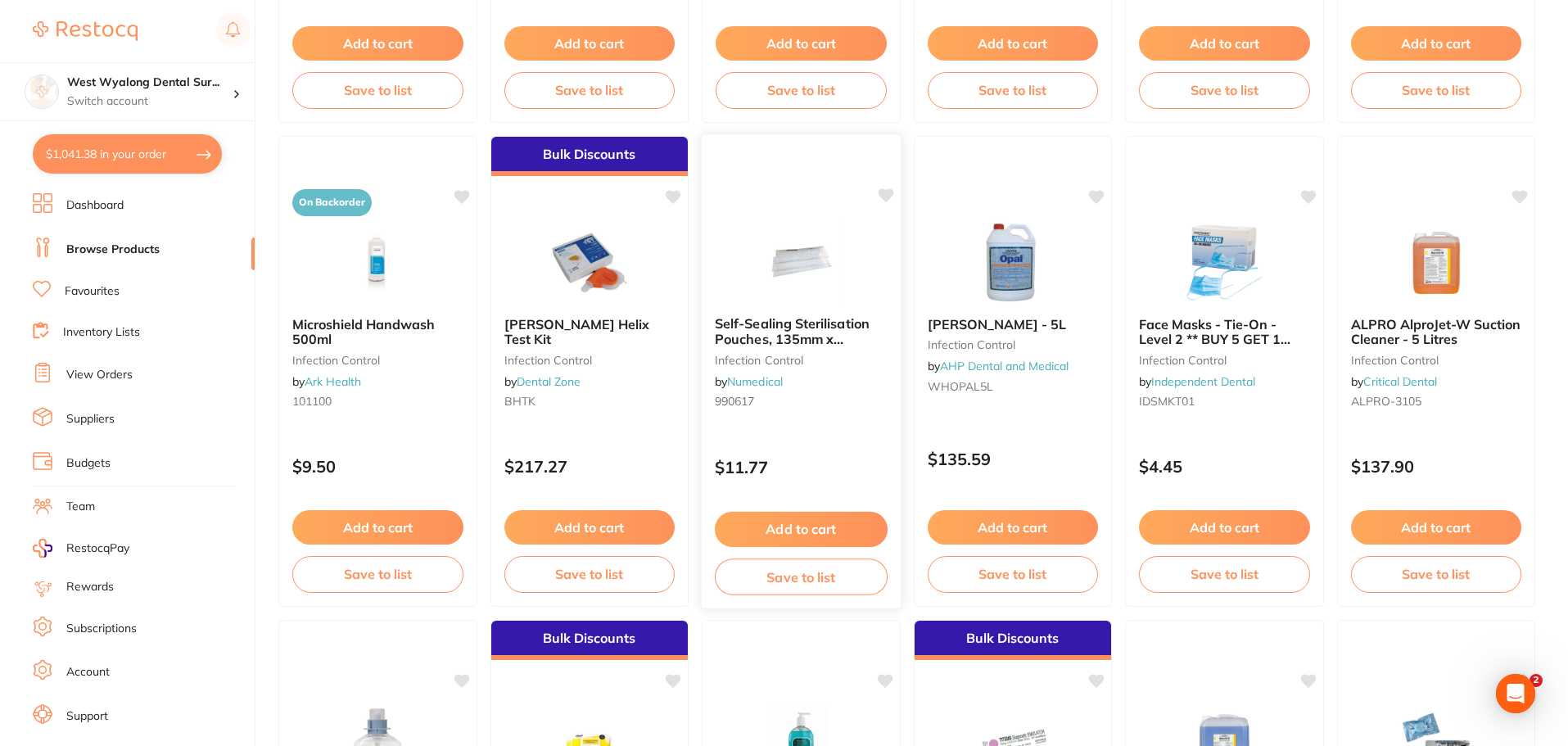
scroll to position [1065, 0]
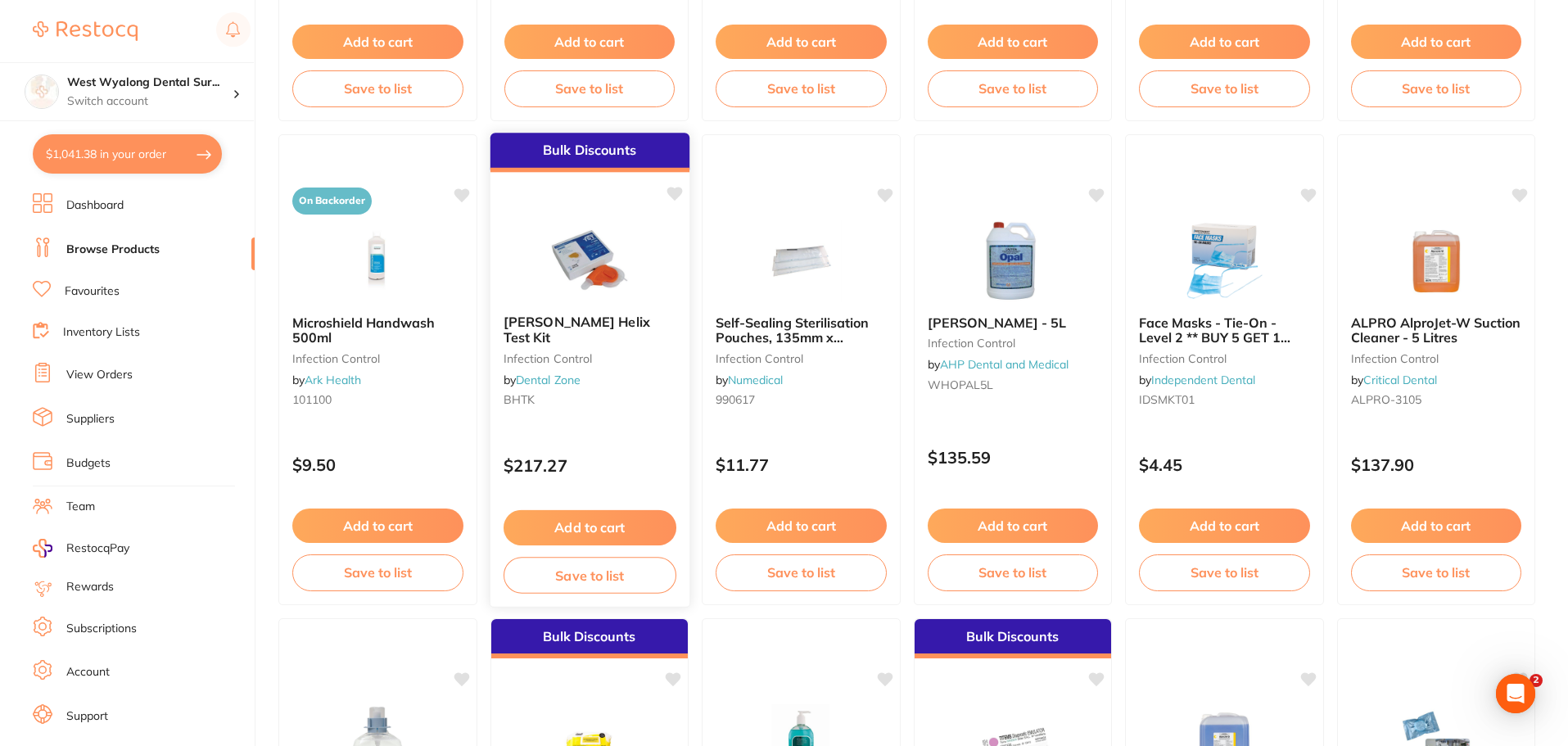
click at [557, 326] on span "Browne Helix Test Kit" at bounding box center [577, 329] width 147 height 32
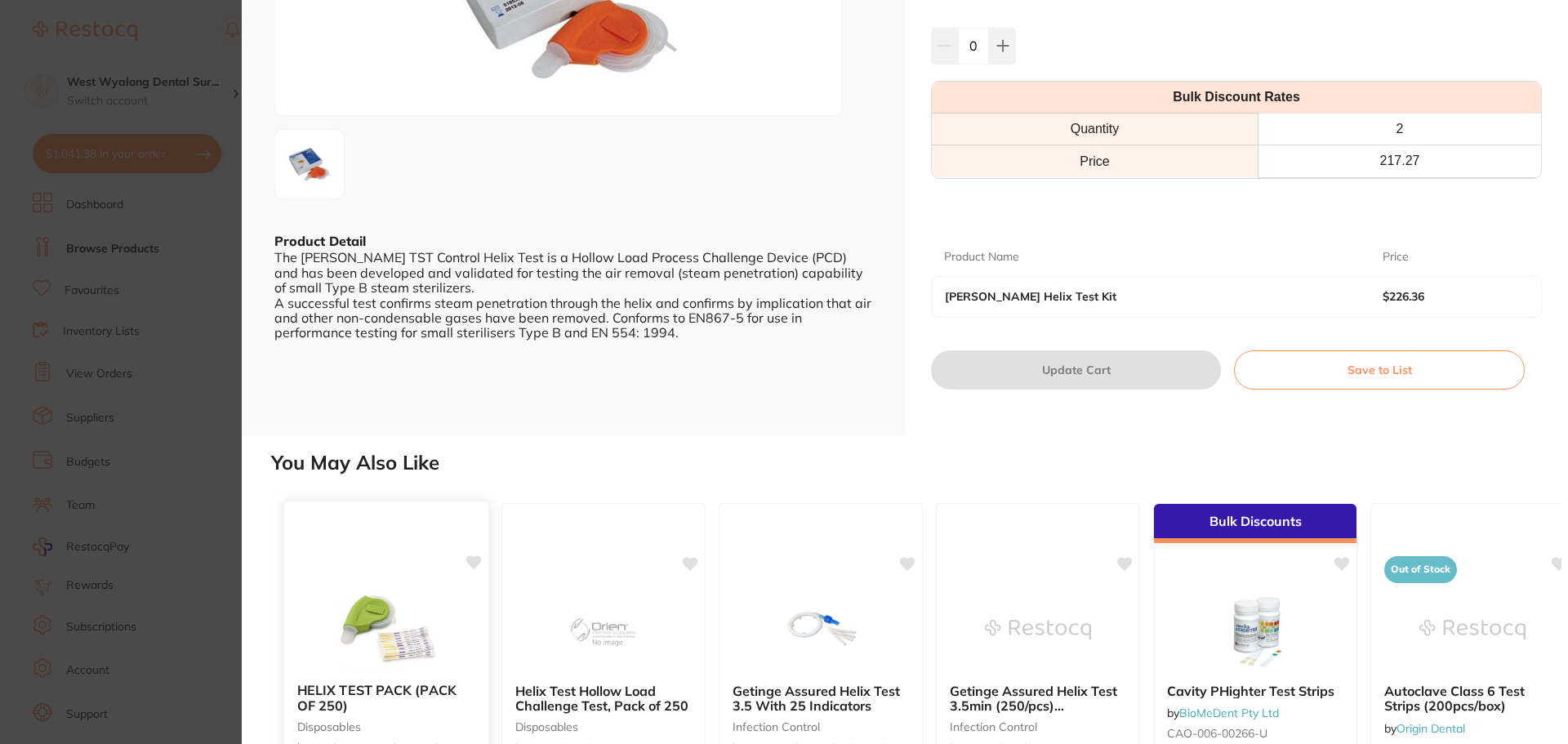
scroll to position [327, 0]
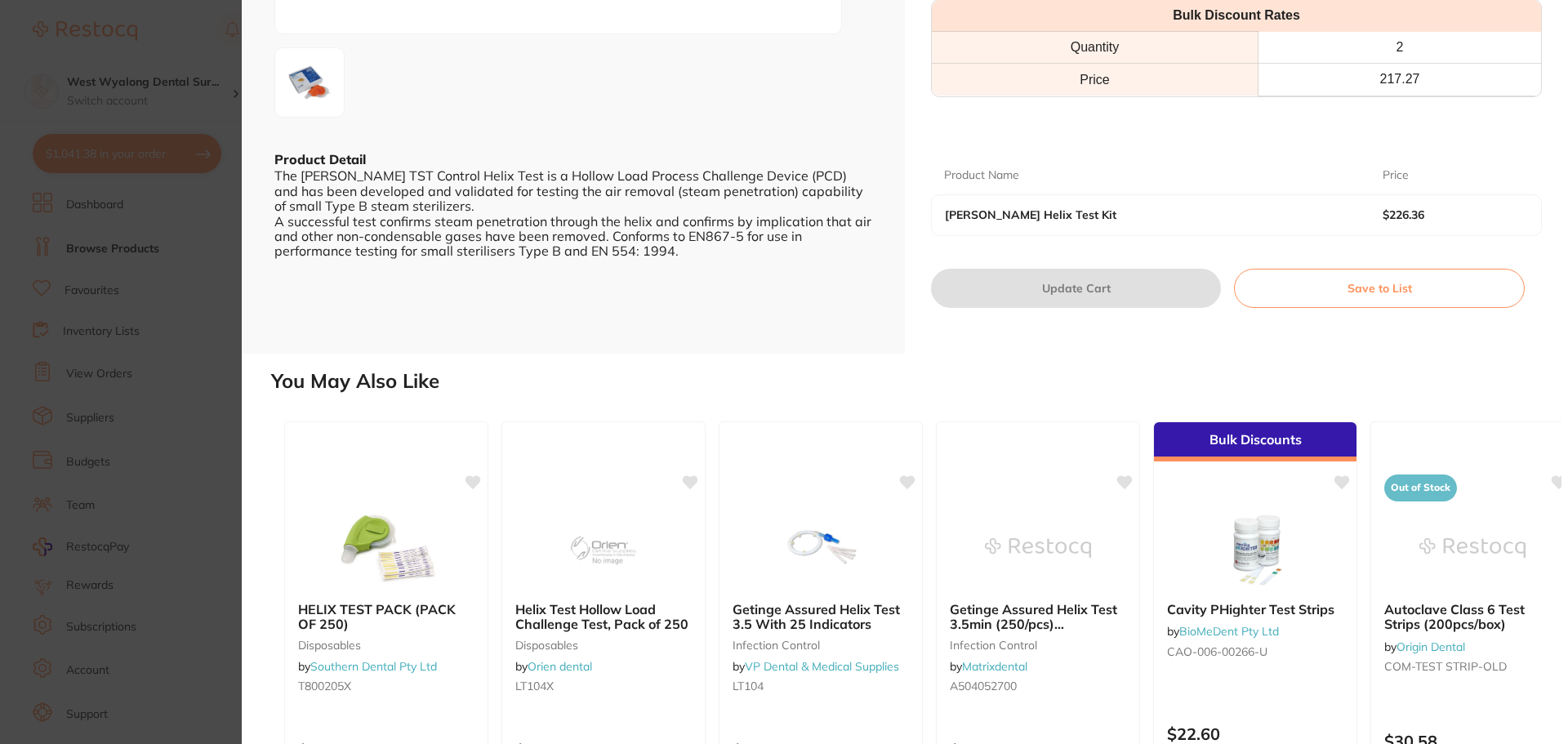
click at [368, 585] on img at bounding box center [386, 548] width 106 height 82
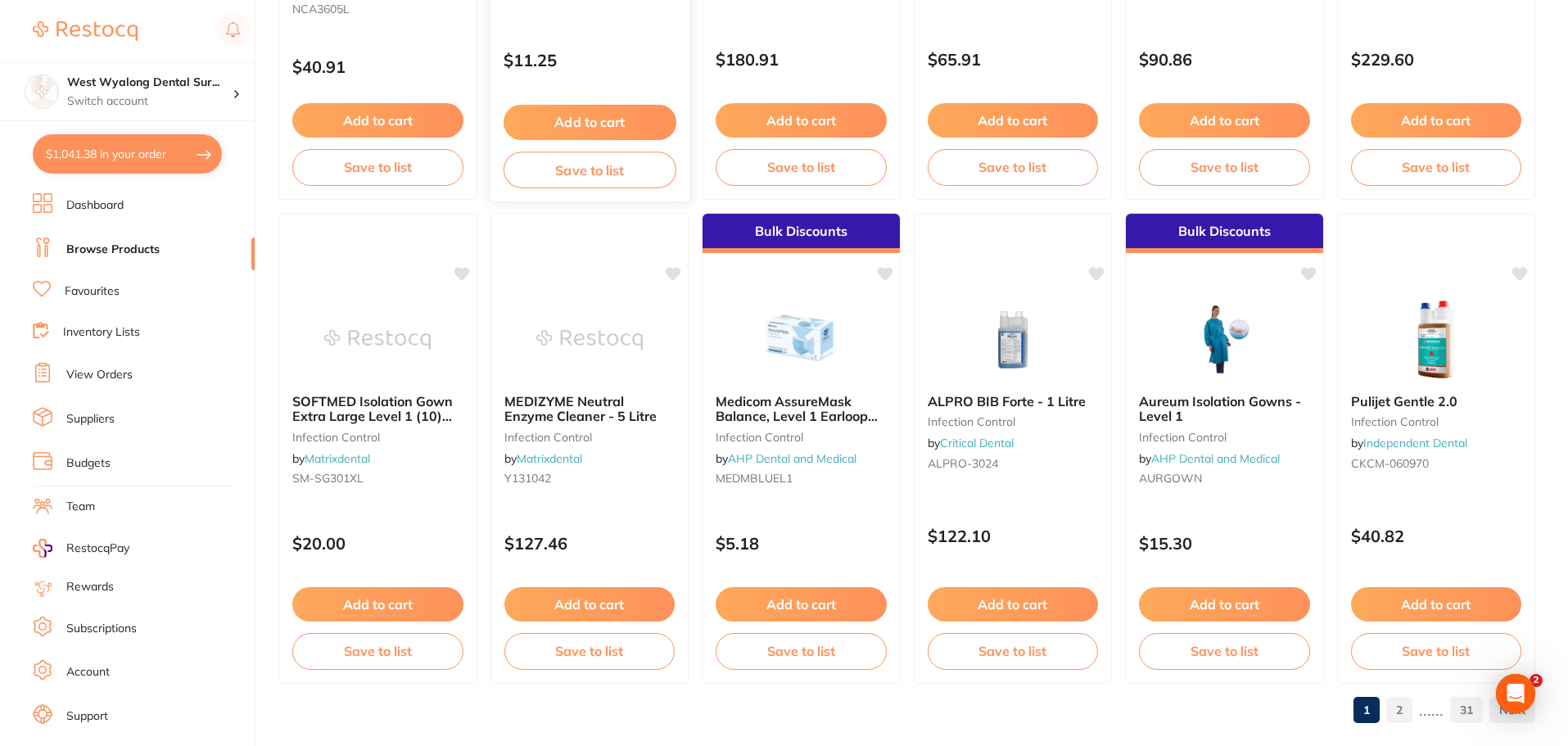
scroll to position [3913, 0]
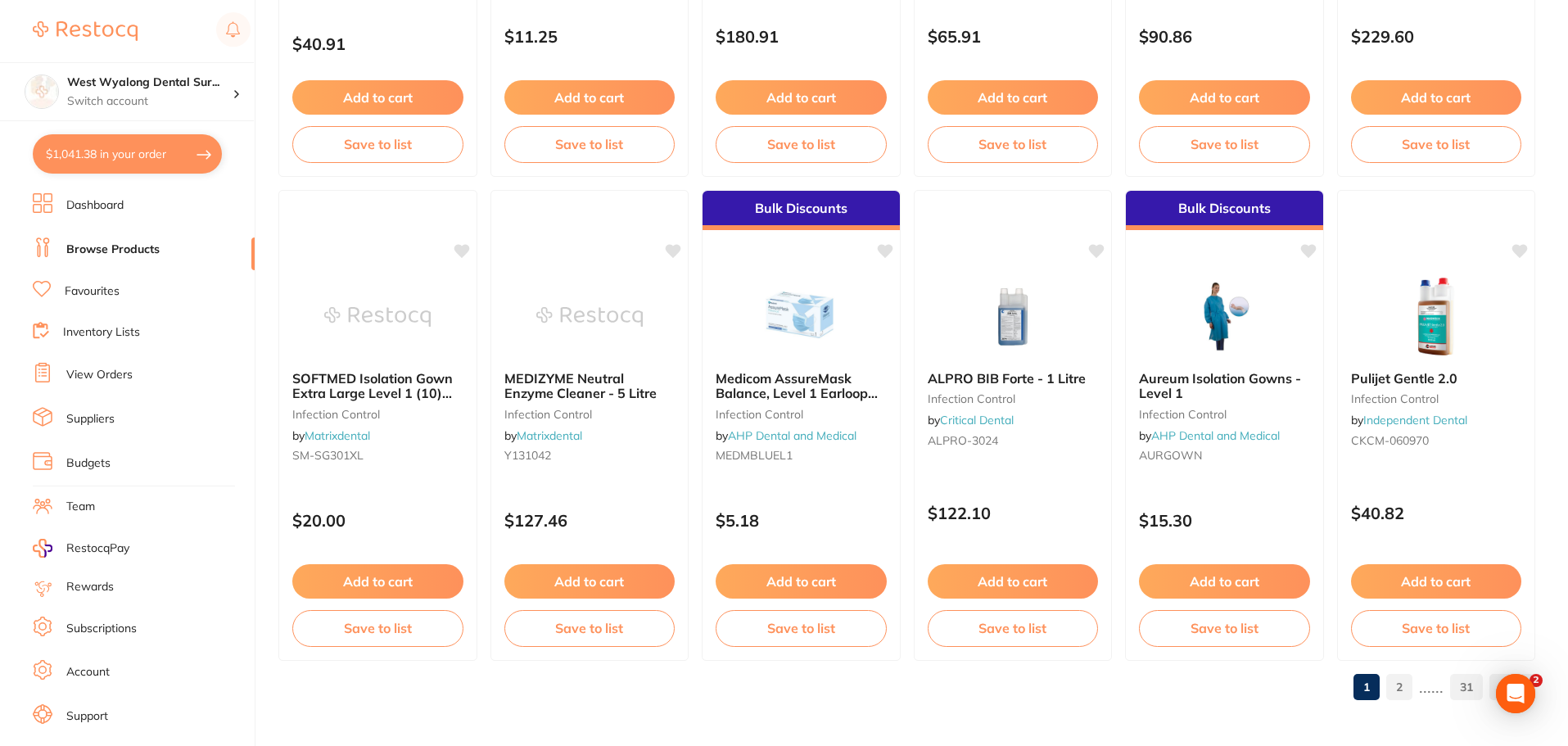
click at [1404, 686] on link "2" at bounding box center [1399, 687] width 26 height 32
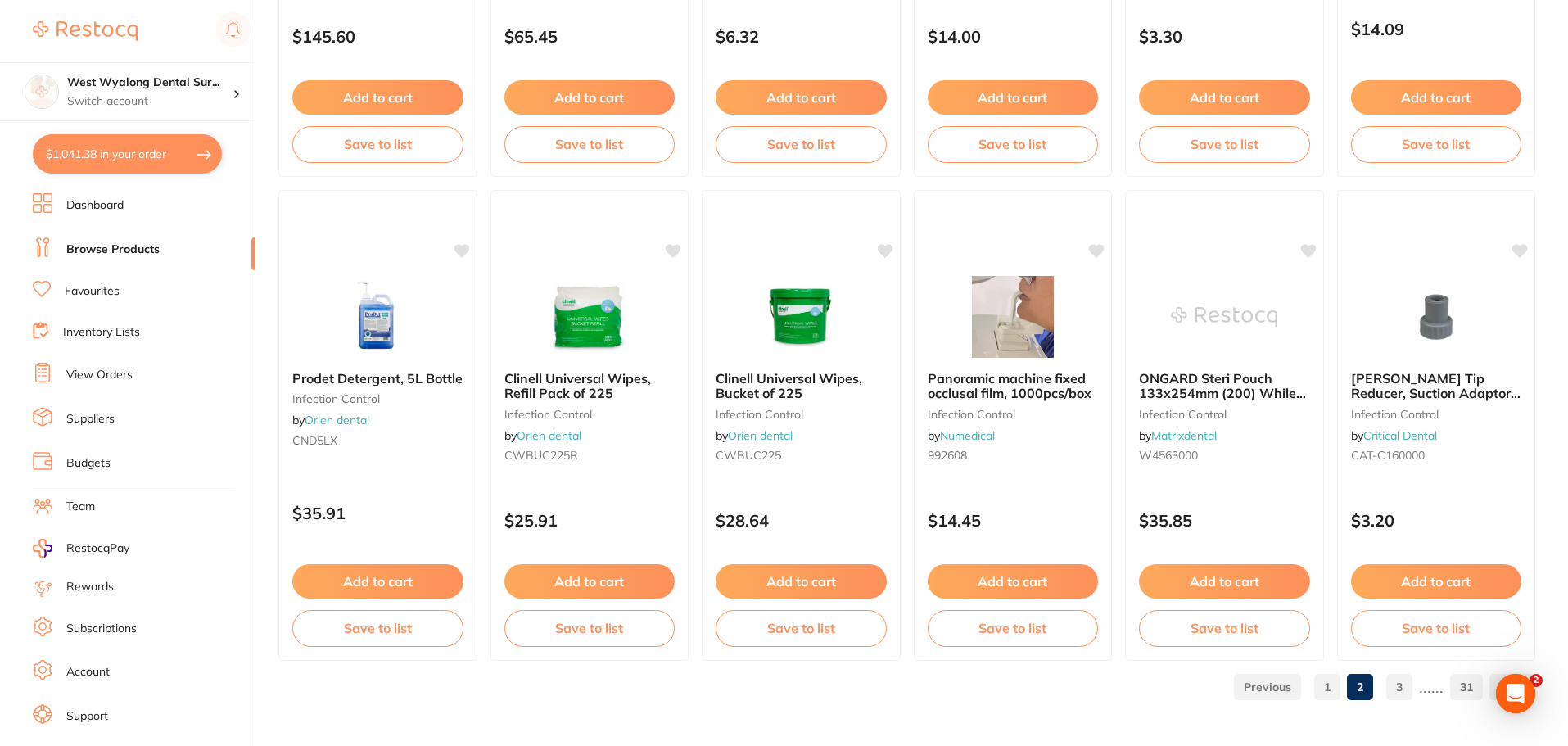
click at [1403, 691] on link "3" at bounding box center [1399, 687] width 26 height 32
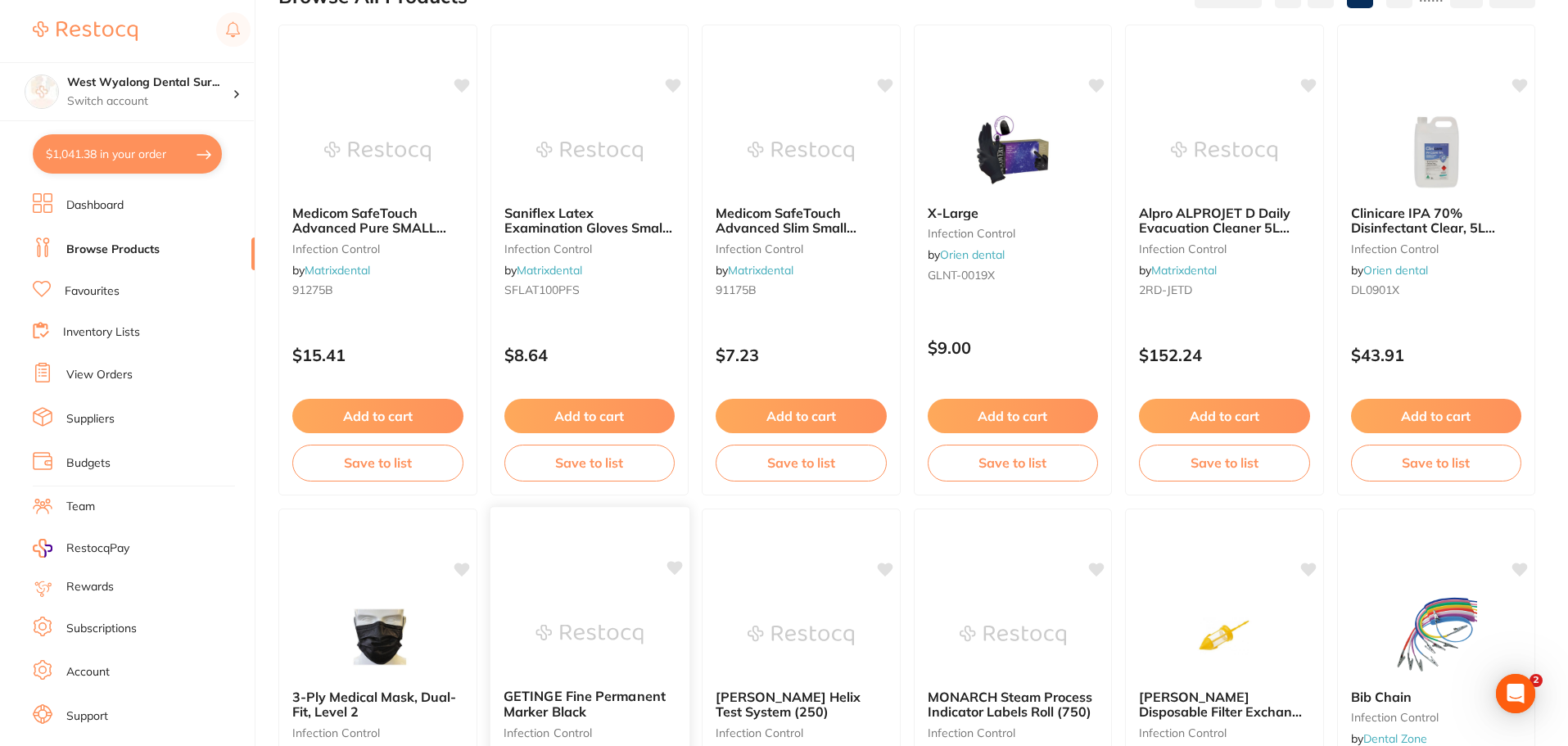
scroll to position [0, 0]
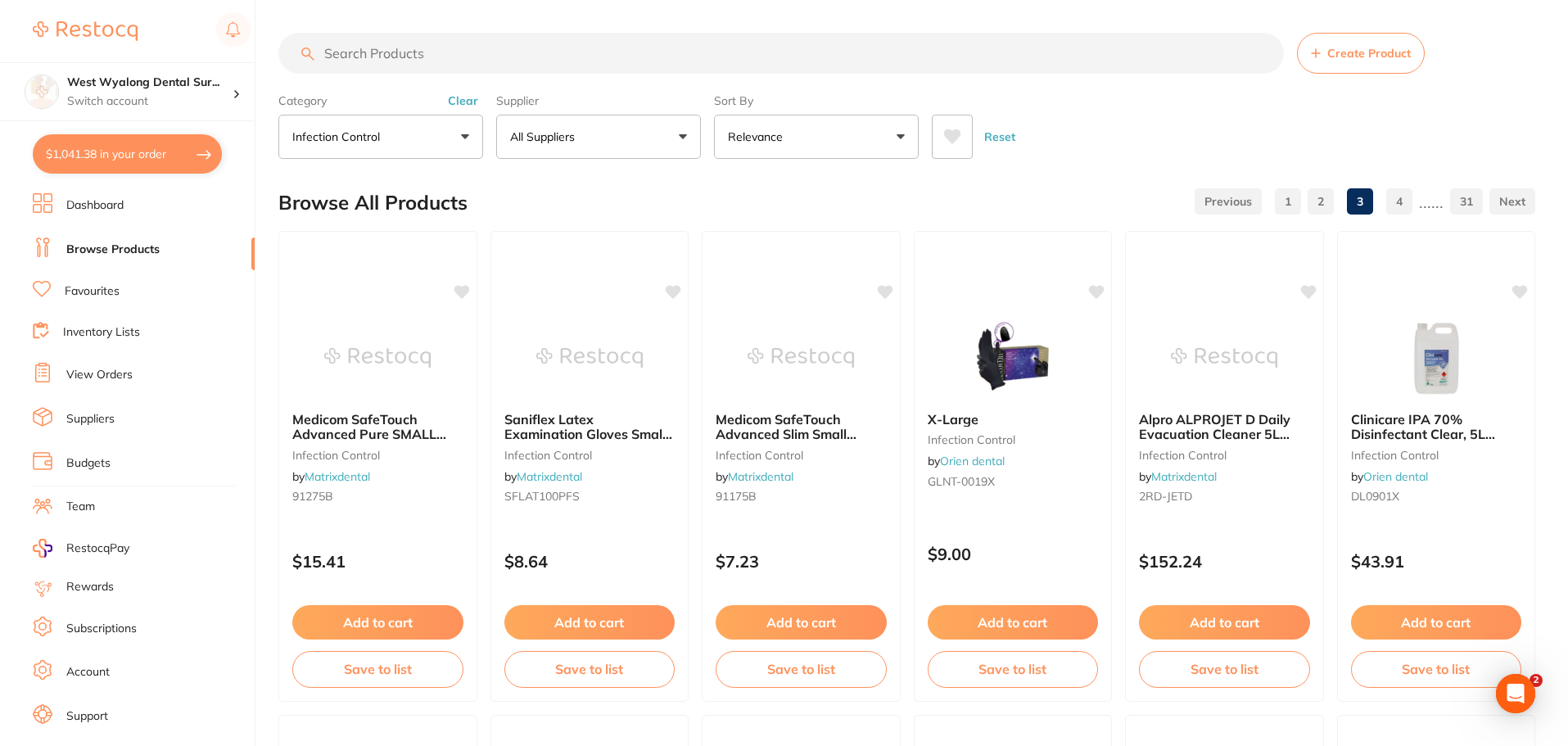
click at [1319, 197] on link "2" at bounding box center [1321, 201] width 26 height 32
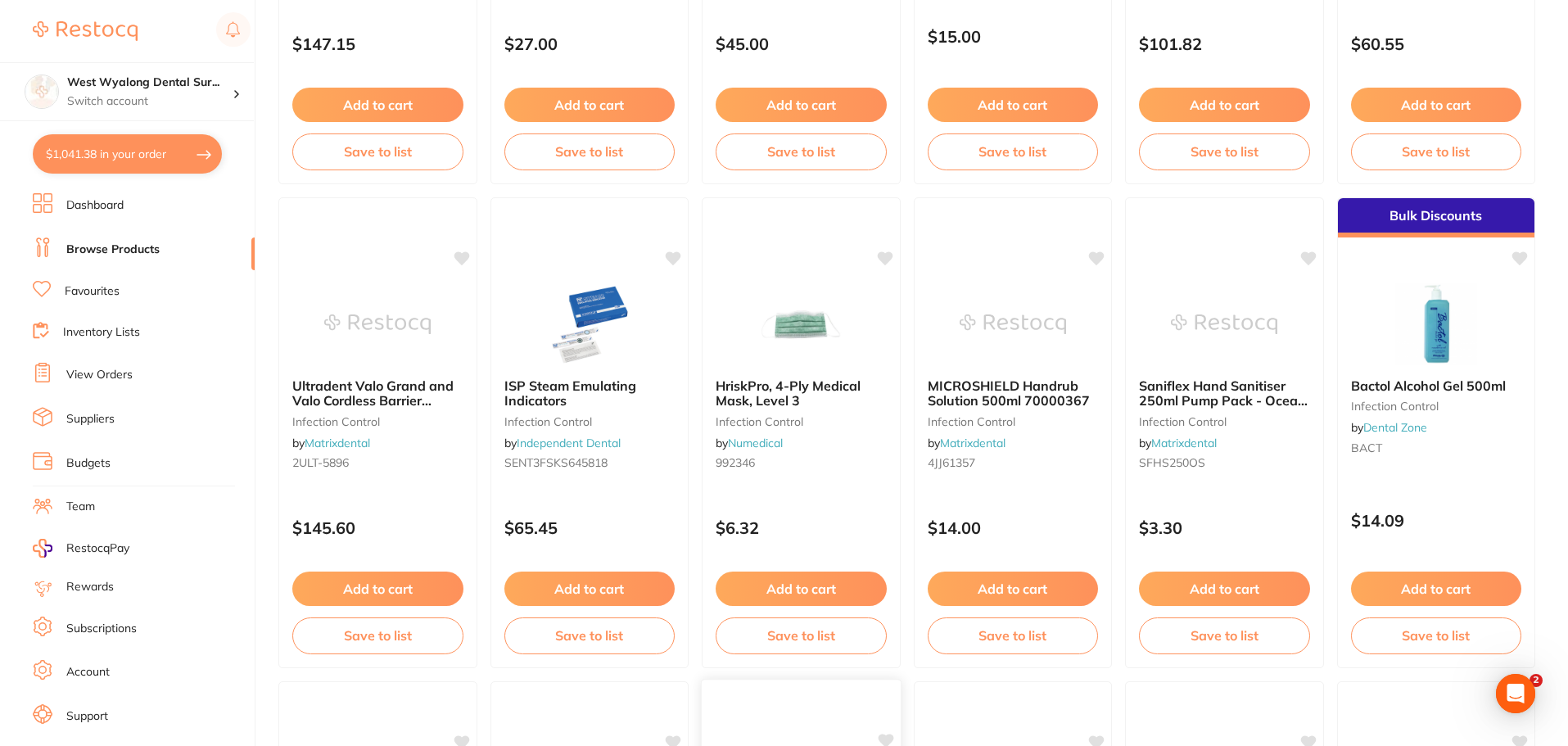
scroll to position [3913, 0]
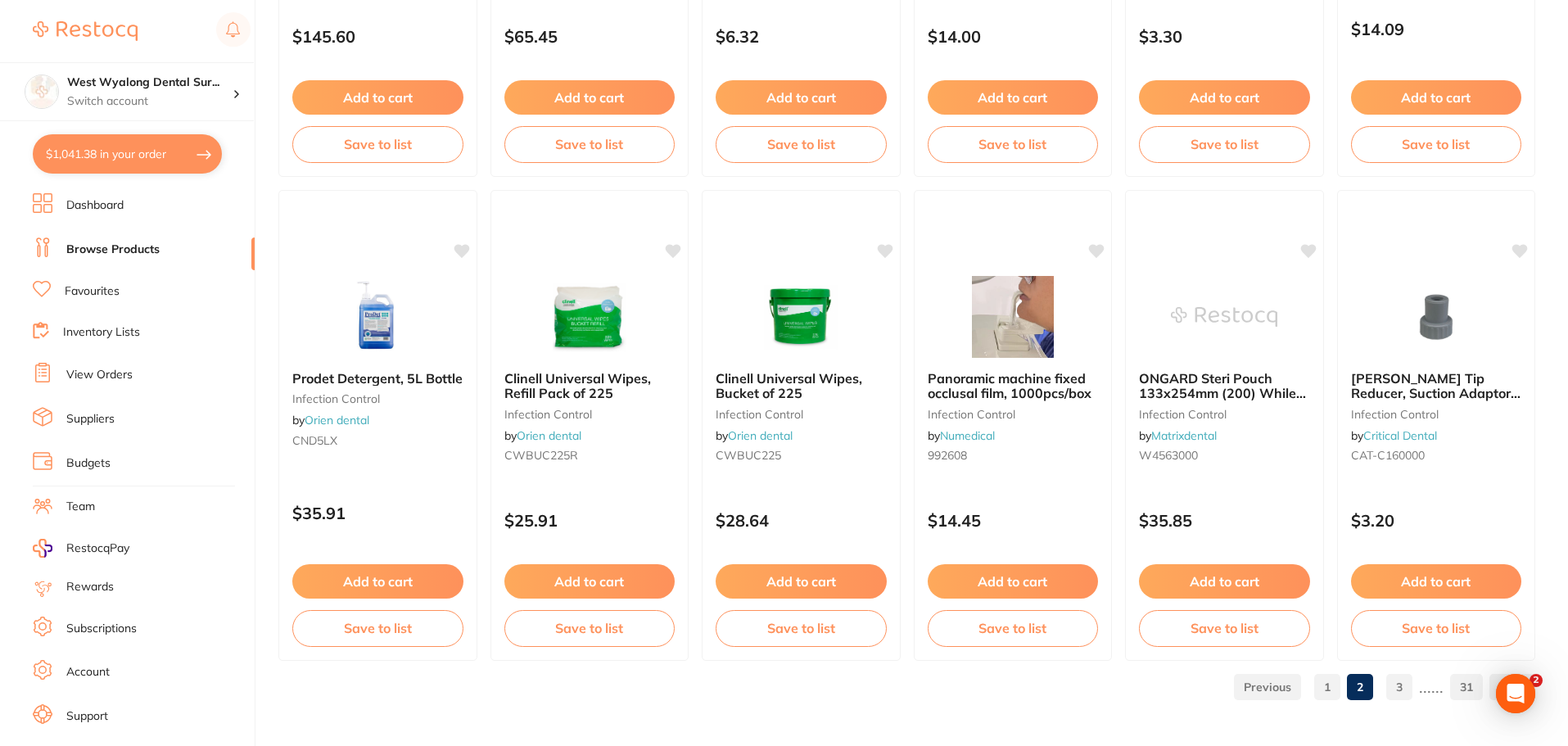
click at [1406, 683] on link "3" at bounding box center [1399, 687] width 26 height 32
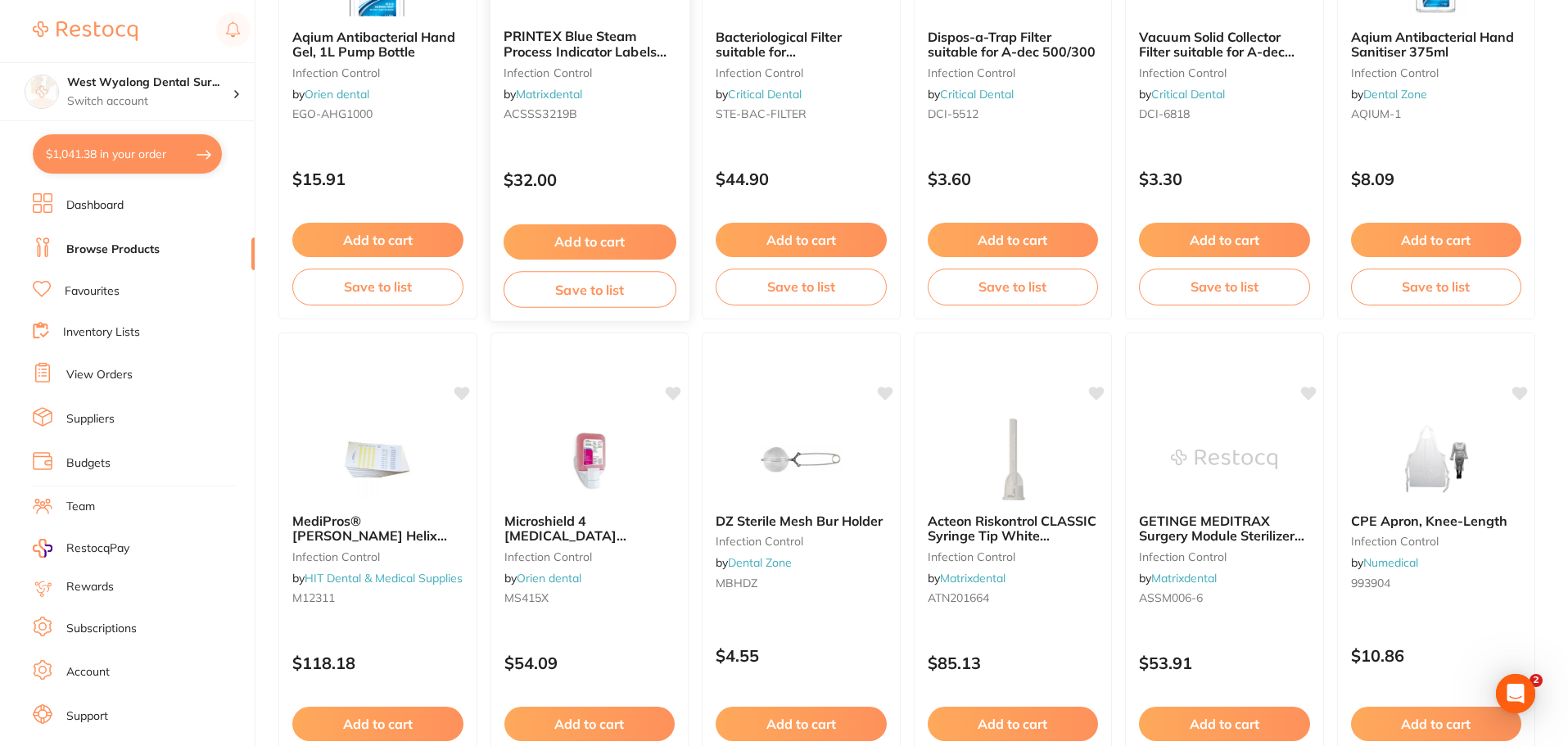
scroll to position [1474, 0]
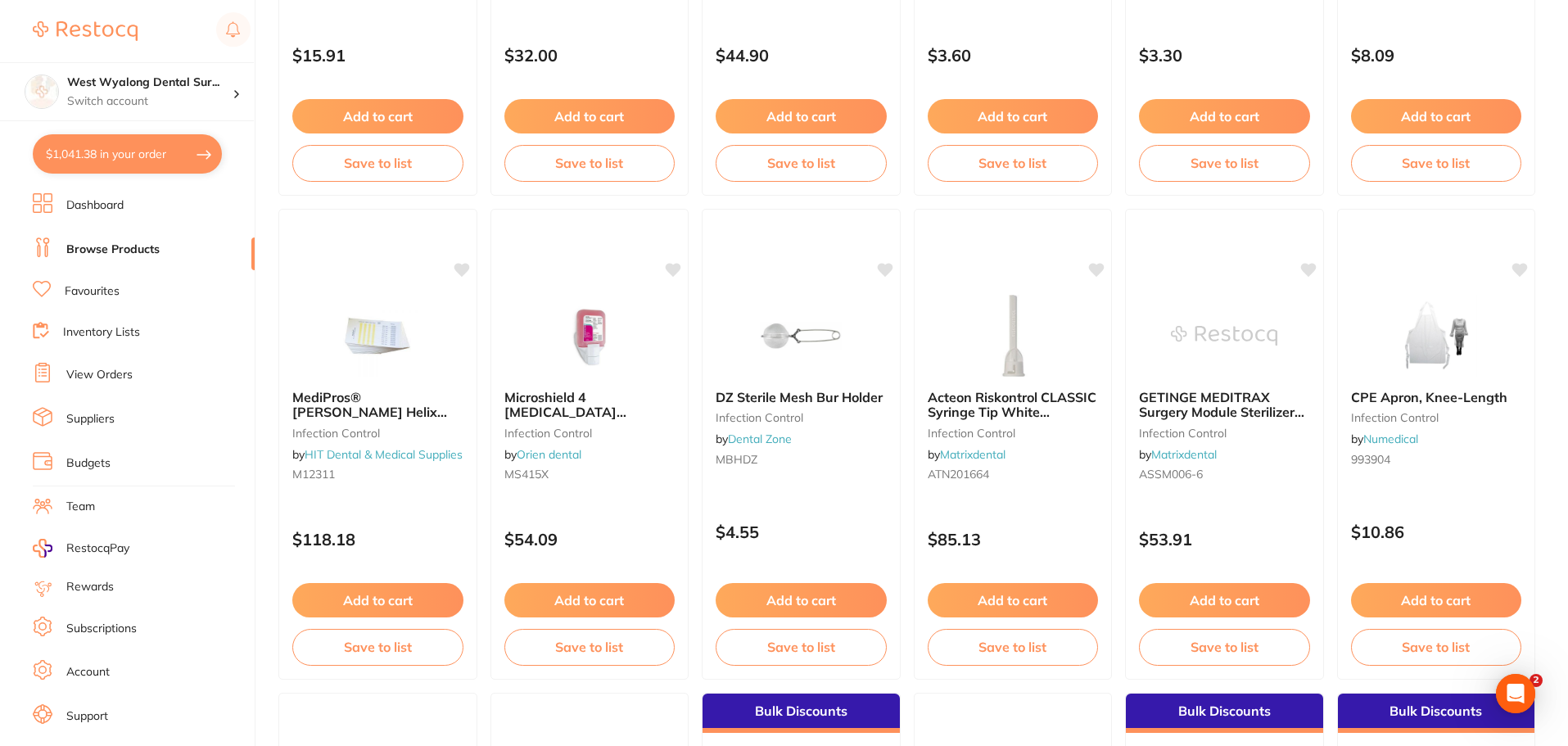
click at [136, 165] on button "$1,041.38 in your order" at bounding box center [127, 154] width 190 height 39
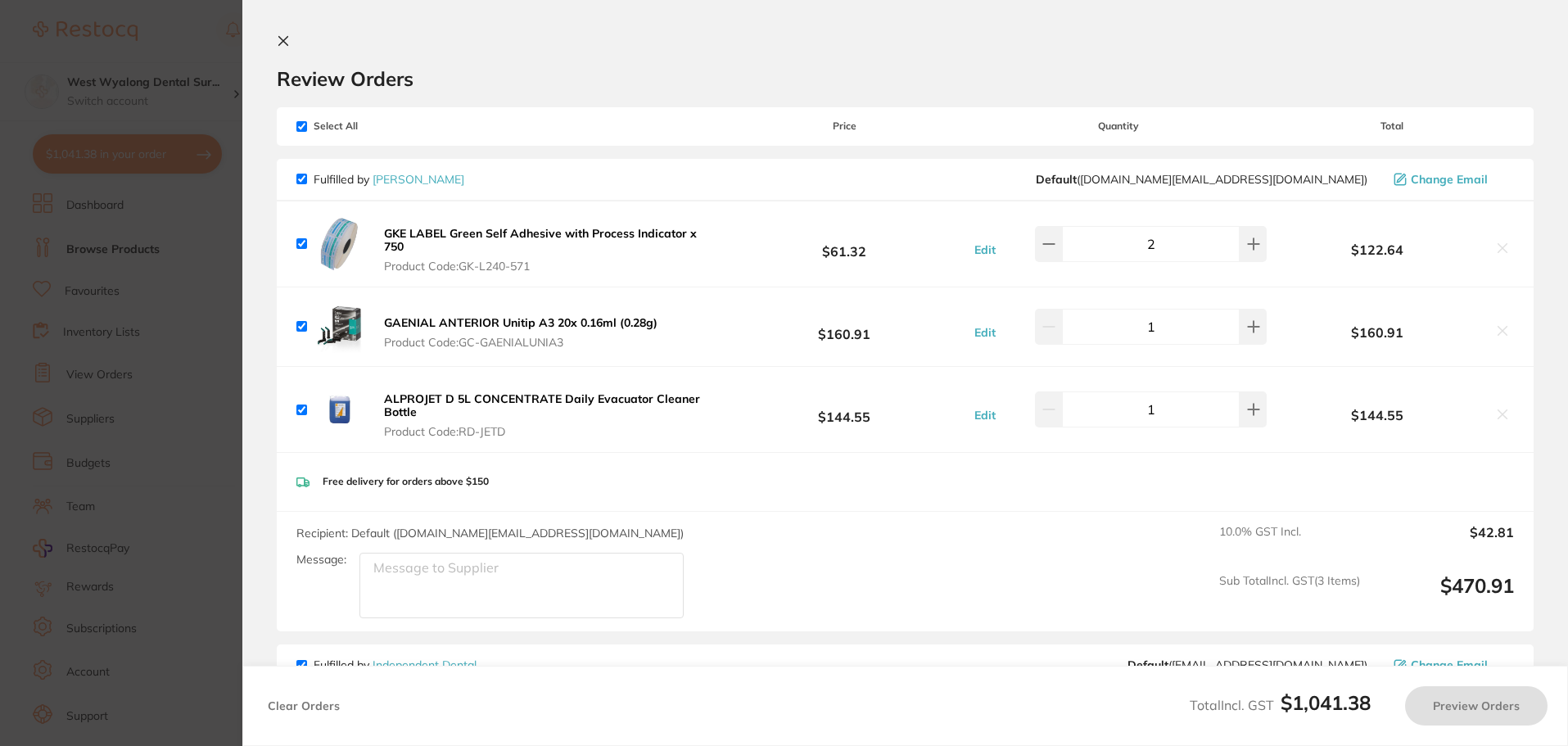
checkbox input "true"
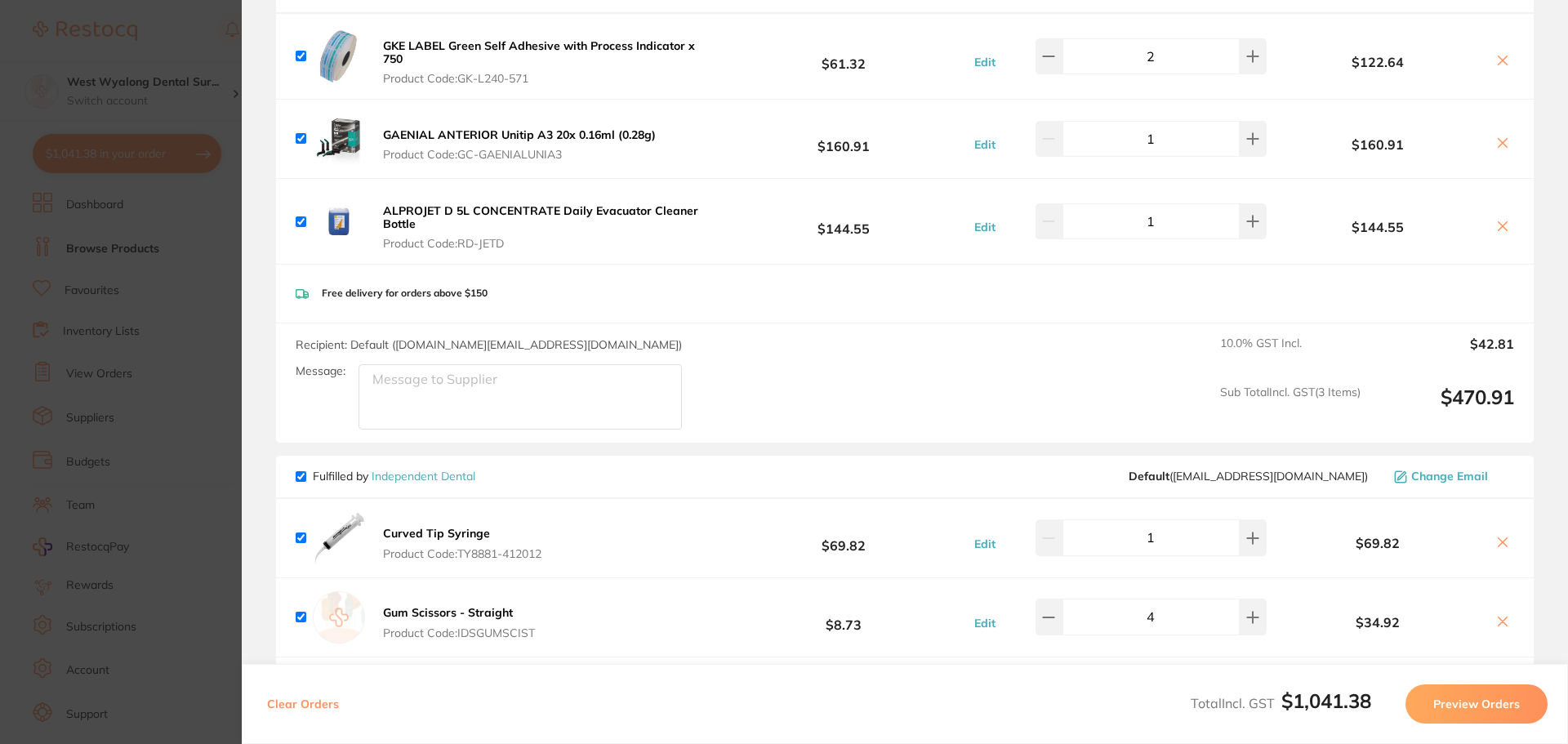
scroll to position [0, 0]
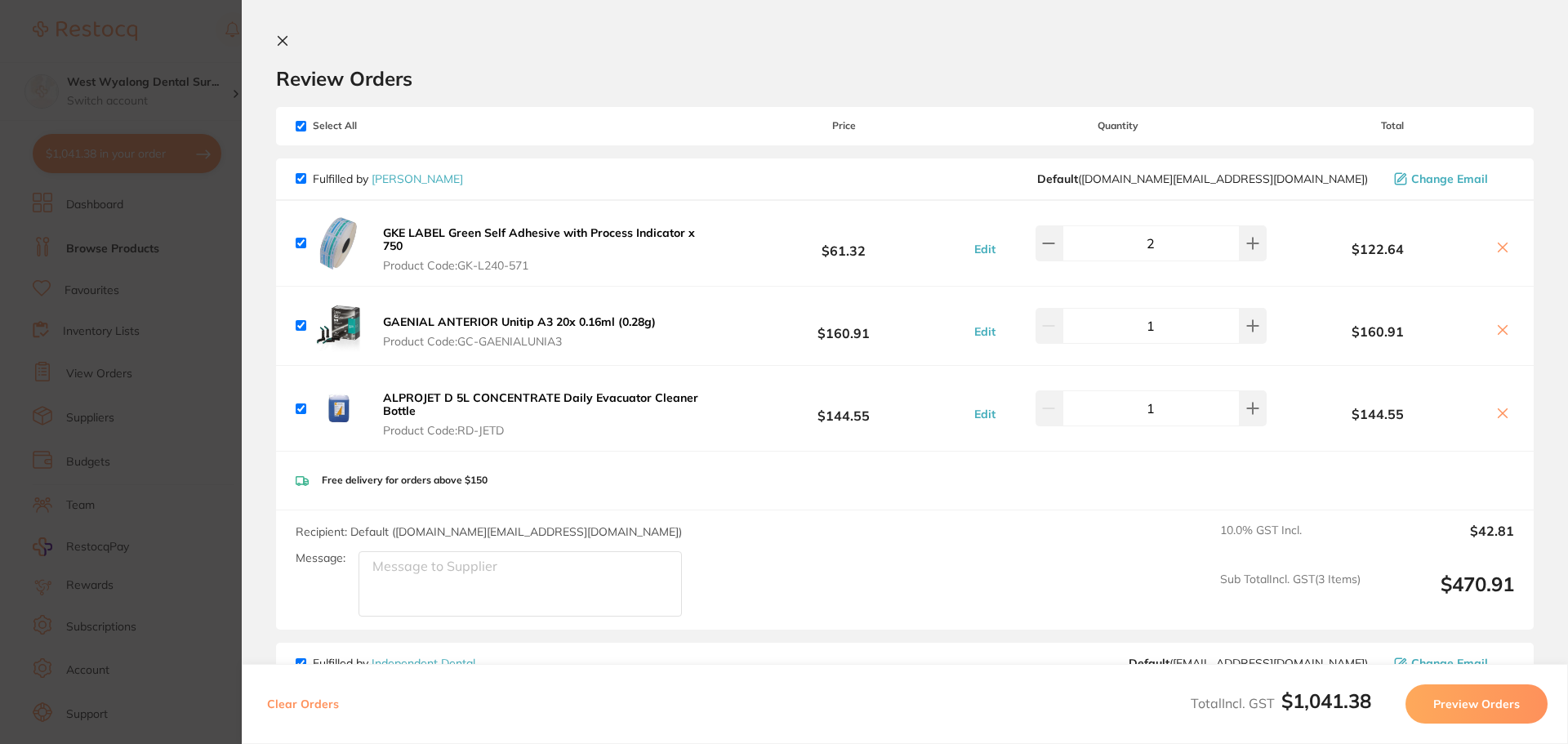
drag, startPoint x: 281, startPoint y: 42, endPoint x: 301, endPoint y: 99, distance: 60.4
click at [281, 42] on icon at bounding box center [283, 41] width 9 height 9
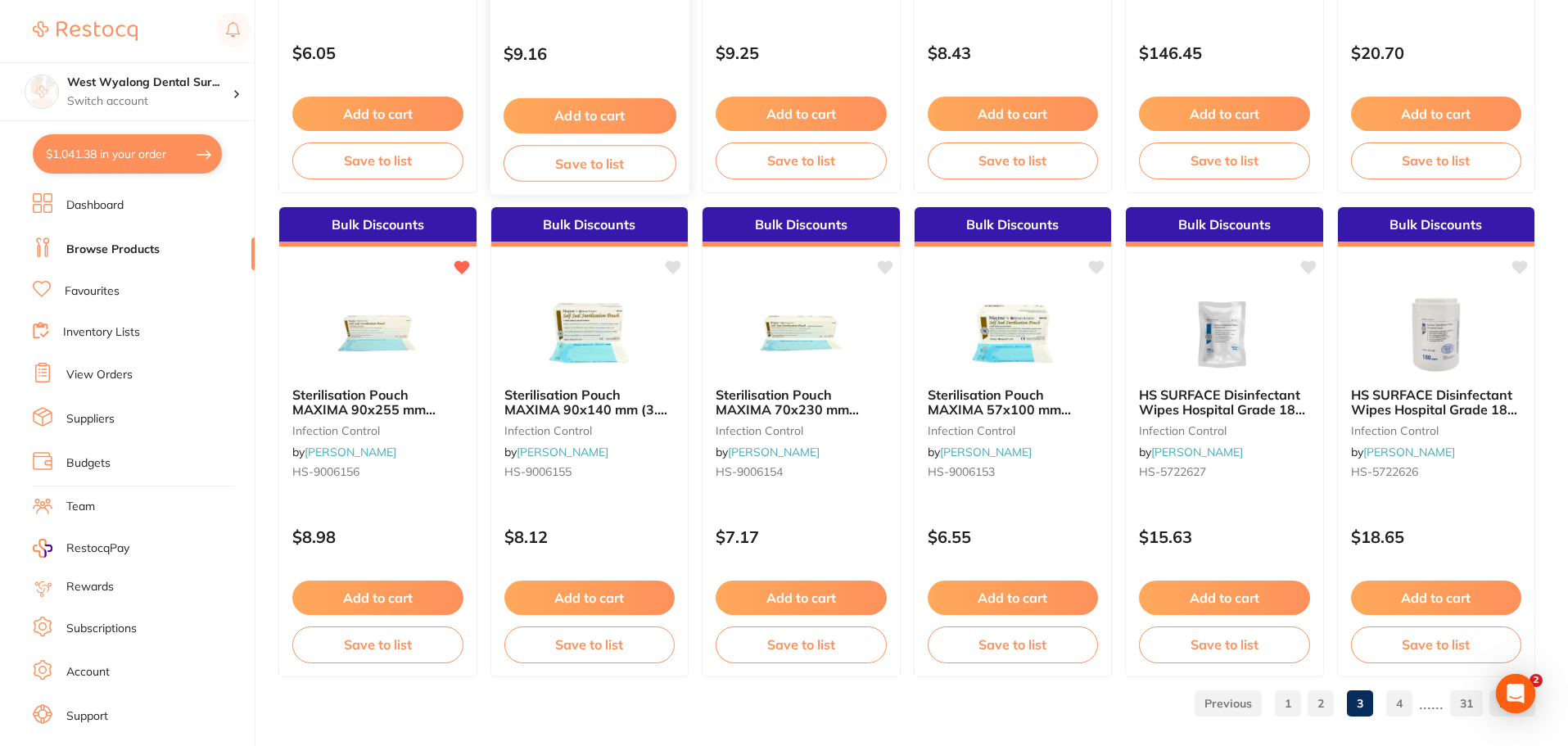
scroll to position [3913, 0]
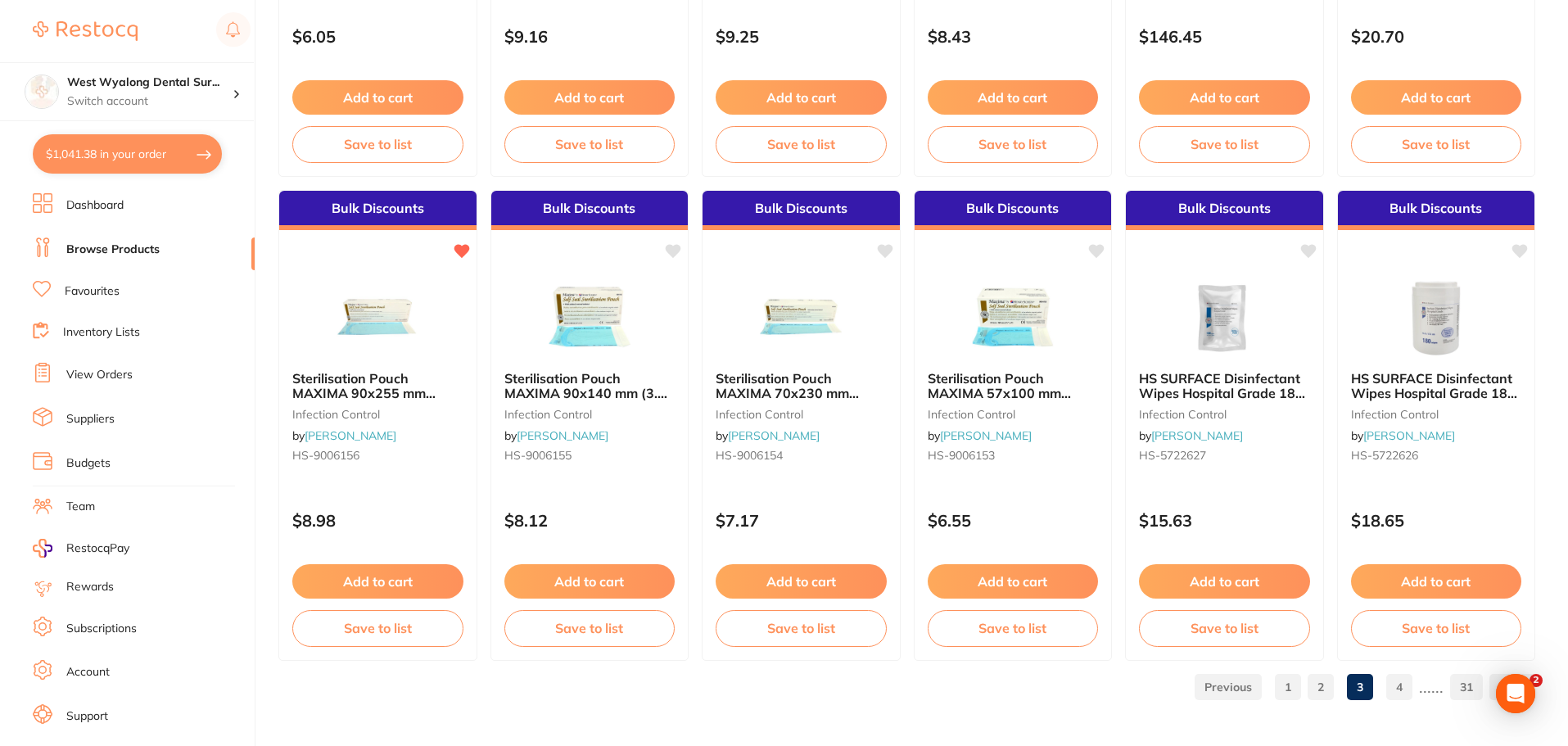
click at [1406, 683] on link "4" at bounding box center [1399, 687] width 26 height 32
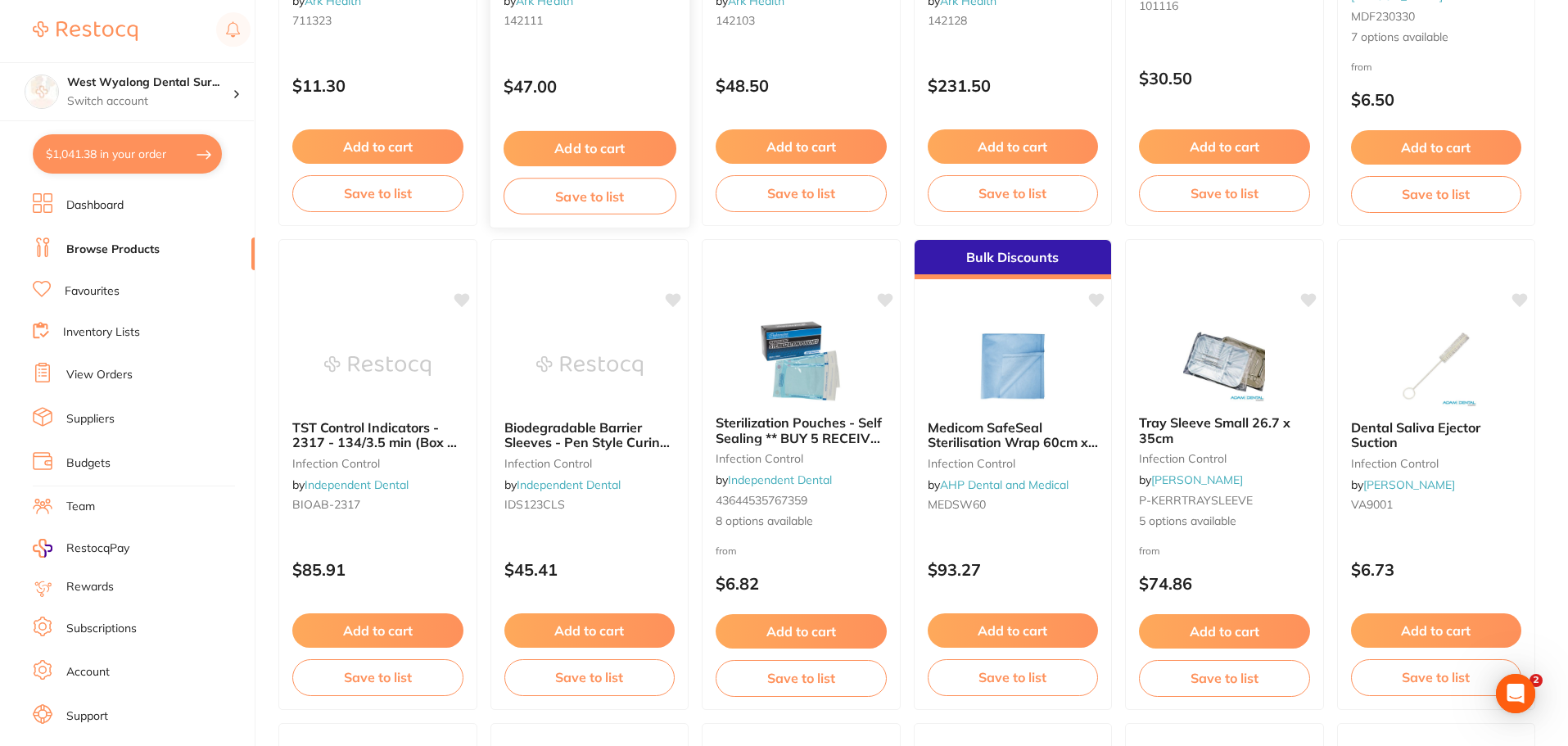
scroll to position [1474, 0]
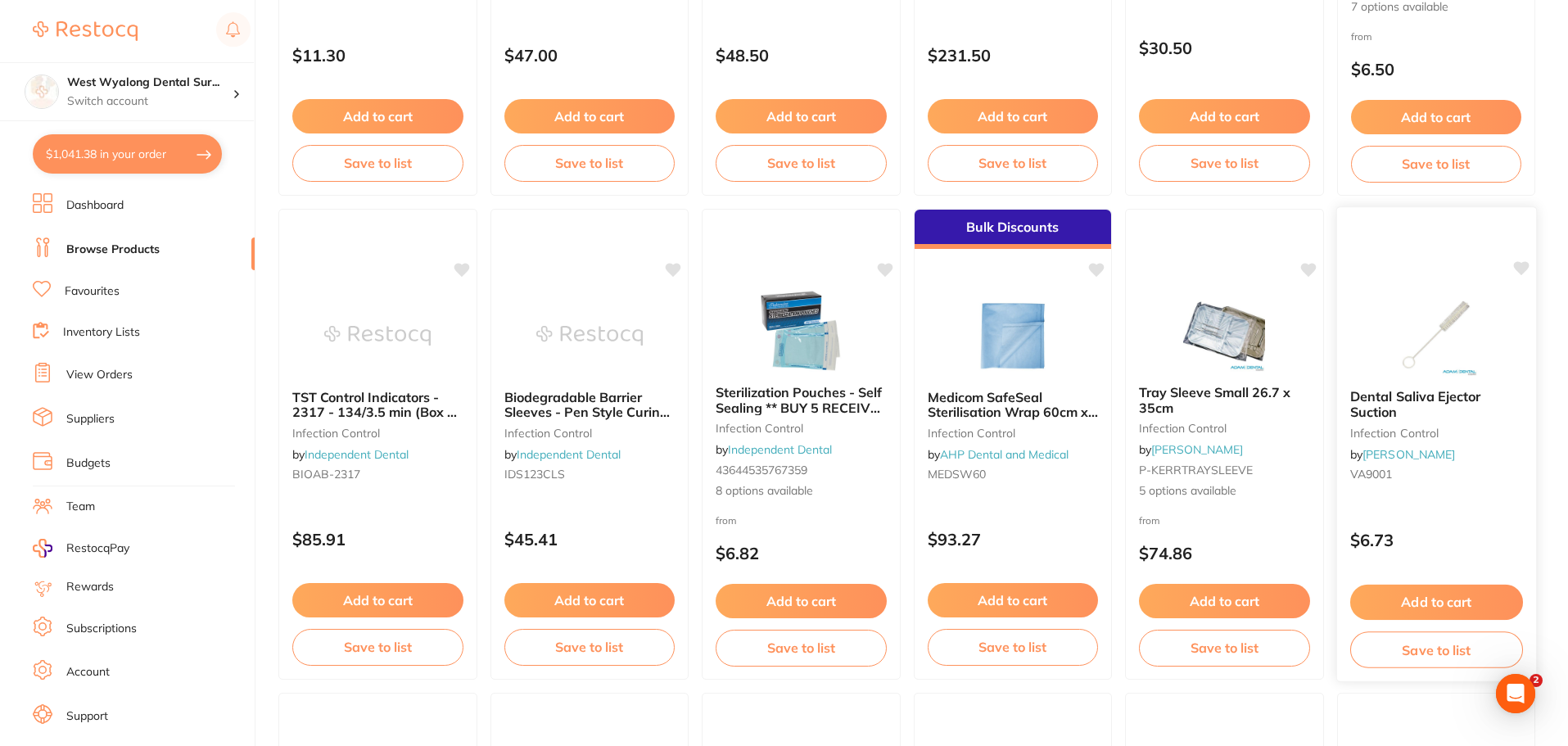
click at [1398, 395] on span "Dental Saliva Ejector Suction" at bounding box center [1415, 404] width 131 height 32
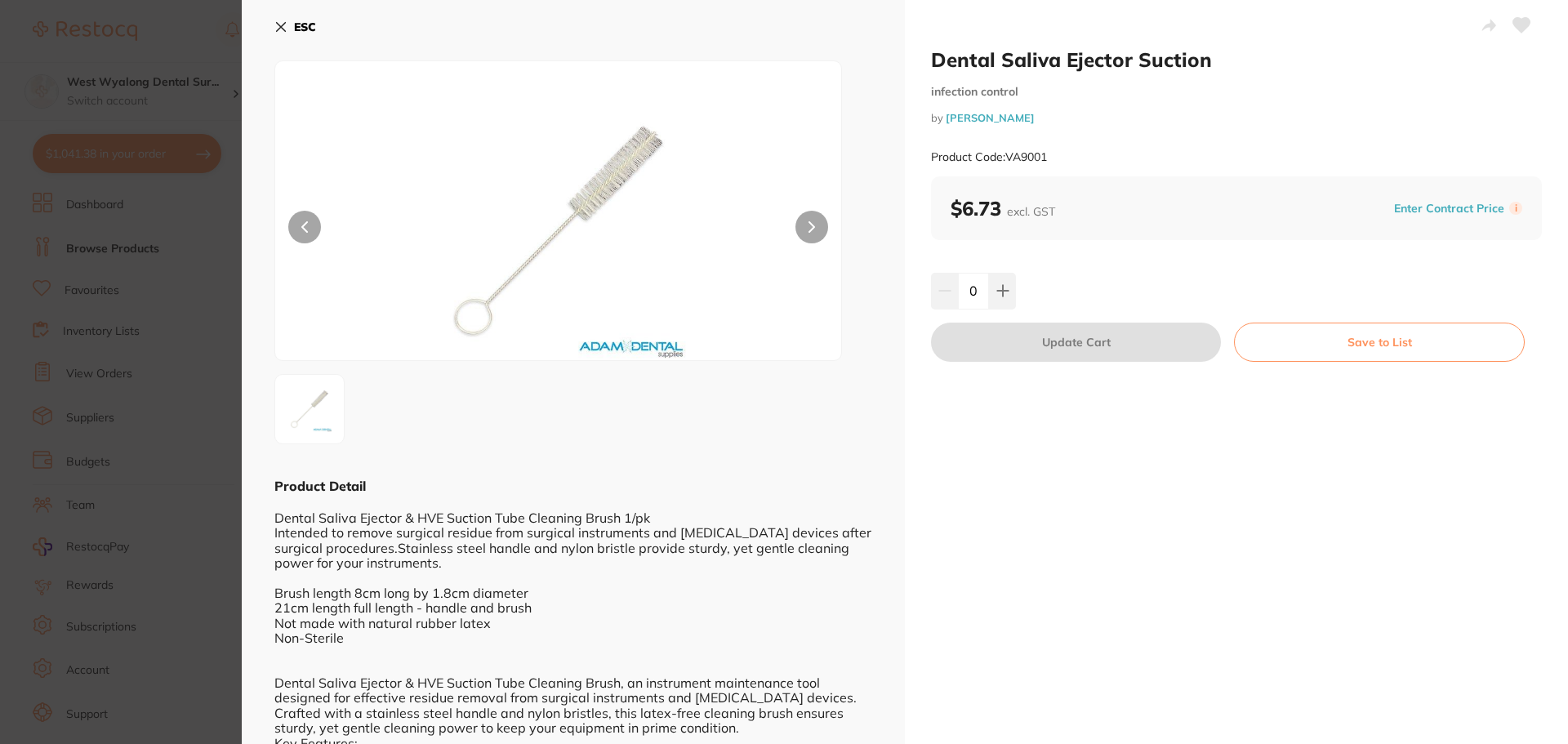
click at [282, 32] on icon at bounding box center [280, 26] width 13 height 13
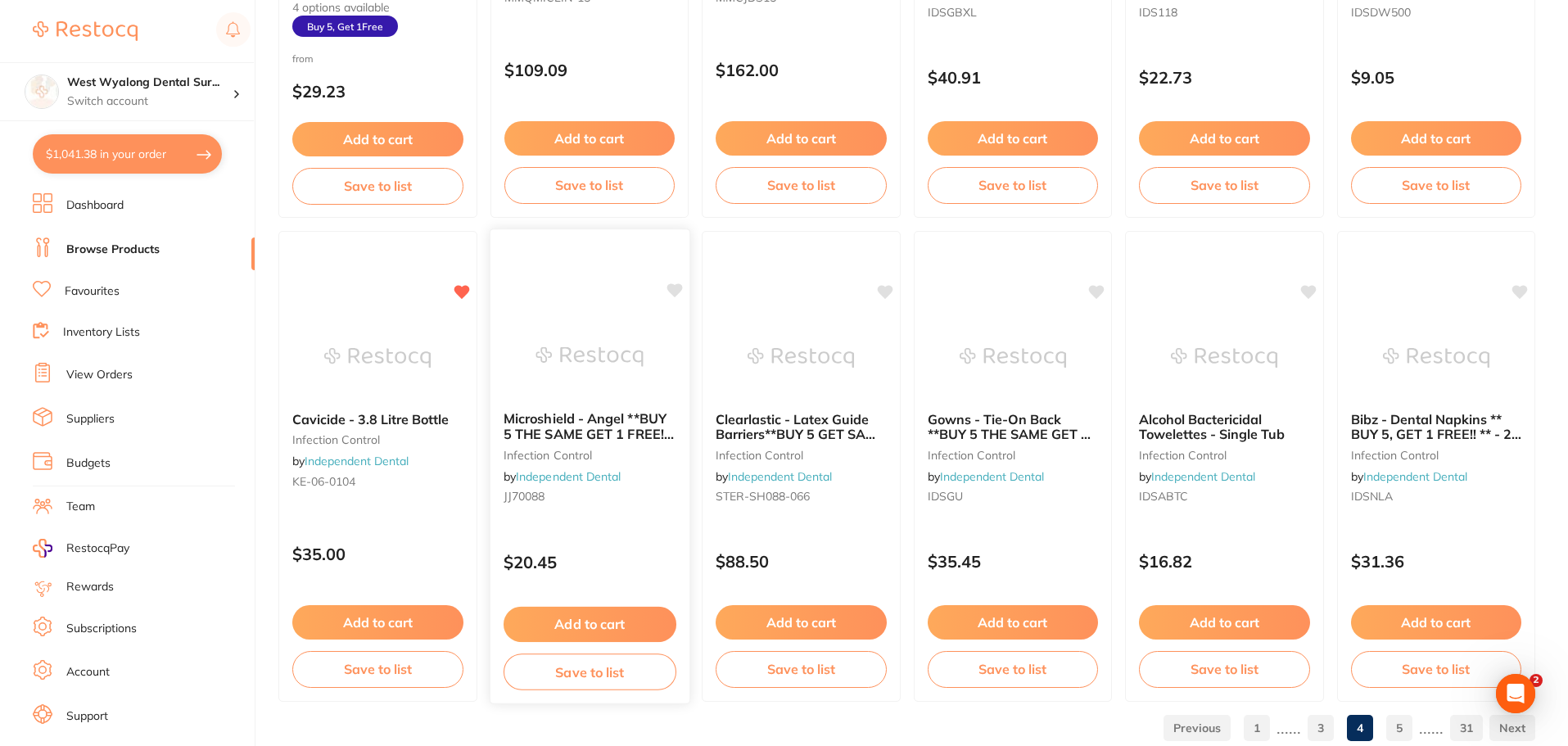
scroll to position [3913, 0]
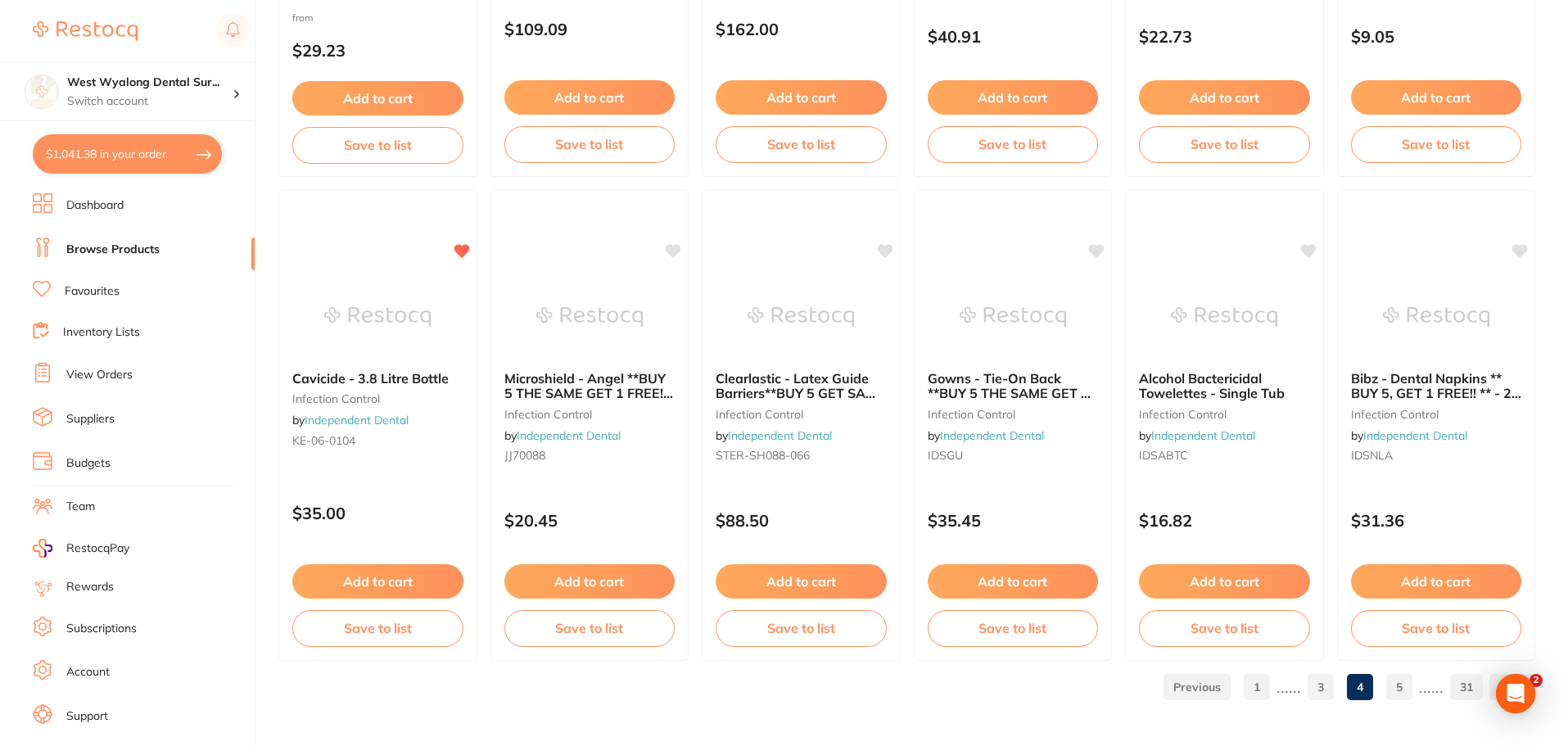
drag, startPoint x: 1399, startPoint y: 686, endPoint x: 1391, endPoint y: 662, distance: 25.3
click at [1399, 686] on link "5" at bounding box center [1399, 687] width 26 height 32
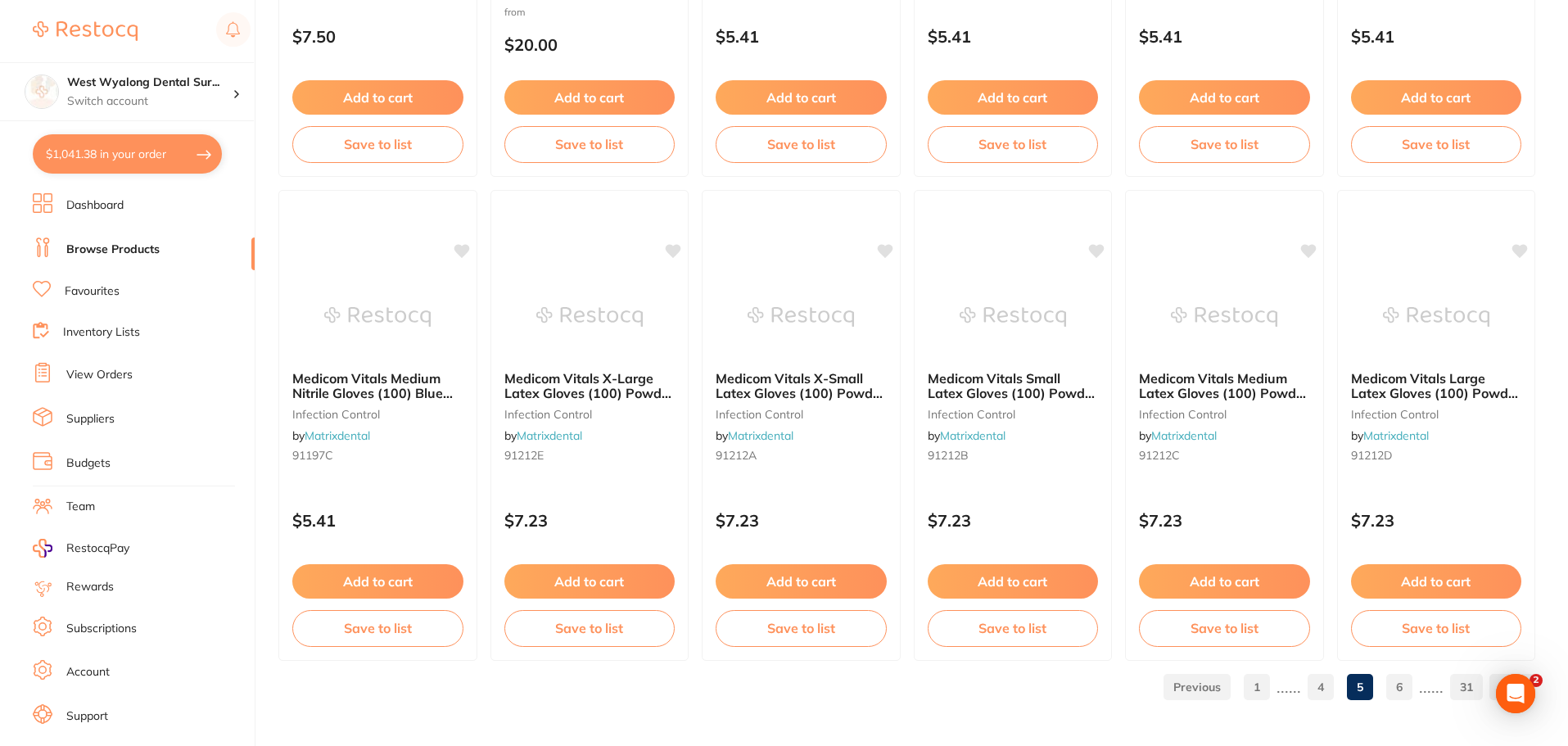
click at [1395, 692] on link "6" at bounding box center [1399, 687] width 26 height 32
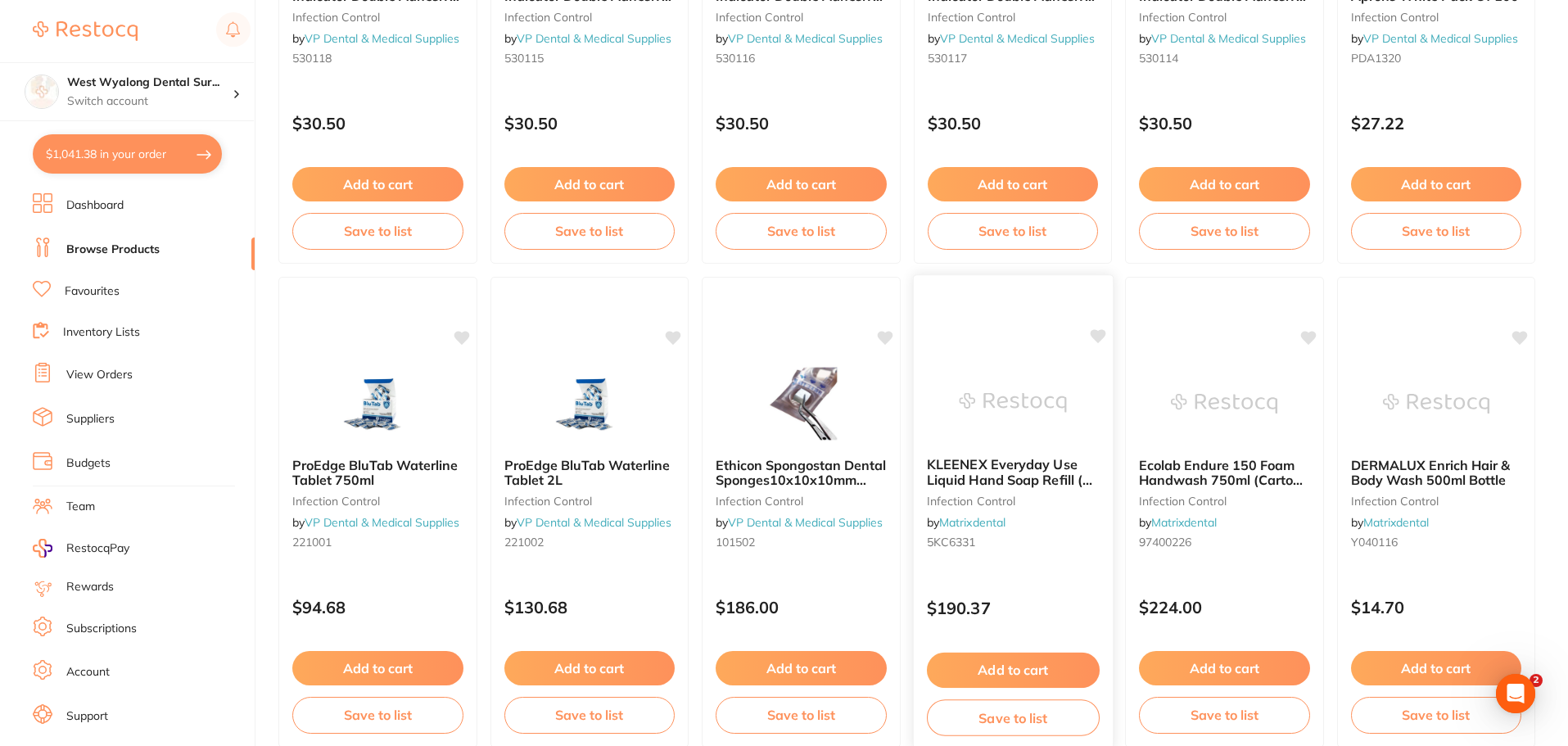
scroll to position [3849, 0]
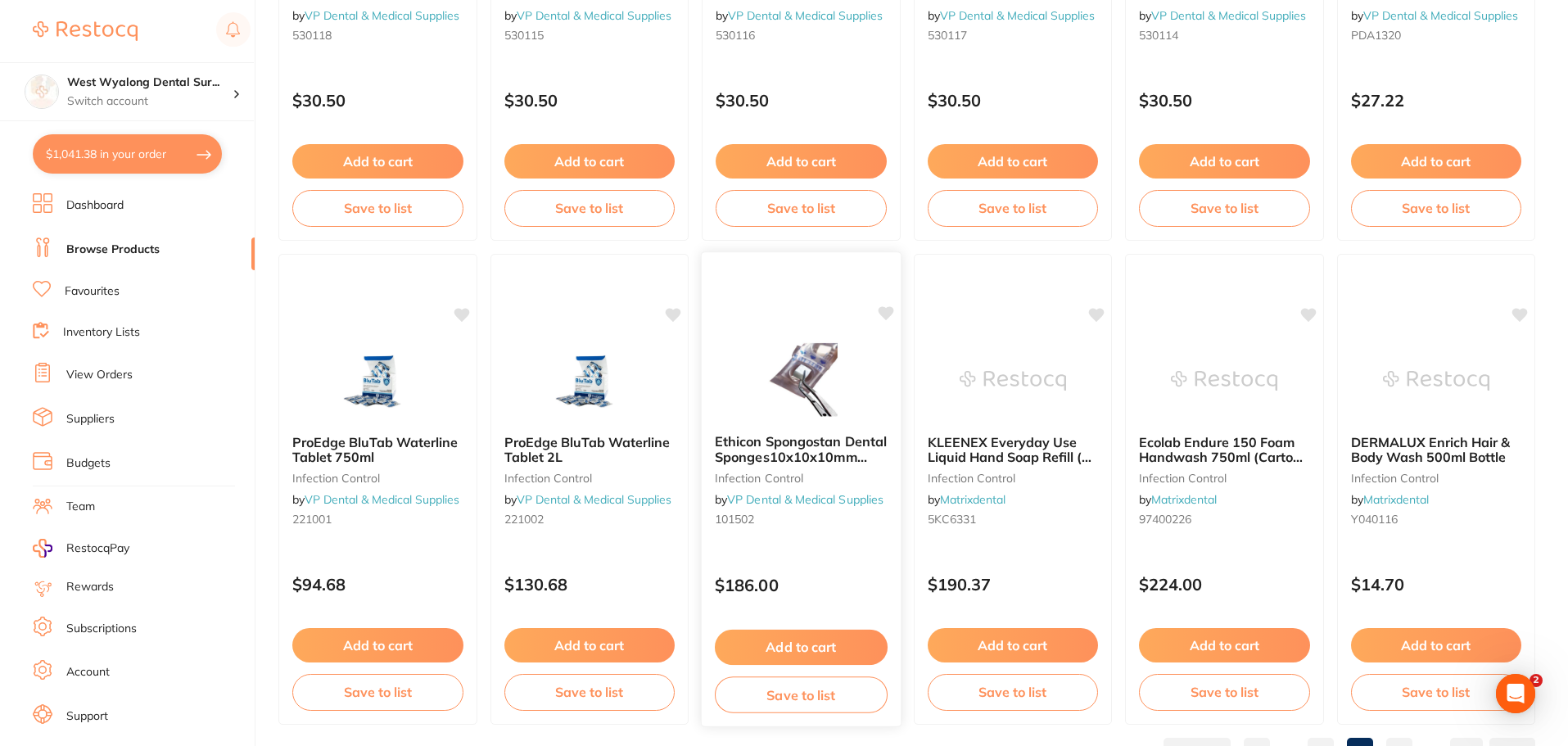
click at [798, 447] on span "Ethicon Spongostan Dental Sponges10x10x10mm Pack Of 24" at bounding box center [800, 456] width 172 height 46
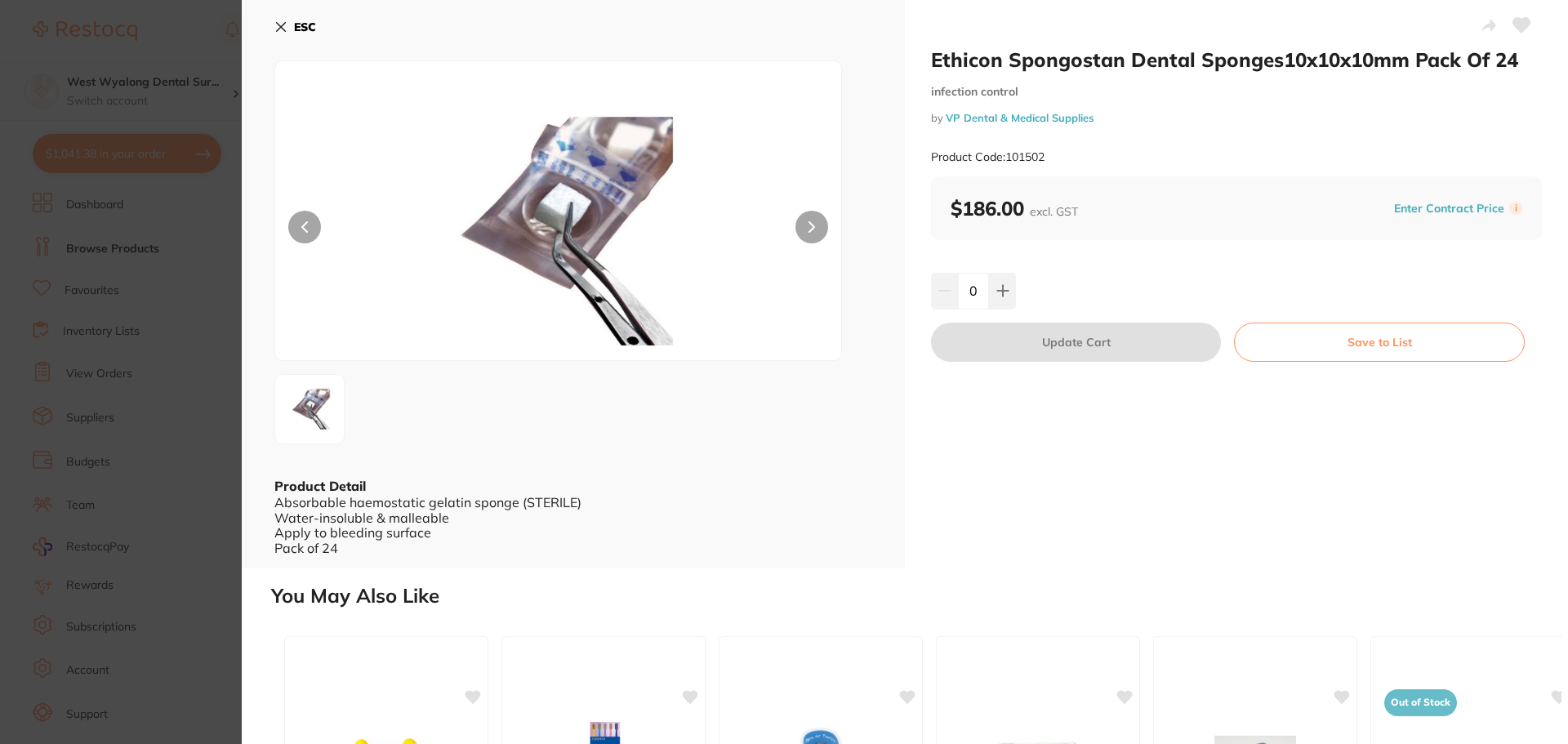
click at [287, 27] on button "ESC" at bounding box center [295, 27] width 42 height 28
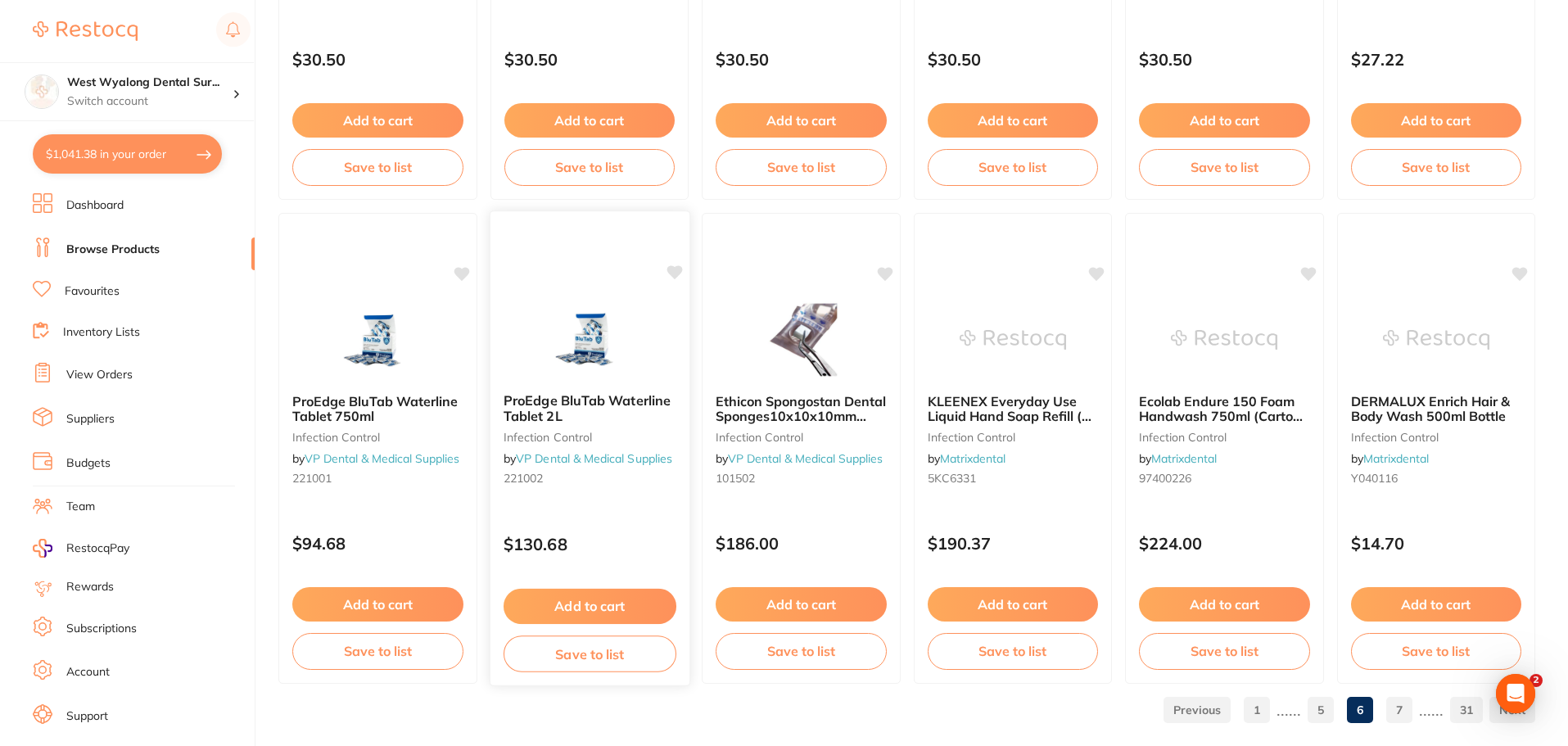
scroll to position [3913, 0]
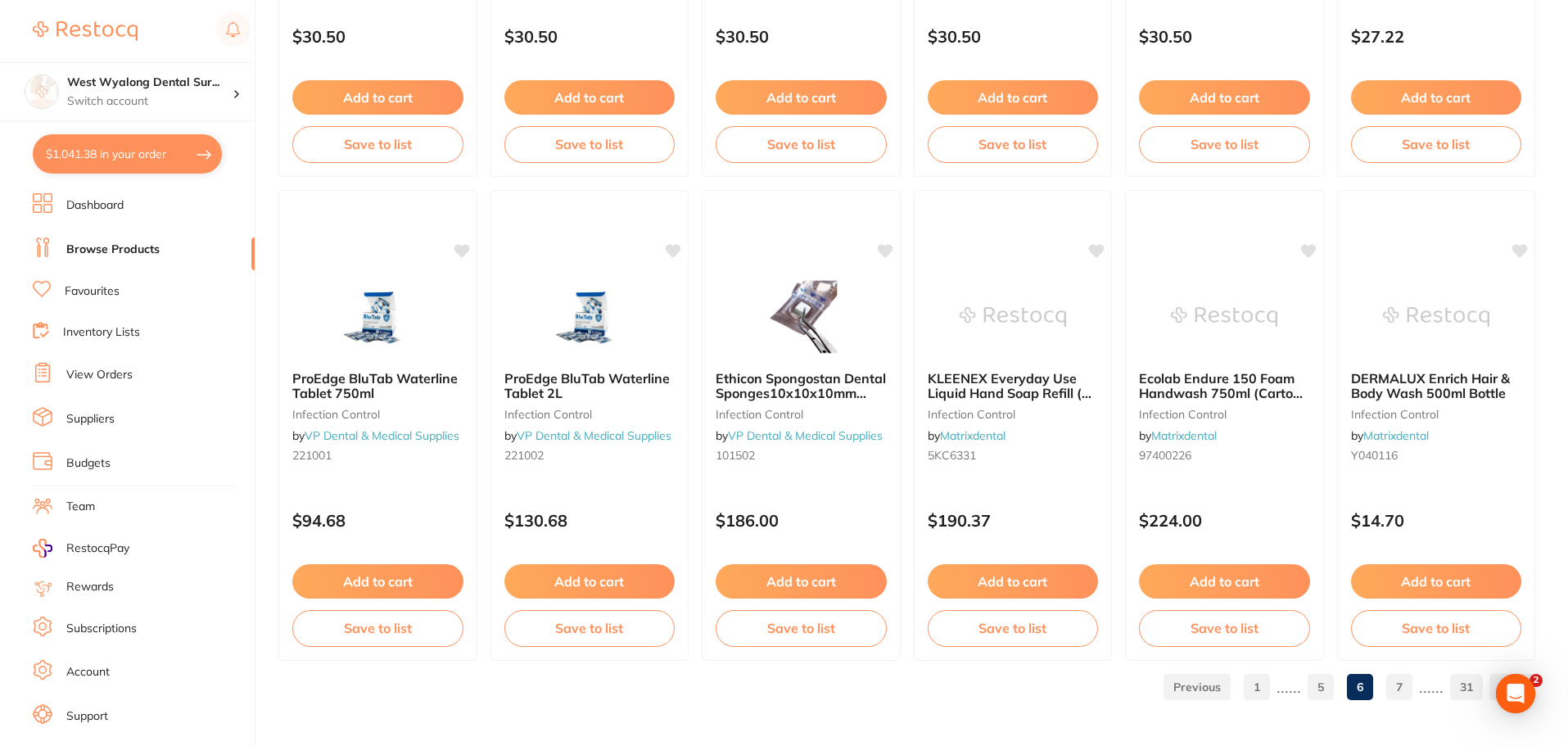
click at [1394, 686] on link "7" at bounding box center [1399, 687] width 26 height 32
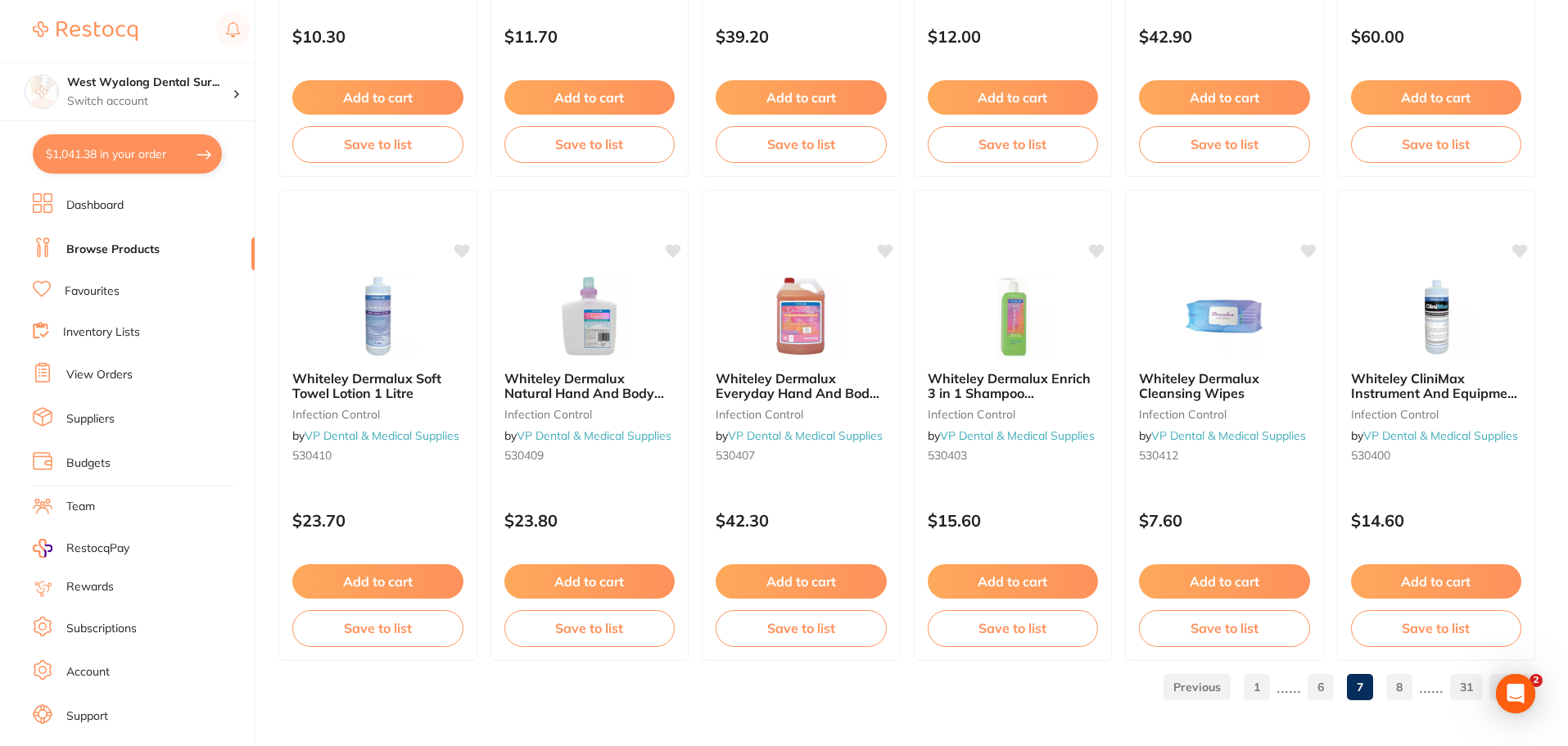
click at [1403, 687] on link "8" at bounding box center [1399, 687] width 26 height 32
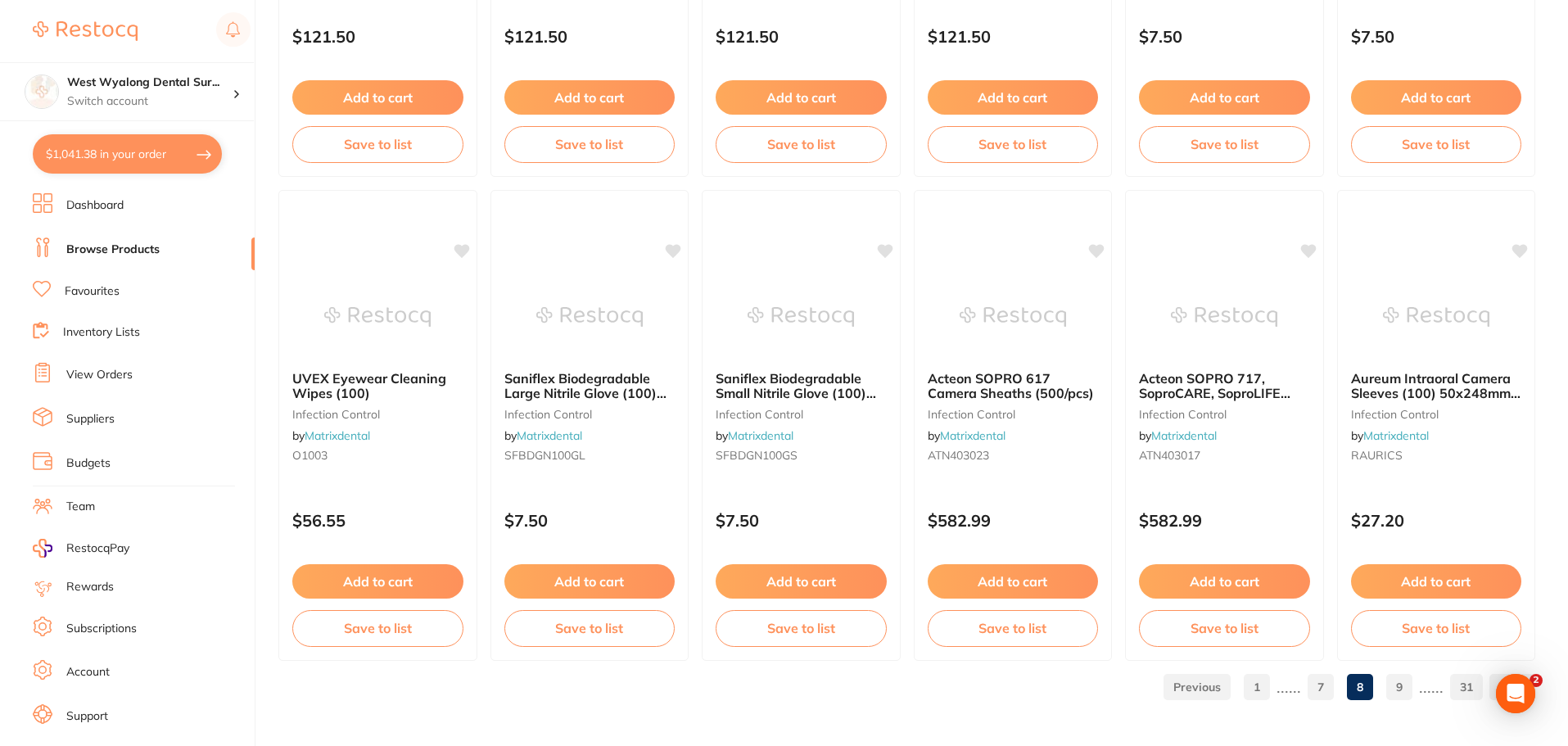
click at [1408, 694] on link "9" at bounding box center [1399, 687] width 26 height 32
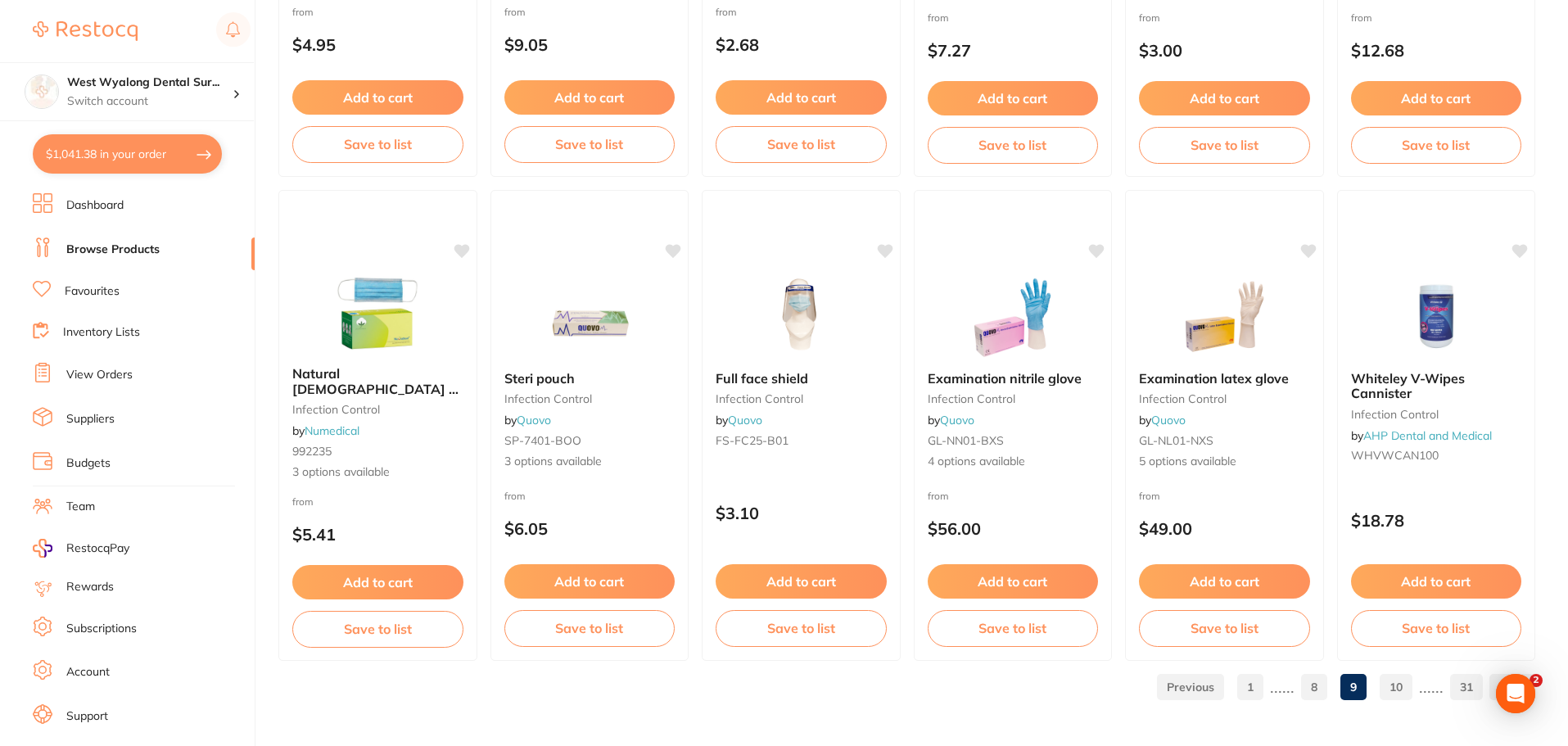
click at [1396, 691] on link "10" at bounding box center [1396, 687] width 32 height 32
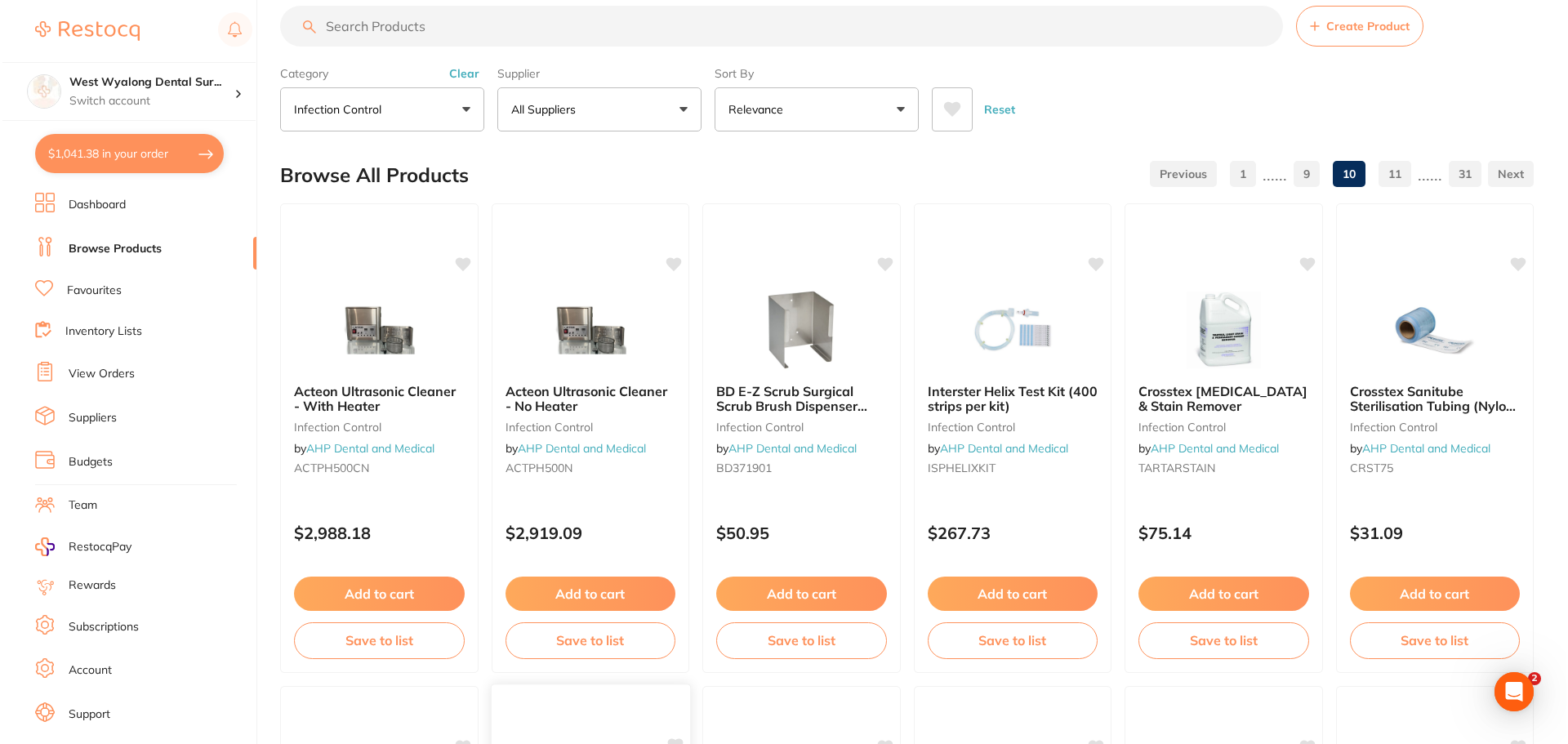
scroll to position [0, 0]
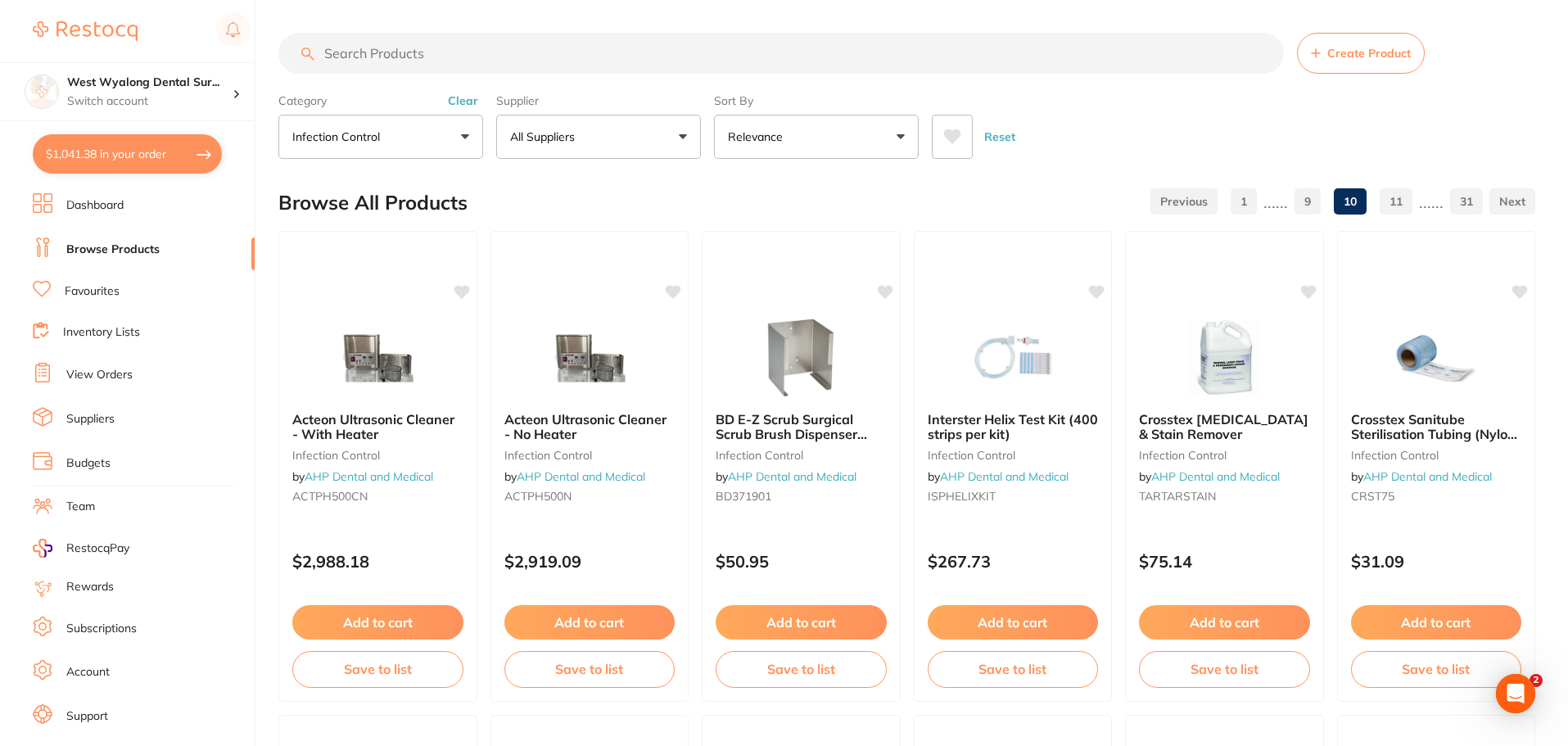
click at [390, 56] on input "search" at bounding box center [781, 52] width 1005 height 41
type input "clothing"
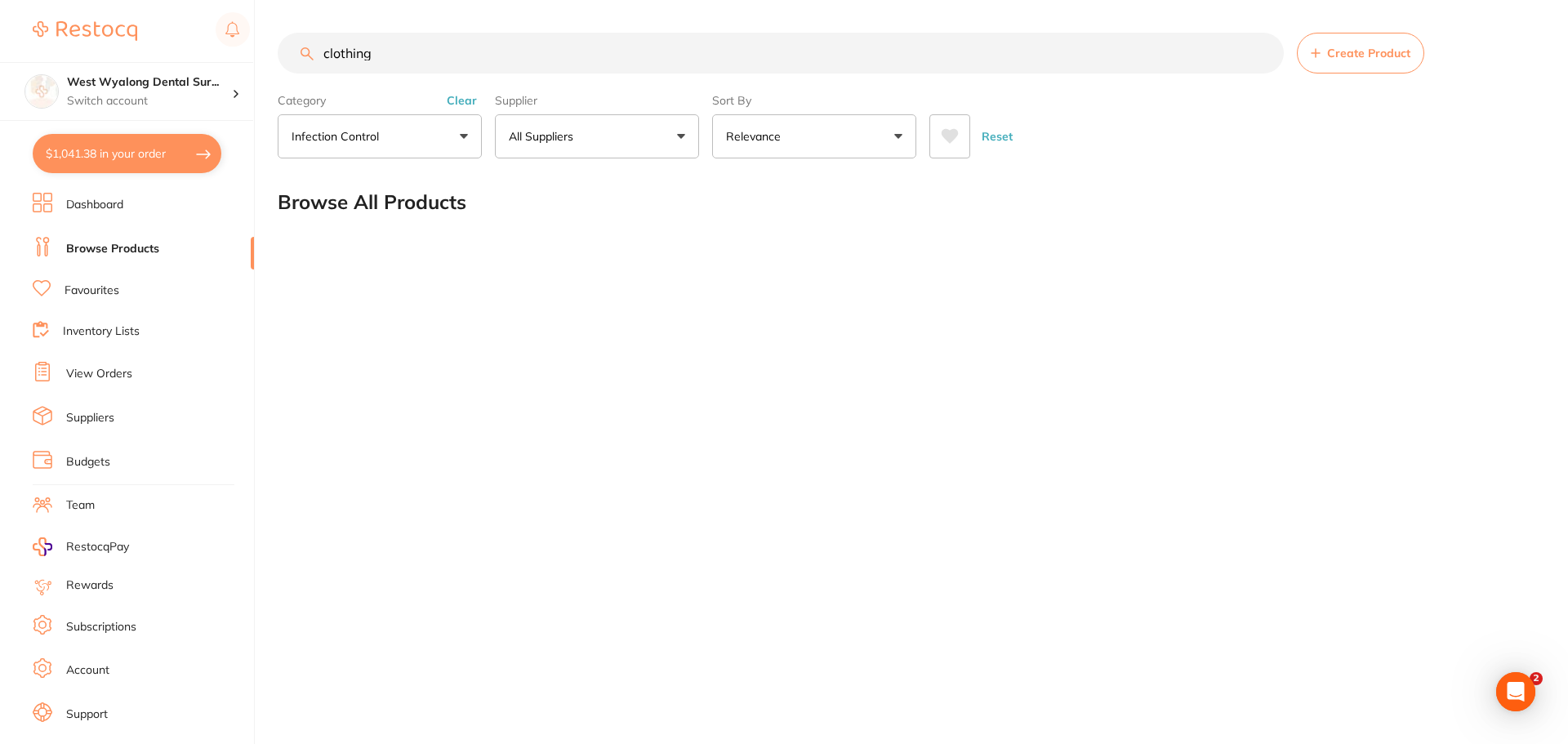
drag, startPoint x: 382, startPoint y: 53, endPoint x: 294, endPoint y: 44, distance: 88.5
click at [294, 44] on input "clothing" at bounding box center [781, 52] width 1006 height 41
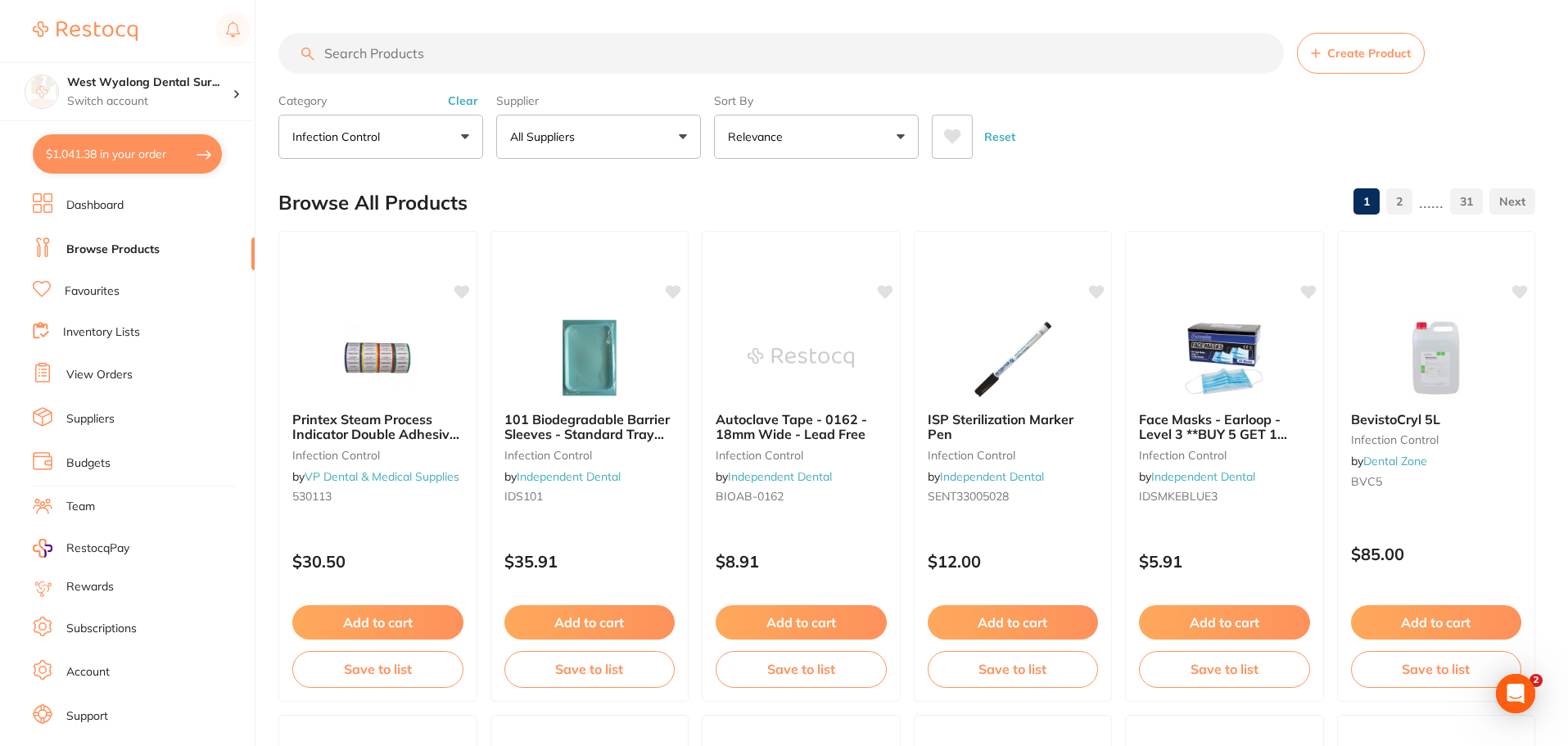
click at [1461, 192] on link "31" at bounding box center [1466, 201] width 32 height 32
